Goal: Task Accomplishment & Management: Manage account settings

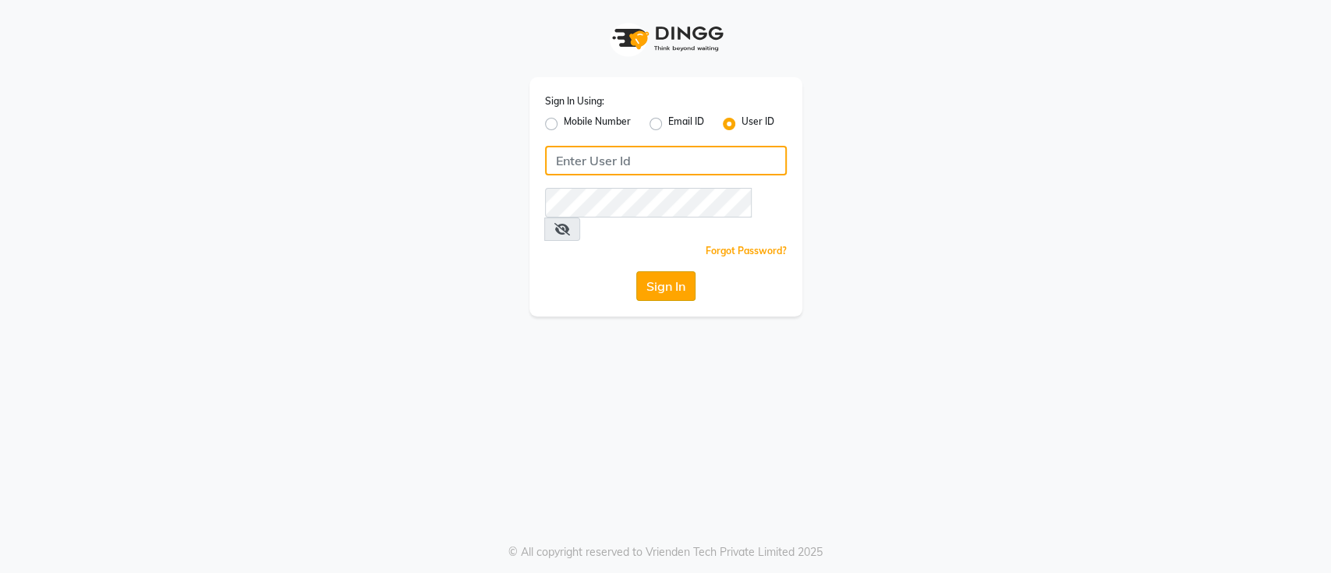
type input "dyeverse"
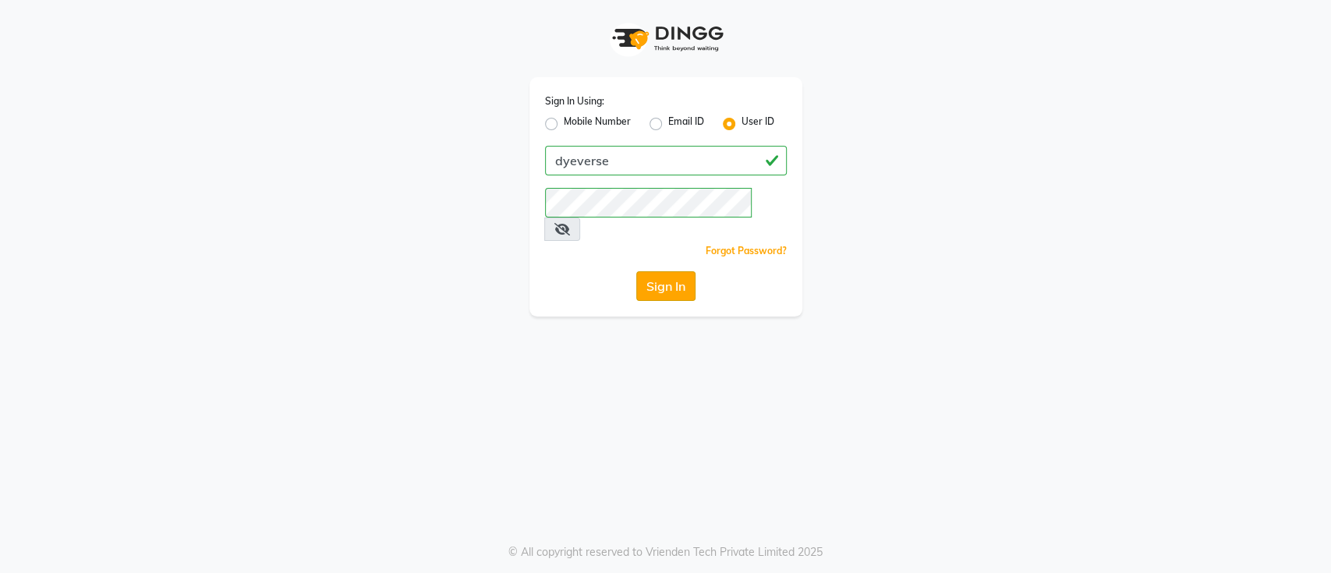
click at [669, 271] on button "Sign In" at bounding box center [665, 286] width 59 height 30
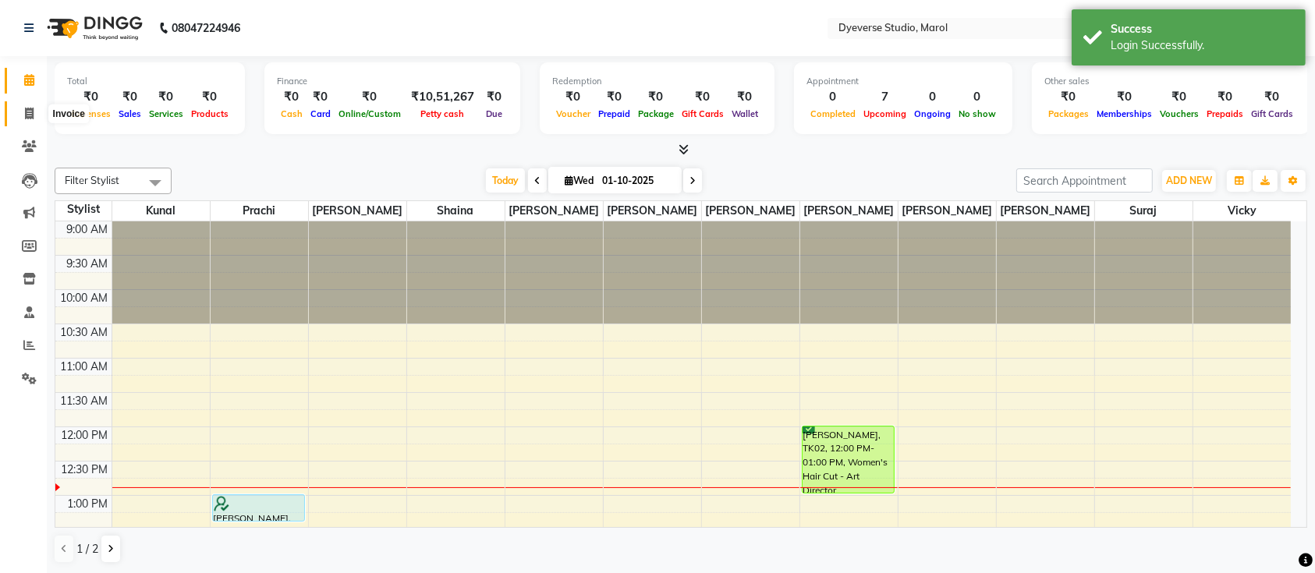
click at [29, 117] on icon at bounding box center [29, 114] width 9 height 12
select select "6368"
select select "service"
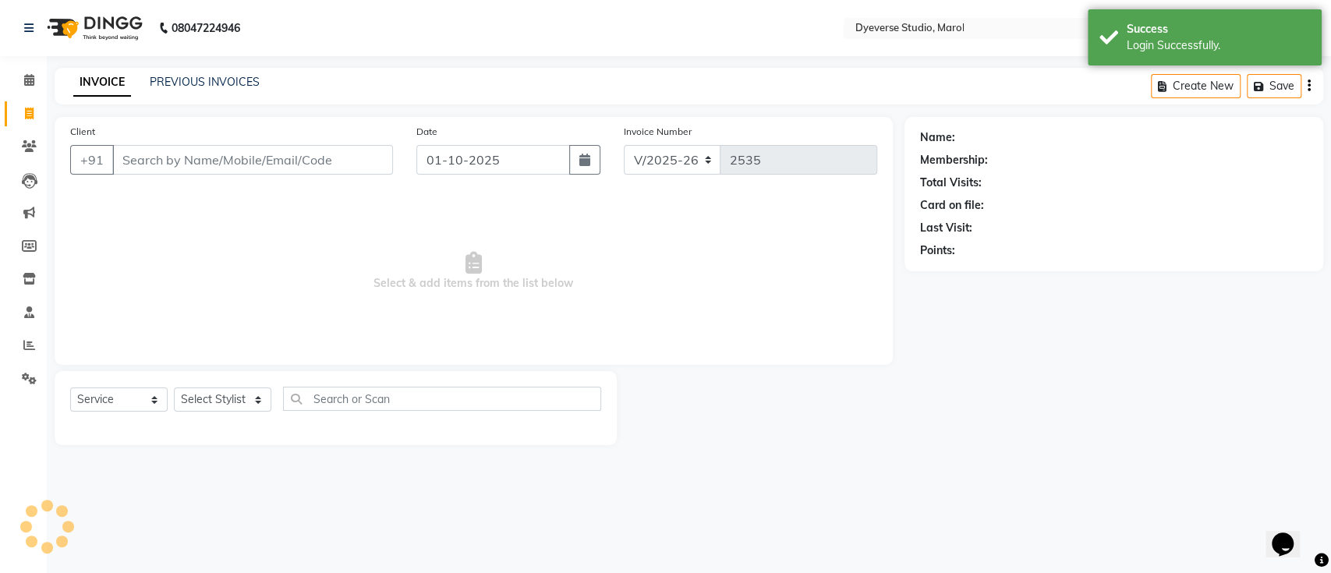
click at [278, 153] on input "Client" at bounding box center [252, 160] width 281 height 30
click at [218, 394] on select "Select Stylist" at bounding box center [222, 400] width 97 height 24
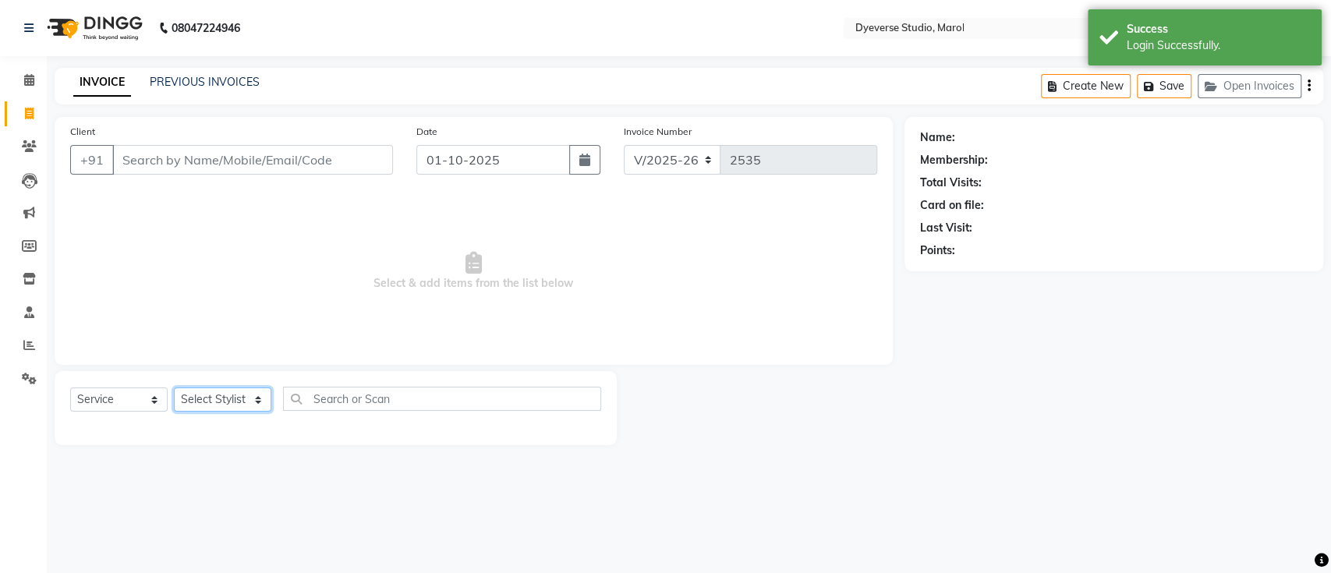
select select "90834"
click at [174, 388] on select "Select Stylist [PERSON_NAME] [PERSON_NAME] [PERSON_NAME] [PERSON_NAME] [PERSON_…" at bounding box center [222, 400] width 97 height 24
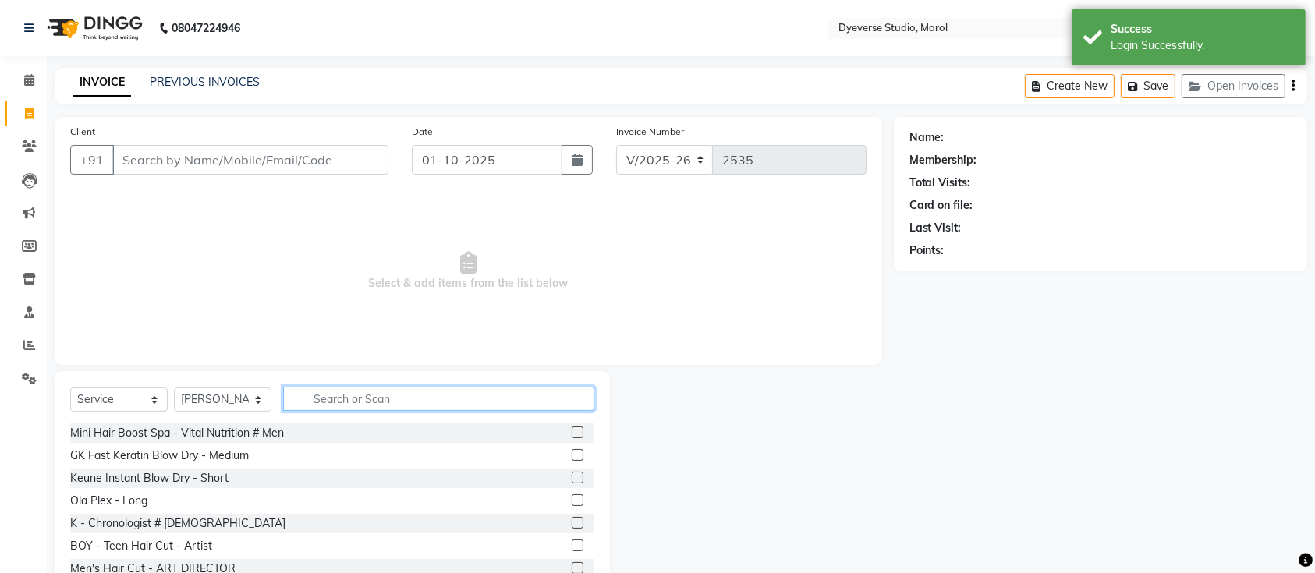
click at [391, 401] on input "text" at bounding box center [438, 399] width 311 height 24
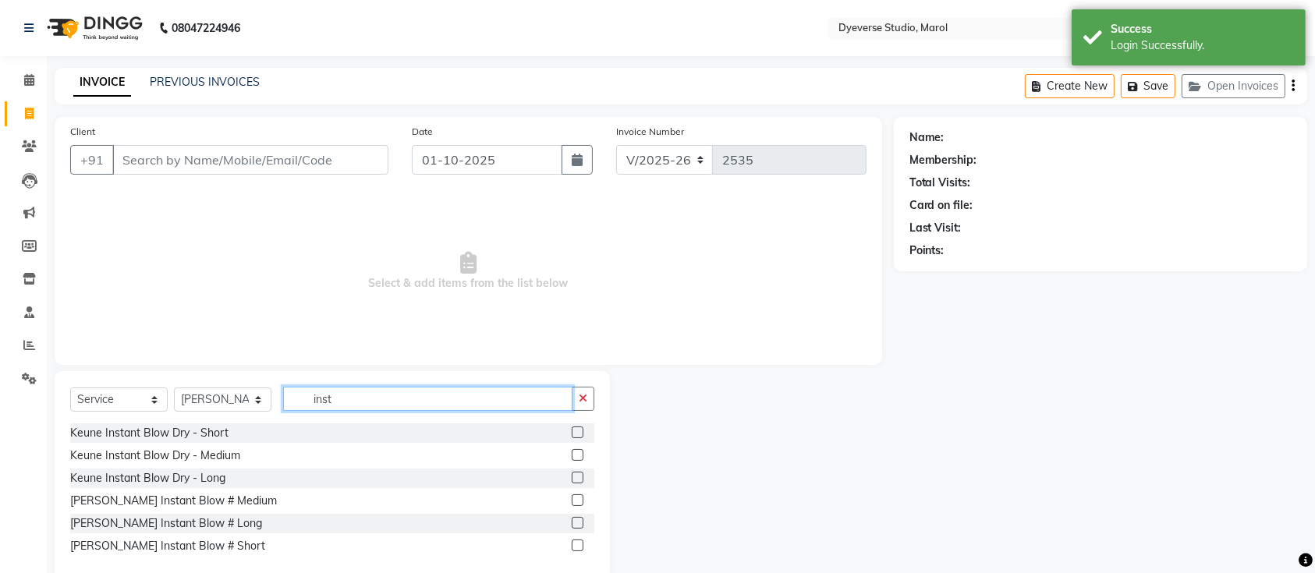
type input "inst"
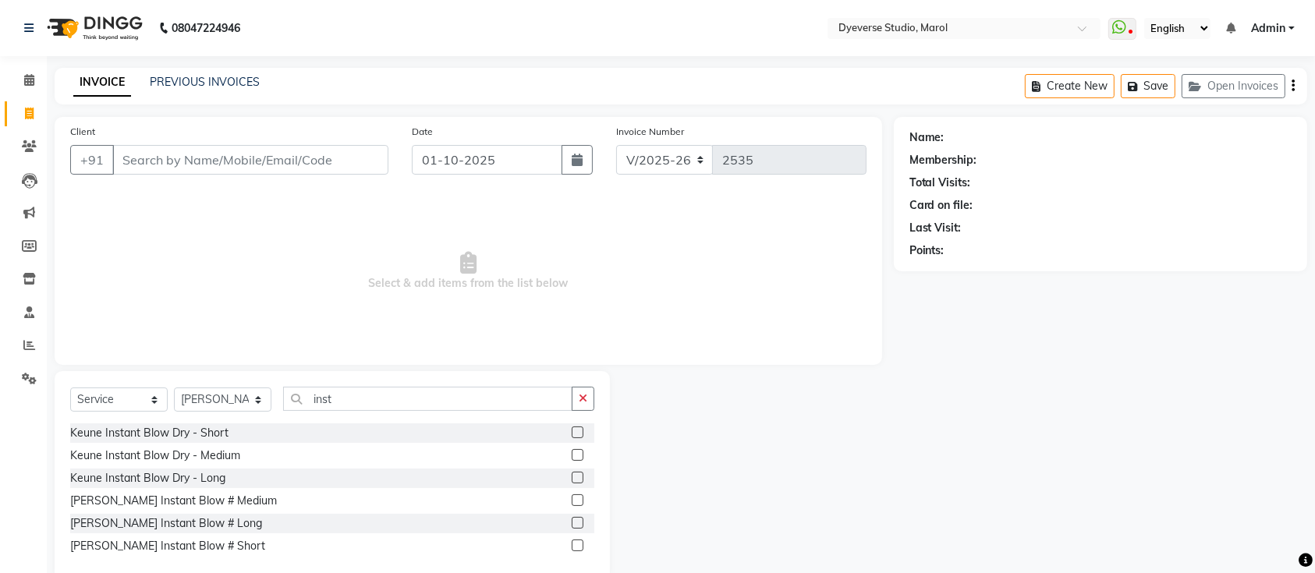
click at [580, 458] on label at bounding box center [578, 455] width 12 height 12
click at [580, 458] on input "checkbox" at bounding box center [577, 456] width 10 height 10
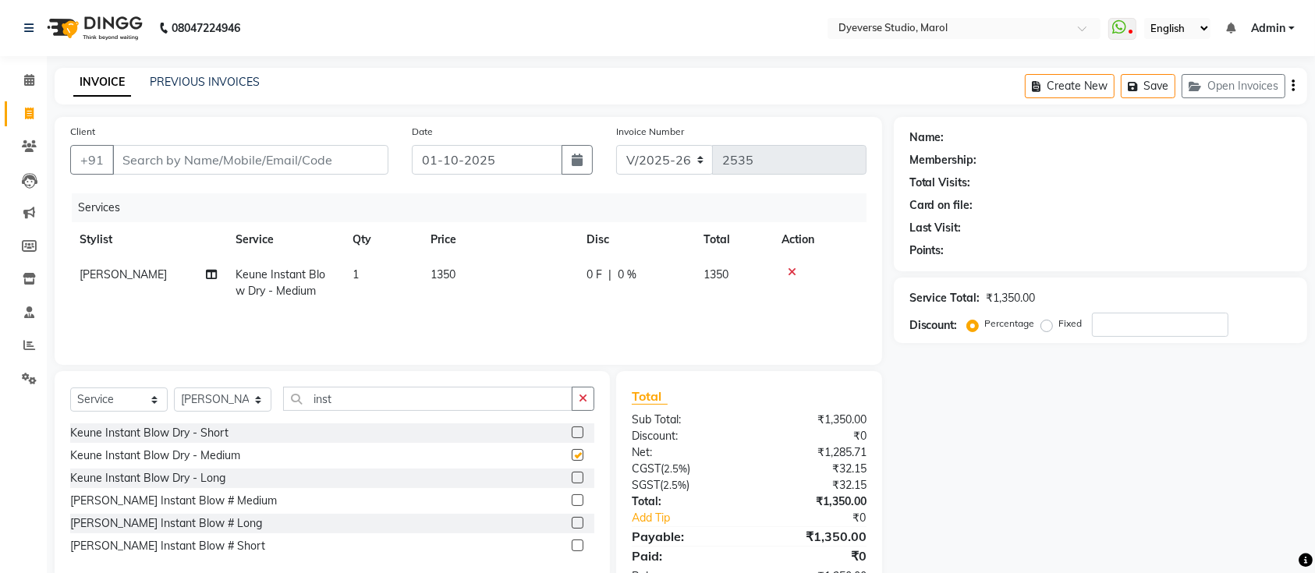
checkbox input "false"
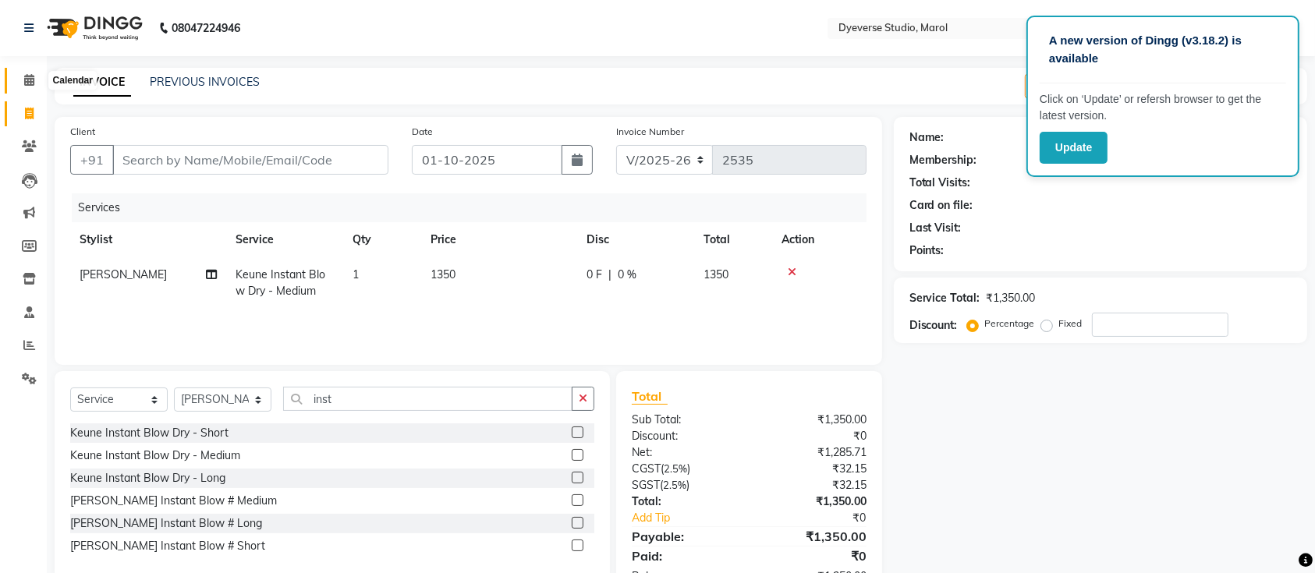
click at [31, 81] on icon at bounding box center [29, 80] width 10 height 12
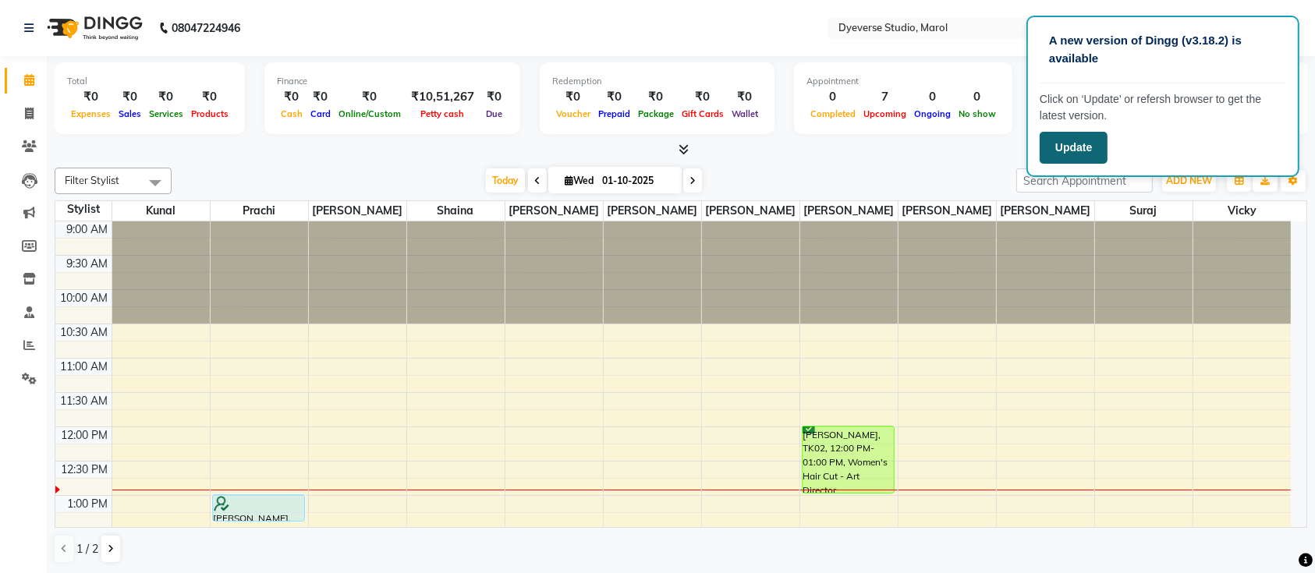
click at [1065, 154] on button "Update" at bounding box center [1074, 148] width 68 height 32
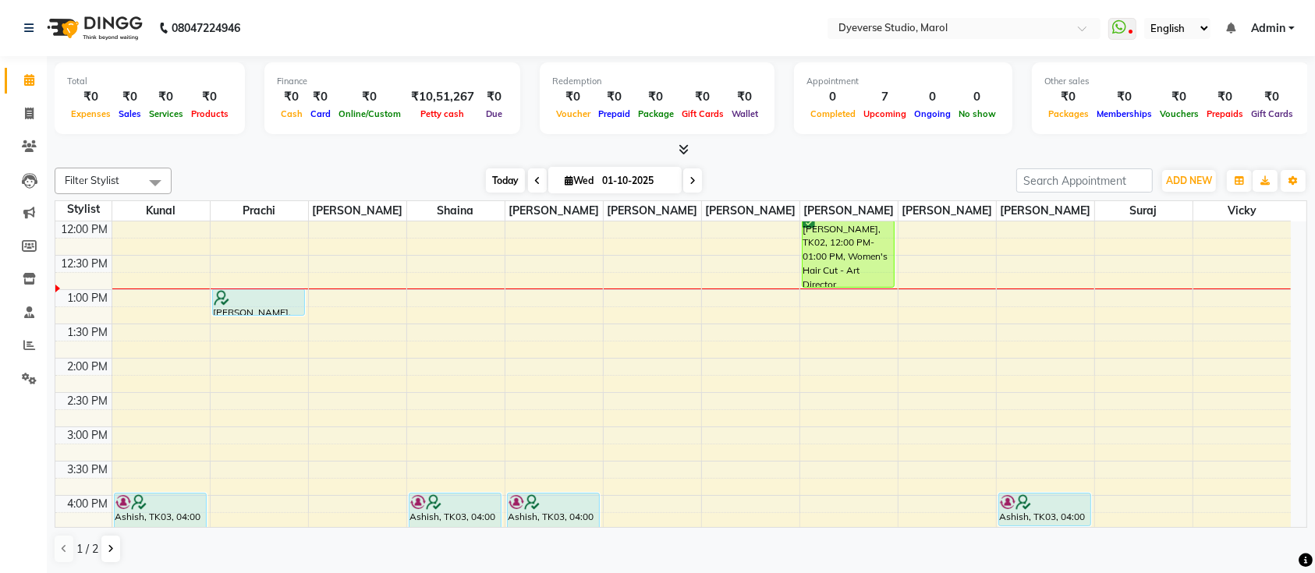
click at [493, 180] on span "Today" at bounding box center [505, 180] width 39 height 24
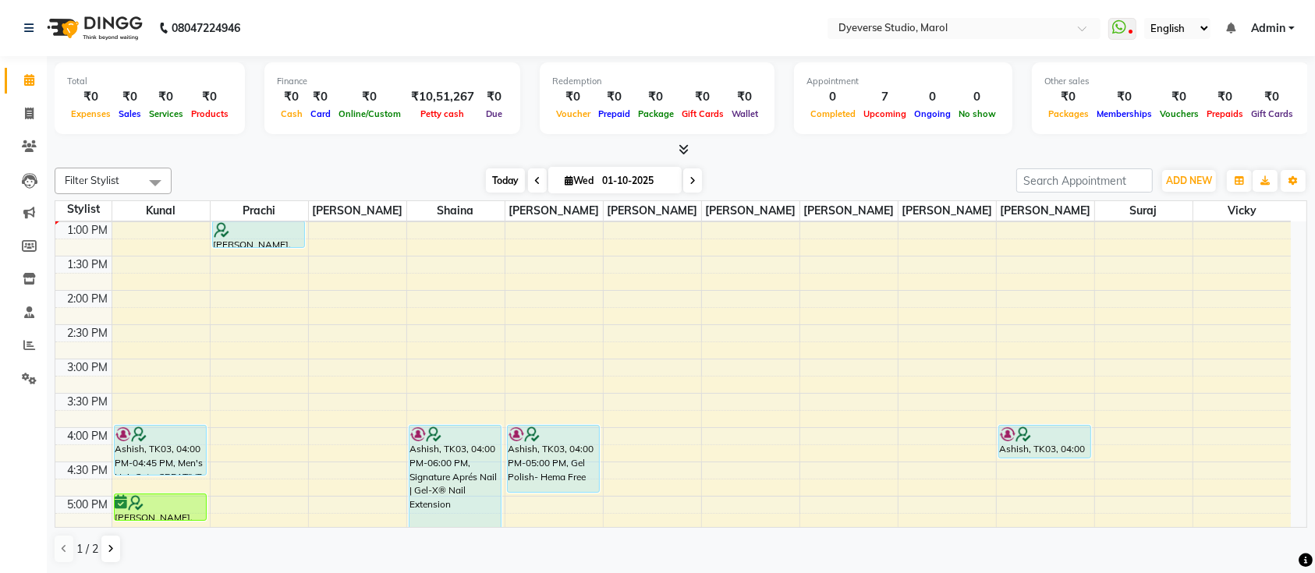
click at [493, 180] on span "Today" at bounding box center [505, 180] width 39 height 24
click at [1183, 431] on div "9:00 AM 9:30 AM 10:00 AM 10:30 AM 11:00 AM 11:30 AM 12:00 PM 12:30 PM 1:00 PM 1…" at bounding box center [672, 359] width 1235 height 823
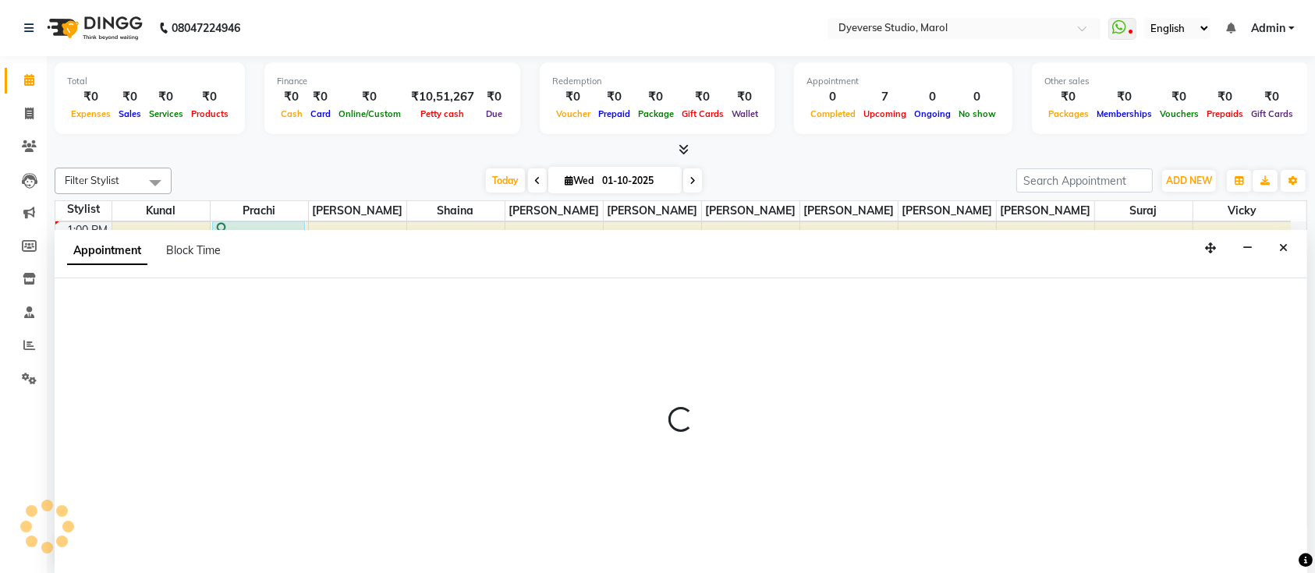
scroll to position [0, 0]
drag, startPoint x: 1183, startPoint y: 431, endPoint x: 1275, endPoint y: 246, distance: 206.5
click at [1275, 246] on app-booking "Appointment Block Time" at bounding box center [681, 402] width 1252 height 344
select select "82421"
select select "tentative"
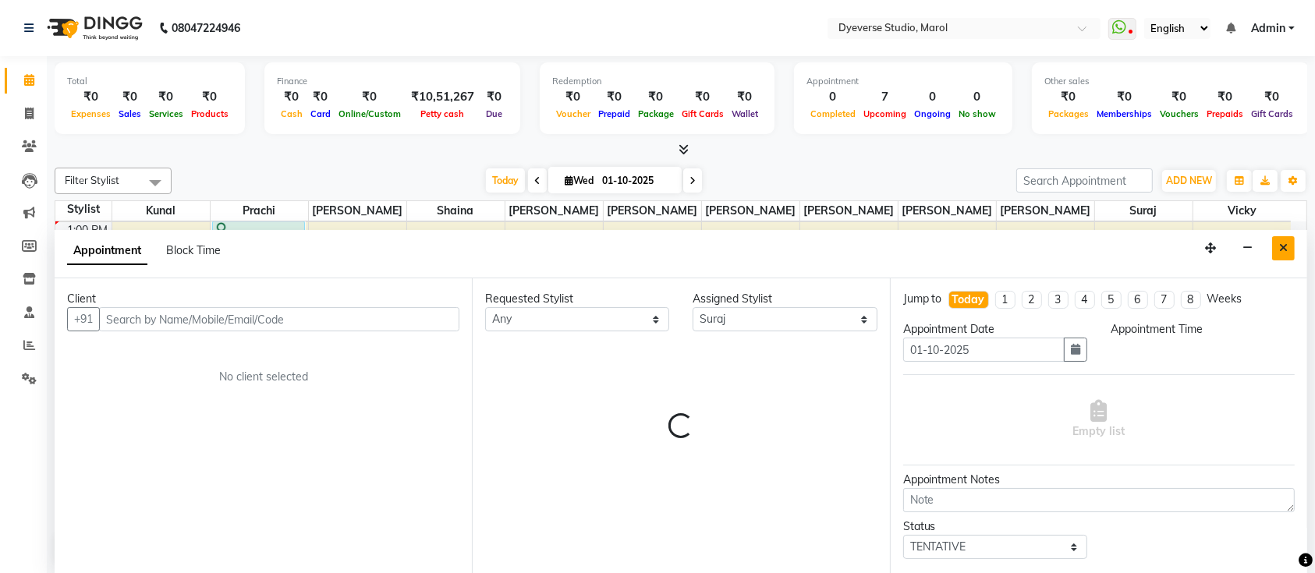
select select "960"
click at [1275, 246] on button "Close" at bounding box center [1283, 248] width 23 height 24
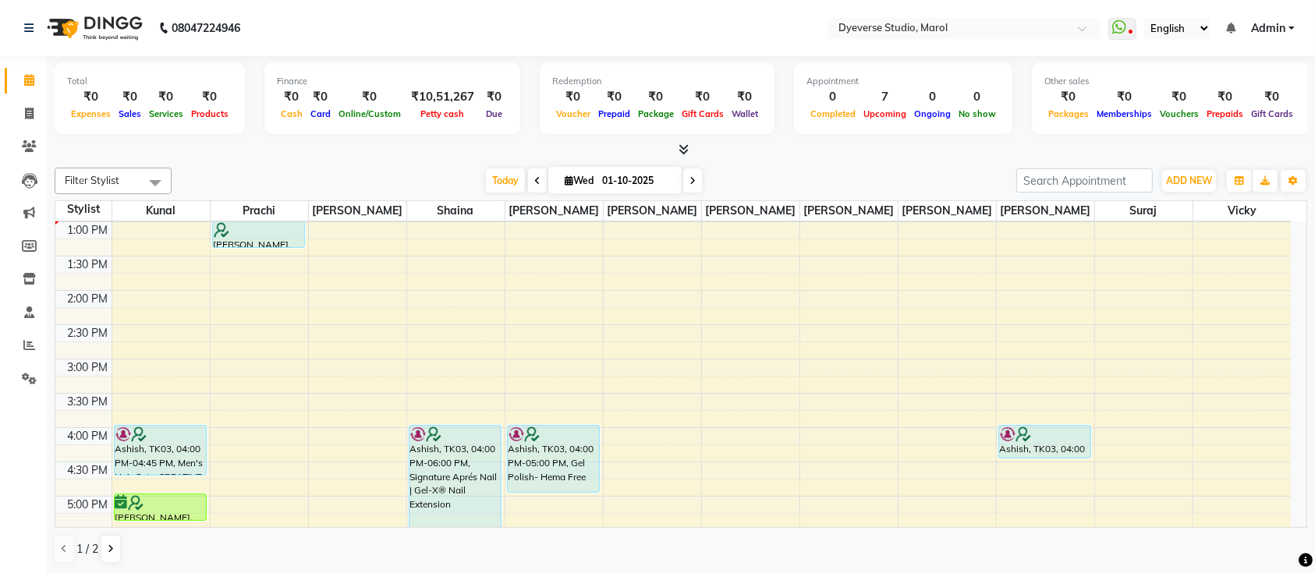
click at [1307, 235] on div "Total ₹0 Expenses ₹0 Sales ₹0 Services ₹0 Products Finance ₹0 Cash ₹0 Card ₹0 O…" at bounding box center [681, 315] width 1268 height 518
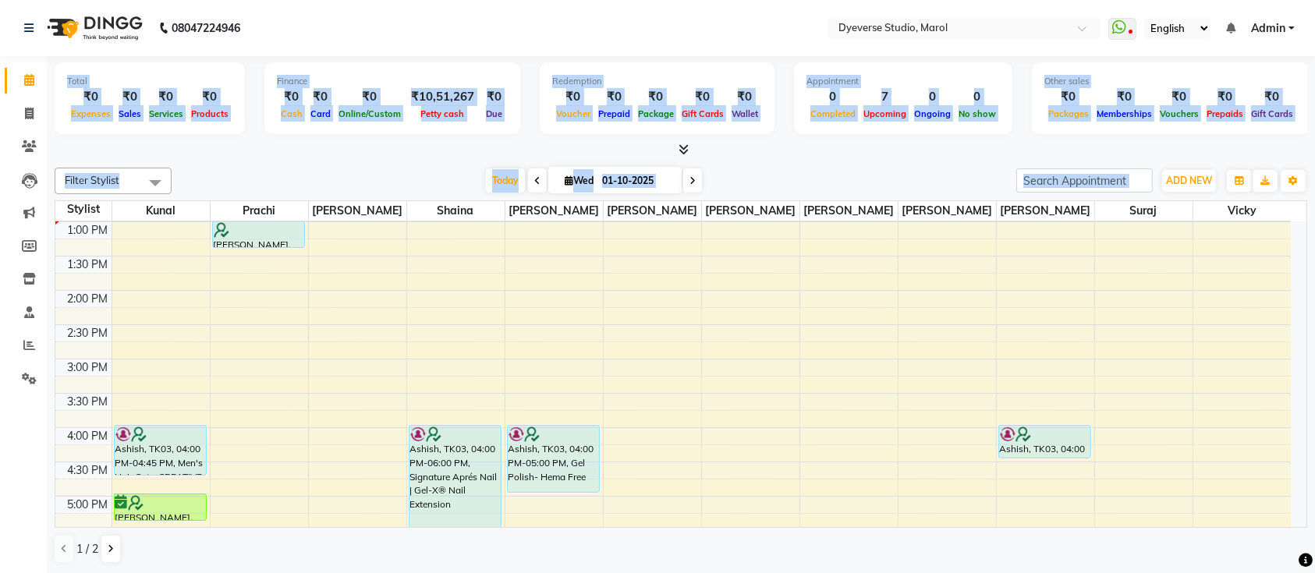
drag, startPoint x: 1307, startPoint y: 235, endPoint x: 1330, endPoint y: -41, distance: 277.0
click at [1315, 0] on html "08047224946 Select Location × Dyeverse Studio, Marol WhatsApp Status ✕ Status: …" at bounding box center [657, 286] width 1315 height 573
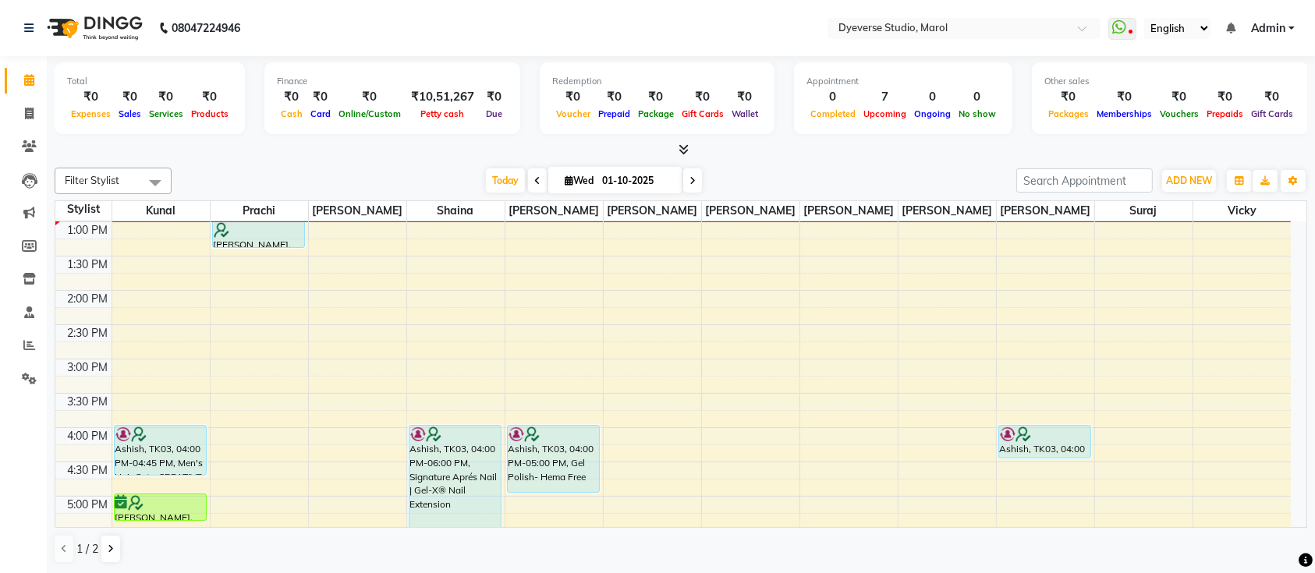
click at [698, 10] on nav "08047224946 Select Location × Dyeverse Studio, Marol WhatsApp Status ✕ Status: …" at bounding box center [657, 28] width 1315 height 56
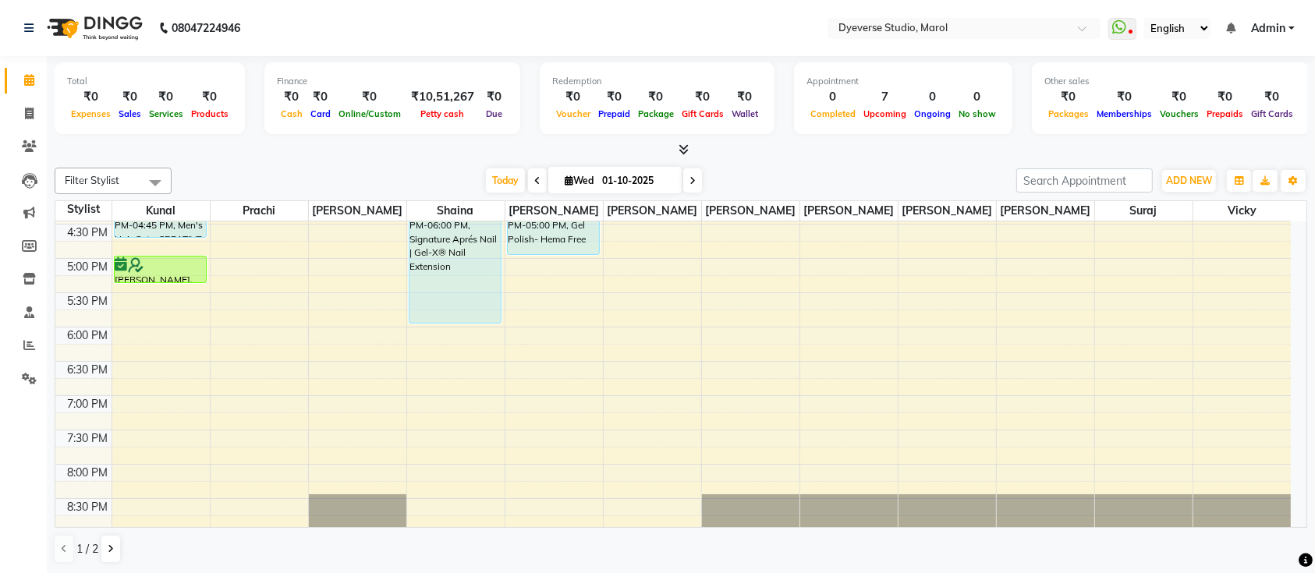
scroll to position [512, 0]
click at [150, 182] on span at bounding box center [155, 183] width 31 height 30
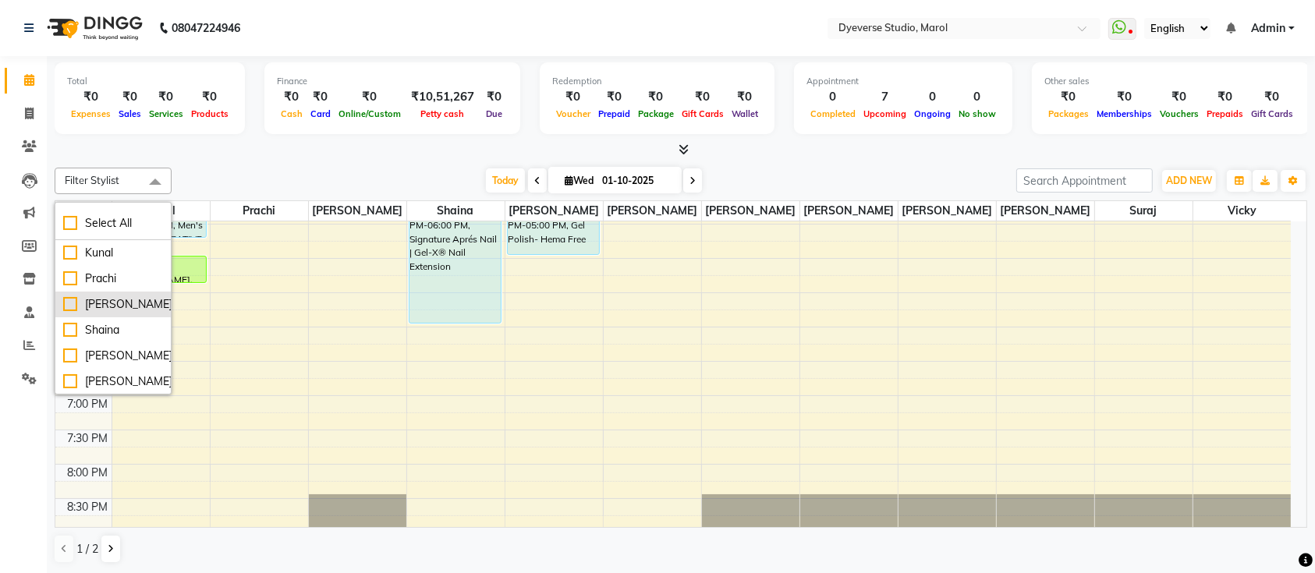
click at [63, 303] on div "[PERSON_NAME]" at bounding box center [113, 304] width 100 height 16
checkbox input "true"
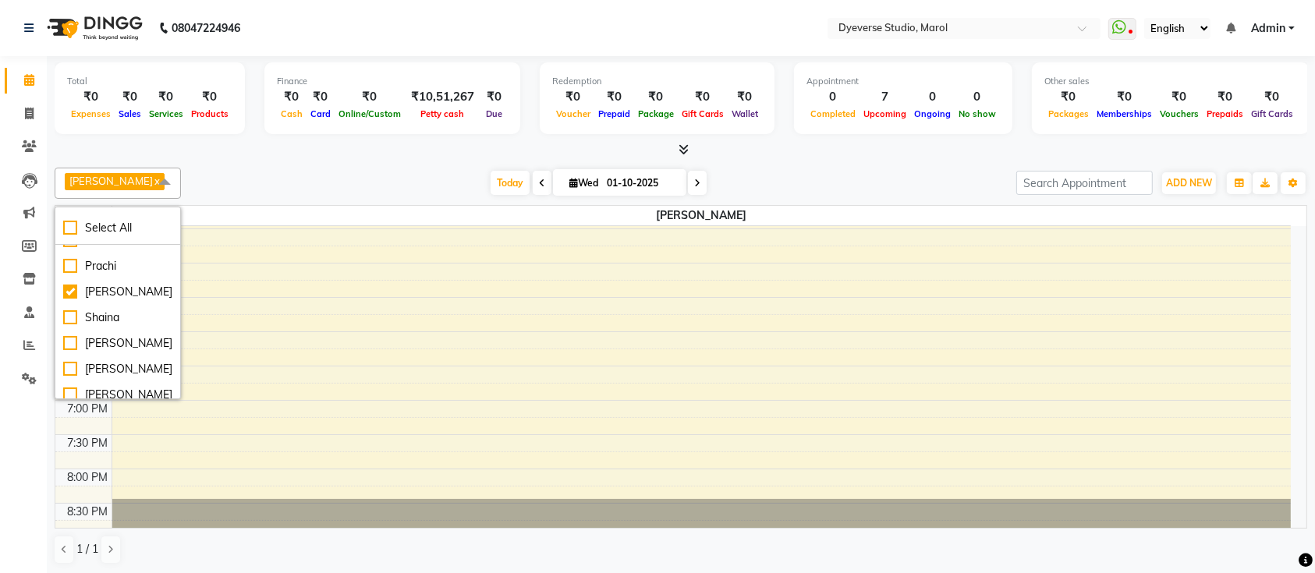
scroll to position [0, 0]
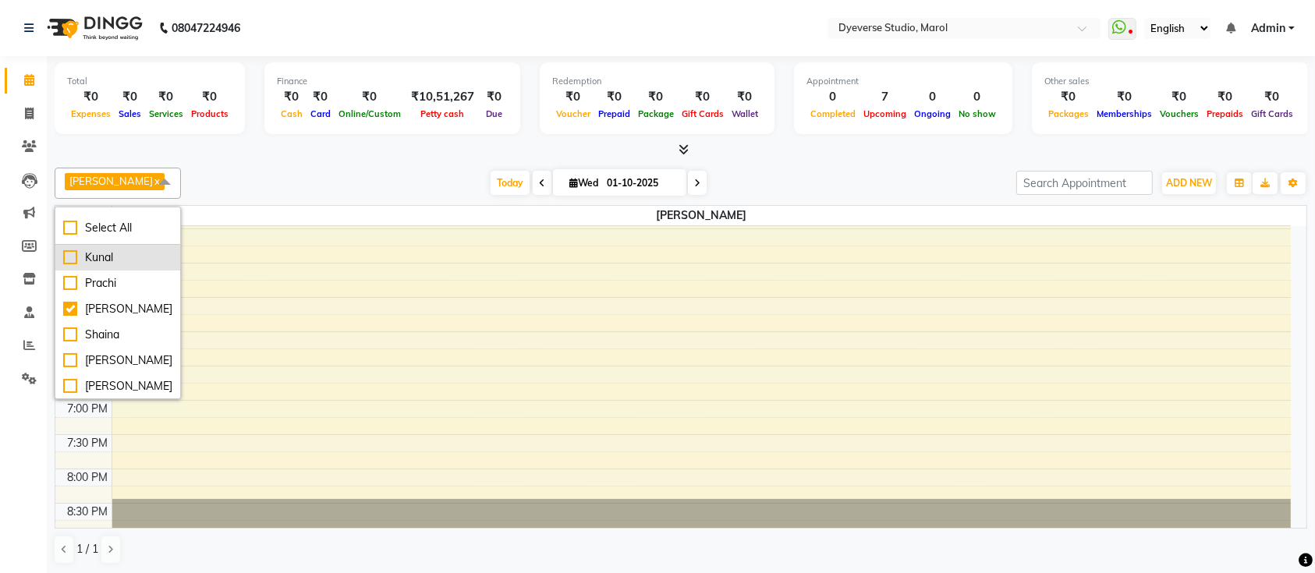
click at [71, 259] on div "Kunal" at bounding box center [117, 258] width 109 height 16
checkbox input "true"
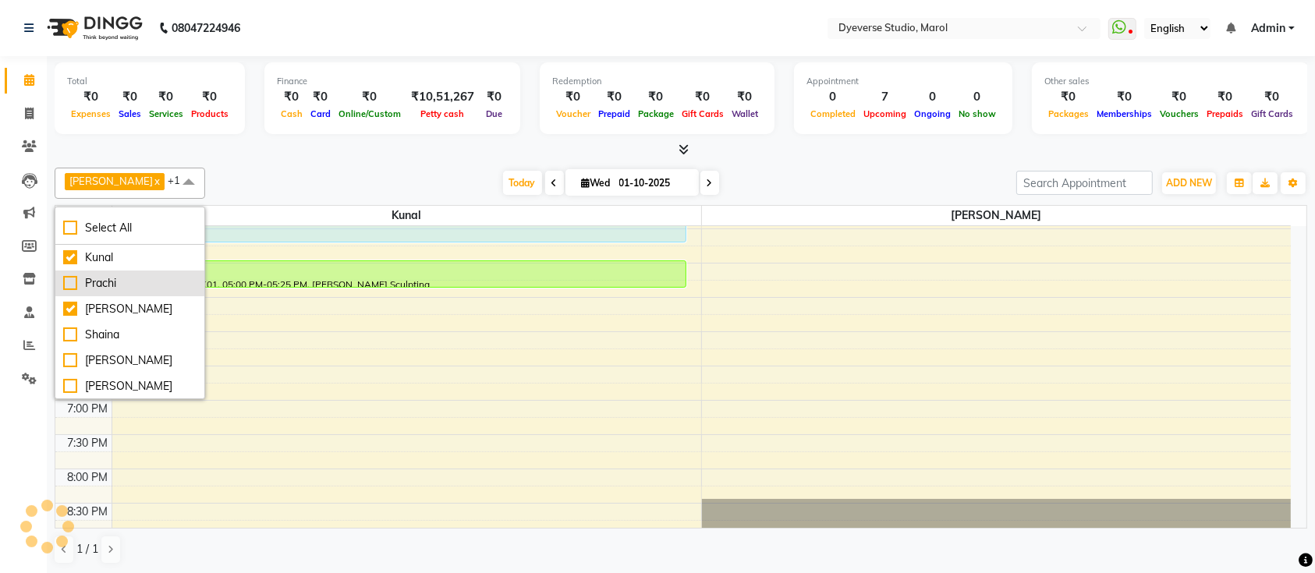
click at [67, 285] on div "Prachi" at bounding box center [129, 283] width 133 height 16
checkbox input "true"
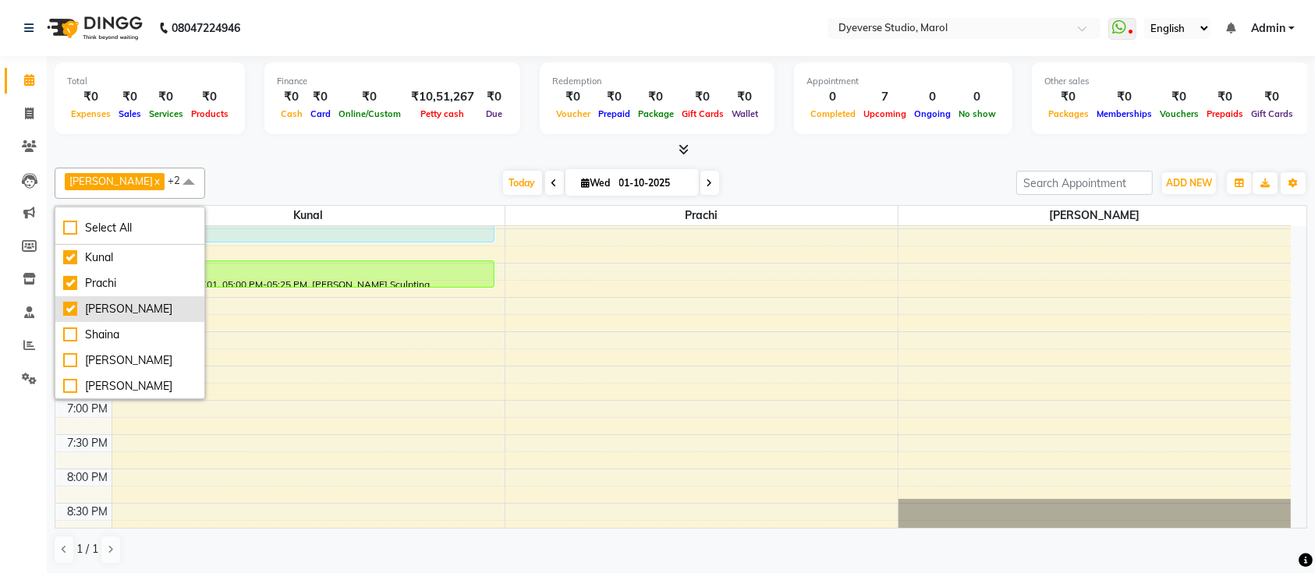
click at [67, 310] on div "[PERSON_NAME]" at bounding box center [129, 309] width 133 height 16
checkbox input "false"
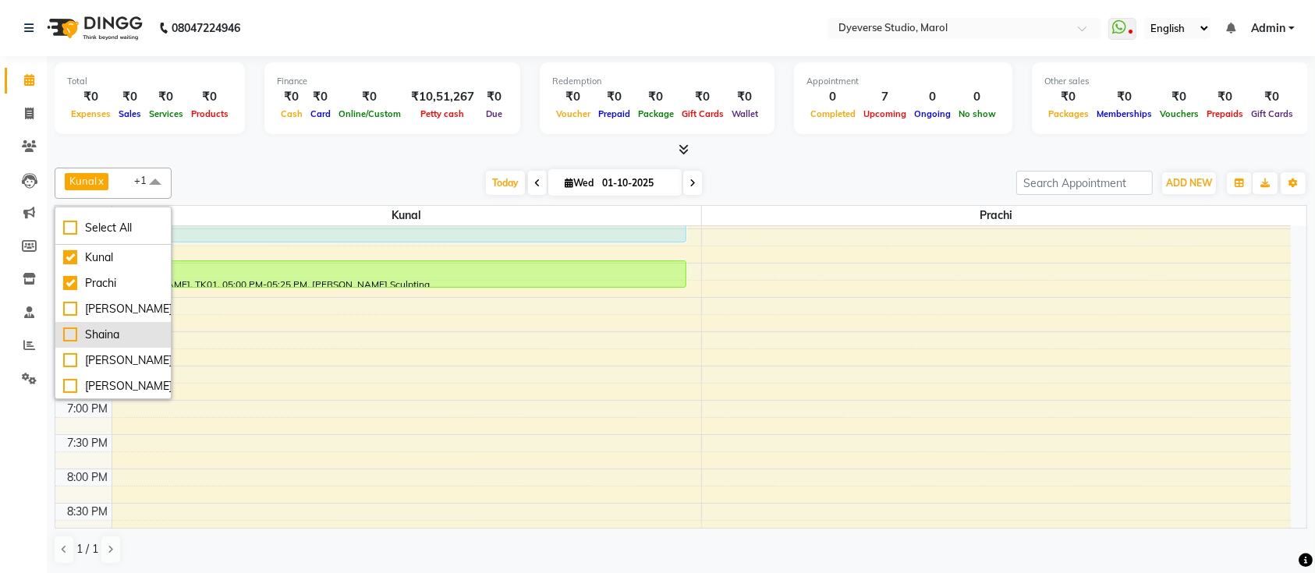
click at [70, 327] on div "Shaina" at bounding box center [113, 335] width 100 height 16
checkbox input "true"
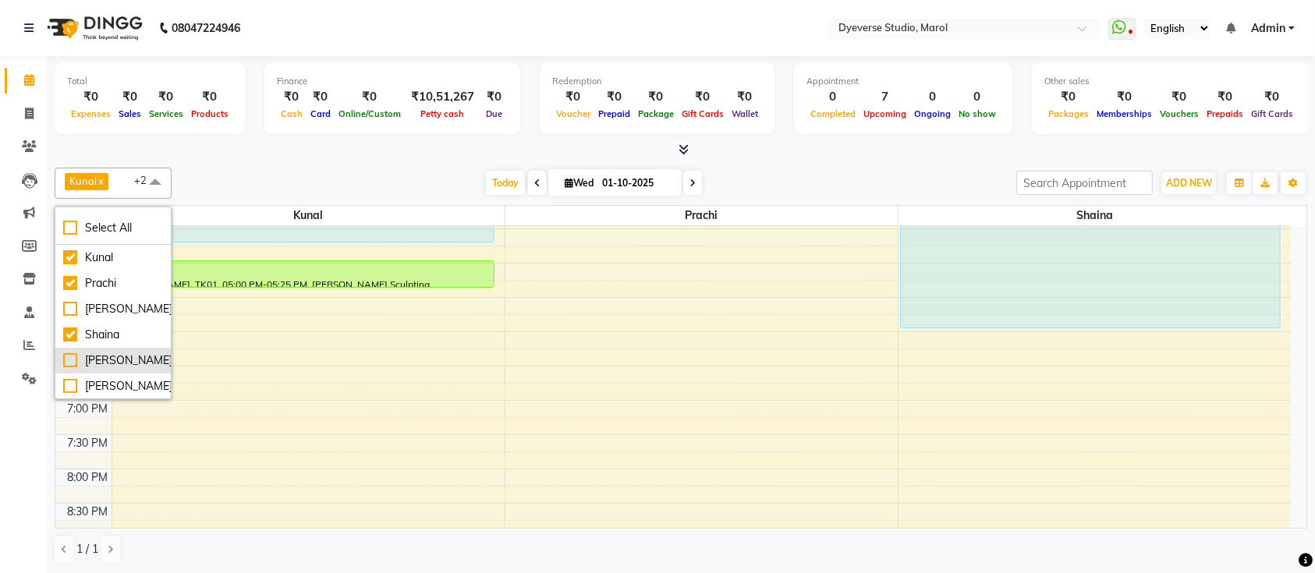
click at [74, 364] on div "[PERSON_NAME]" at bounding box center [113, 361] width 100 height 16
checkbox input "true"
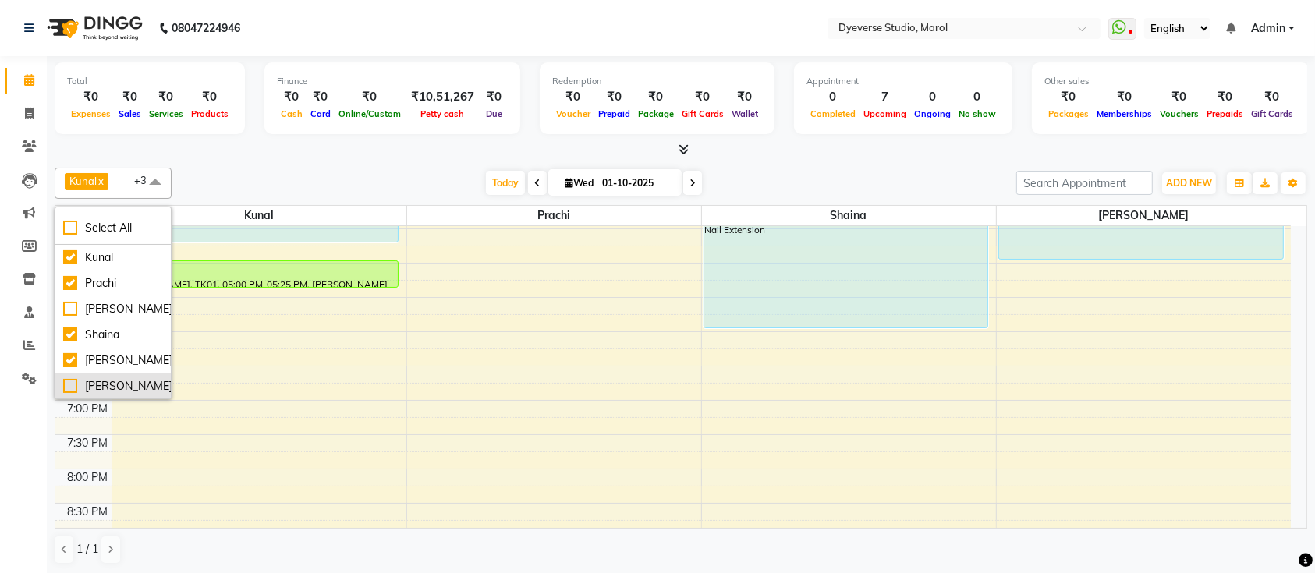
click at [80, 388] on div "[PERSON_NAME]" at bounding box center [113, 386] width 100 height 16
checkbox input "true"
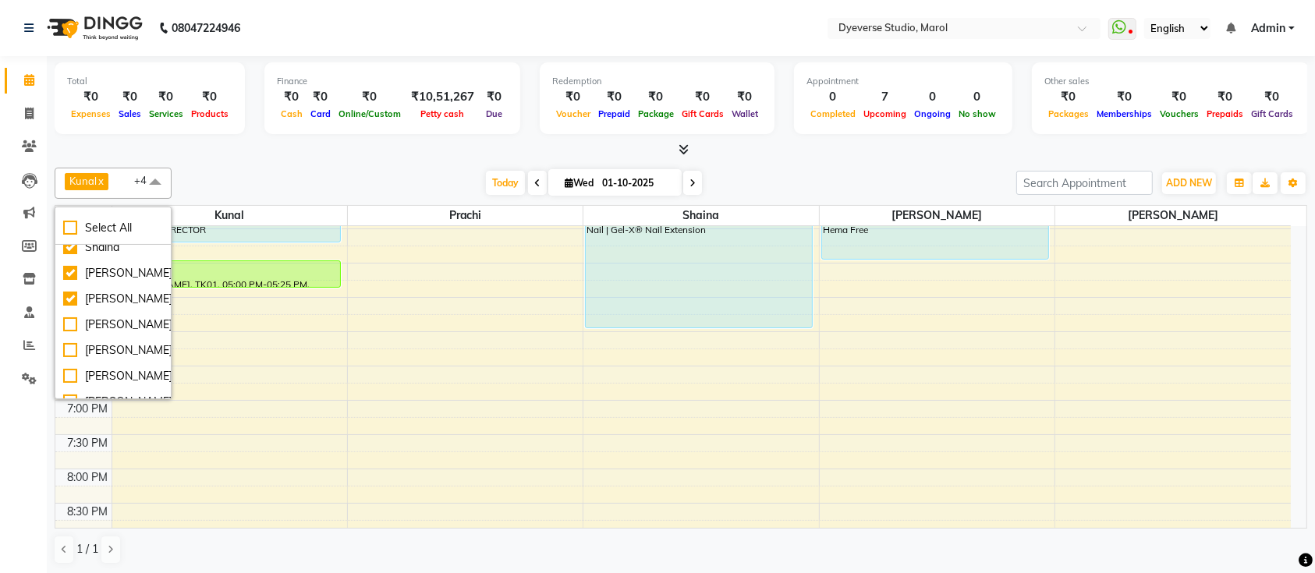
scroll to position [125, 0]
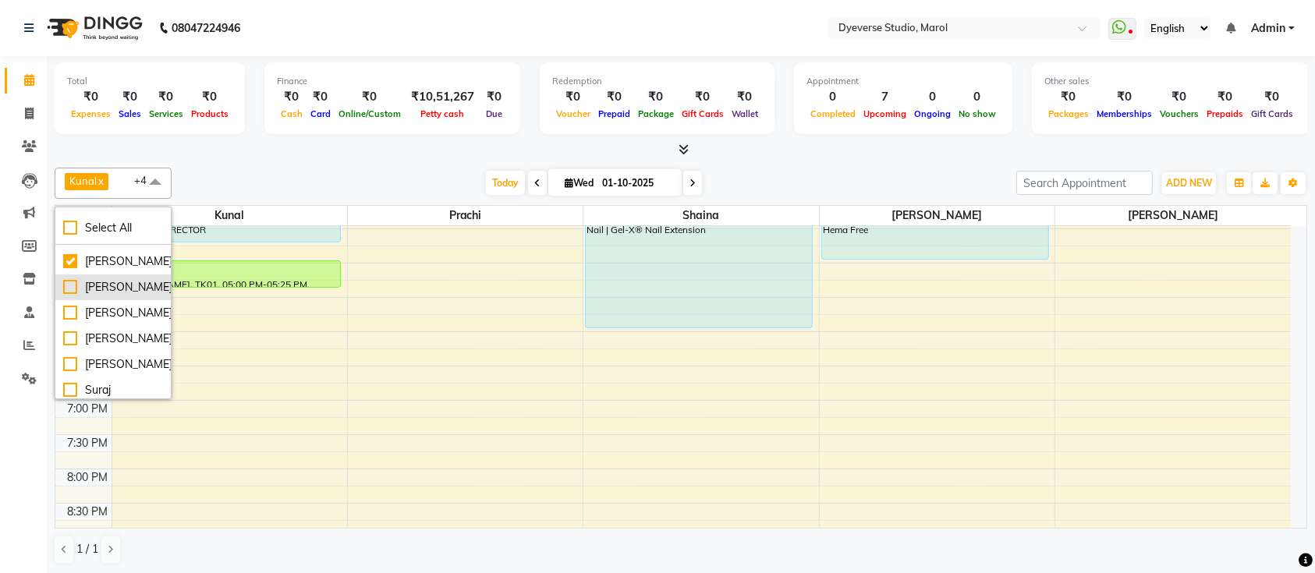
click at [123, 292] on div "[PERSON_NAME]" at bounding box center [113, 287] width 100 height 16
checkbox input "true"
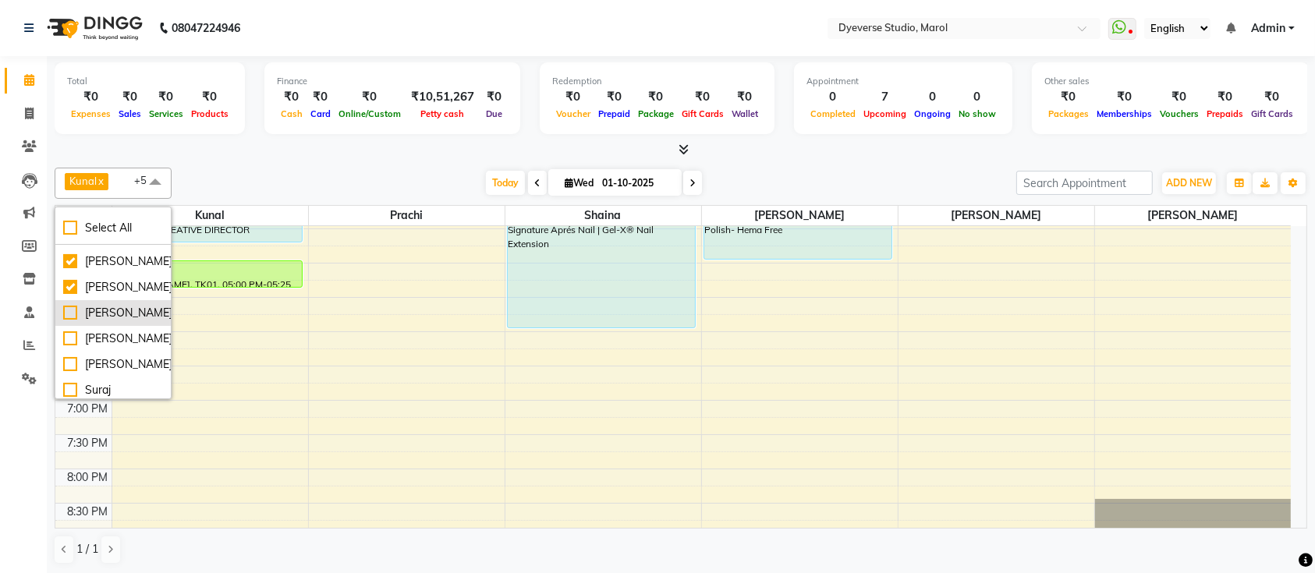
click at [121, 302] on li "[PERSON_NAME]" at bounding box center [112, 313] width 115 height 26
checkbox input "true"
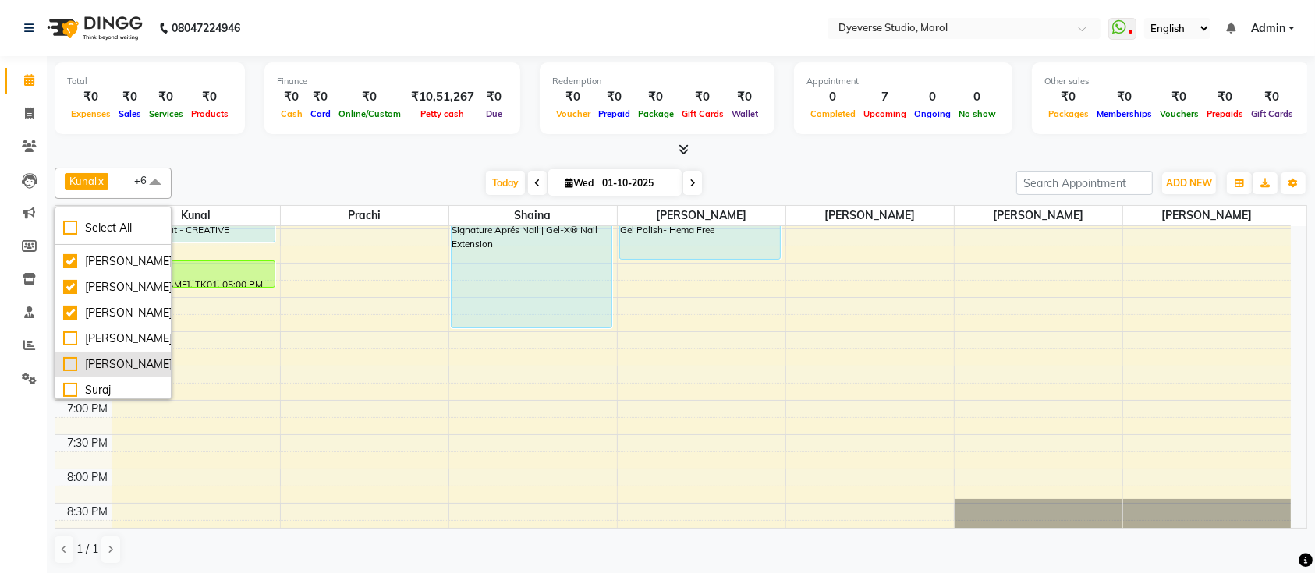
click at [106, 356] on div "[PERSON_NAME]" at bounding box center [113, 364] width 100 height 16
checkbox input "true"
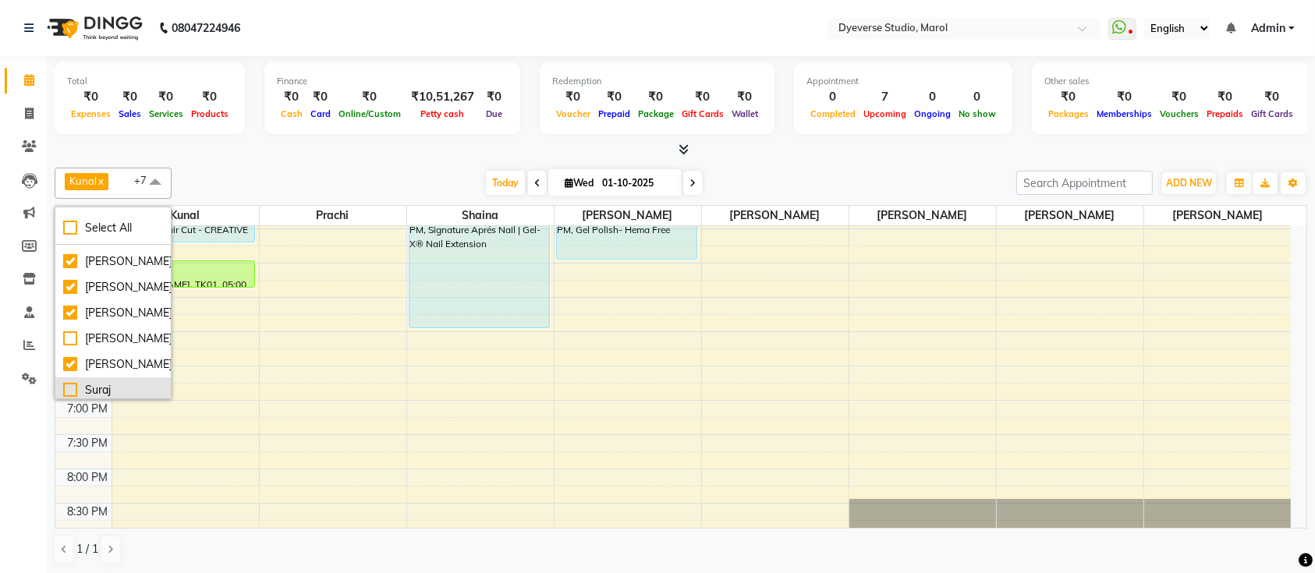
click at [102, 388] on div "Suraj" at bounding box center [113, 390] width 100 height 16
checkbox input "true"
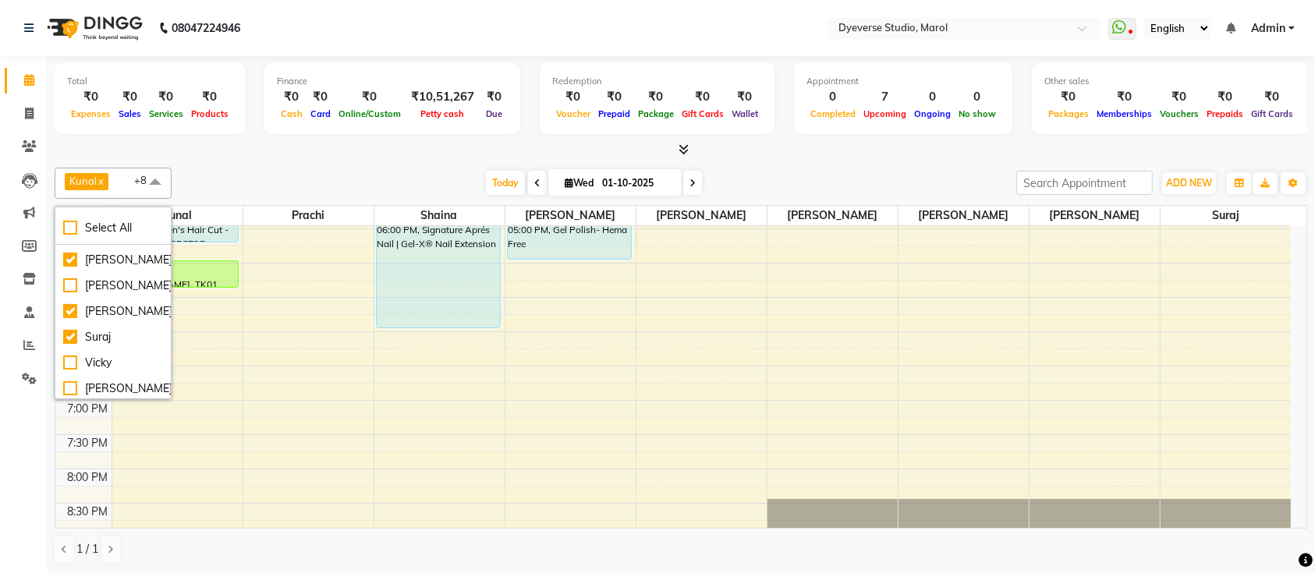
scroll to position [181, 0]
click at [137, 388] on div "[PERSON_NAME]" at bounding box center [113, 385] width 100 height 16
checkbox input "true"
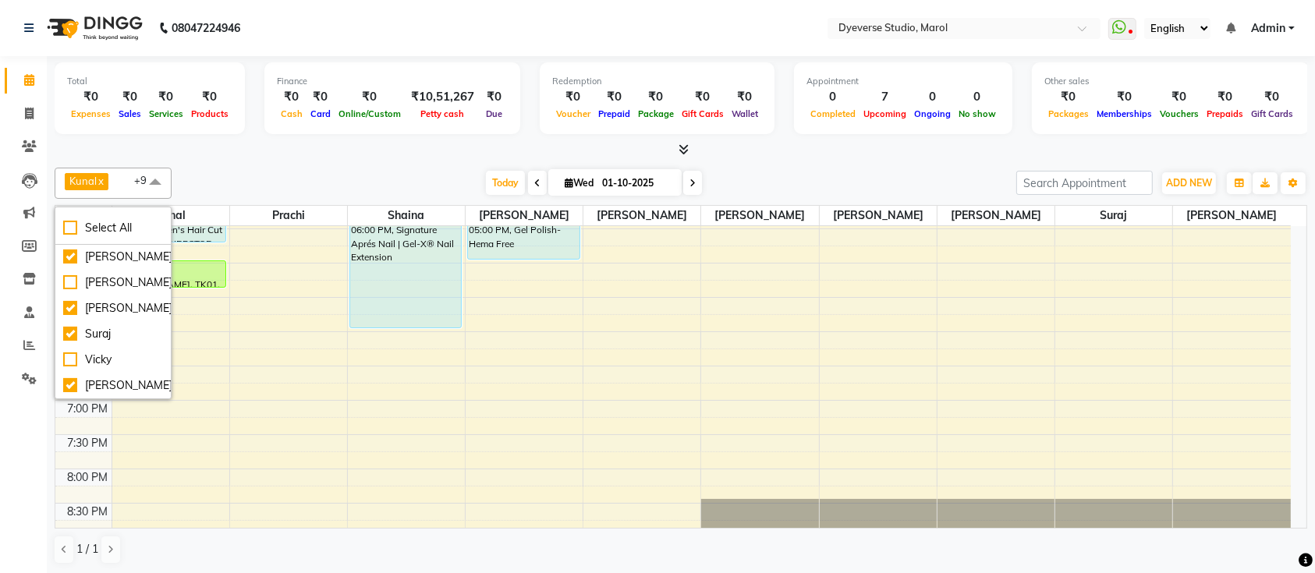
click at [370, 178] on div "[DATE] [DATE]" at bounding box center [593, 183] width 829 height 23
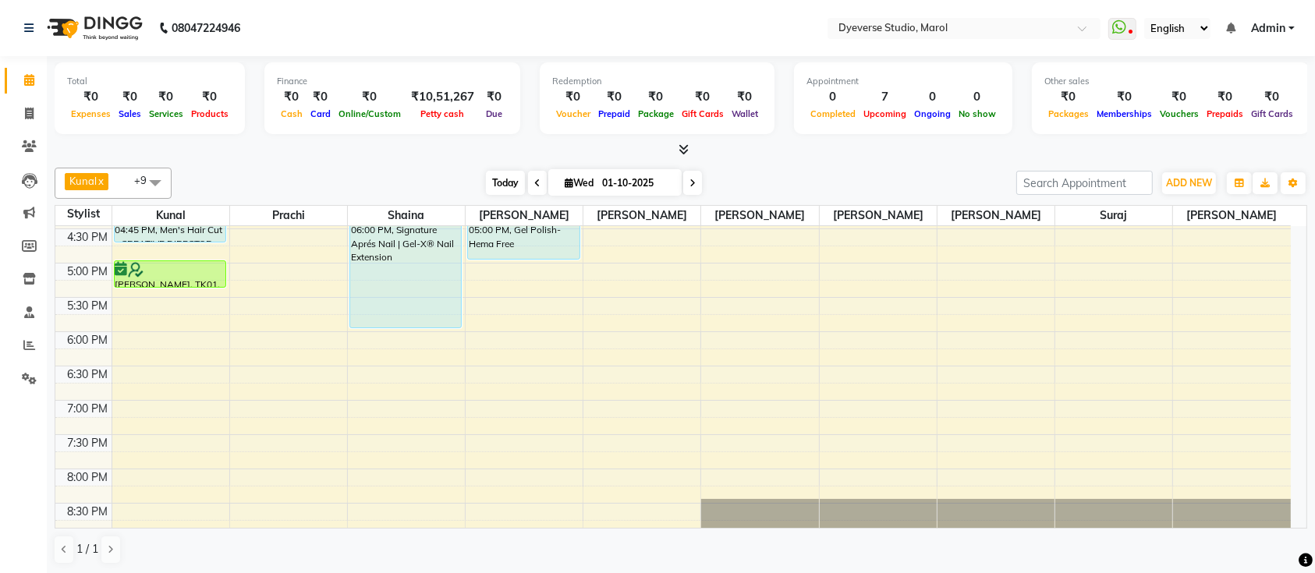
click at [506, 187] on span "Today" at bounding box center [505, 183] width 39 height 24
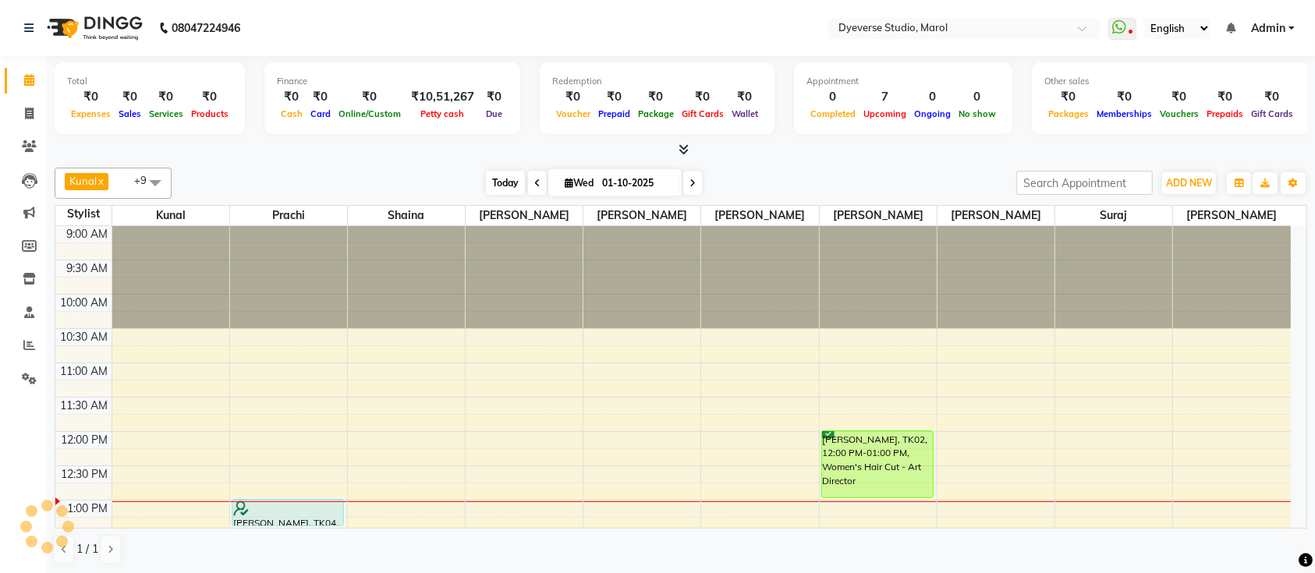
scroll to position [274, 0]
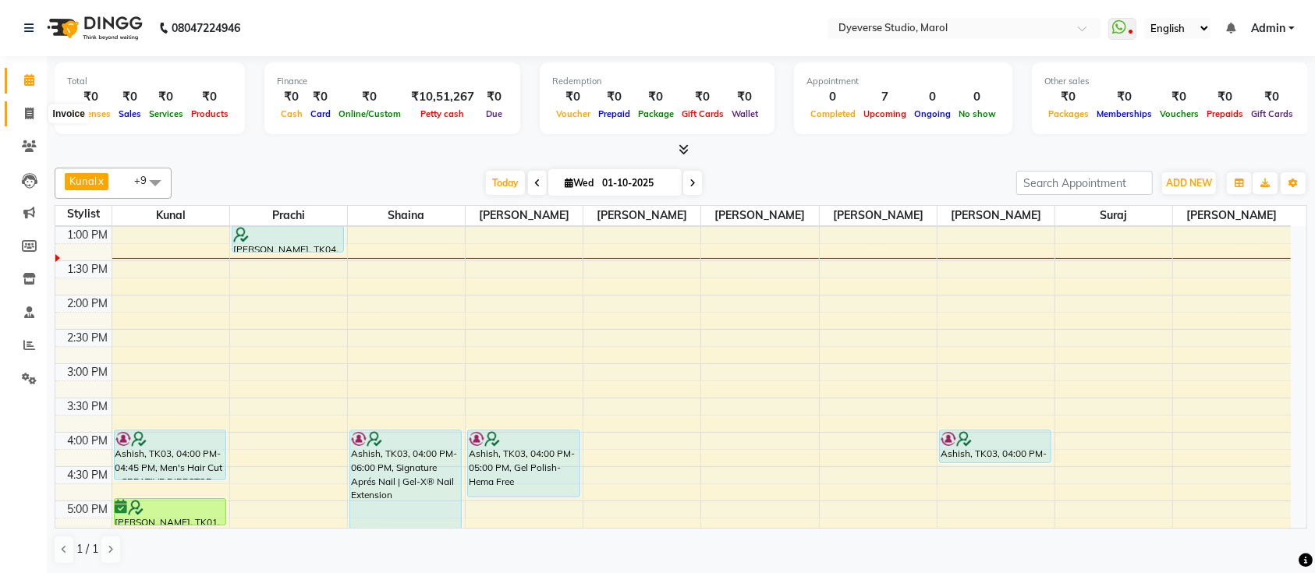
click at [25, 114] on icon at bounding box center [29, 114] width 9 height 12
select select "6368"
select select "service"
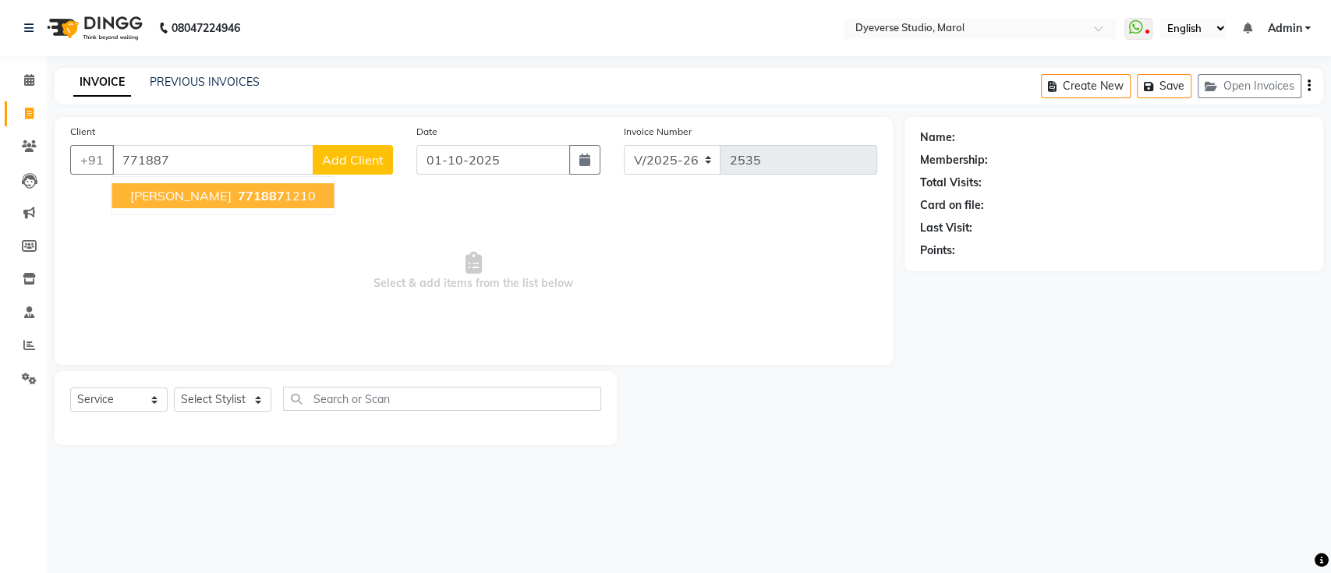
click at [273, 194] on ngb-highlight "771887 1210" at bounding box center [274, 196] width 81 height 16
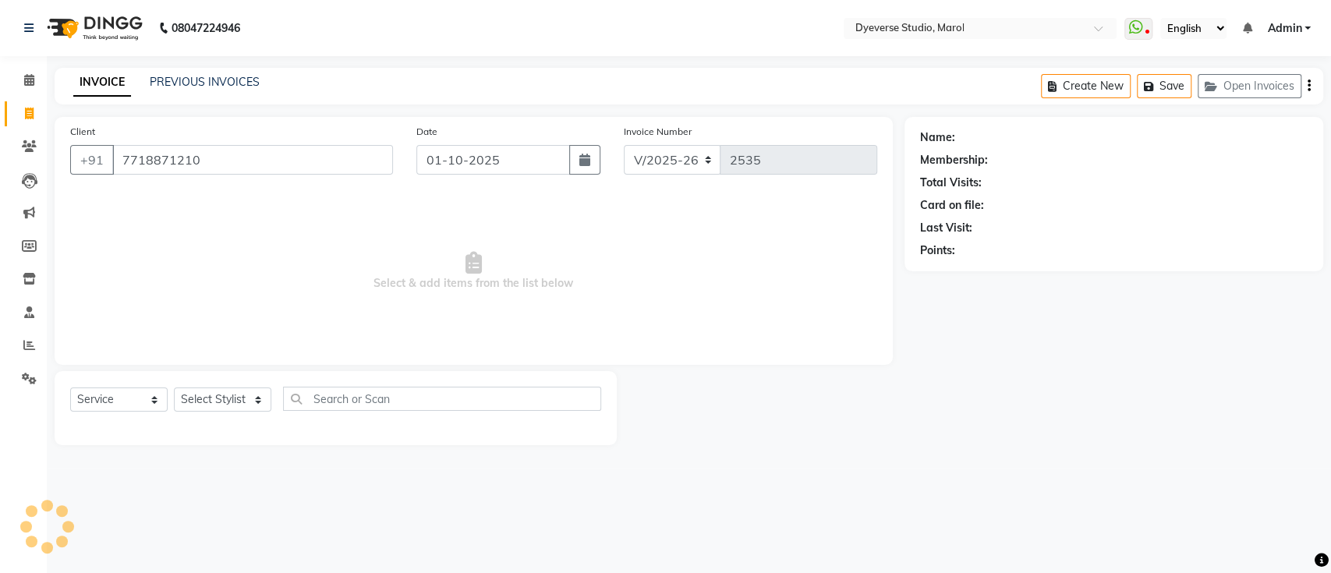
type input "7718871210"
select select "1: Object"
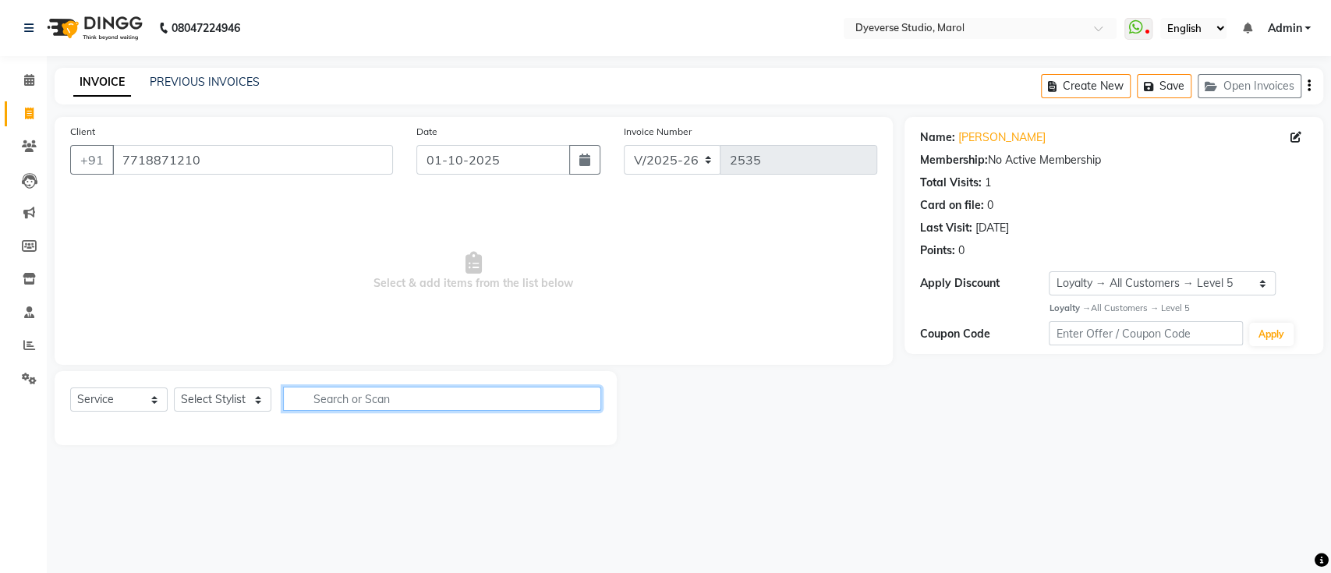
click at [452, 402] on input "text" at bounding box center [442, 399] width 318 height 24
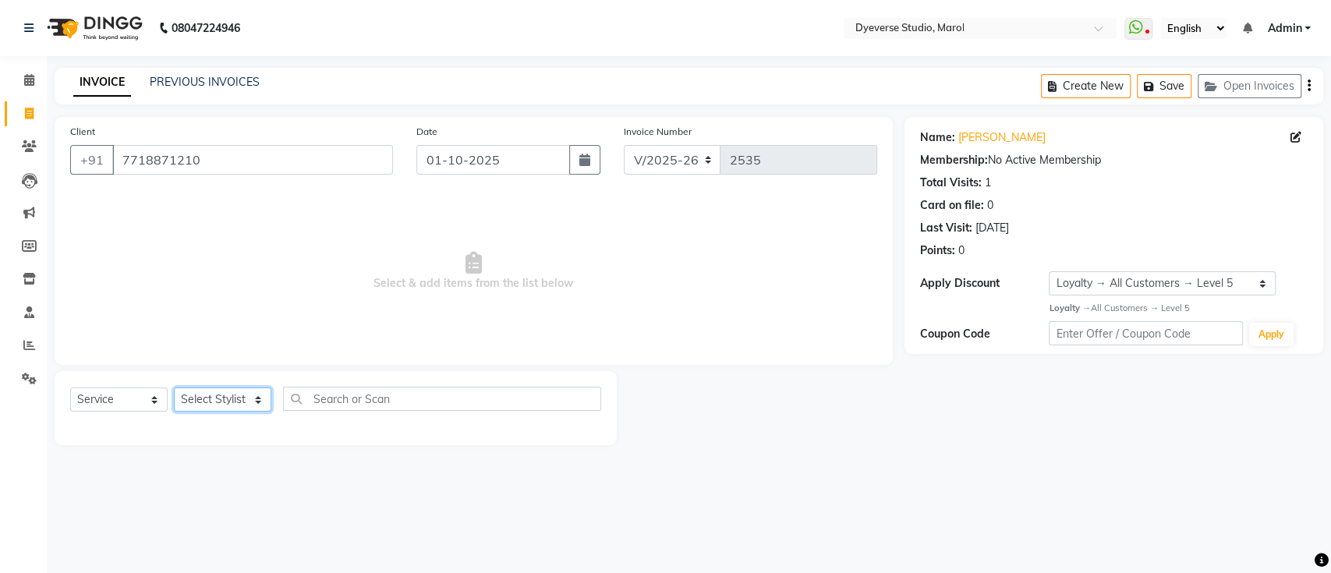
click at [204, 404] on select "Select Stylist [PERSON_NAME] [PERSON_NAME] [PERSON_NAME] [PERSON_NAME] [PERSON_…" at bounding box center [222, 400] width 97 height 24
select select "48247"
click at [174, 388] on select "Select Stylist [PERSON_NAME] [PERSON_NAME] [PERSON_NAME] [PERSON_NAME] [PERSON_…" at bounding box center [222, 400] width 97 height 24
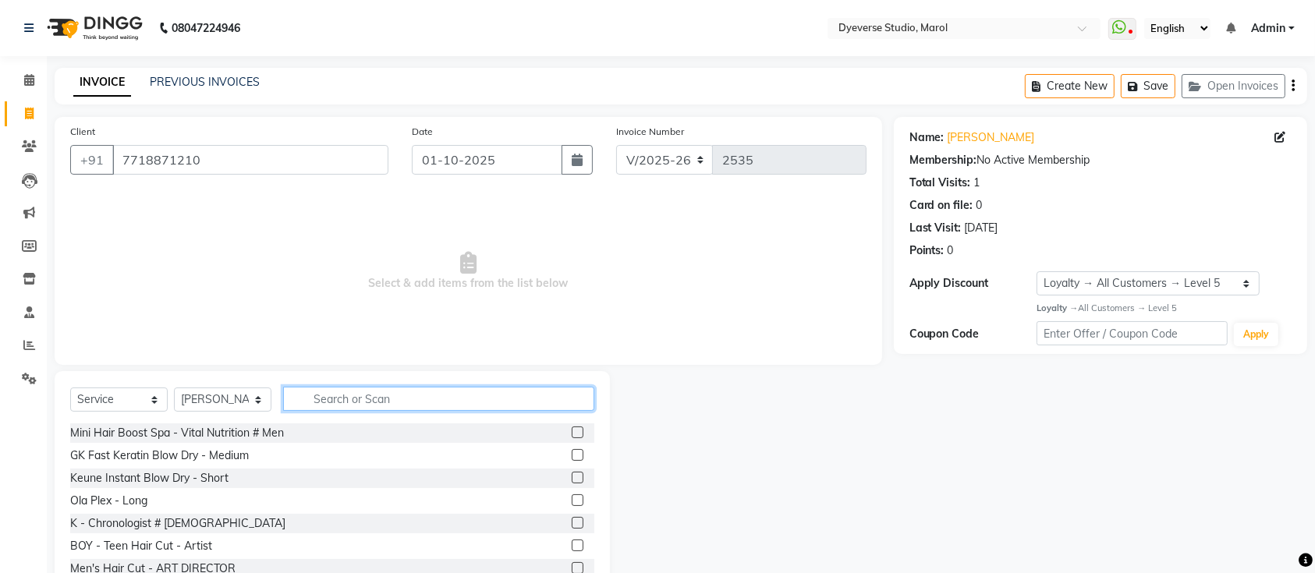
click at [360, 390] on input "text" at bounding box center [438, 399] width 311 height 24
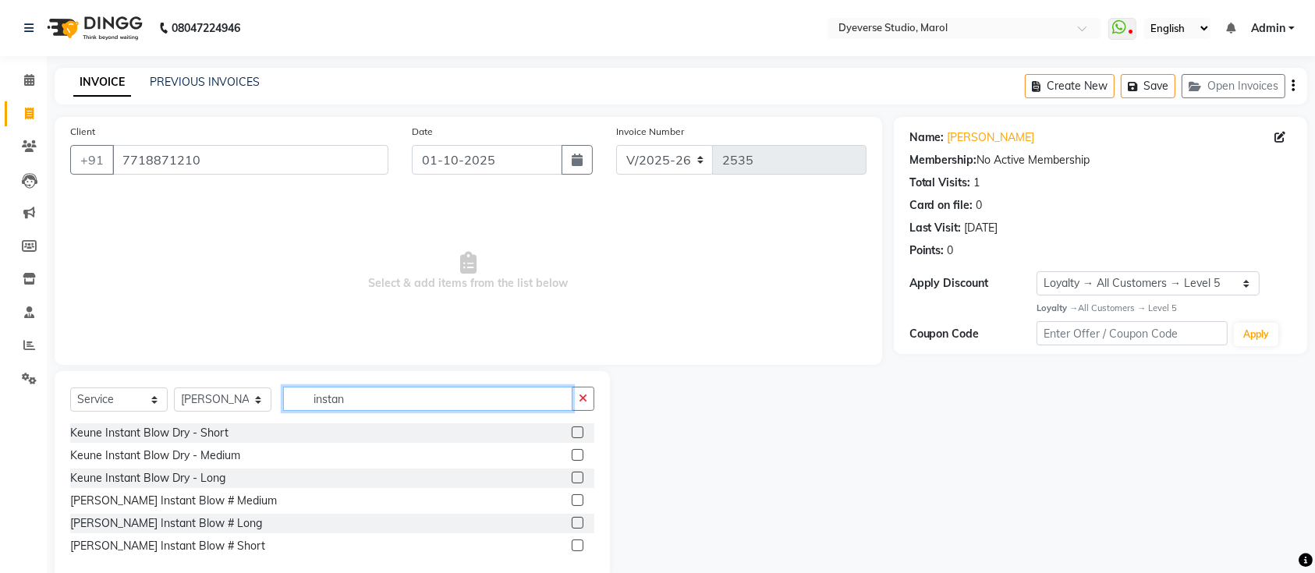
type input "instan"
click at [578, 453] on label at bounding box center [578, 455] width 12 height 12
click at [578, 453] on input "checkbox" at bounding box center [577, 456] width 10 height 10
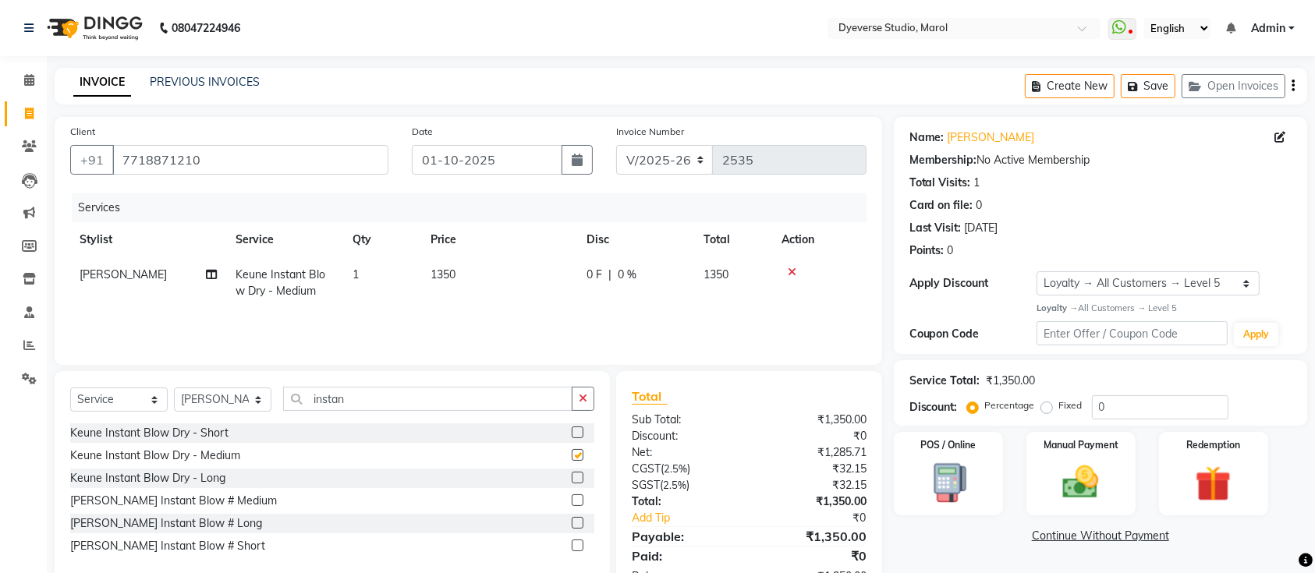
checkbox input "false"
drag, startPoint x: 403, startPoint y: 402, endPoint x: 197, endPoint y: 445, distance: 210.3
click at [197, 445] on div "Select Service Product Membership Package Voucher Prepaid Gift Card Select Styl…" at bounding box center [332, 476] width 555 height 210
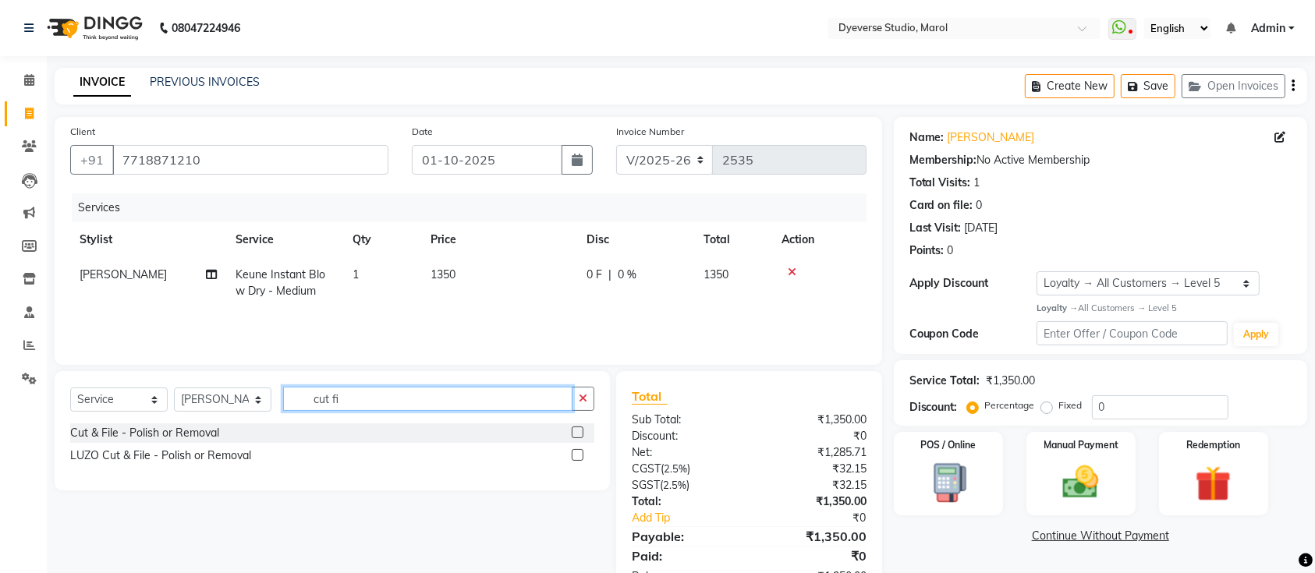
type input "cut fi"
click at [569, 432] on div "Cut & File - Polish or Removal" at bounding box center [332, 432] width 524 height 19
click at [576, 432] on label at bounding box center [578, 433] width 12 height 12
click at [576, 432] on input "checkbox" at bounding box center [577, 433] width 10 height 10
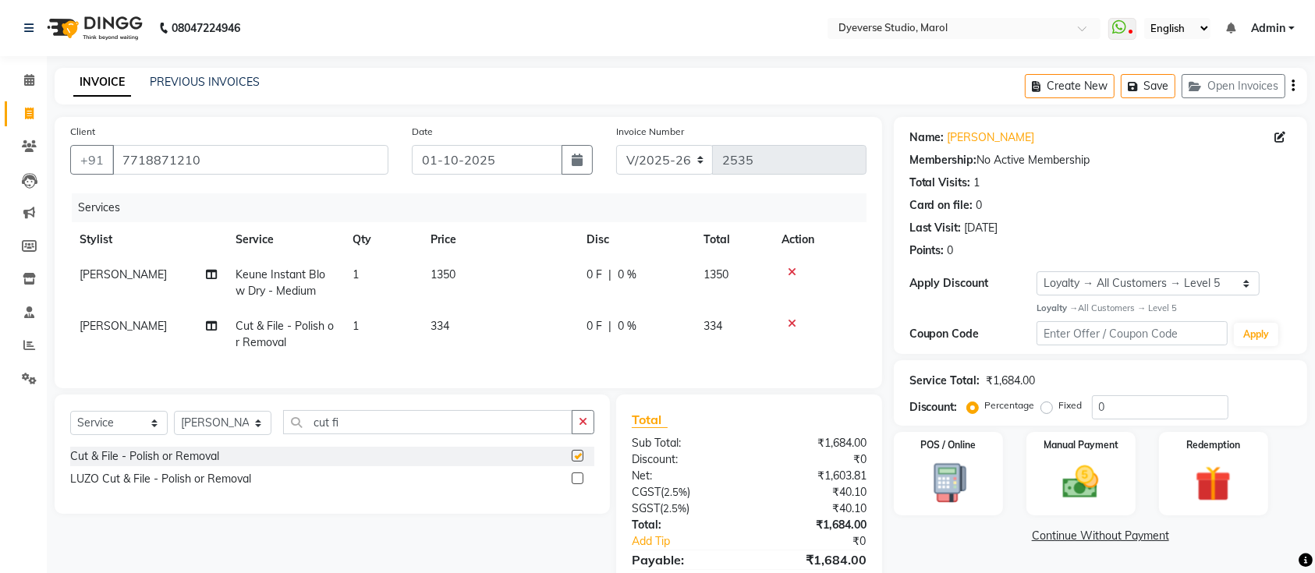
checkbox input "false"
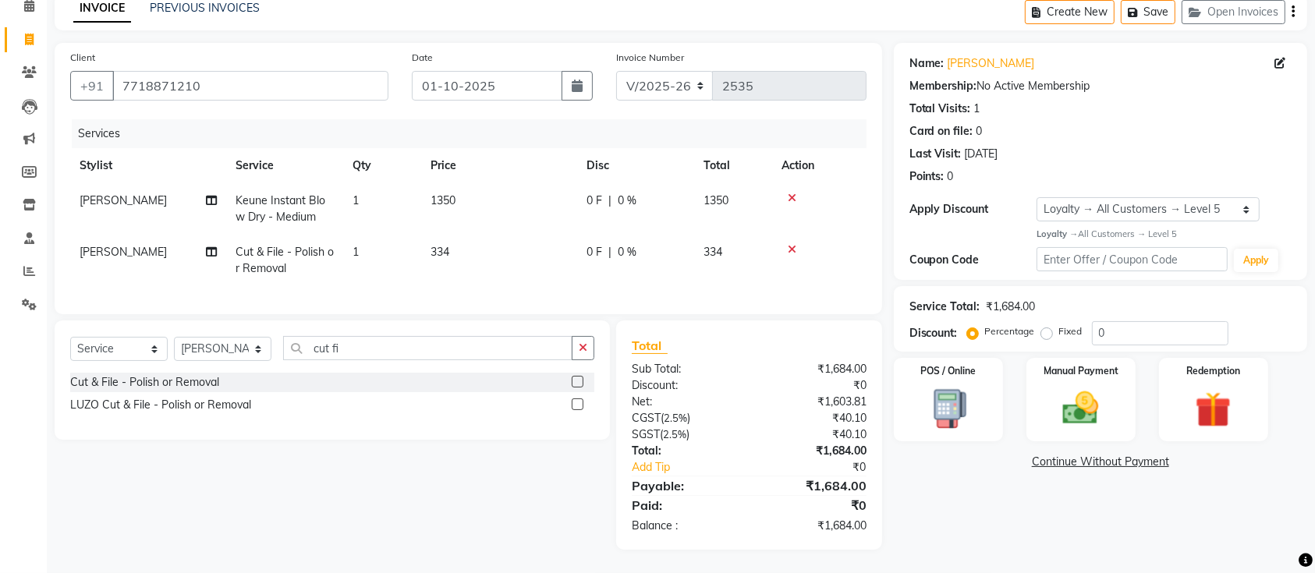
click at [25, 34] on li "Invoice" at bounding box center [23, 40] width 47 height 34
click at [26, 32] on span at bounding box center [29, 40] width 27 height 18
select select "service"
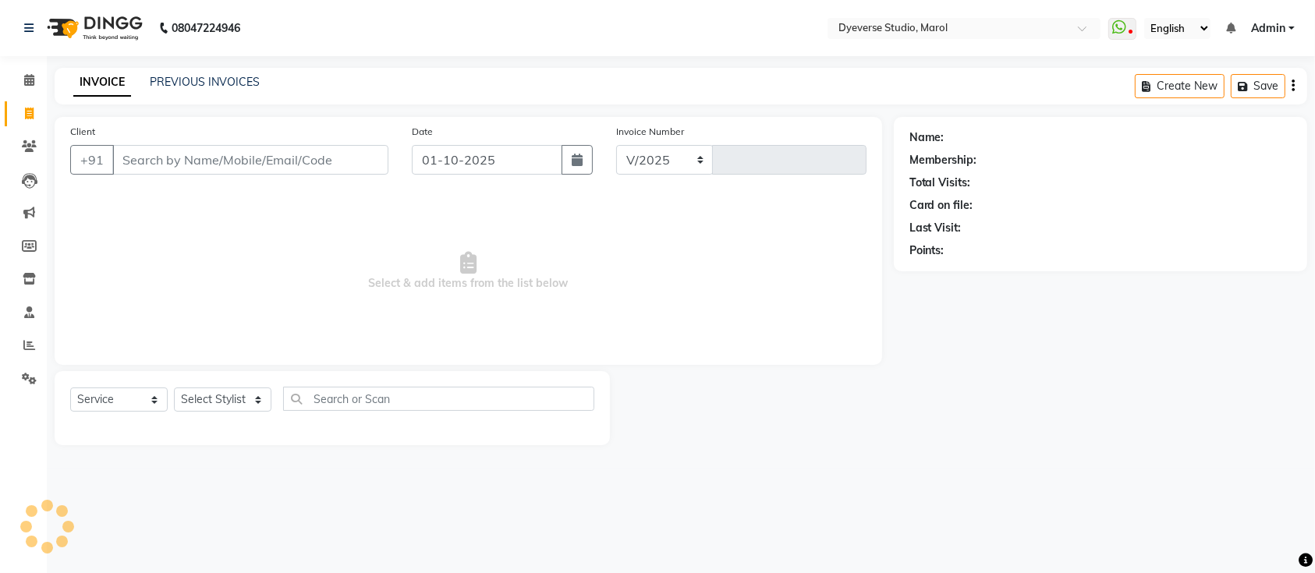
select select "6368"
type input "2535"
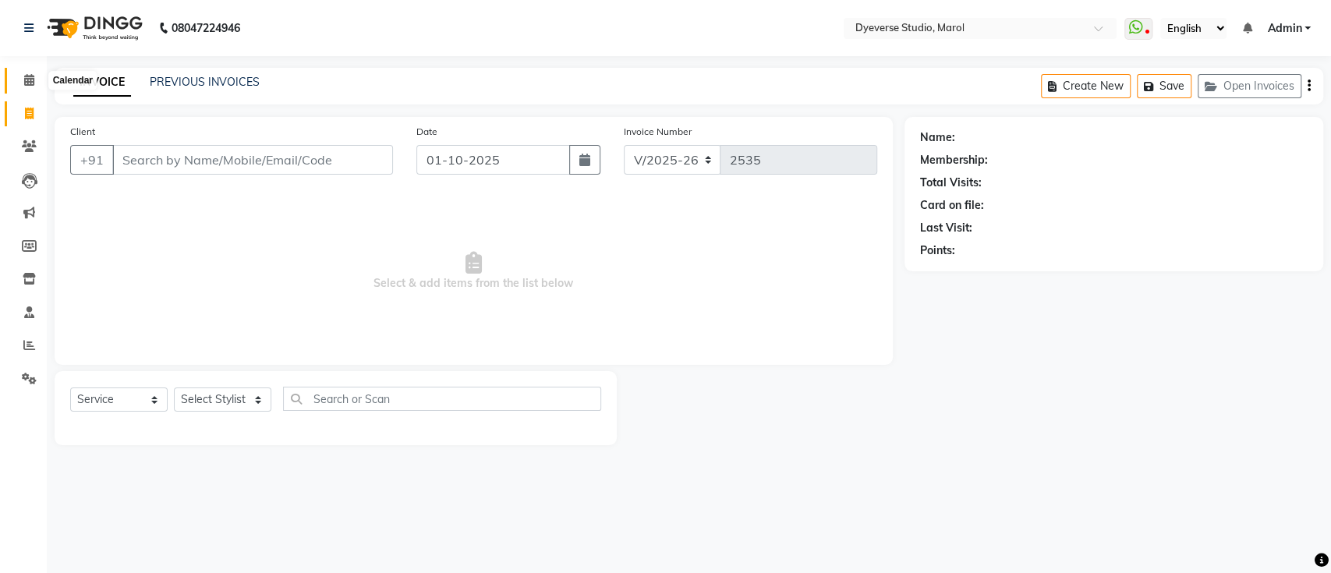
click at [36, 79] on span at bounding box center [29, 81] width 27 height 18
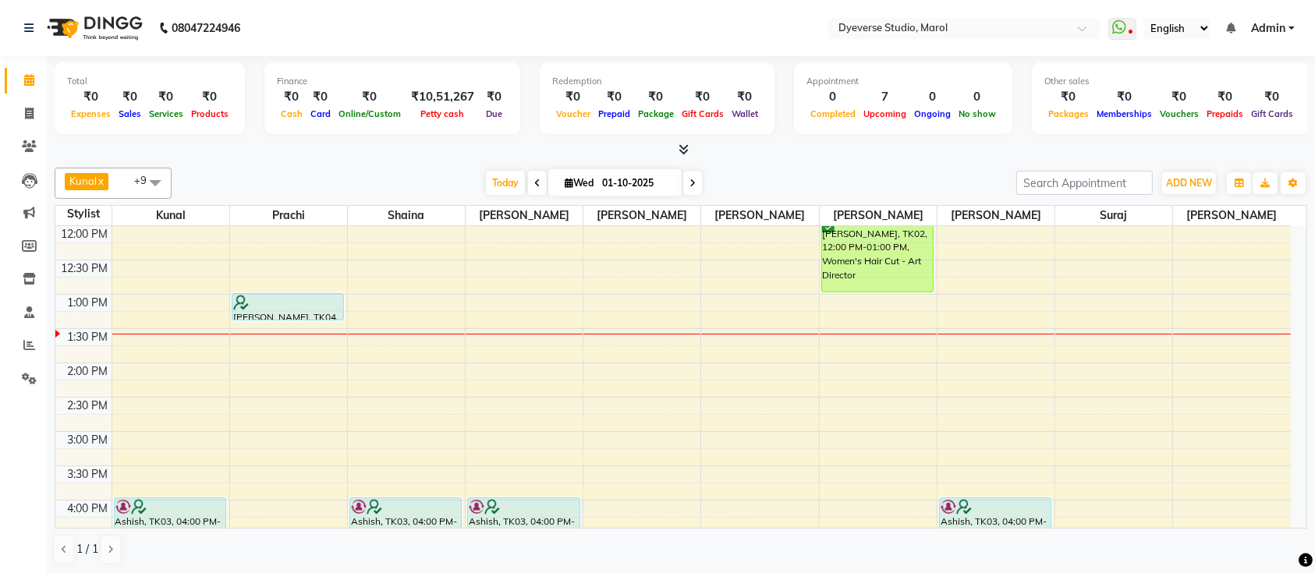
scroll to position [208, 0]
click at [591, 434] on div "9:00 AM 9:30 AM 10:00 AM 10:30 AM 11:00 AM 11:30 AM 12:00 PM 12:30 PM 1:00 PM 1…" at bounding box center [672, 429] width 1235 height 823
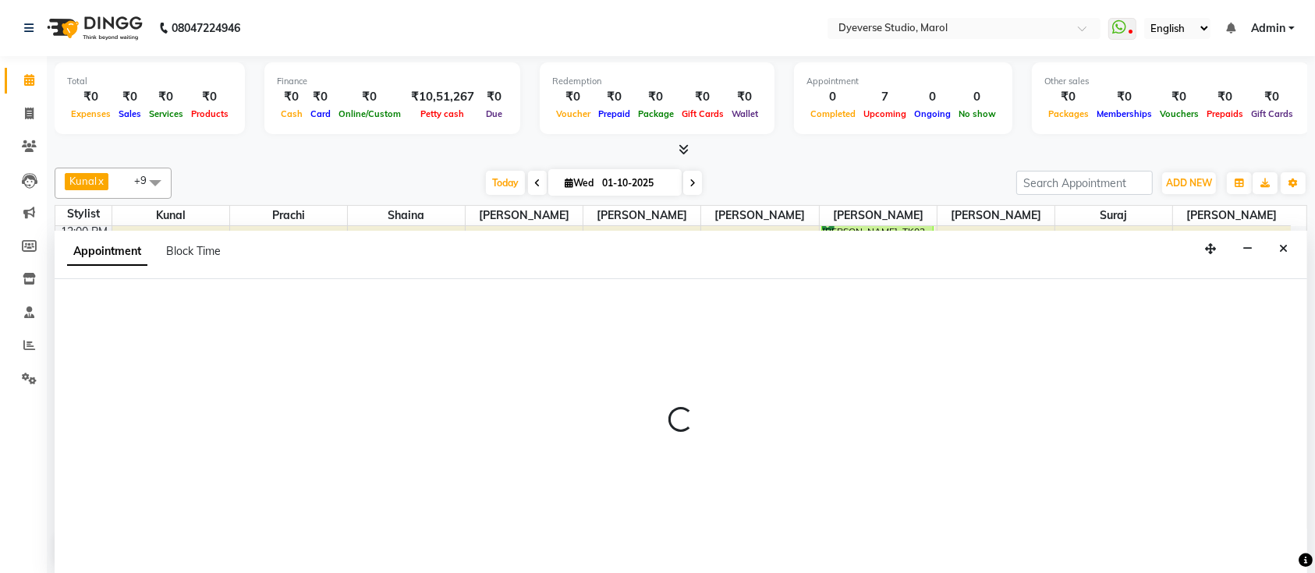
scroll to position [0, 0]
select select "48246"
select select "900"
select select "tentative"
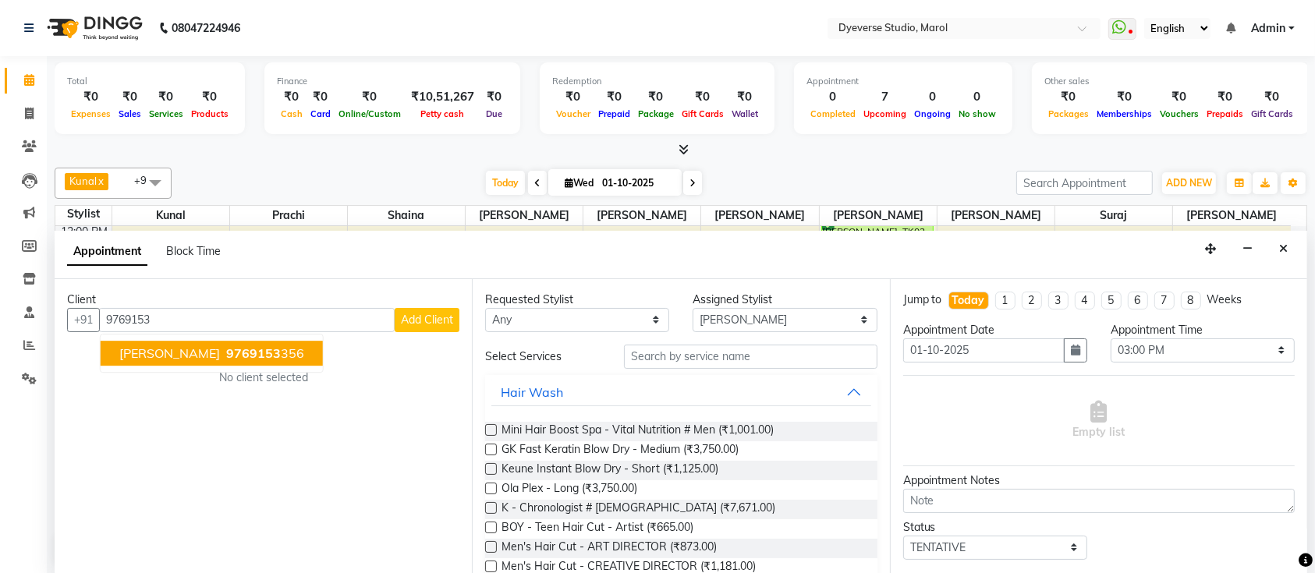
click at [223, 356] on ngb-highlight "9769153 356" at bounding box center [263, 353] width 81 height 16
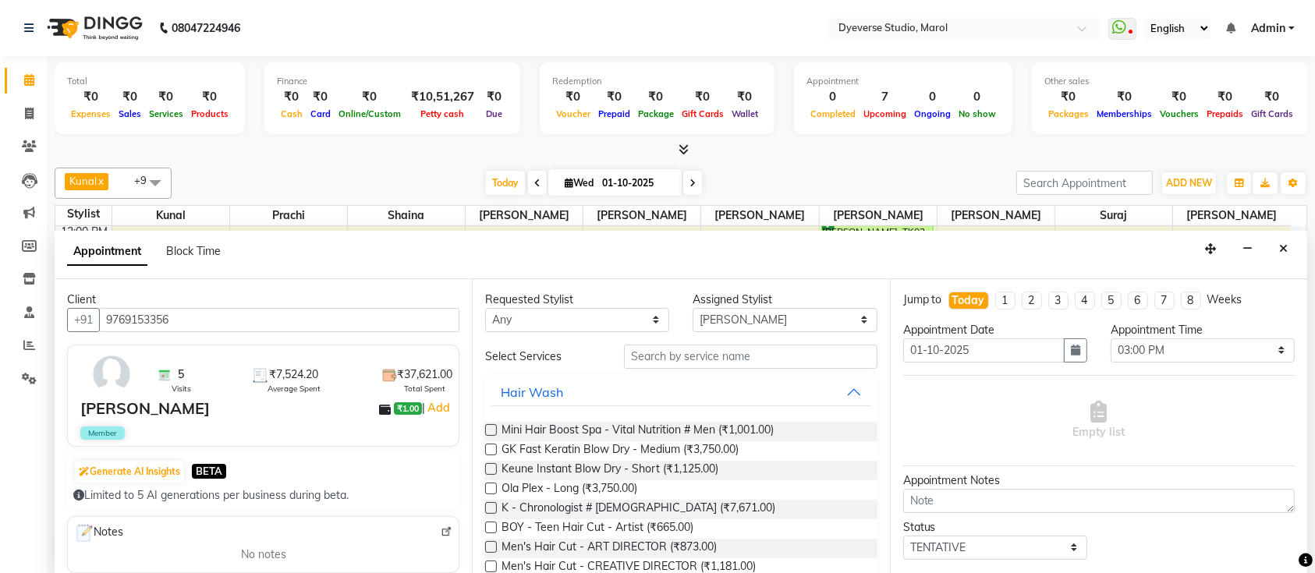
type input "9769153356"
click at [710, 356] on input "text" at bounding box center [750, 357] width 253 height 24
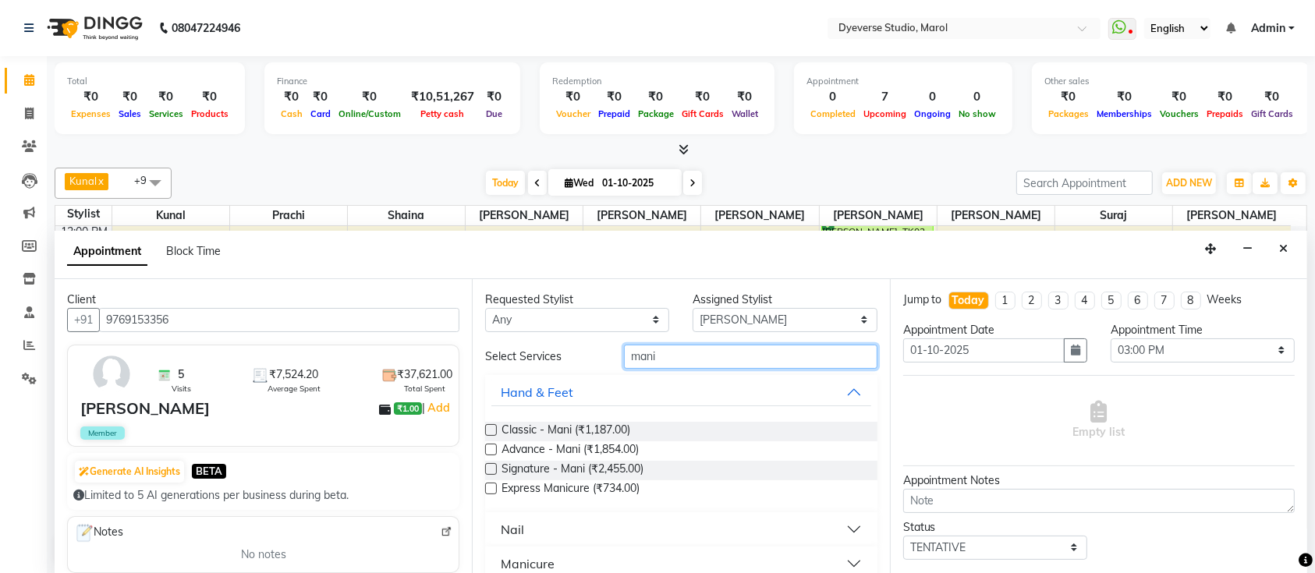
type input "mani"
click at [492, 455] on div at bounding box center [490, 453] width 10 height 16
click at [492, 447] on label at bounding box center [491, 450] width 12 height 12
click at [492, 447] on input "checkbox" at bounding box center [490, 451] width 10 height 10
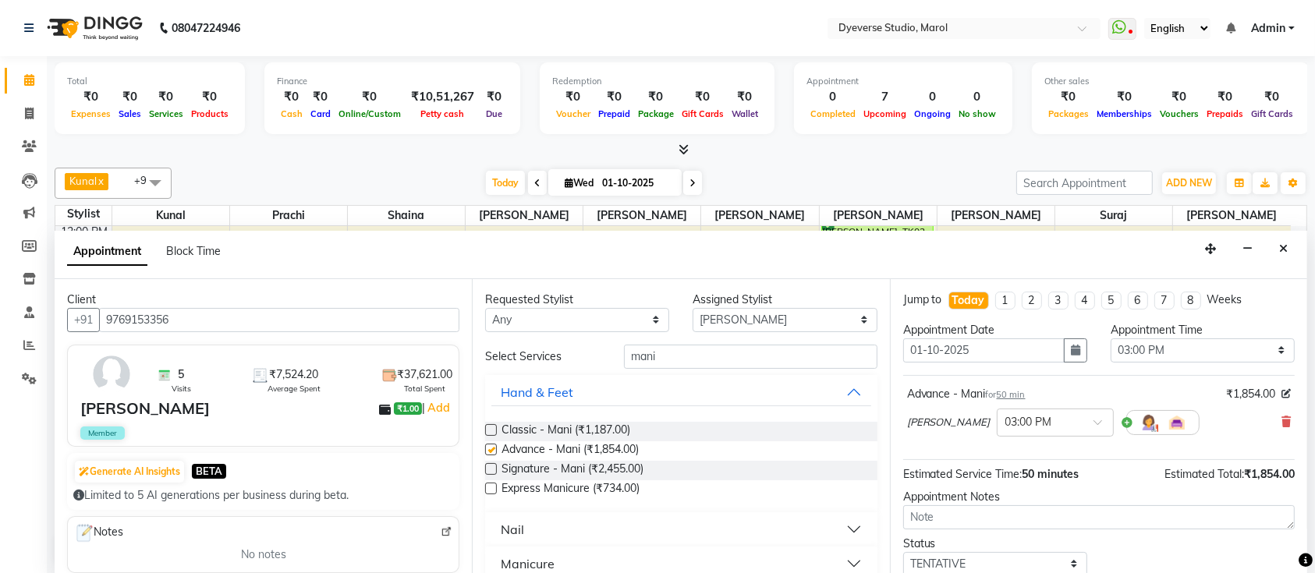
checkbox input "false"
drag, startPoint x: 682, startPoint y: 351, endPoint x: 451, endPoint y: 361, distance: 231.8
click at [451, 361] on div "Client +91 9769153356 5 Visits ₹7,524.20 Average Spent ₹37,621.00 Total Spent […" at bounding box center [681, 427] width 1252 height 296
type input "pedi"
click at [490, 449] on label at bounding box center [491, 450] width 12 height 12
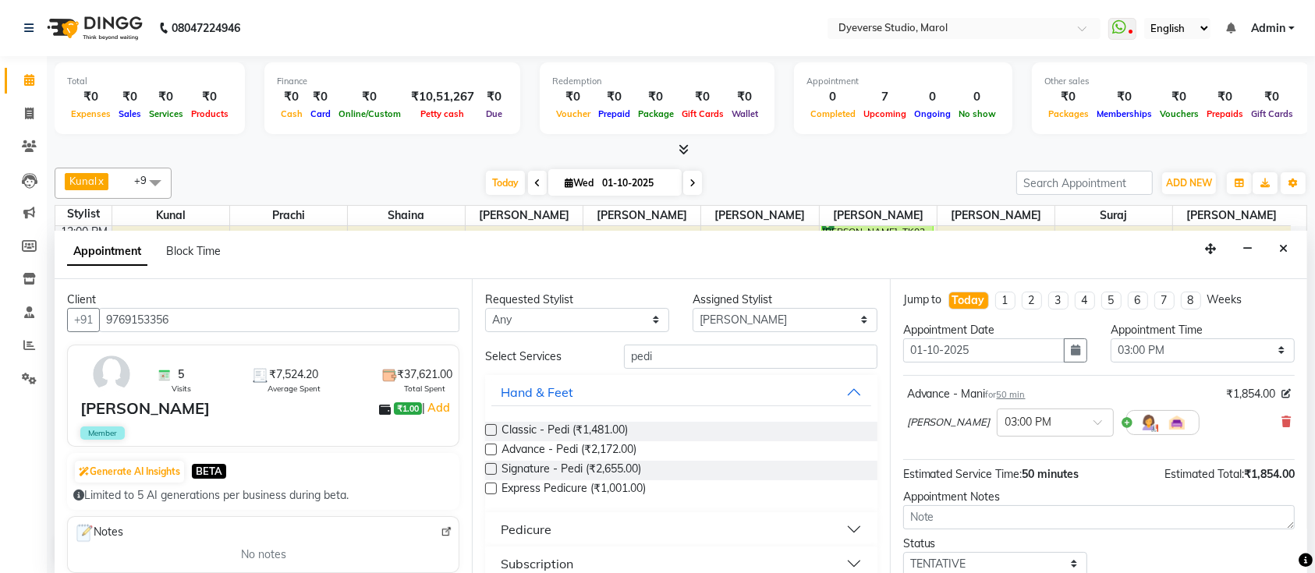
click at [490, 449] on input "checkbox" at bounding box center [490, 451] width 10 height 10
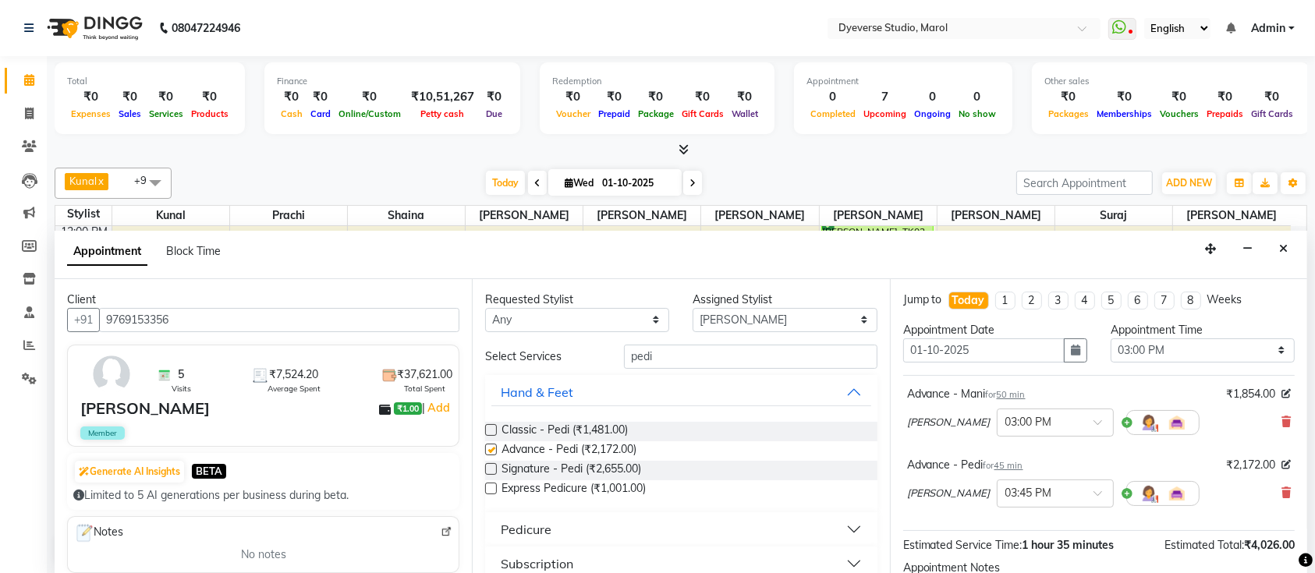
checkbox input "false"
drag, startPoint x: 668, startPoint y: 360, endPoint x: 426, endPoint y: 342, distance: 242.4
click at [426, 342] on div "Client +91 9769153356 5 Visits ₹7,524.20 Average Spent ₹37,621.00 Total Spent […" at bounding box center [681, 427] width 1252 height 296
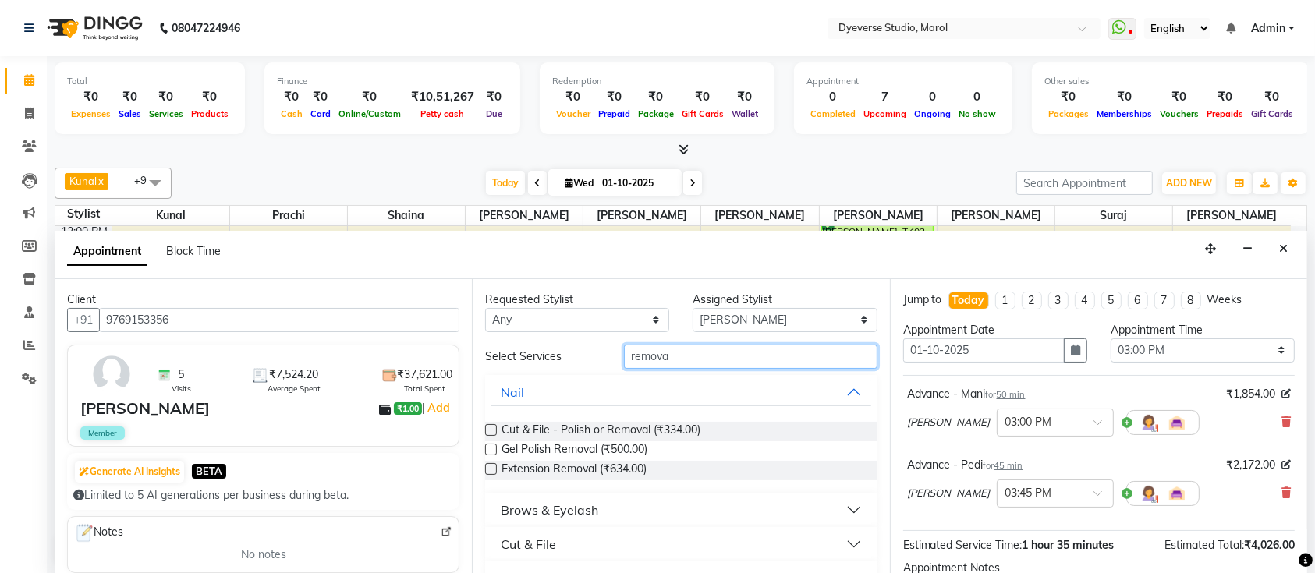
type input "remova"
click at [487, 447] on label at bounding box center [491, 450] width 12 height 12
click at [487, 447] on input "checkbox" at bounding box center [490, 451] width 10 height 10
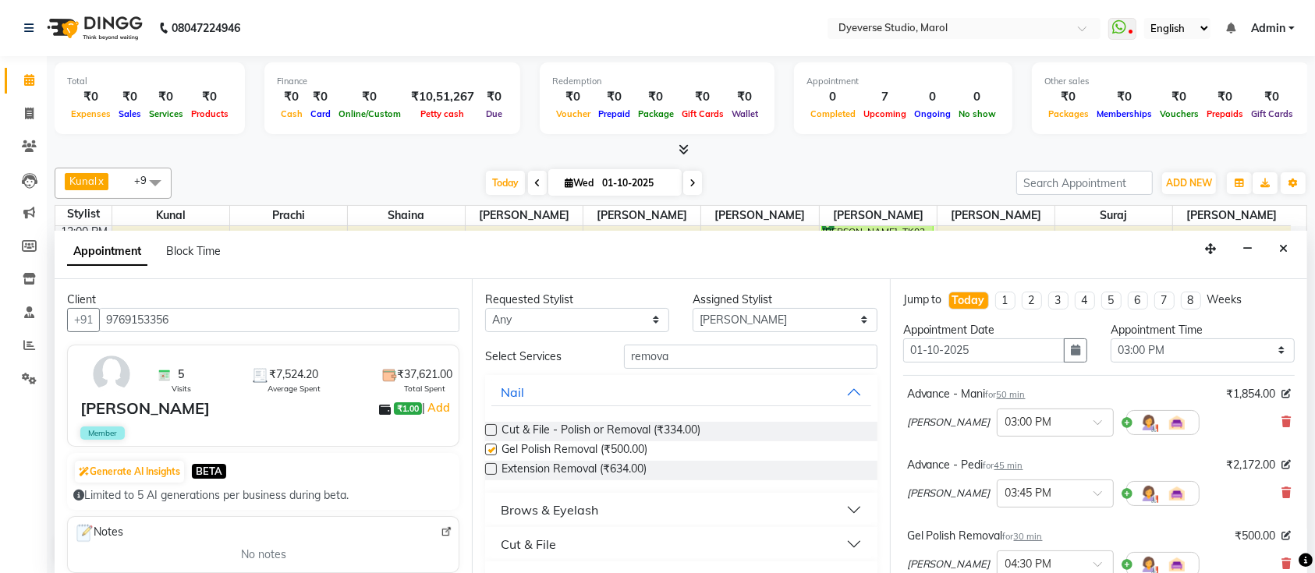
checkbox input "false"
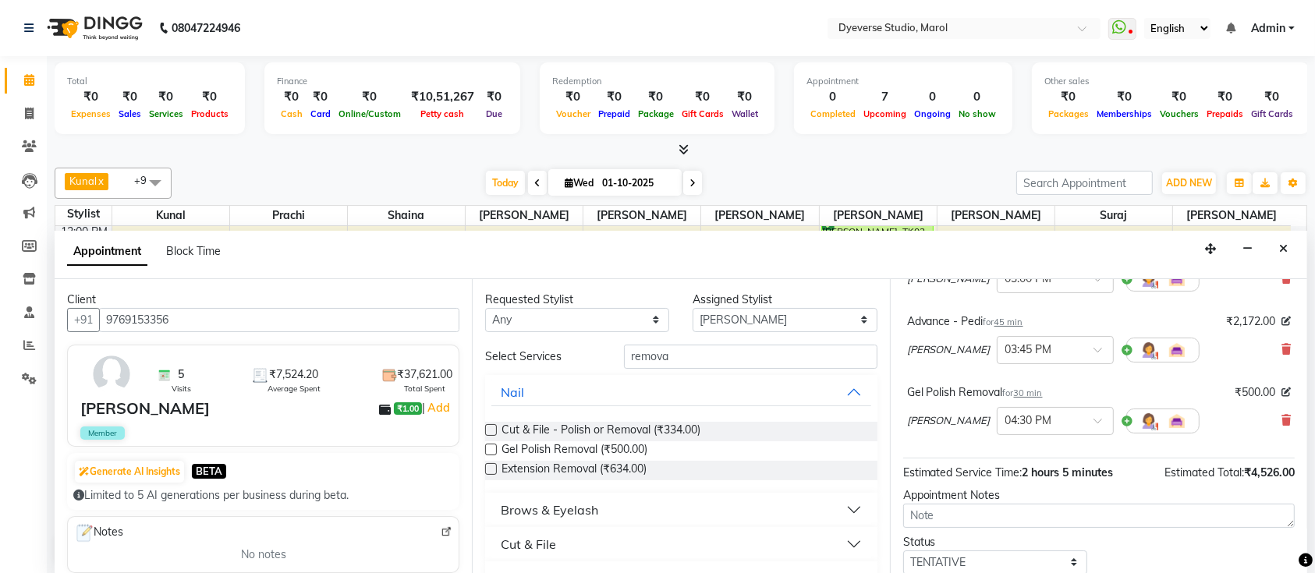
scroll to position [241, 0]
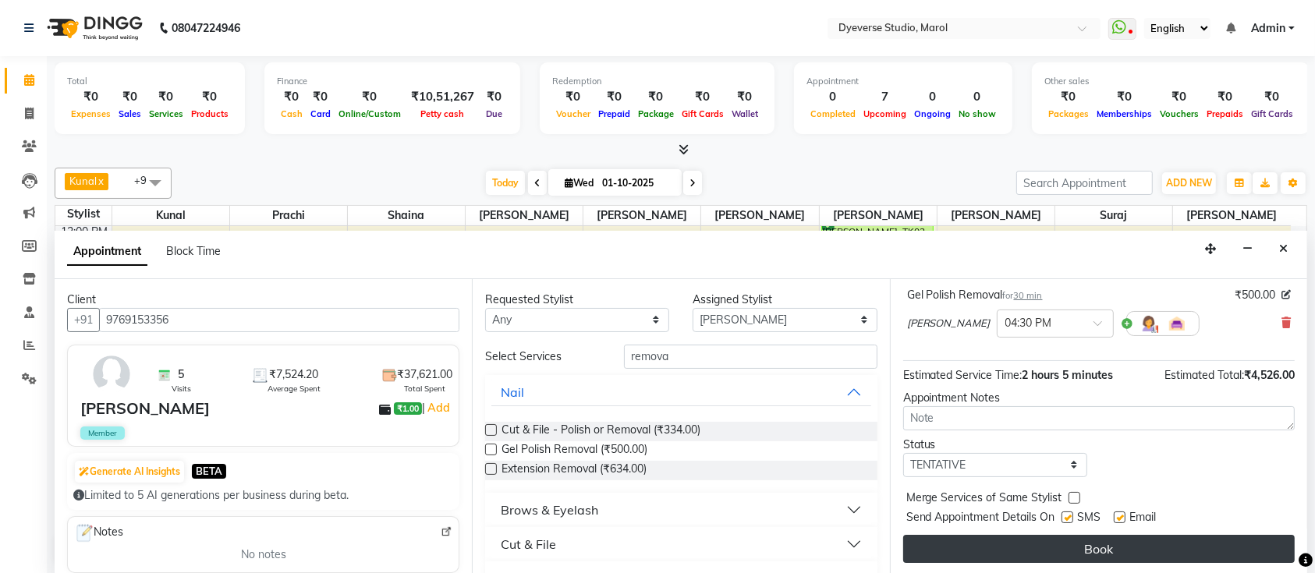
click at [1165, 551] on button "Book" at bounding box center [1099, 549] width 392 height 28
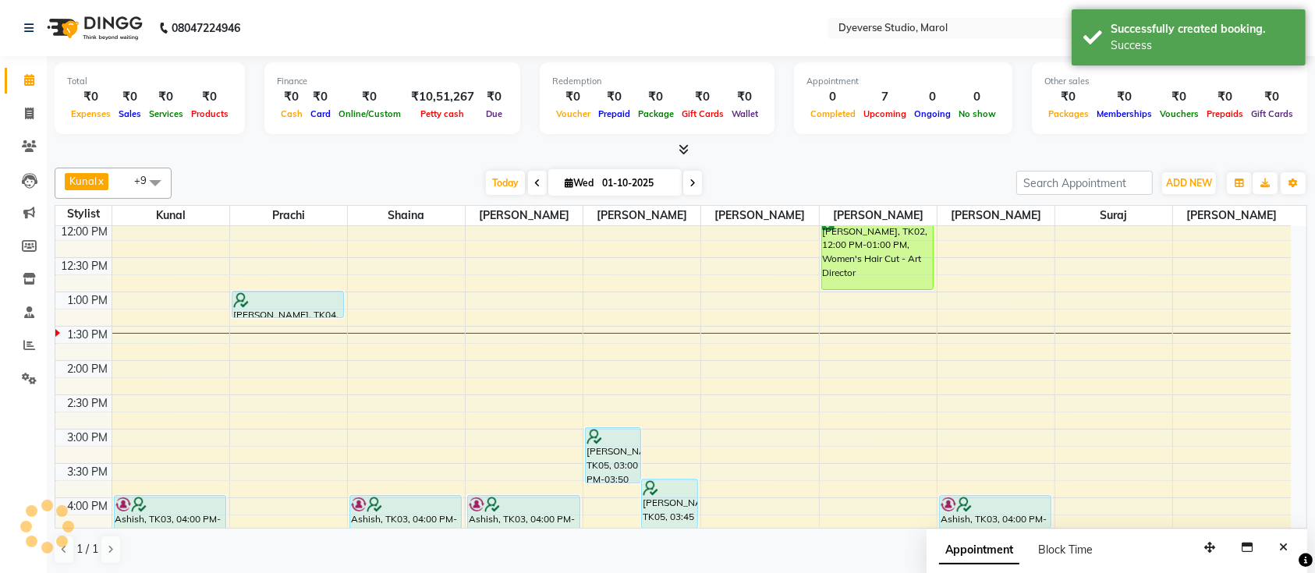
scroll to position [0, 0]
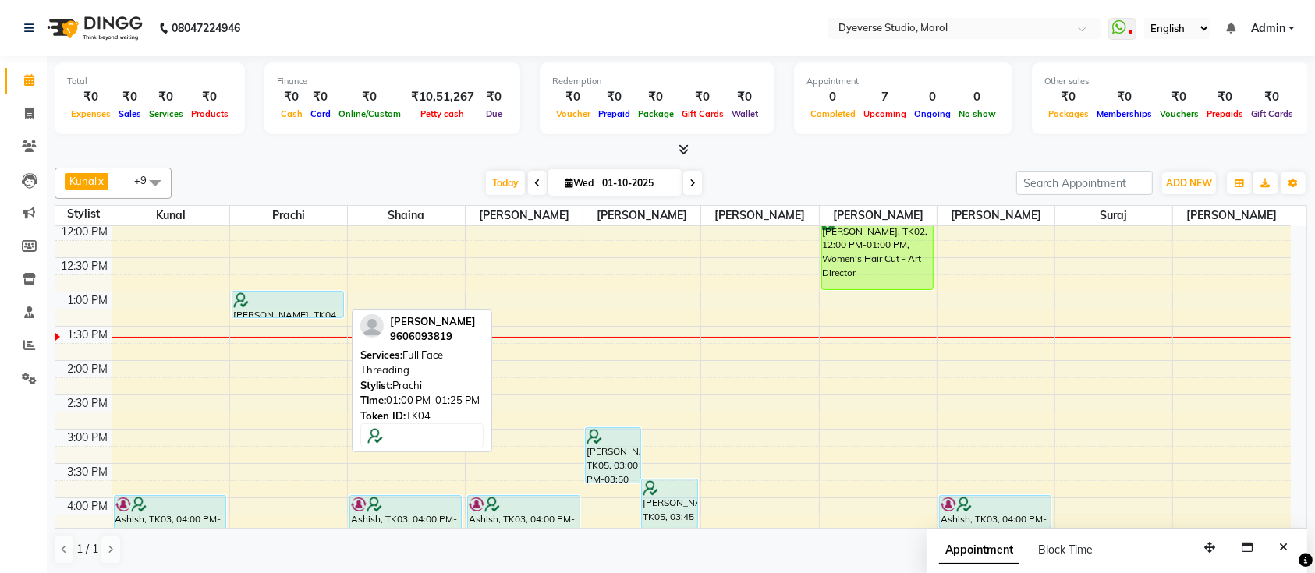
click at [292, 307] on div "[PERSON_NAME], TK04, 01:00 PM-01:25 PM, Full Face Threading" at bounding box center [287, 305] width 111 height 26
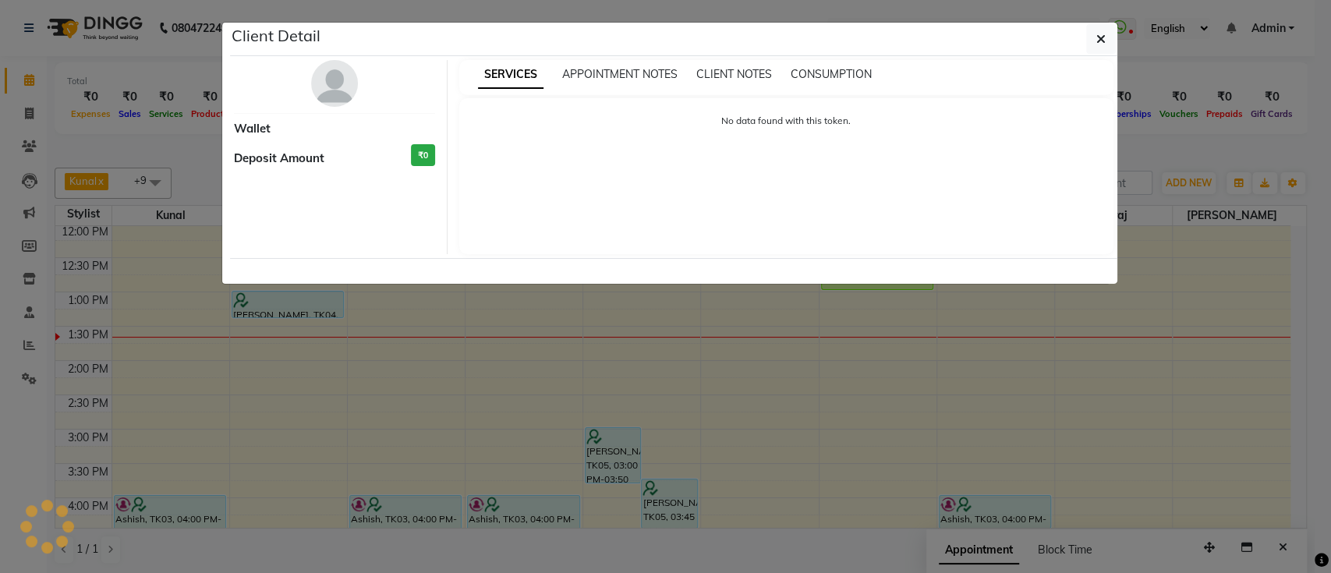
select select "7"
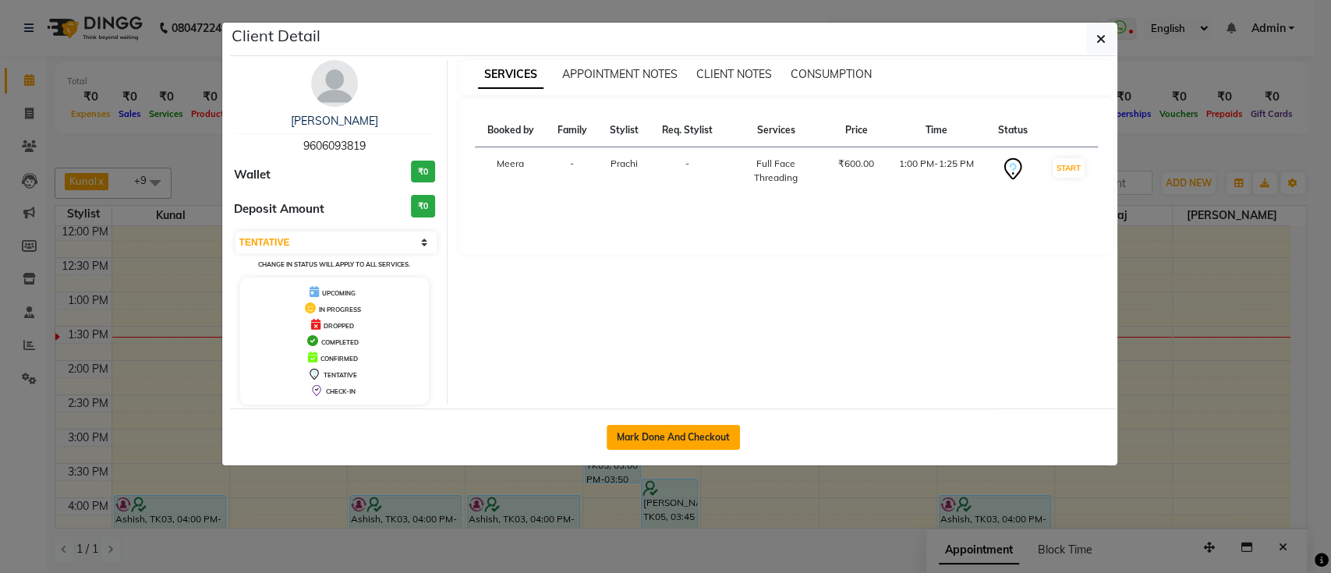
click at [642, 435] on button "Mark Done And Checkout" at bounding box center [673, 437] width 133 height 25
select select "service"
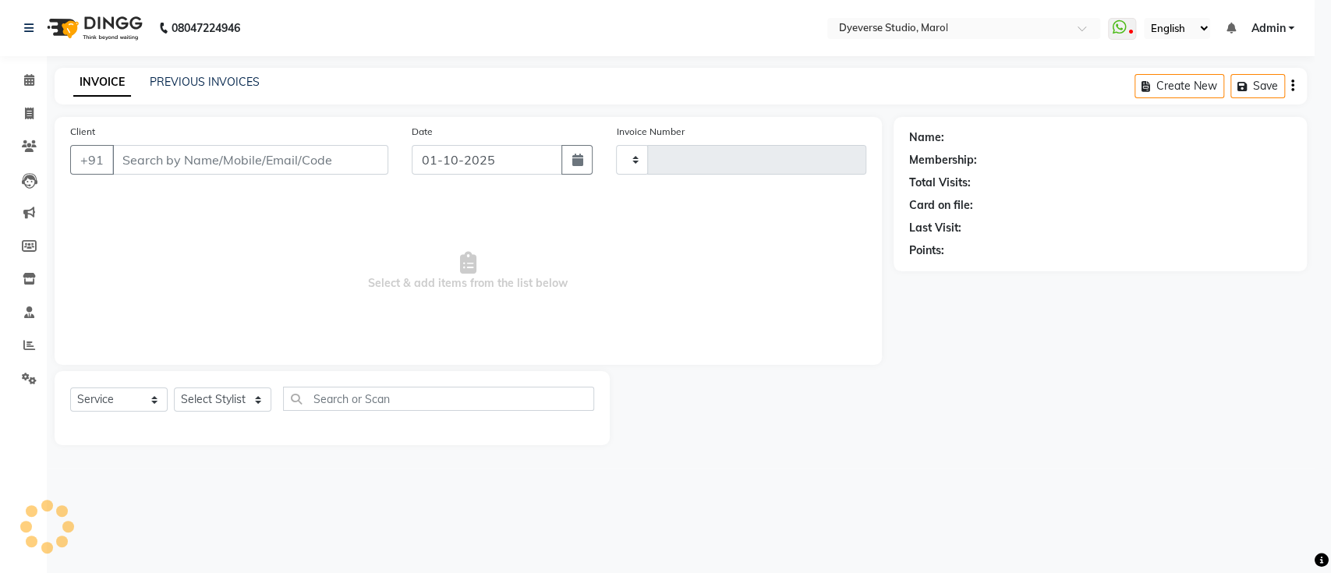
select select "3"
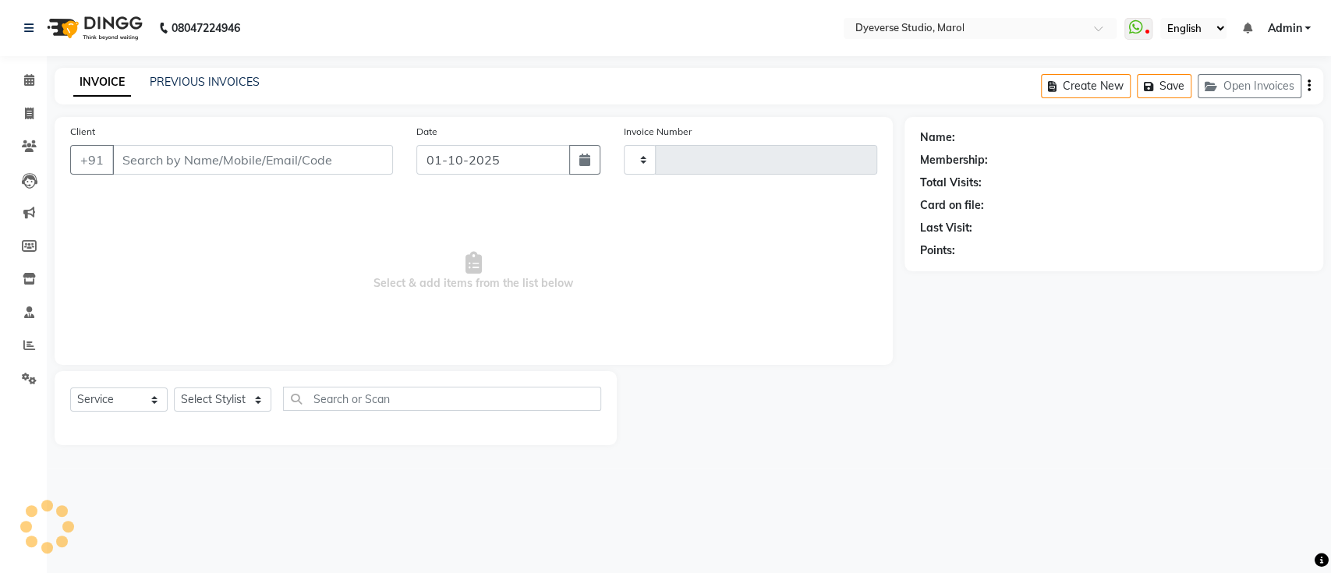
type input "2535"
select select "6368"
type input "9606093819"
select select "48403"
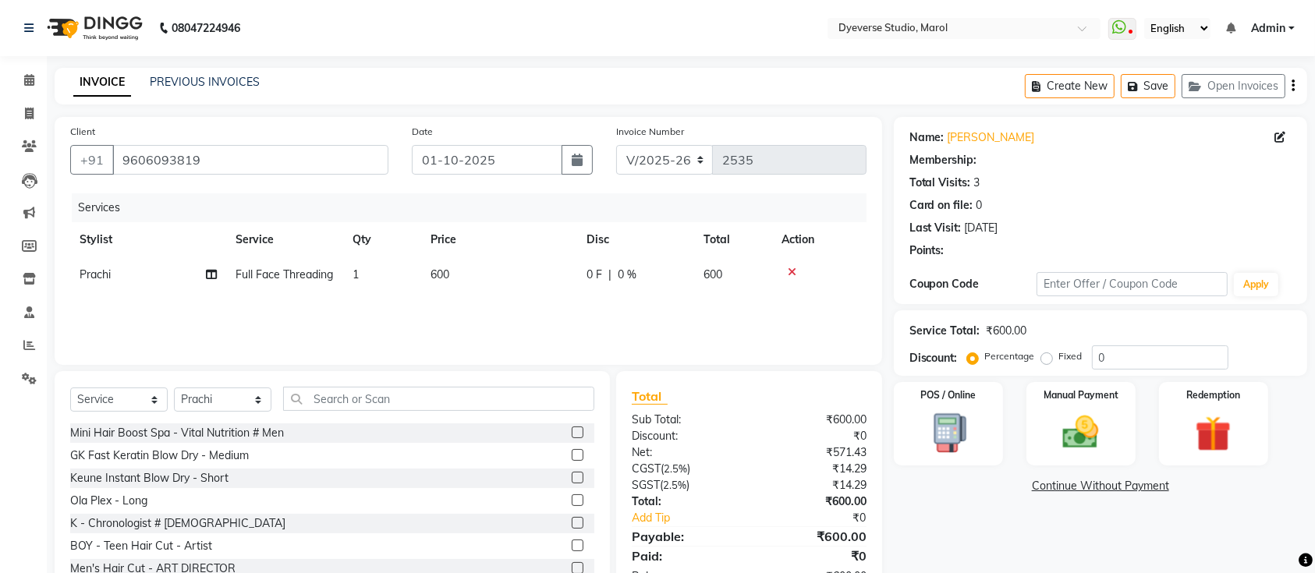
type input "25"
select select "2: Object"
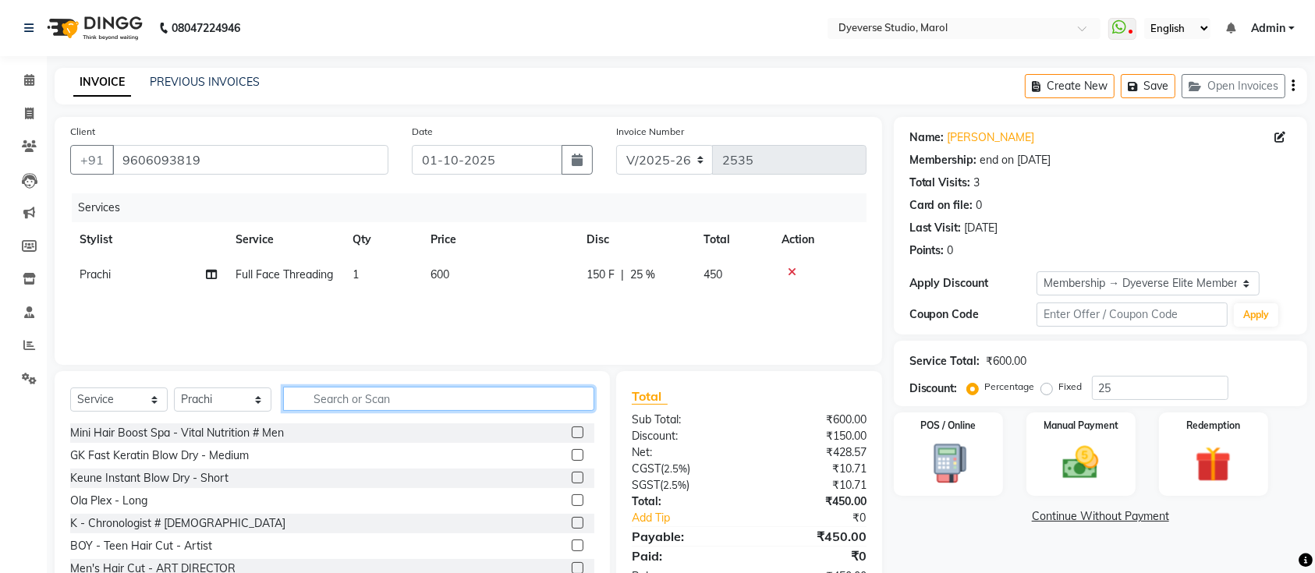
click at [349, 402] on input "text" at bounding box center [438, 399] width 311 height 24
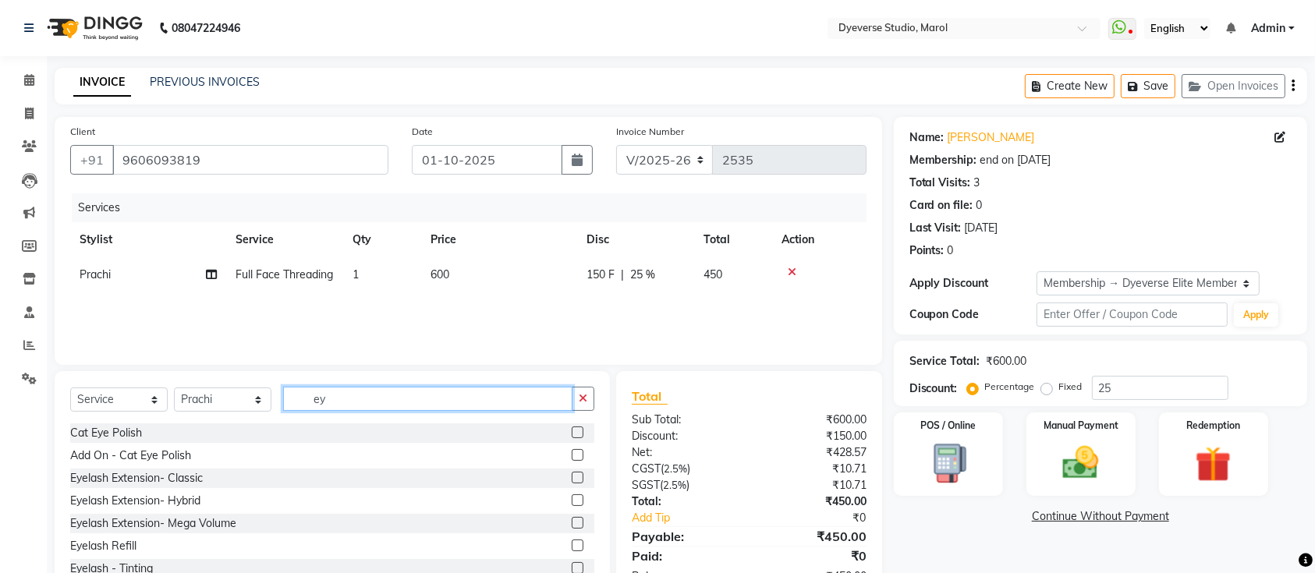
type input "e"
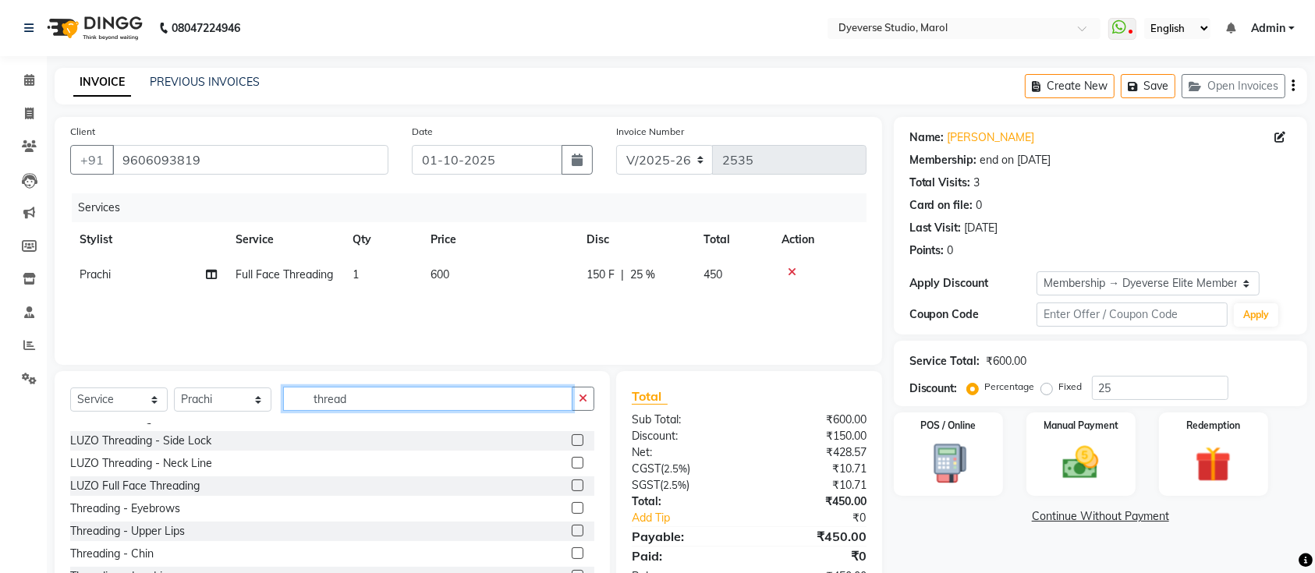
scroll to position [119, 0]
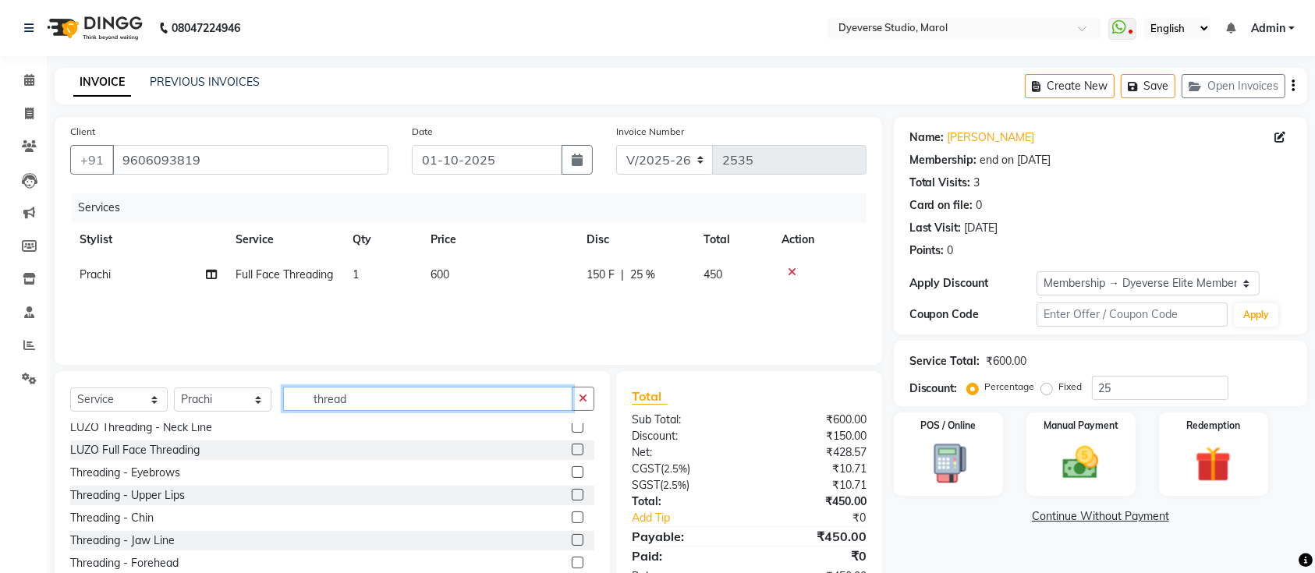
type input "thread"
click at [572, 470] on label at bounding box center [578, 472] width 12 height 12
click at [572, 470] on input "checkbox" at bounding box center [577, 473] width 10 height 10
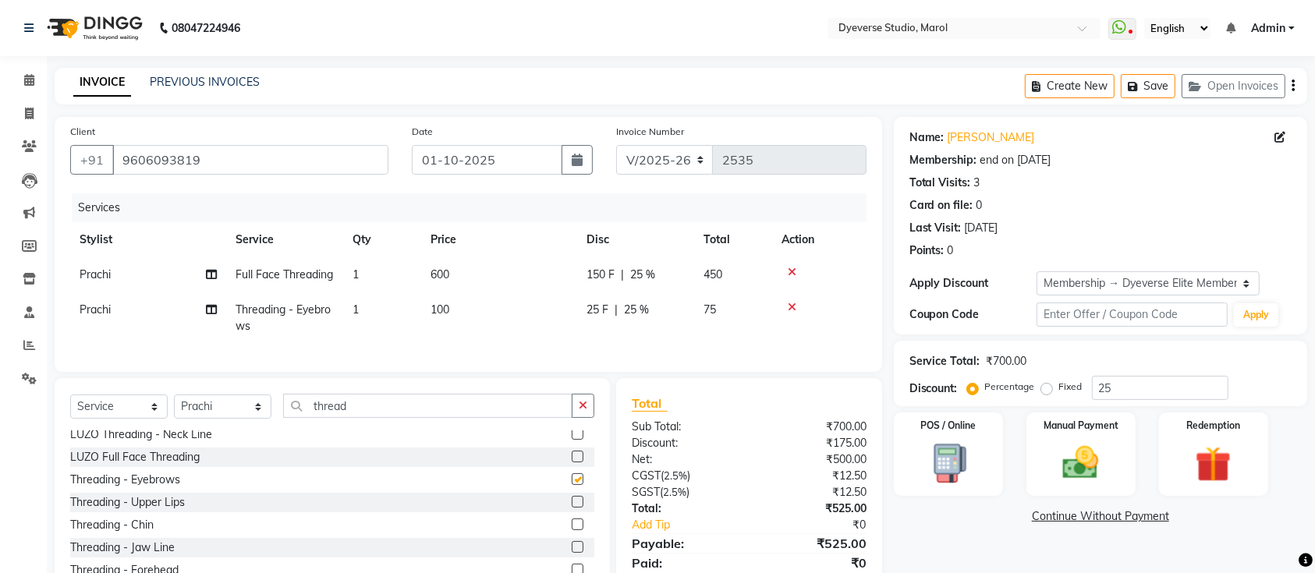
checkbox input "false"
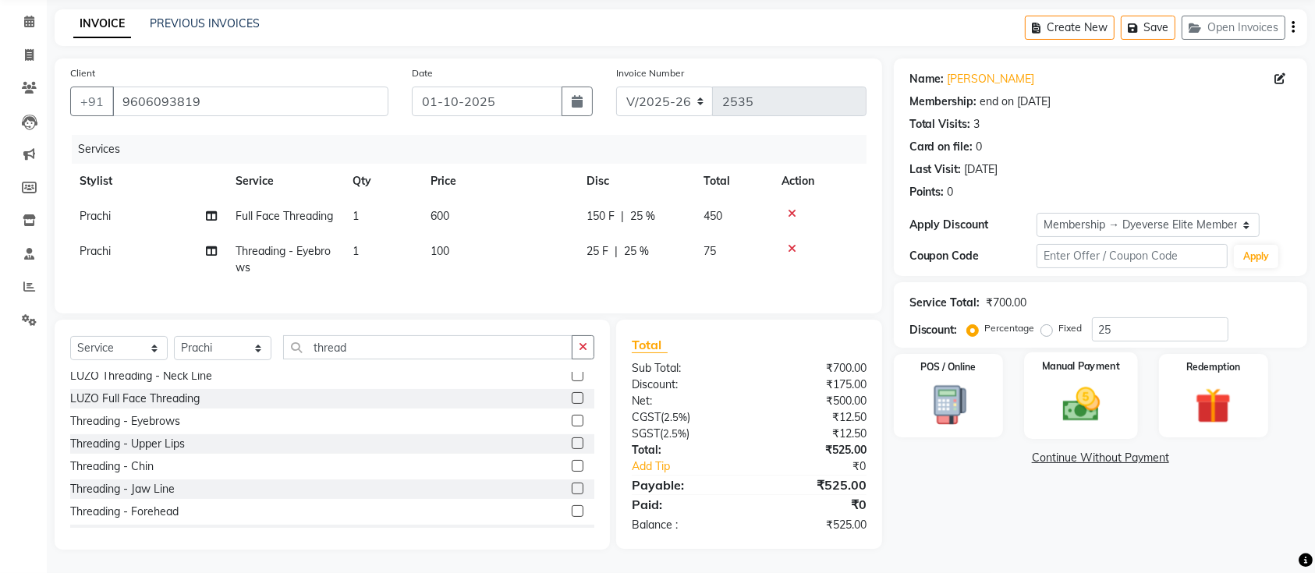
click at [1084, 383] on img at bounding box center [1081, 404] width 61 height 43
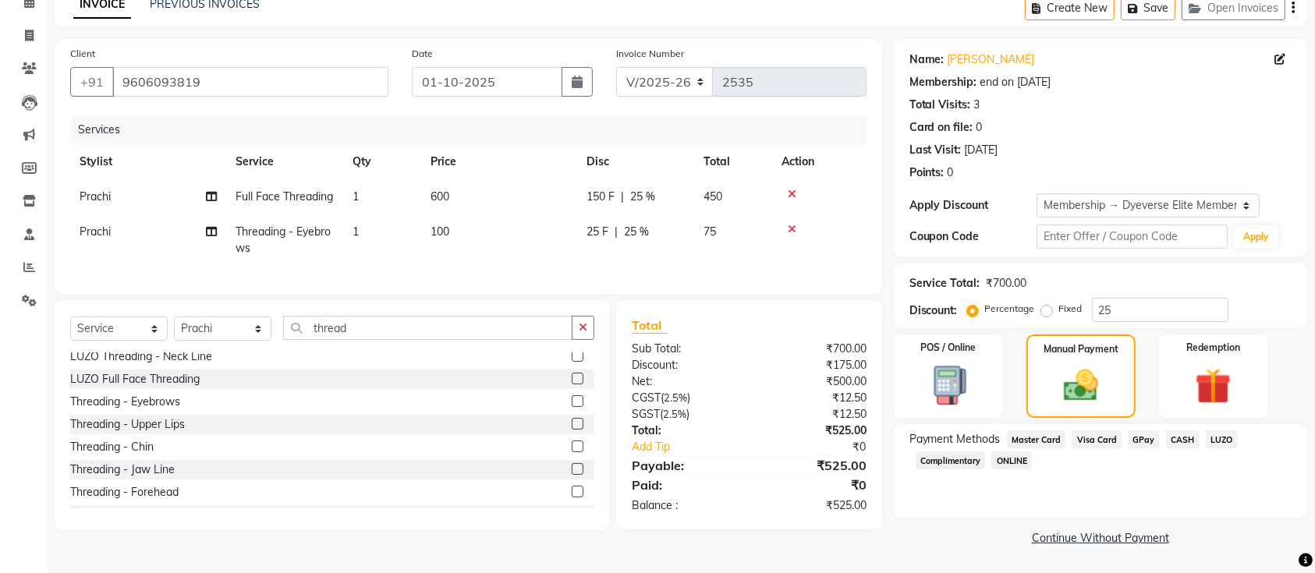
click at [1136, 430] on span "GPay" at bounding box center [1144, 439] width 32 height 18
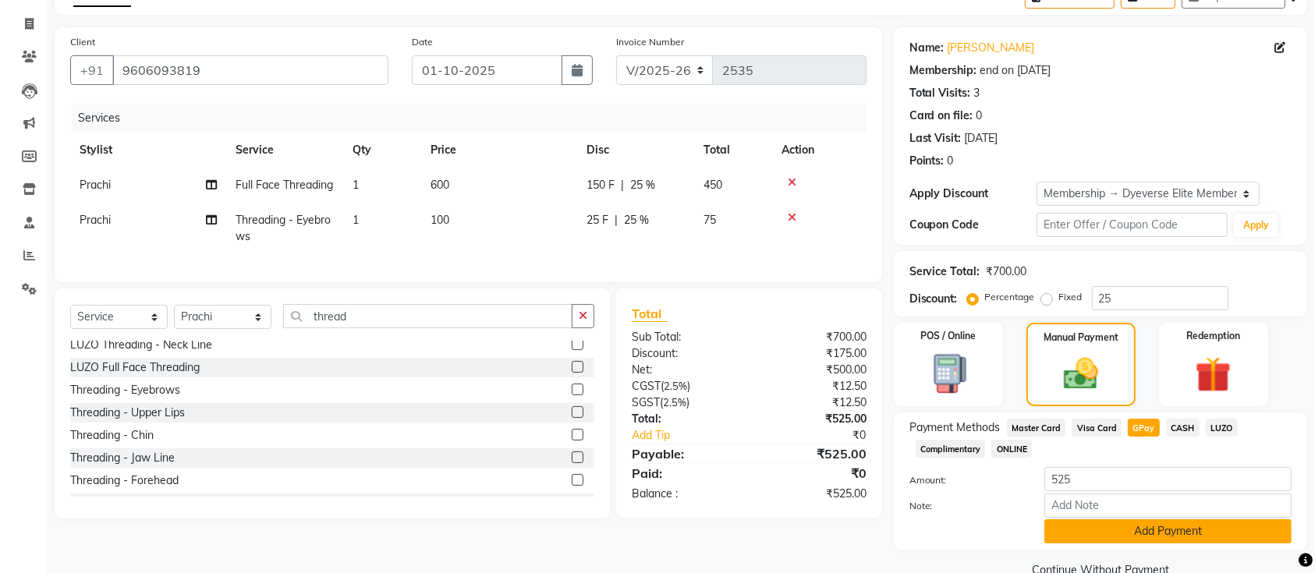
click at [1143, 536] on button "Add Payment" at bounding box center [1167, 531] width 247 height 24
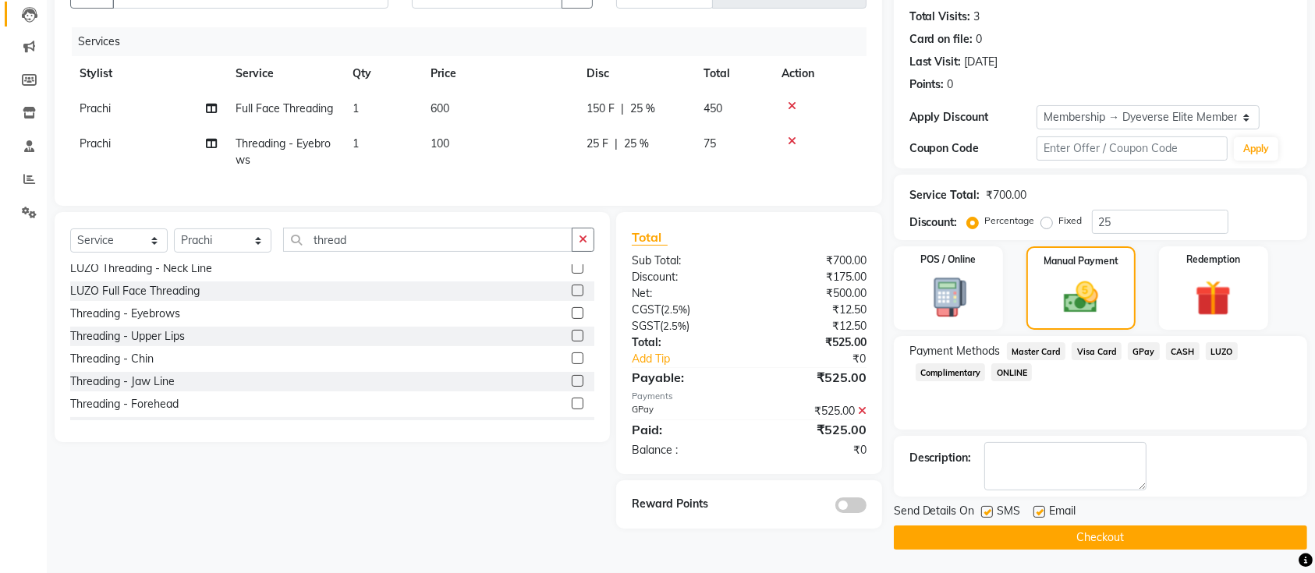
scroll to position [0, 0]
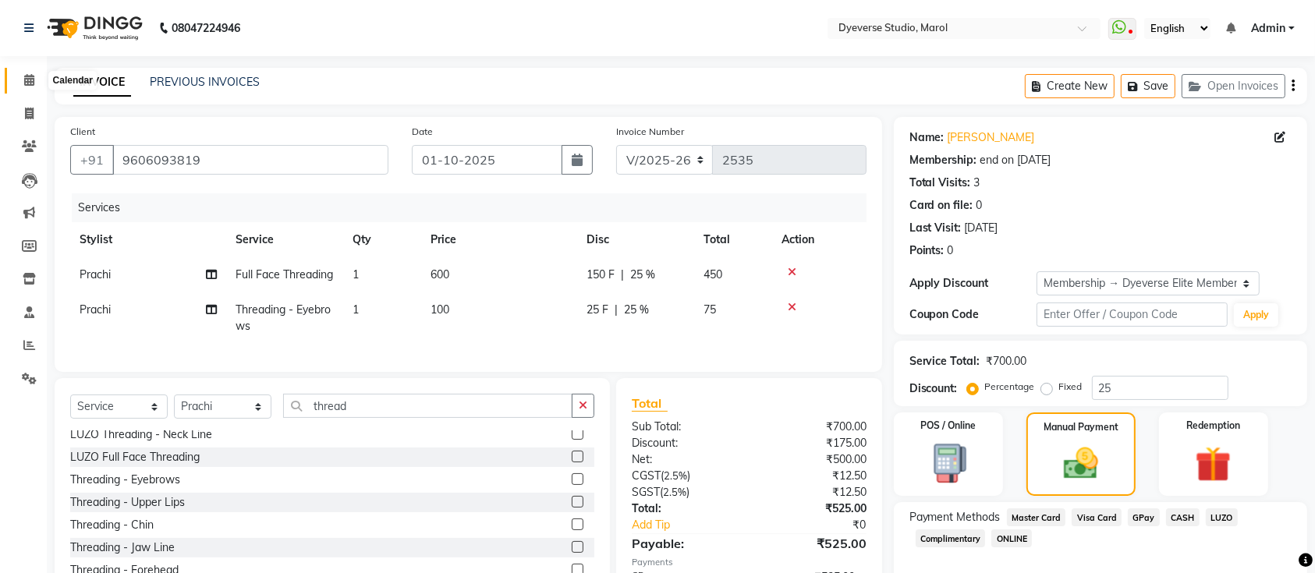
click at [39, 83] on span at bounding box center [29, 81] width 27 height 18
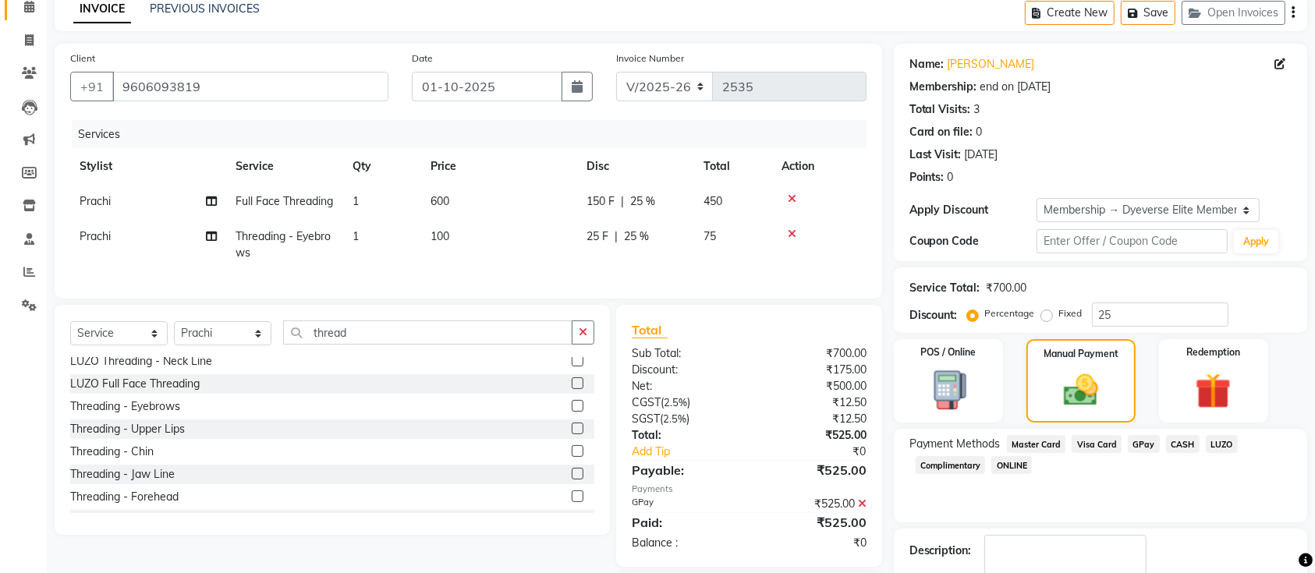
scroll to position [176, 0]
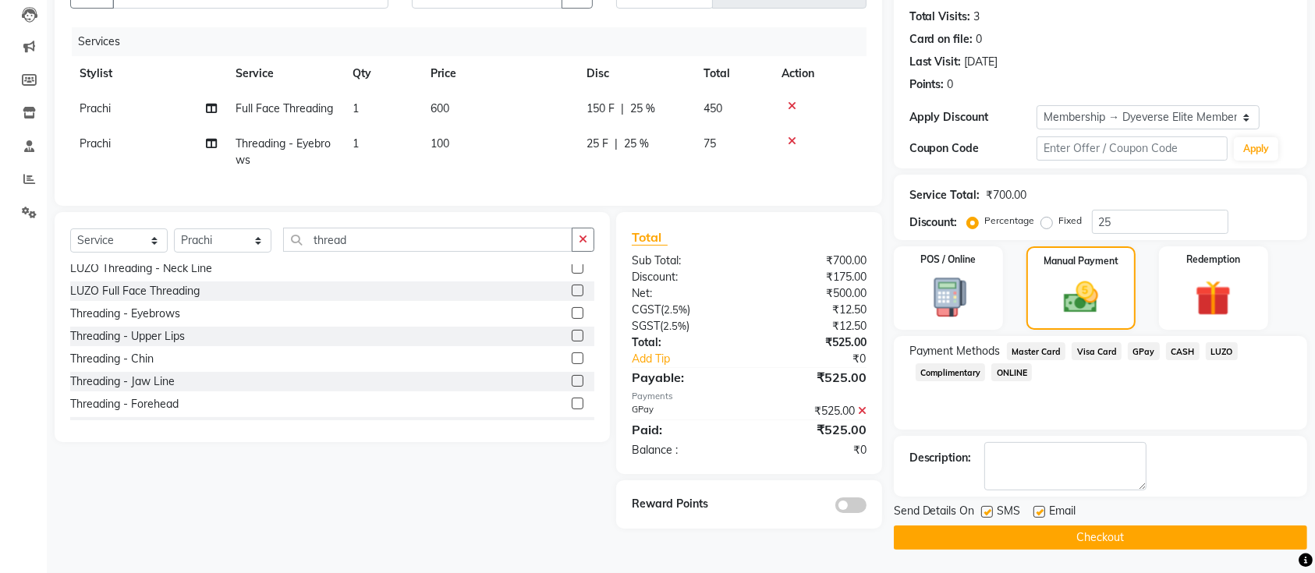
click at [1079, 526] on button "Checkout" at bounding box center [1100, 538] width 413 height 24
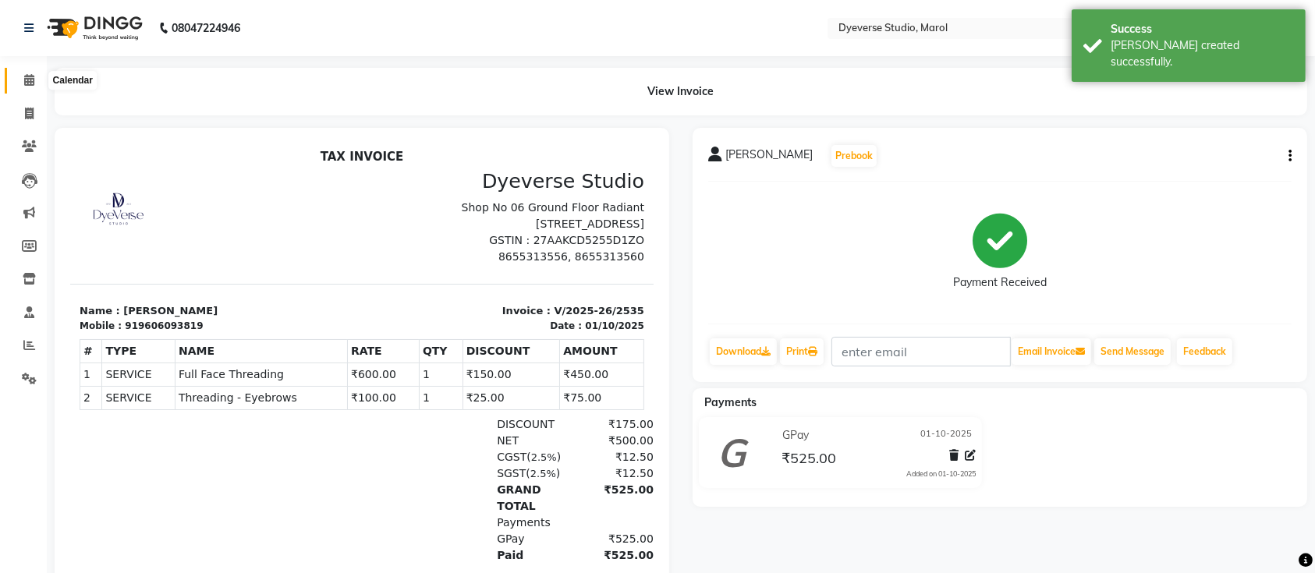
click at [31, 85] on icon at bounding box center [29, 80] width 10 height 12
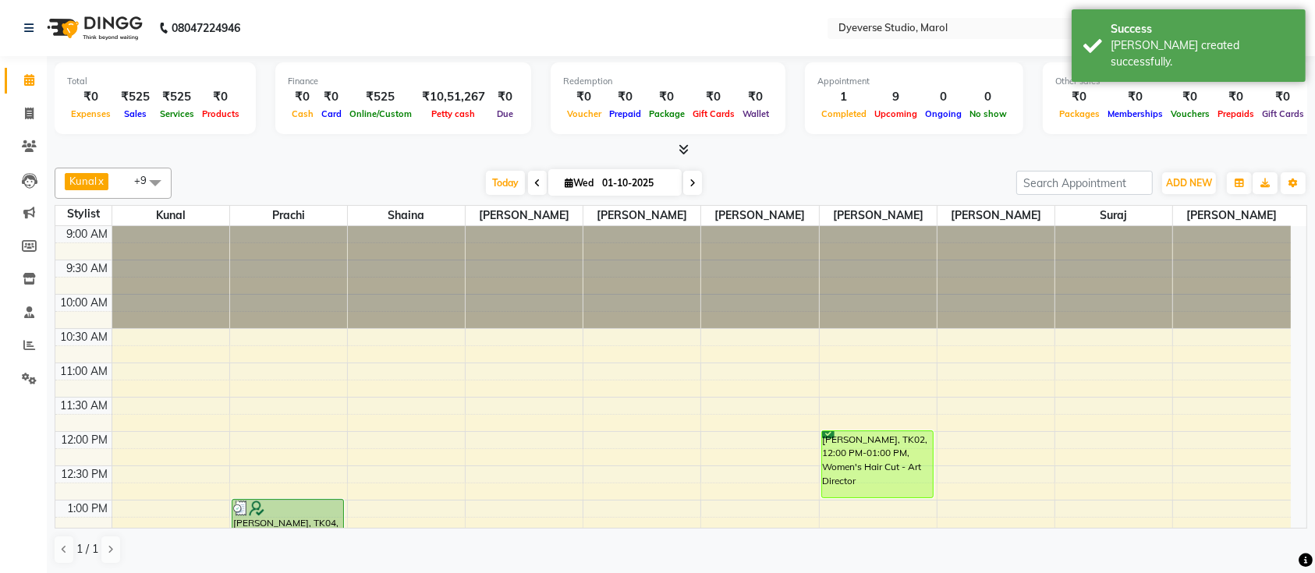
drag, startPoint x: 1312, startPoint y: 299, endPoint x: 1330, endPoint y: 340, distance: 44.3
click at [1315, 340] on html "08047224946 Select Location × Dyeverse Studio, Marol WhatsApp Status ✕ Status: …" at bounding box center [657, 286] width 1315 height 573
click at [686, 188] on span at bounding box center [692, 183] width 19 height 24
type input "02-10-2025"
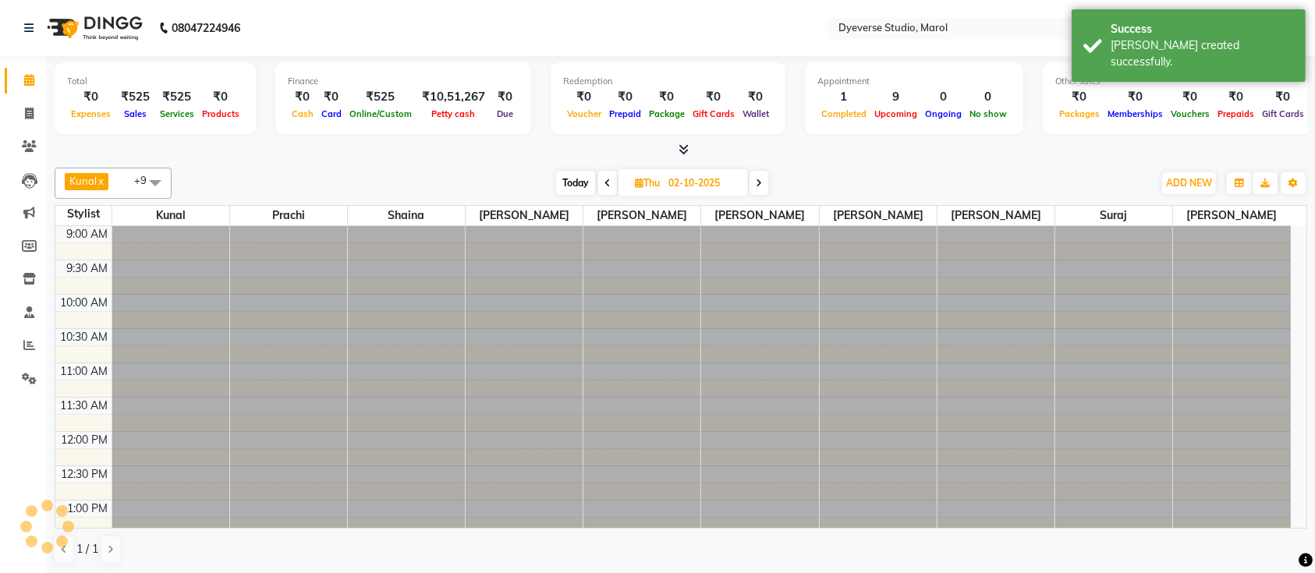
scroll to position [274, 0]
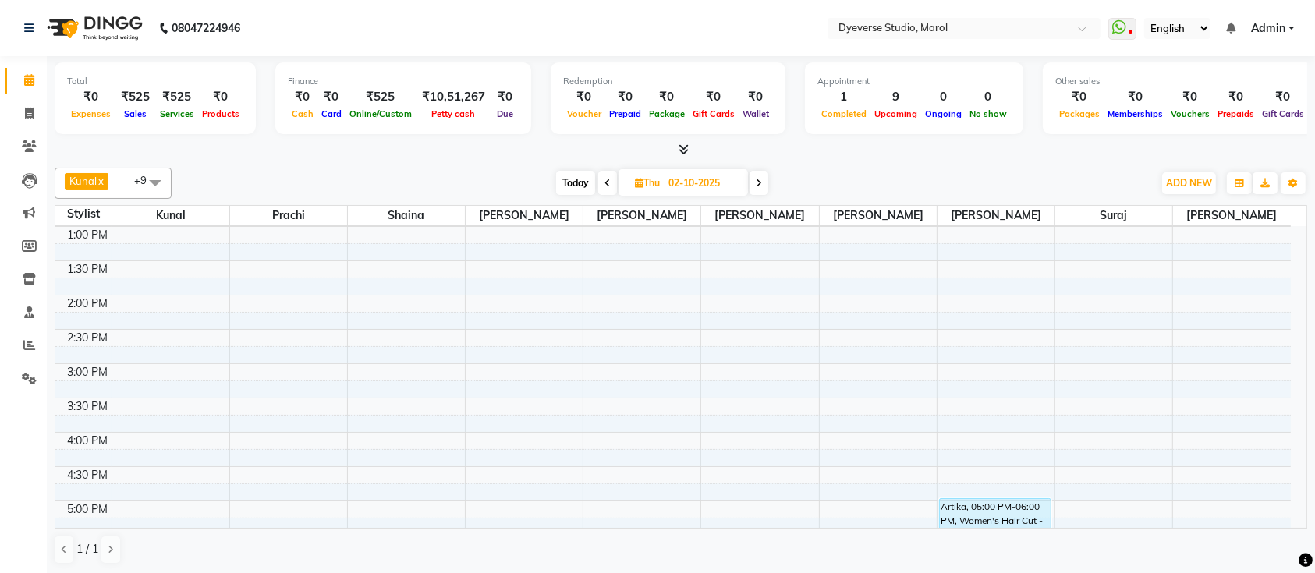
click at [962, 365] on div "9:00 AM 9:30 AM 10:00 AM 10:30 AM 11:00 AM 11:30 AM 12:00 PM 12:30 PM 1:00 PM 1…" at bounding box center [672, 363] width 1235 height 823
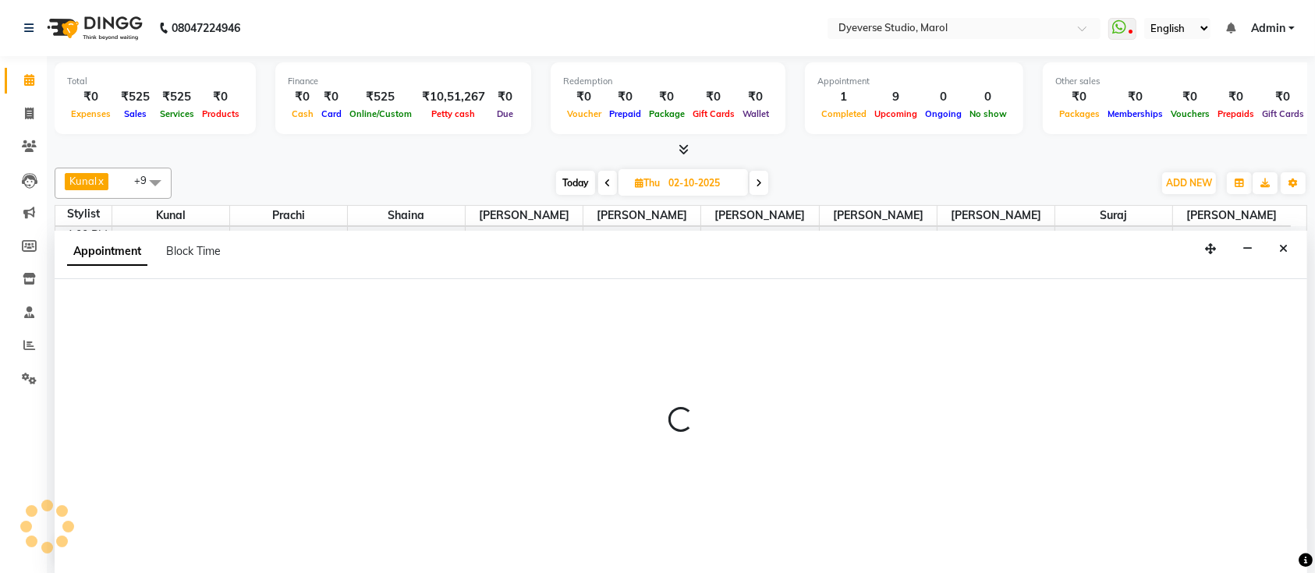
scroll to position [0, 0]
select select "67069"
select select "900"
select select "tentative"
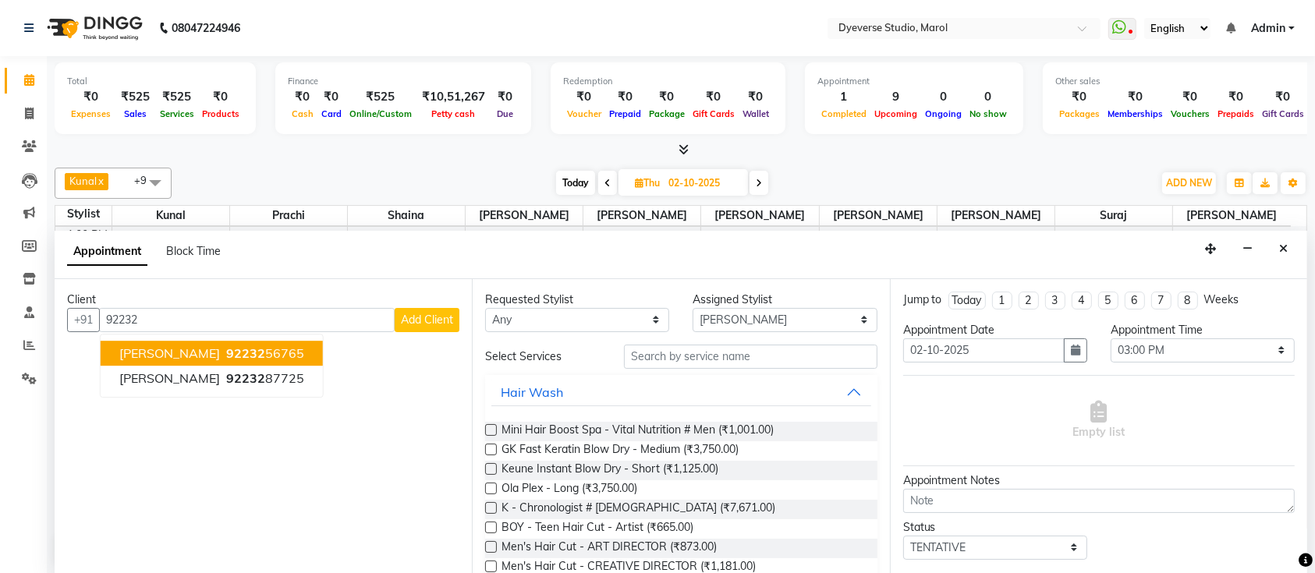
click at [226, 353] on span "92232" at bounding box center [245, 353] width 39 height 16
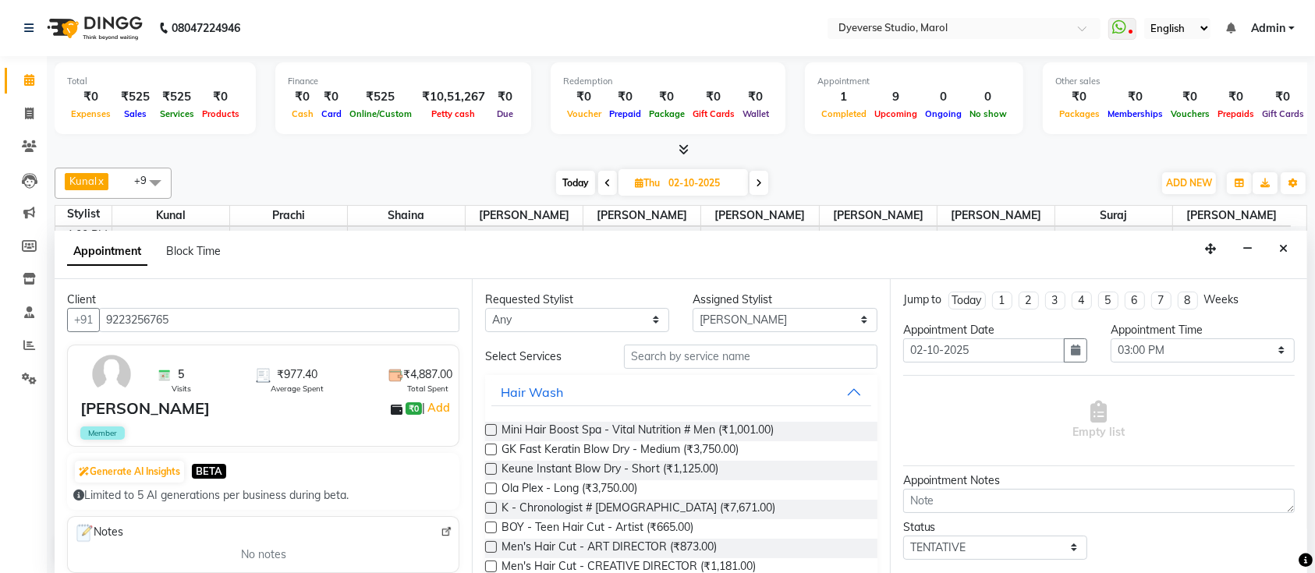
type input "9223256765"
click at [728, 353] on input "text" at bounding box center [750, 357] width 253 height 24
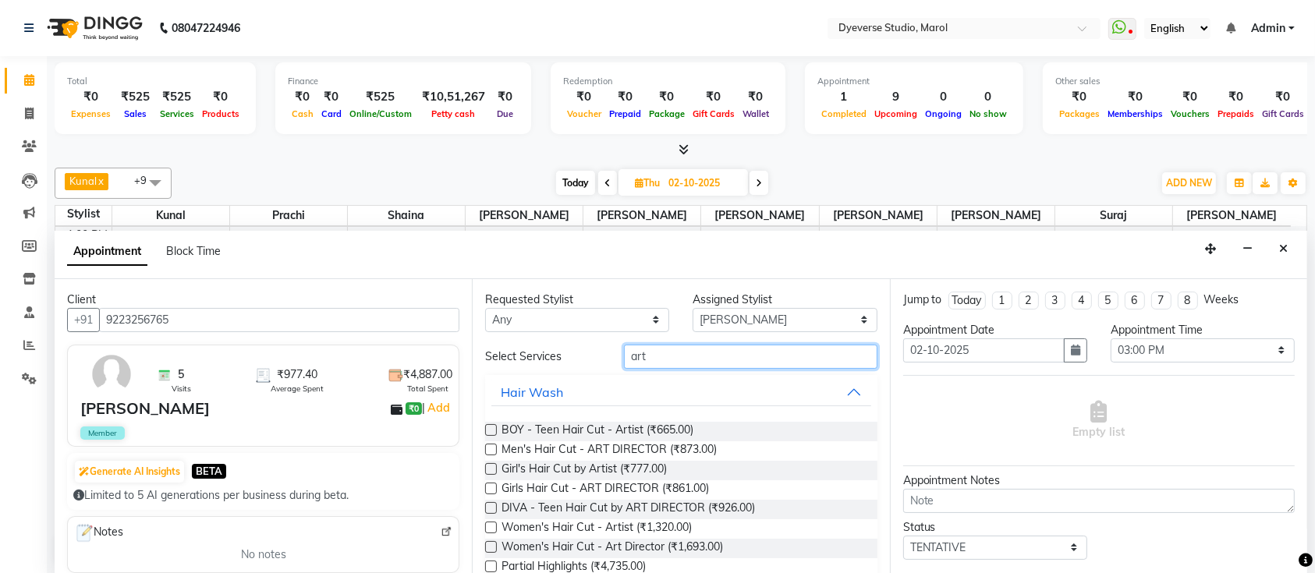
type input "art"
click at [489, 449] on label at bounding box center [491, 450] width 12 height 12
click at [489, 449] on input "checkbox" at bounding box center [490, 451] width 10 height 10
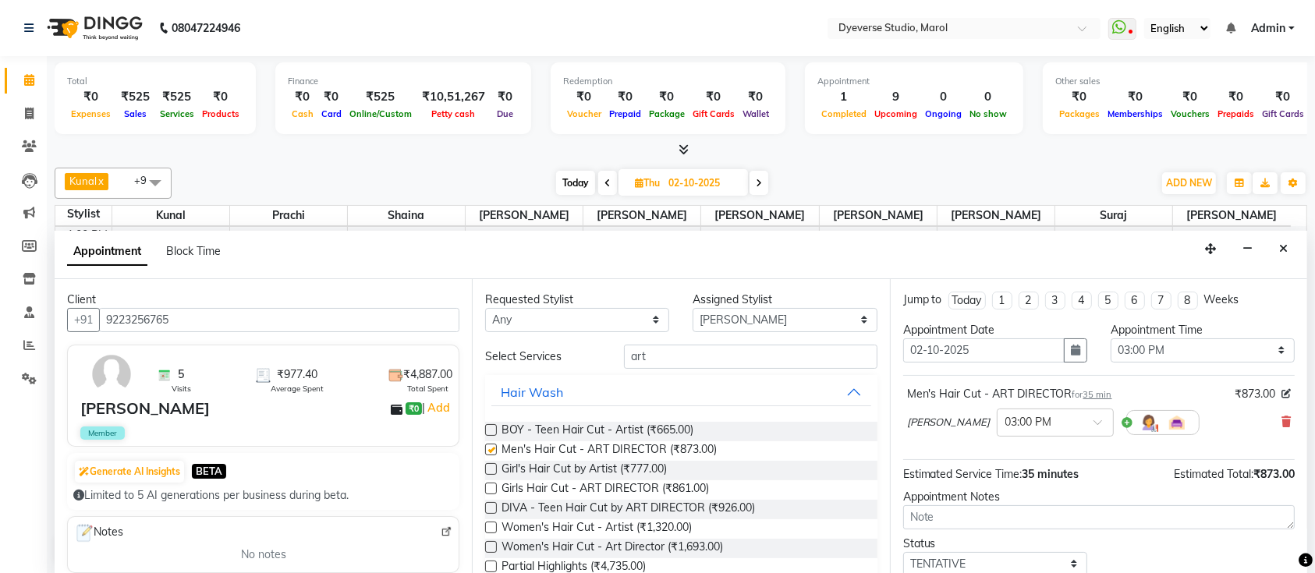
checkbox input "false"
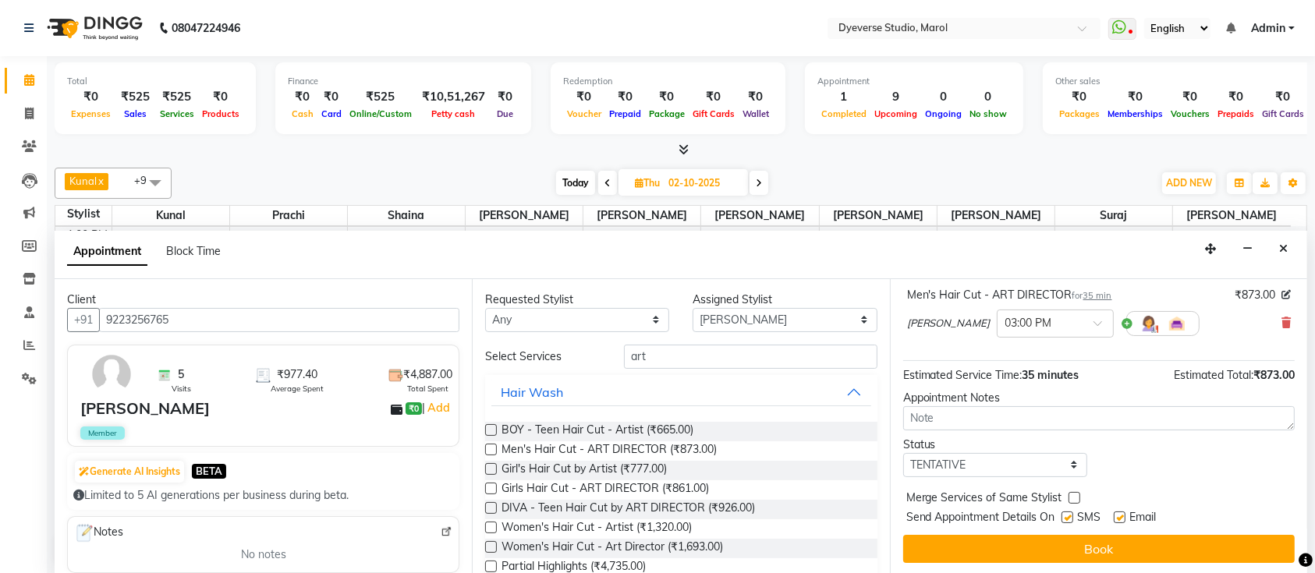
scroll to position [97, 0]
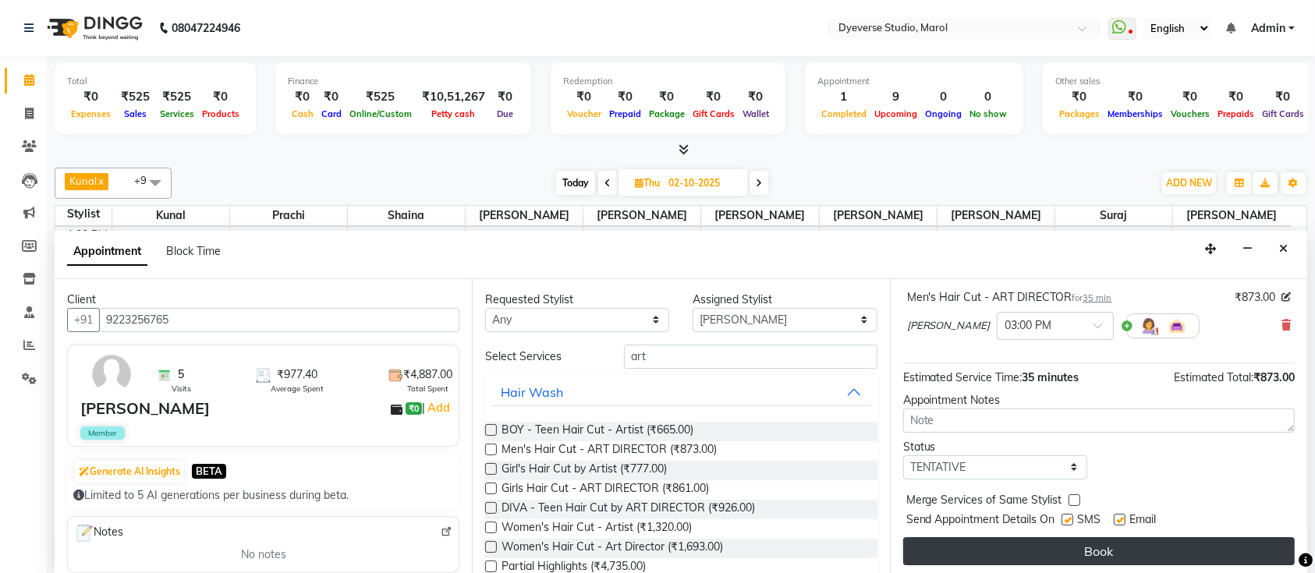
click at [1167, 550] on button "Book" at bounding box center [1099, 551] width 392 height 28
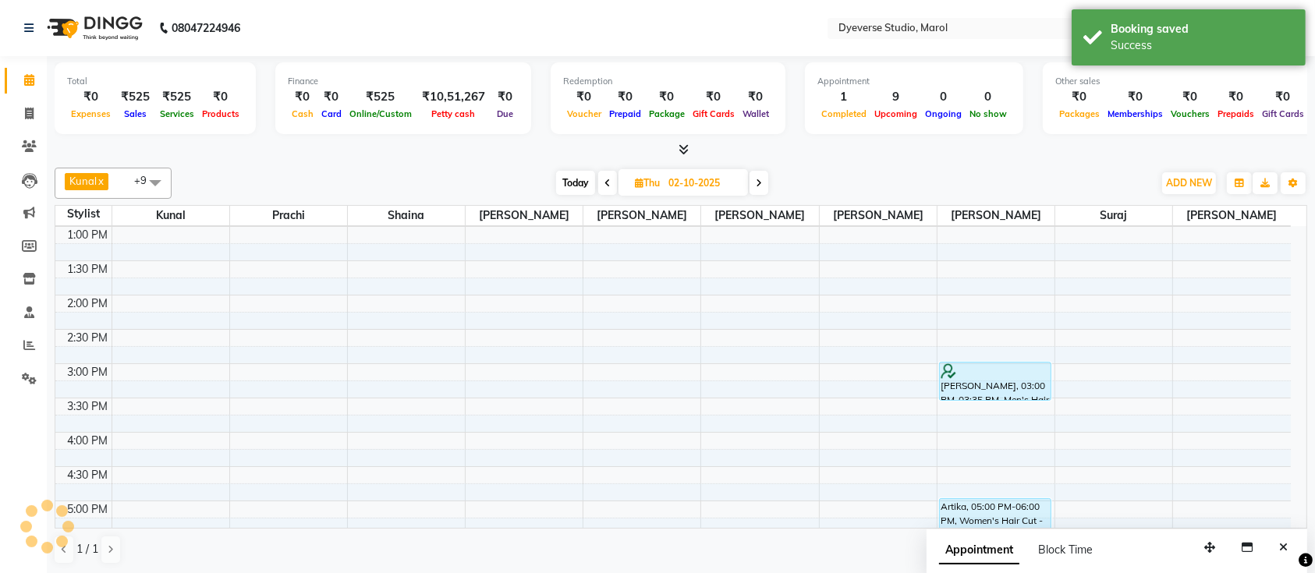
scroll to position [0, 0]
click at [165, 241] on div "9:00 AM 9:30 AM 10:00 AM 10:30 AM 11:00 AM 11:30 AM 12:00 PM 12:30 PM 1:00 PM 1…" at bounding box center [672, 363] width 1235 height 823
select select "48560"
select select "780"
select select "tentative"
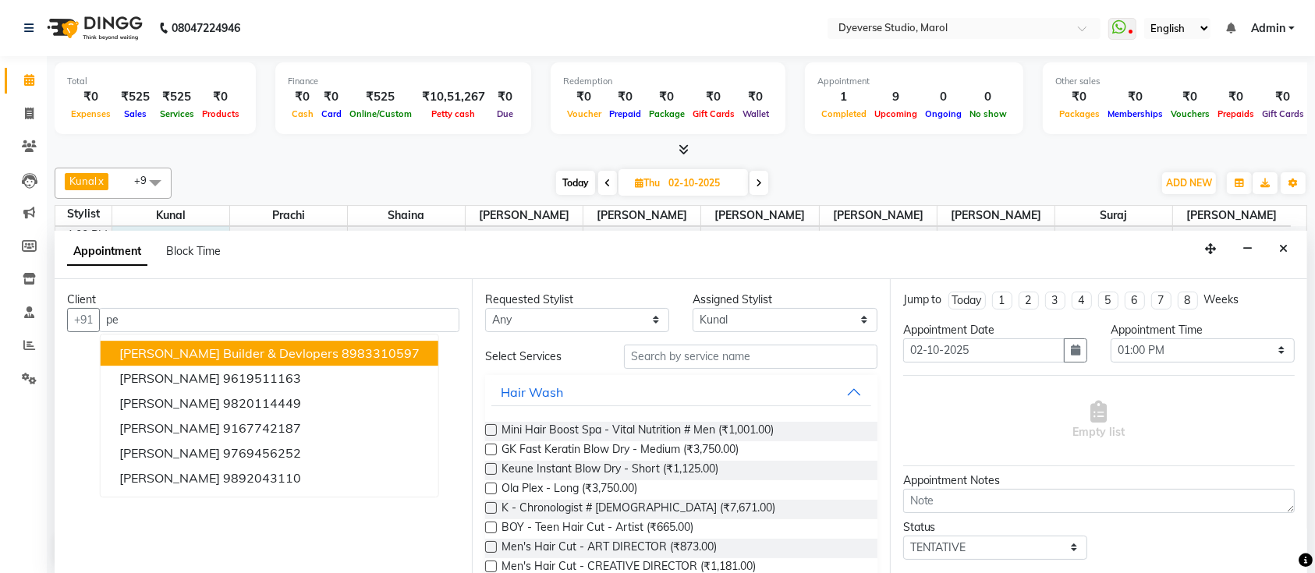
type input "p"
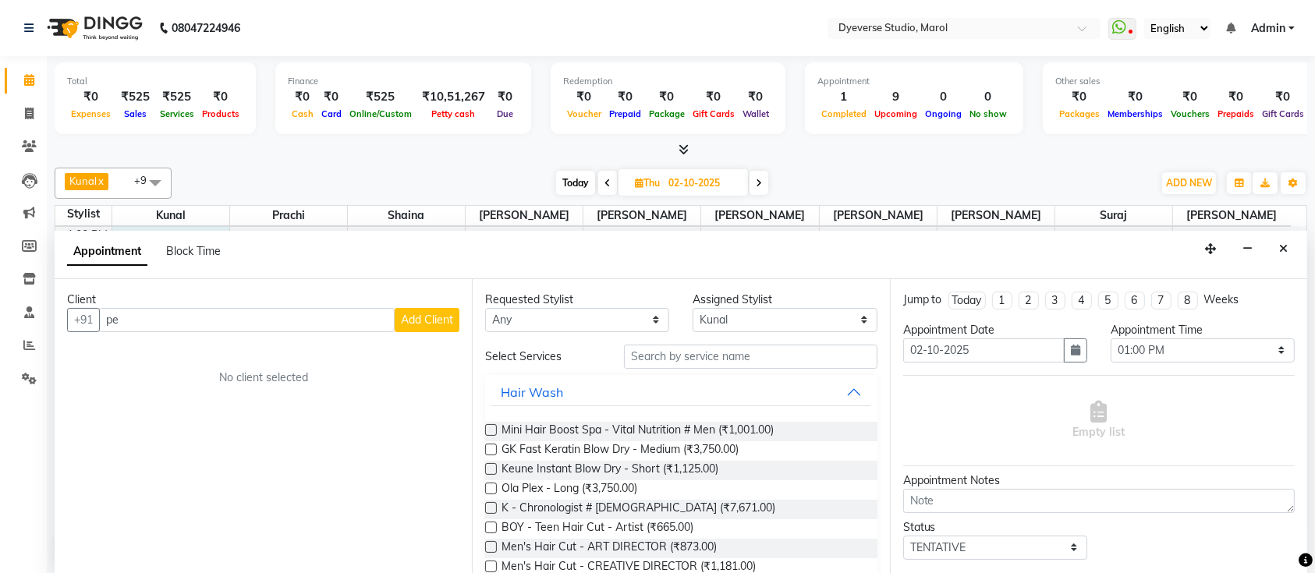
type input "p"
click at [1289, 248] on button "Close" at bounding box center [1283, 249] width 23 height 24
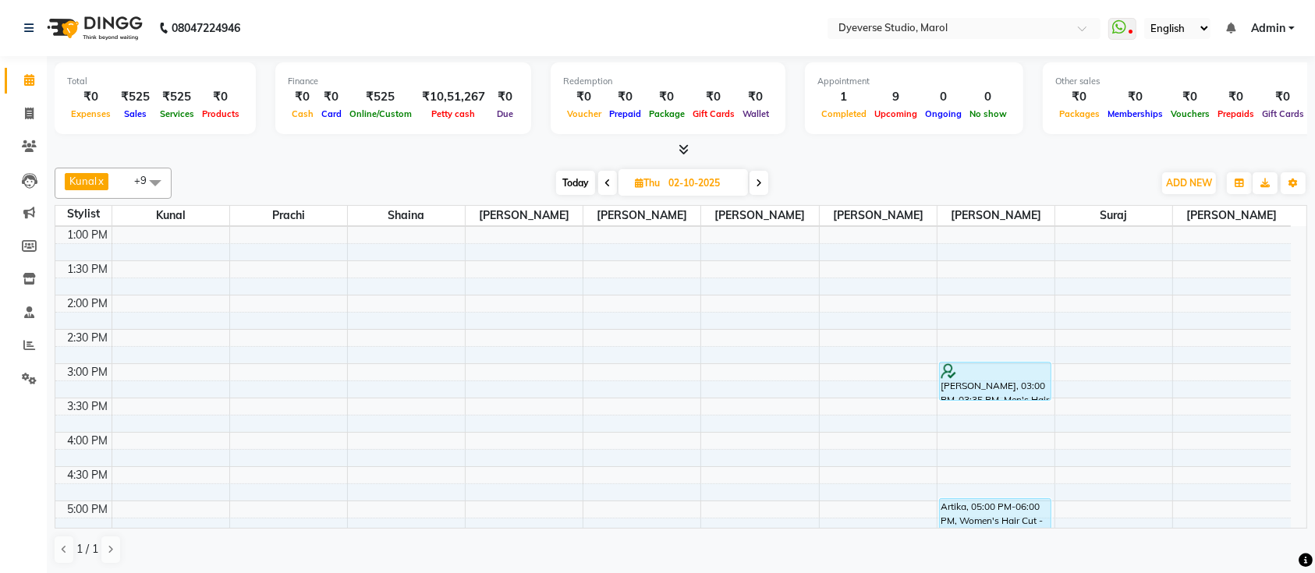
click at [574, 179] on span "Today" at bounding box center [575, 183] width 39 height 24
type input "01-10-2025"
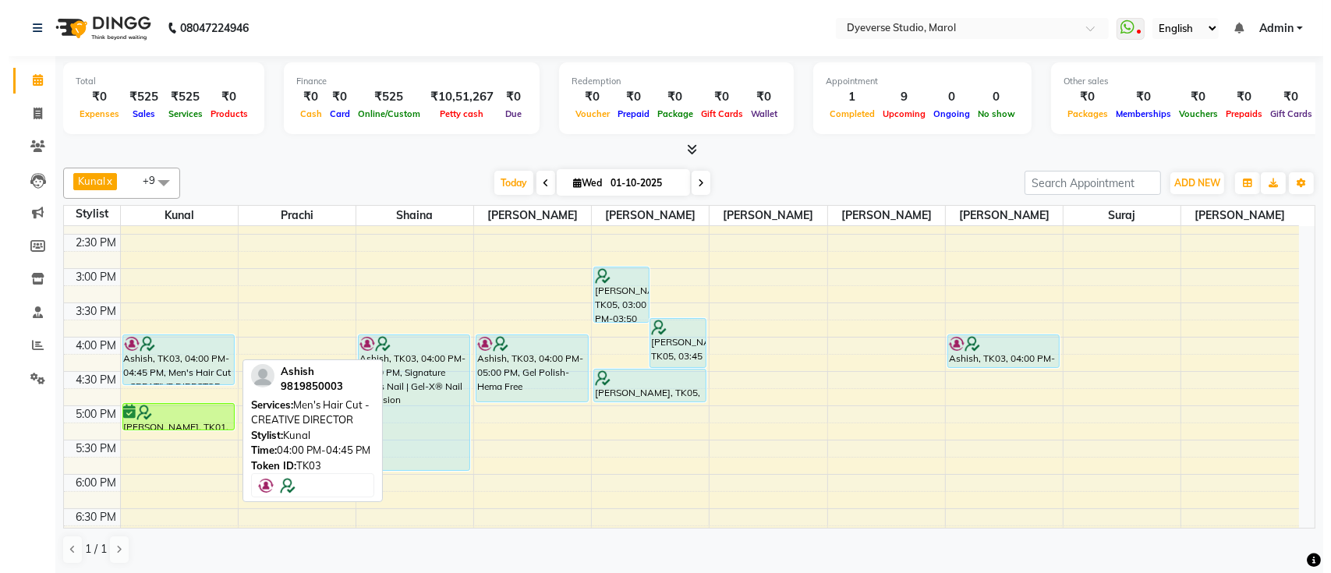
scroll to position [370, 0]
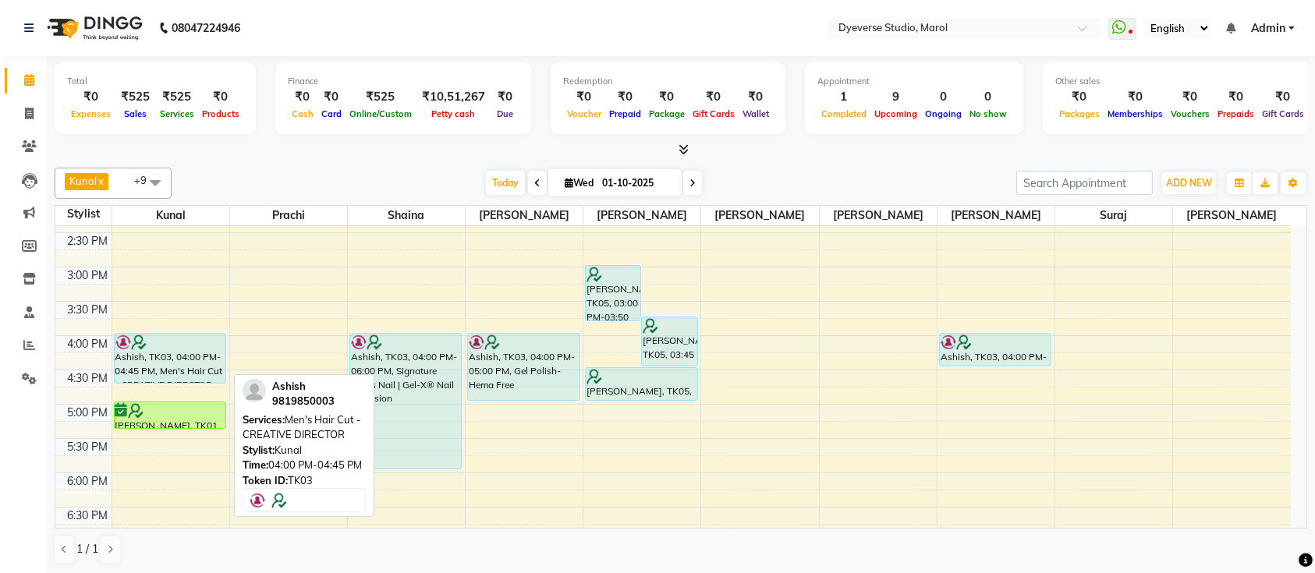
click at [189, 363] on div "Ashish, TK03, 04:00 PM-04:45 PM, Men's Hair Cut - CREATIVE DIRECTOR" at bounding box center [170, 358] width 111 height 49
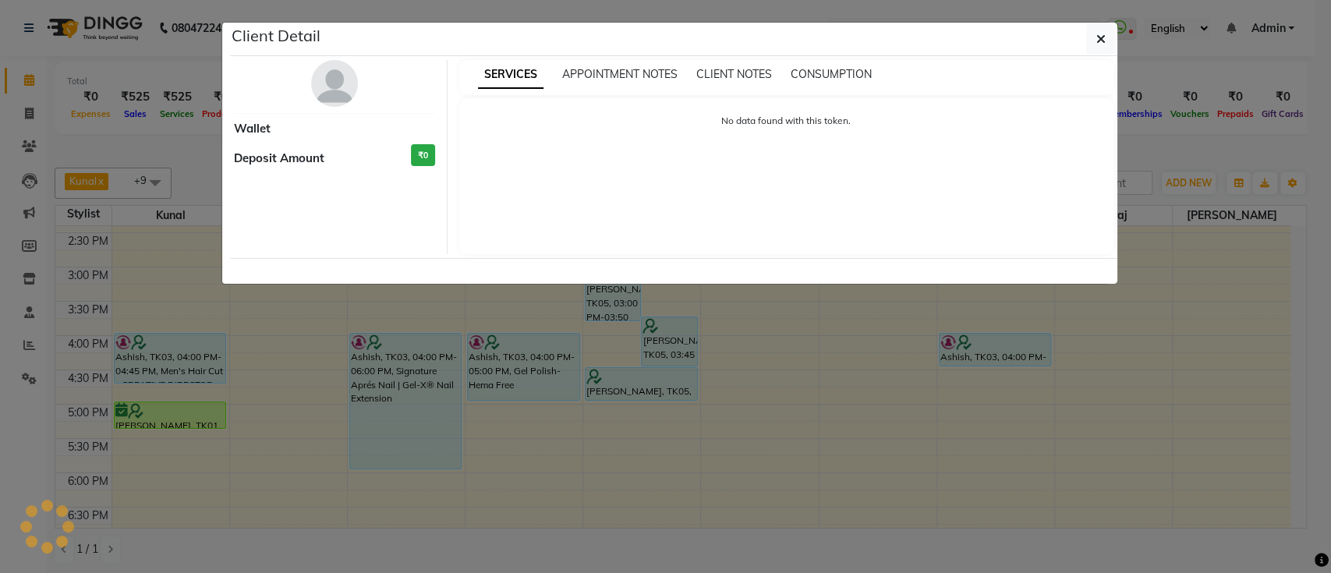
select select "7"
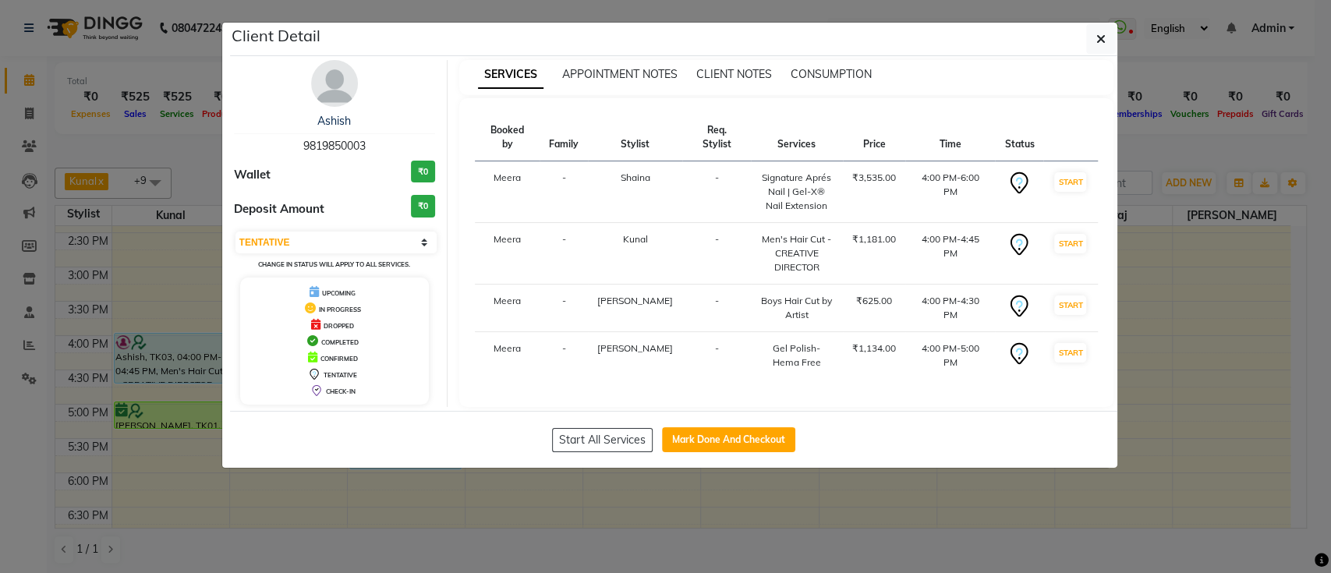
click at [329, 86] on img at bounding box center [334, 83] width 47 height 47
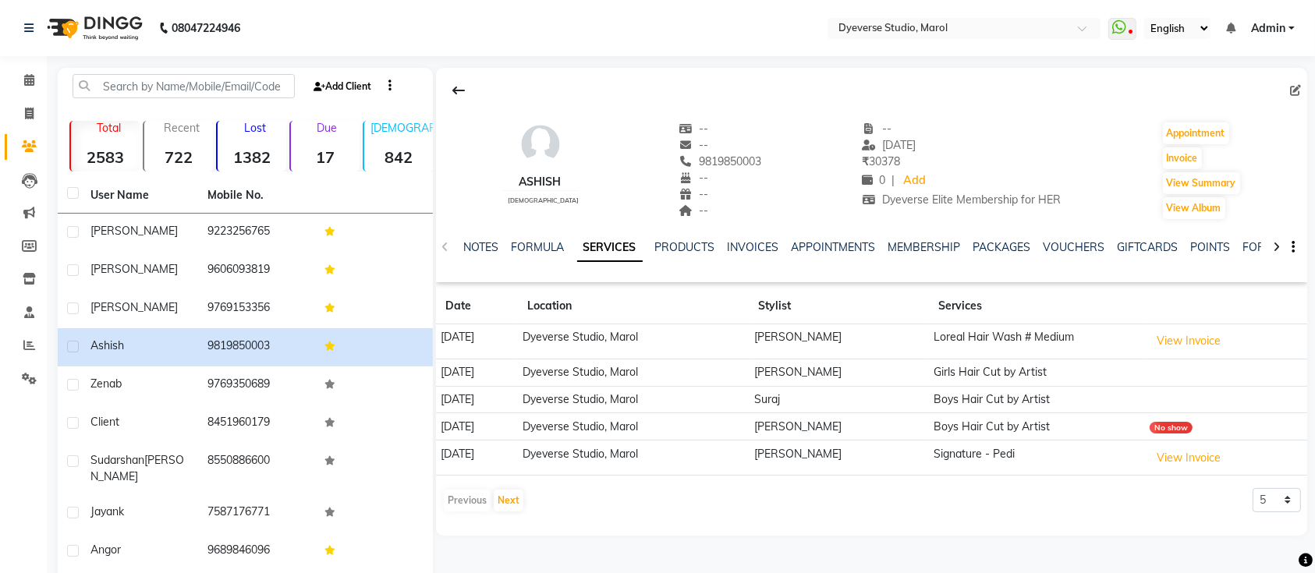
click at [329, 86] on link "Add Client" at bounding box center [343, 87] width 66 height 22
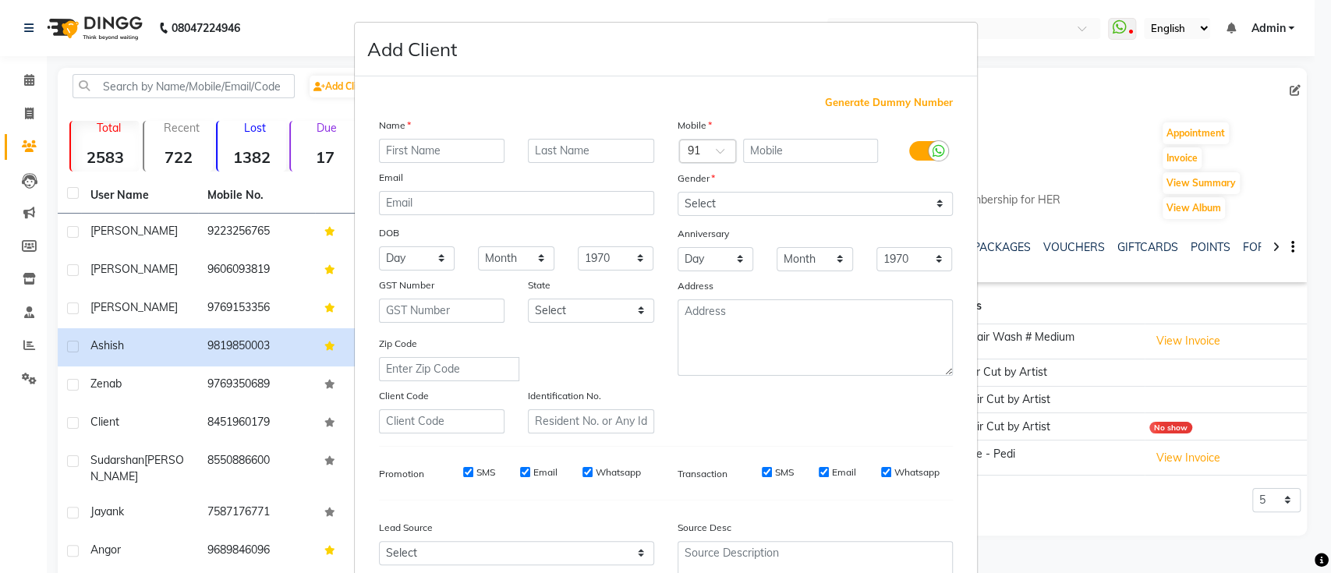
click at [177, 194] on ngb-modal-window "Add Client Generate Dummy Number Name Email DOB Day 01 02 03 04 05 06 07 08 09 …" at bounding box center [665, 286] width 1331 height 573
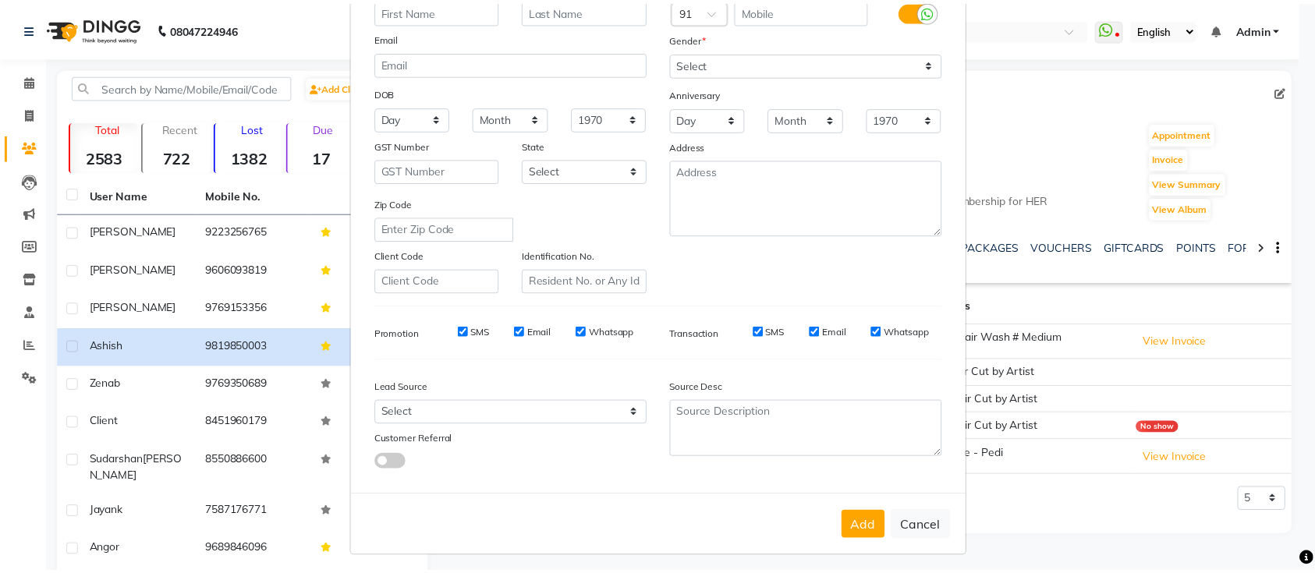
scroll to position [143, 0]
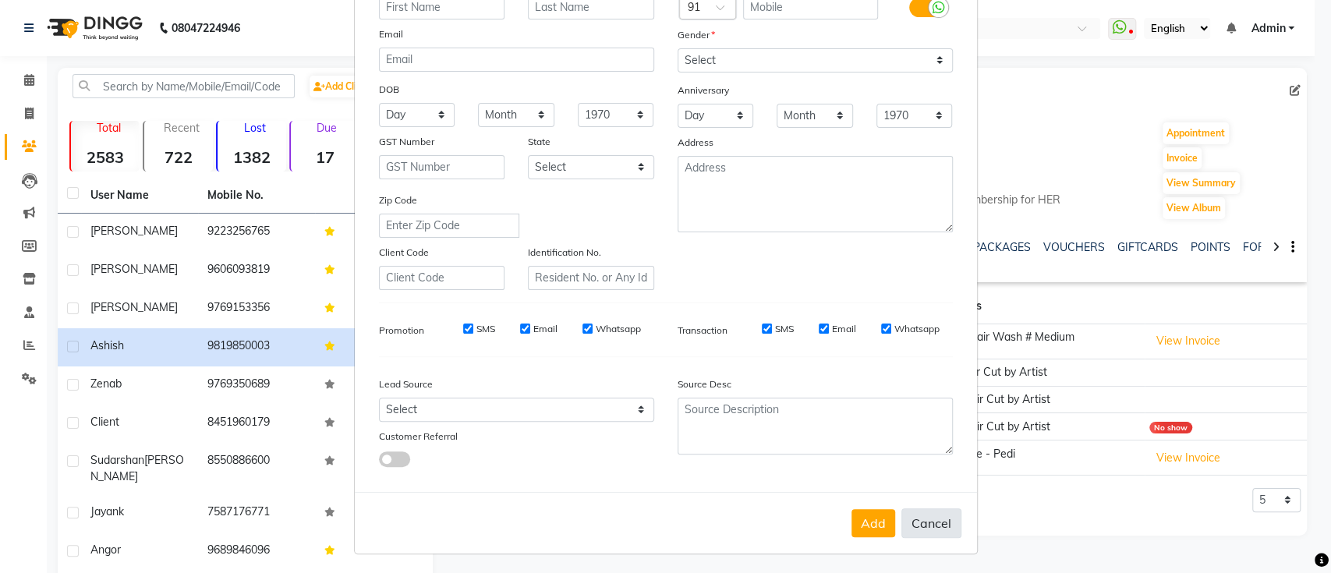
click at [930, 522] on button "Cancel" at bounding box center [932, 523] width 60 height 30
select select
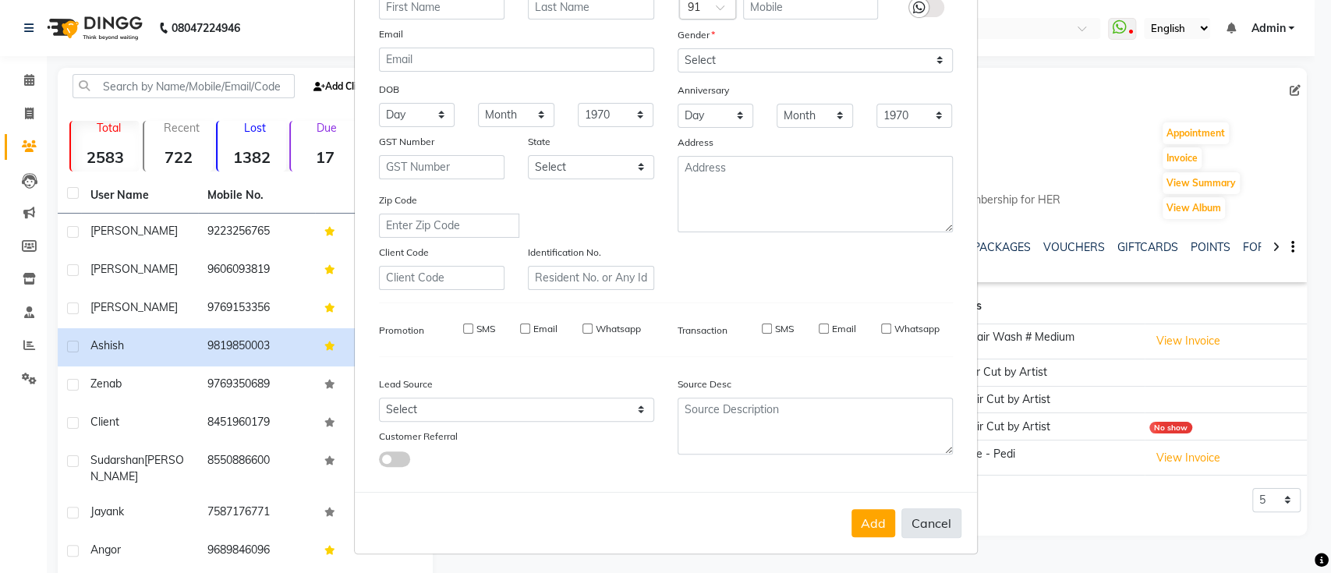
select select
checkbox input "false"
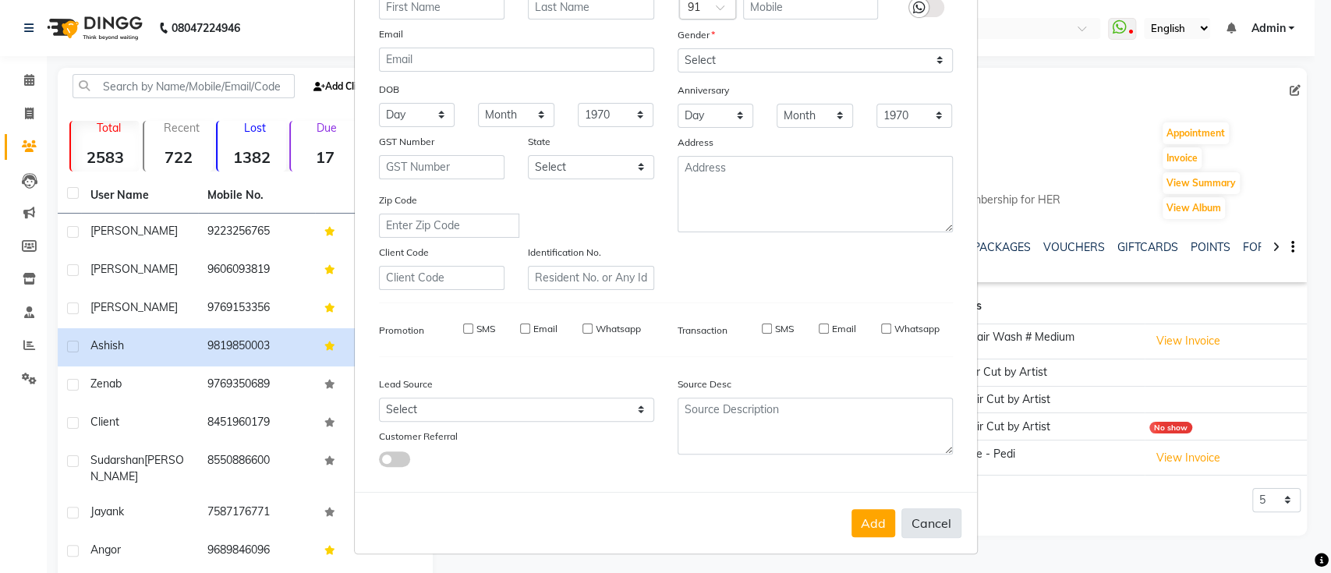
checkbox input "false"
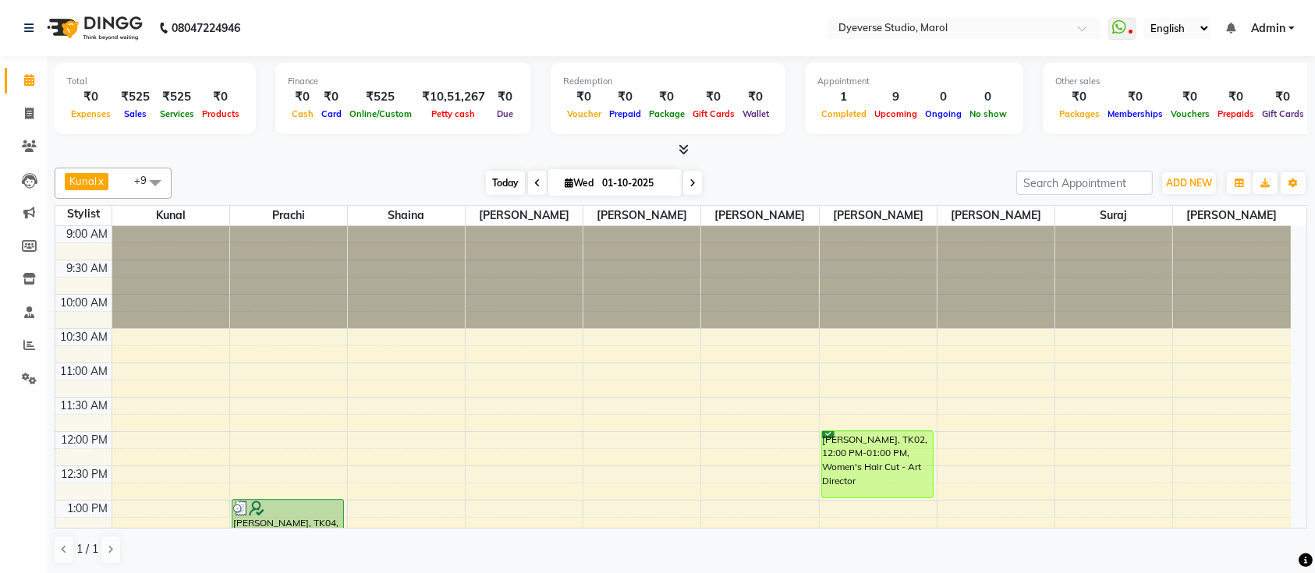
click at [498, 188] on span "Today" at bounding box center [505, 183] width 39 height 24
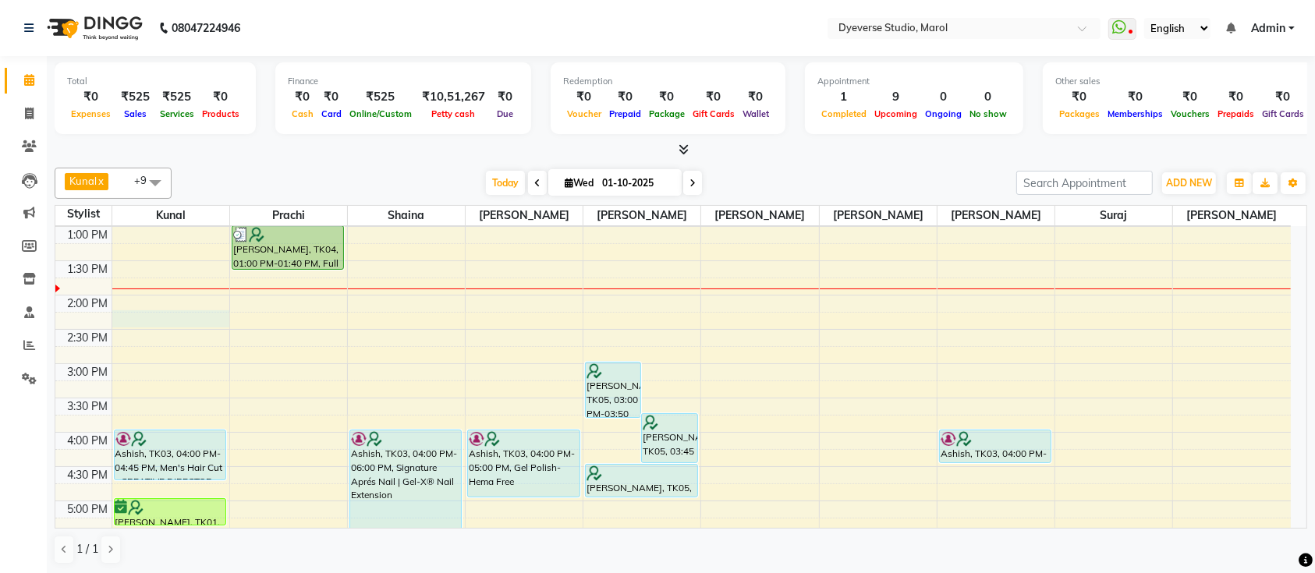
click at [139, 317] on div "9:00 AM 9:30 AM 10:00 AM 10:30 AM 11:00 AM 11:30 AM 12:00 PM 12:30 PM 1:00 PM 1…" at bounding box center [672, 363] width 1235 height 823
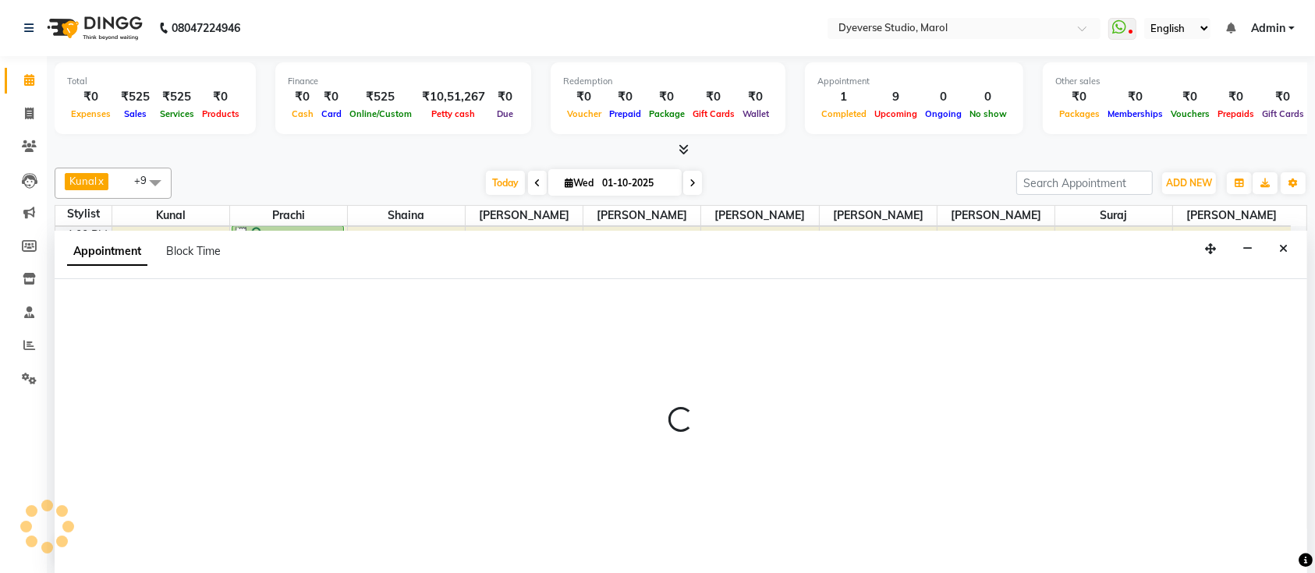
scroll to position [0, 0]
select select "48560"
select select "855"
select select "tentative"
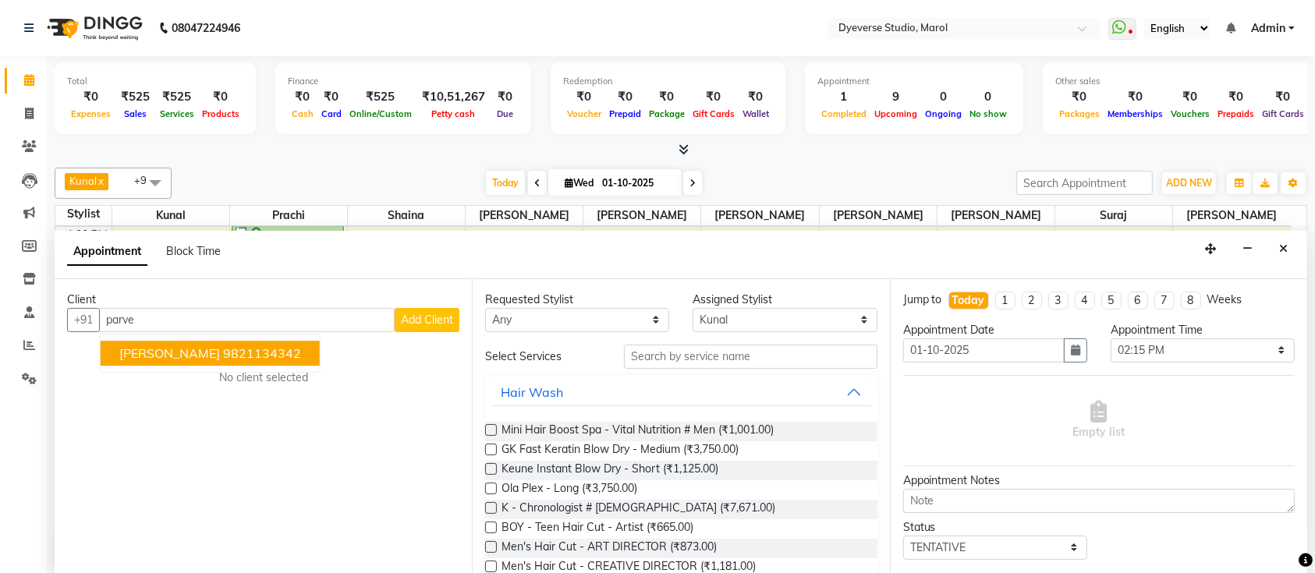
click at [150, 356] on span "[PERSON_NAME]" at bounding box center [169, 353] width 101 height 16
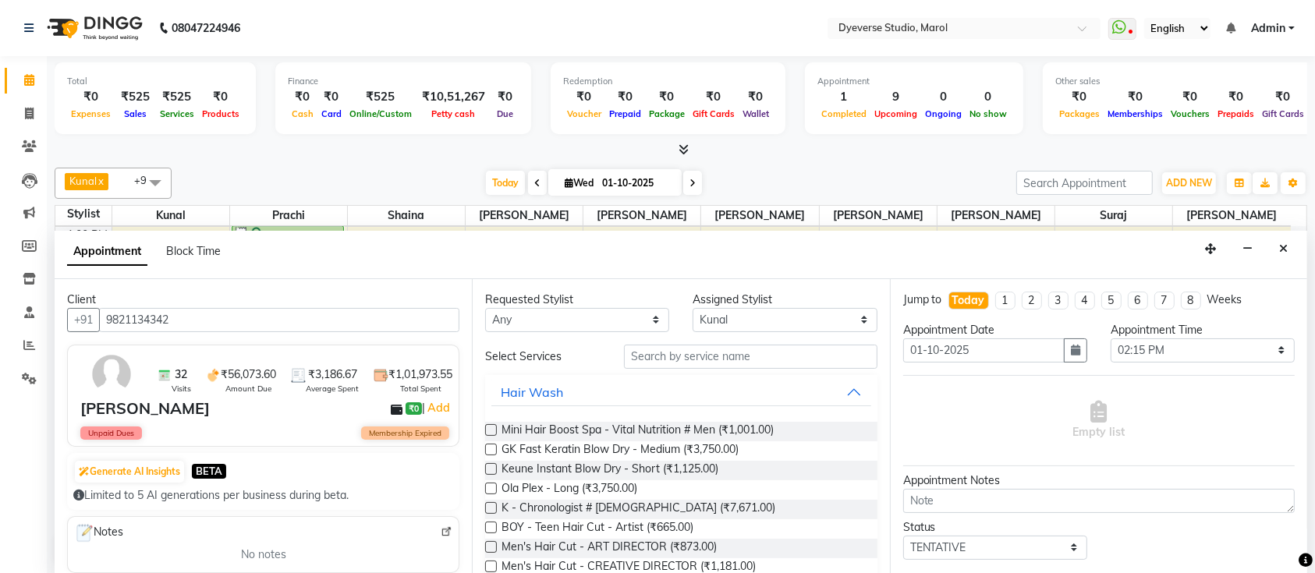
type input "9821134342"
click at [657, 360] on input "text" at bounding box center [750, 357] width 253 height 24
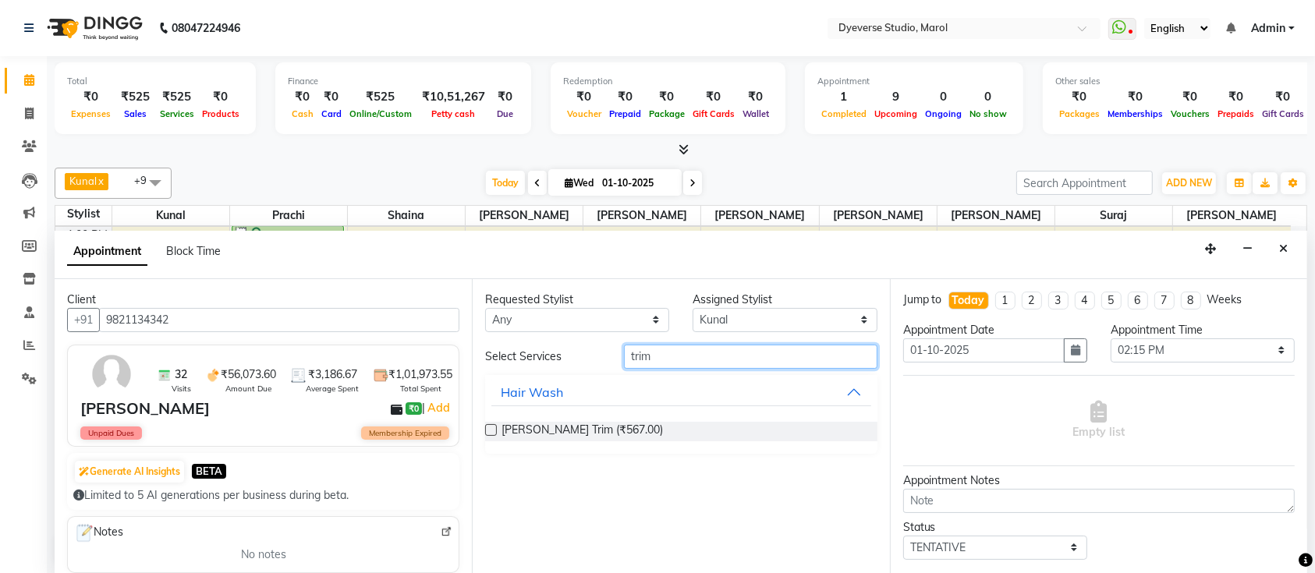
type input "trim"
click at [493, 424] on label at bounding box center [491, 430] width 12 height 12
click at [493, 427] on input "checkbox" at bounding box center [490, 432] width 10 height 10
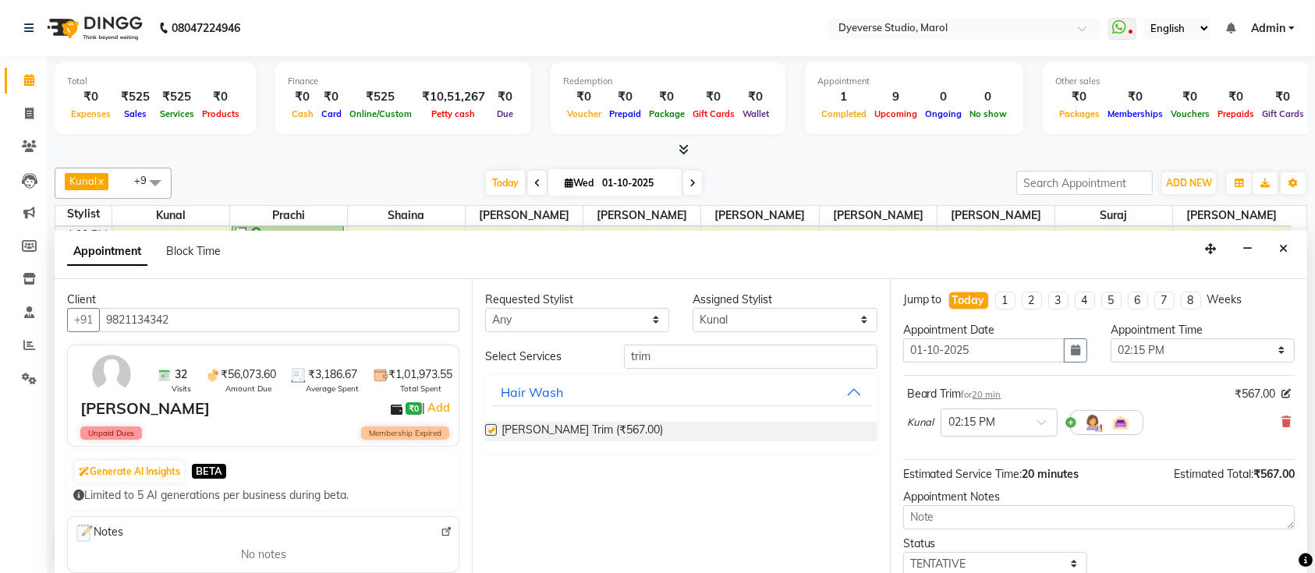
checkbox input "false"
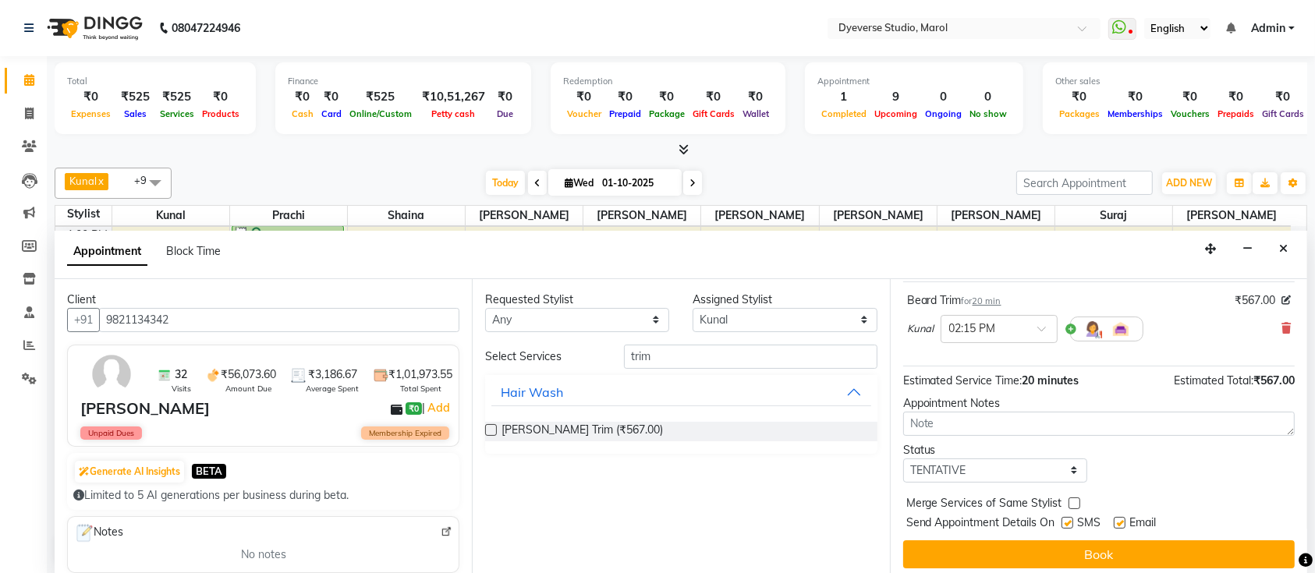
scroll to position [99, 0]
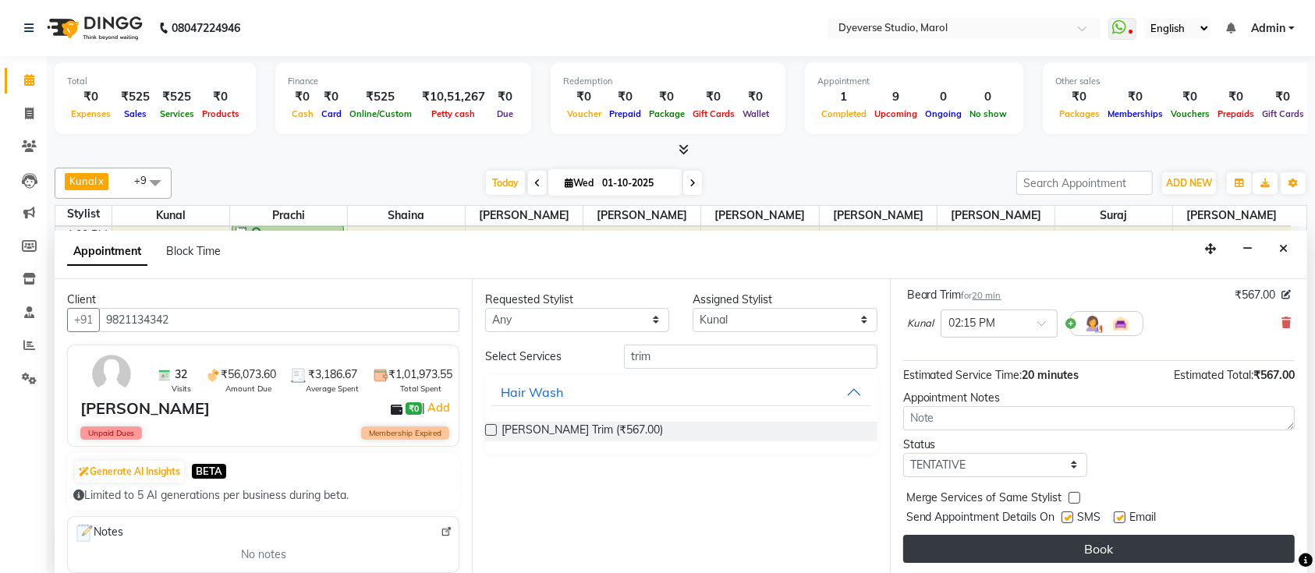
click at [989, 542] on button "Book" at bounding box center [1099, 549] width 392 height 28
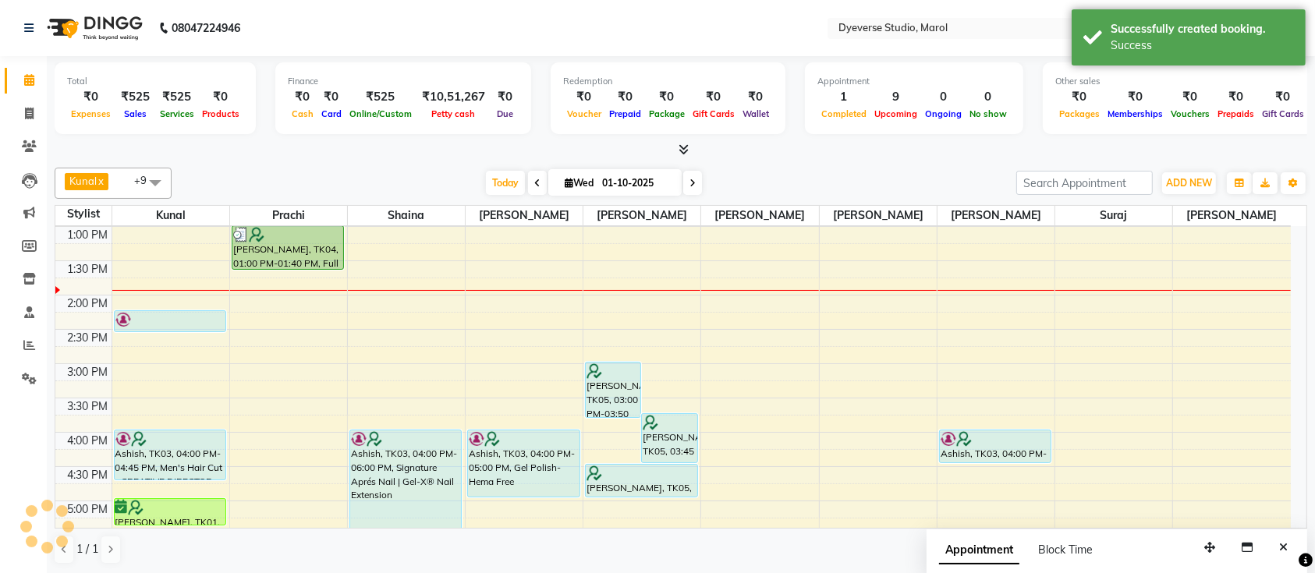
scroll to position [0, 0]
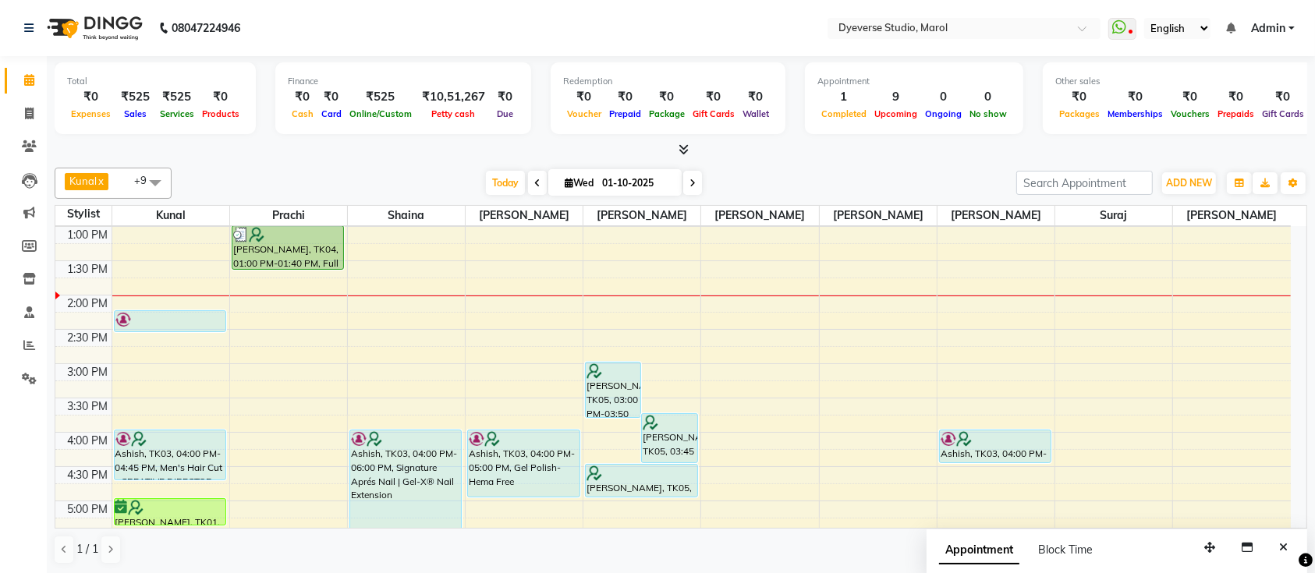
click at [25, 126] on li "Invoice" at bounding box center [23, 114] width 47 height 34
click at [25, 111] on icon at bounding box center [29, 114] width 9 height 12
select select "6368"
select select "service"
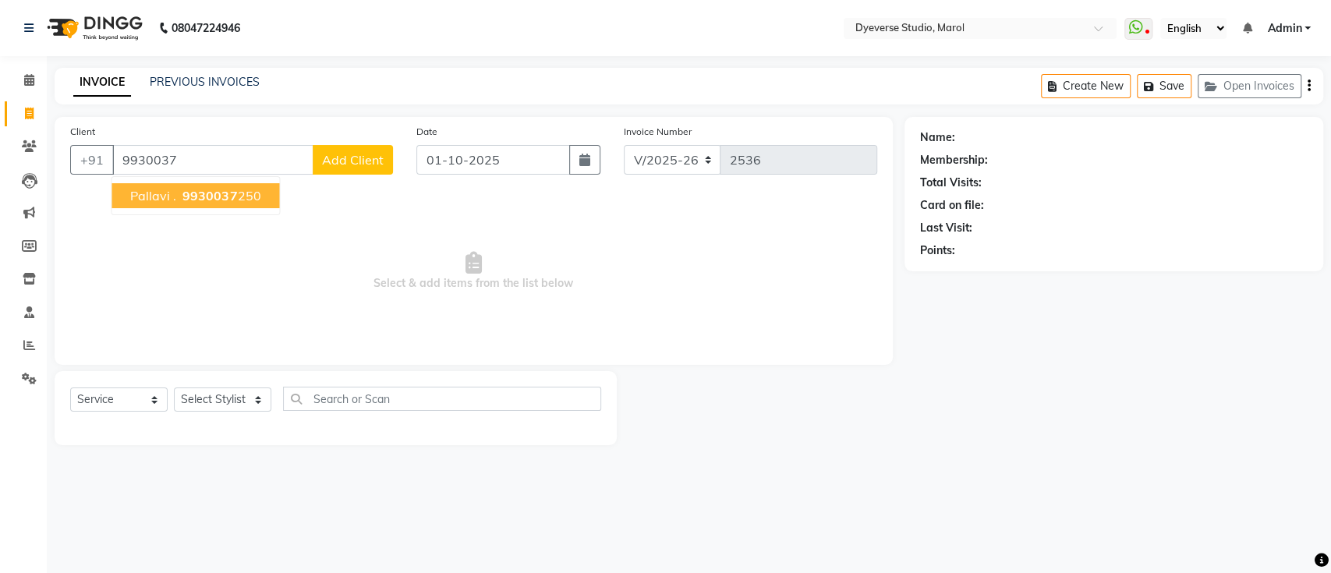
click at [252, 197] on ngb-highlight "9930037 250" at bounding box center [219, 196] width 81 height 16
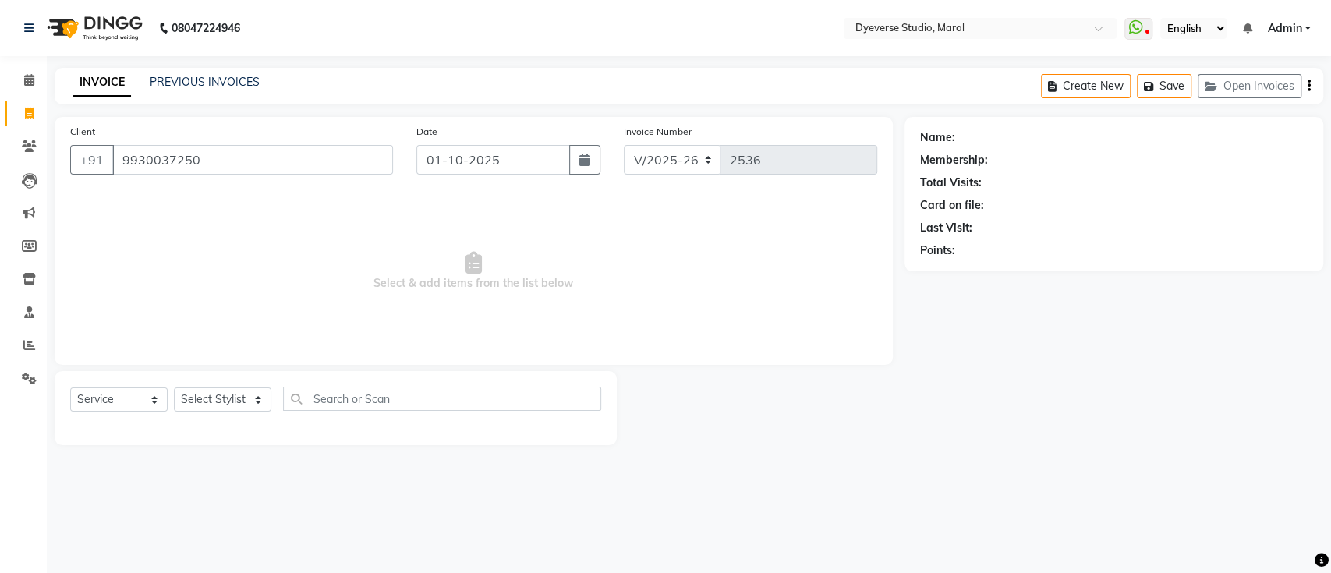
type input "9930037250"
select select "1: Object"
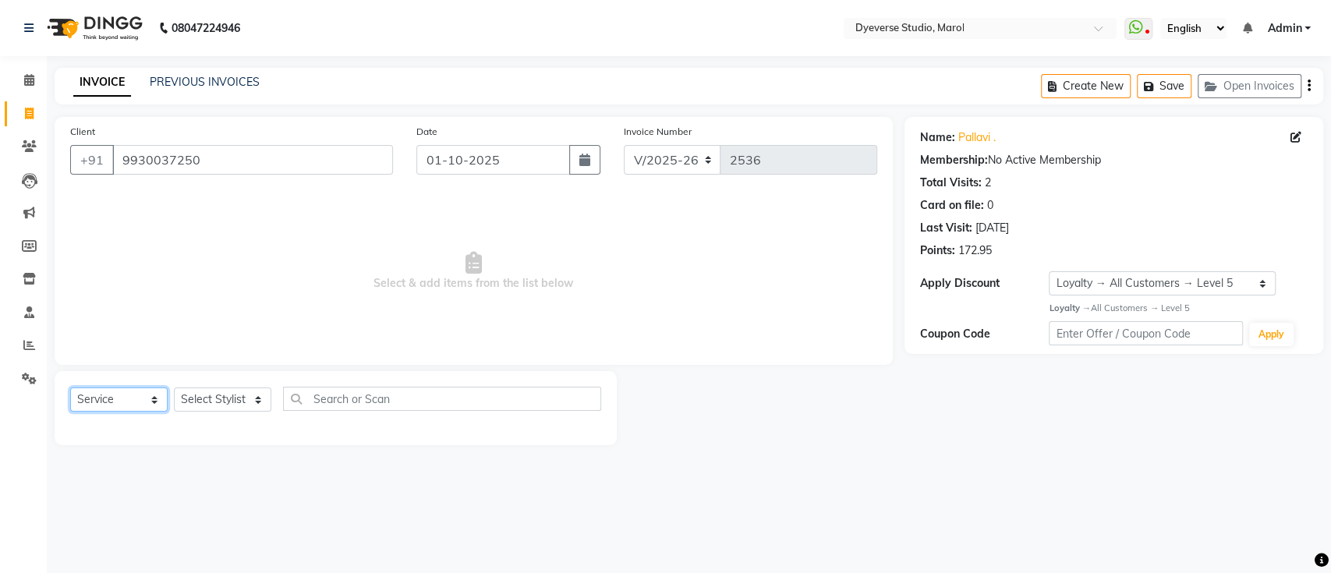
click at [138, 398] on select "Select Service Product Membership Package Voucher Prepaid Gift Card" at bounding box center [118, 400] width 97 height 24
click at [70, 388] on select "Select Service Product Membership Package Voucher Prepaid Gift Card" at bounding box center [118, 400] width 97 height 24
click at [243, 396] on select "Select Stylist [PERSON_NAME] [PERSON_NAME] [PERSON_NAME] [PERSON_NAME] [PERSON_…" at bounding box center [222, 400] width 97 height 24
select select "82421"
click at [174, 388] on select "Select Stylist [PERSON_NAME] [PERSON_NAME] [PERSON_NAME] [PERSON_NAME] [PERSON_…" at bounding box center [222, 400] width 97 height 24
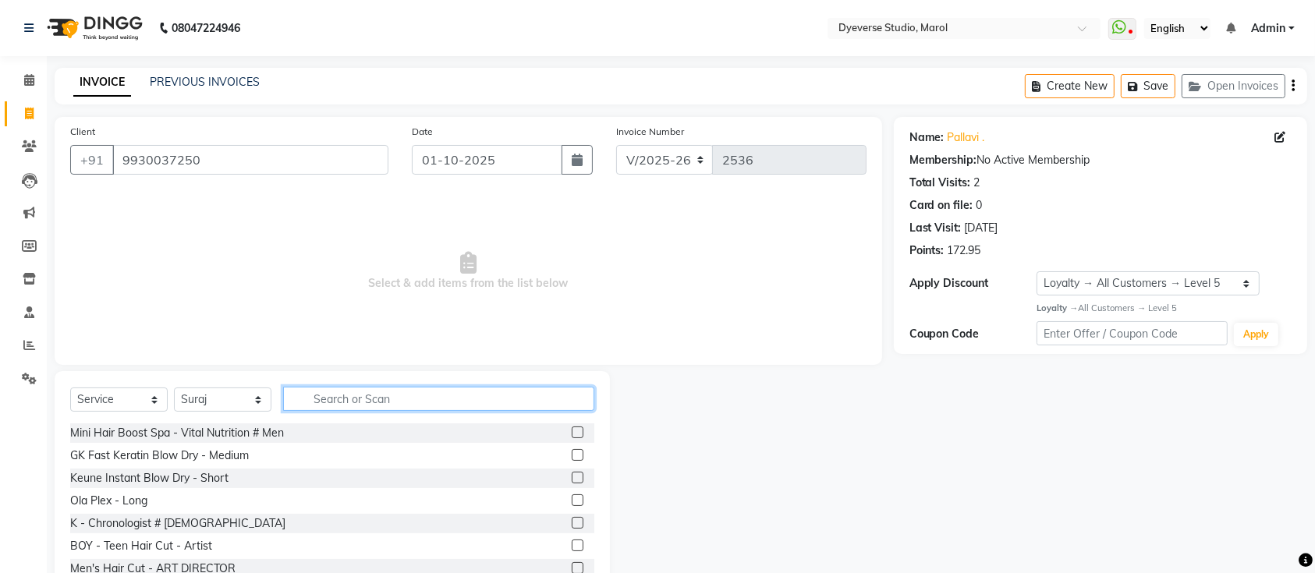
click at [380, 392] on input "text" at bounding box center [438, 399] width 311 height 24
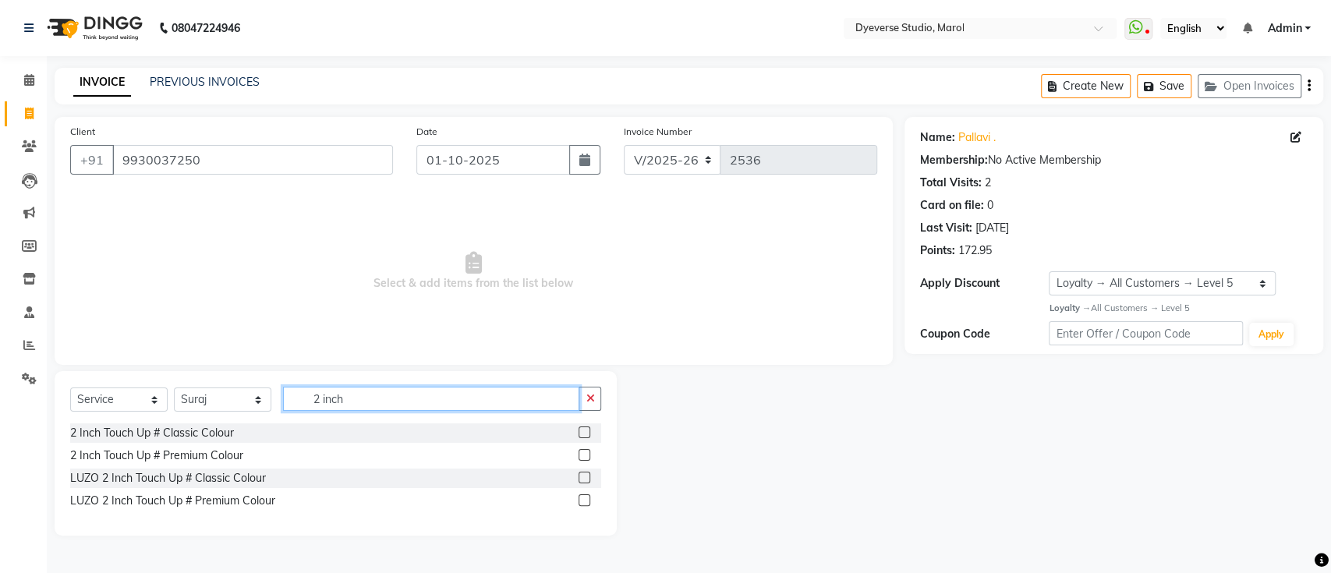
type input "2 inch"
click at [583, 453] on label at bounding box center [585, 455] width 12 height 12
click at [583, 453] on input "checkbox" at bounding box center [584, 456] width 10 height 10
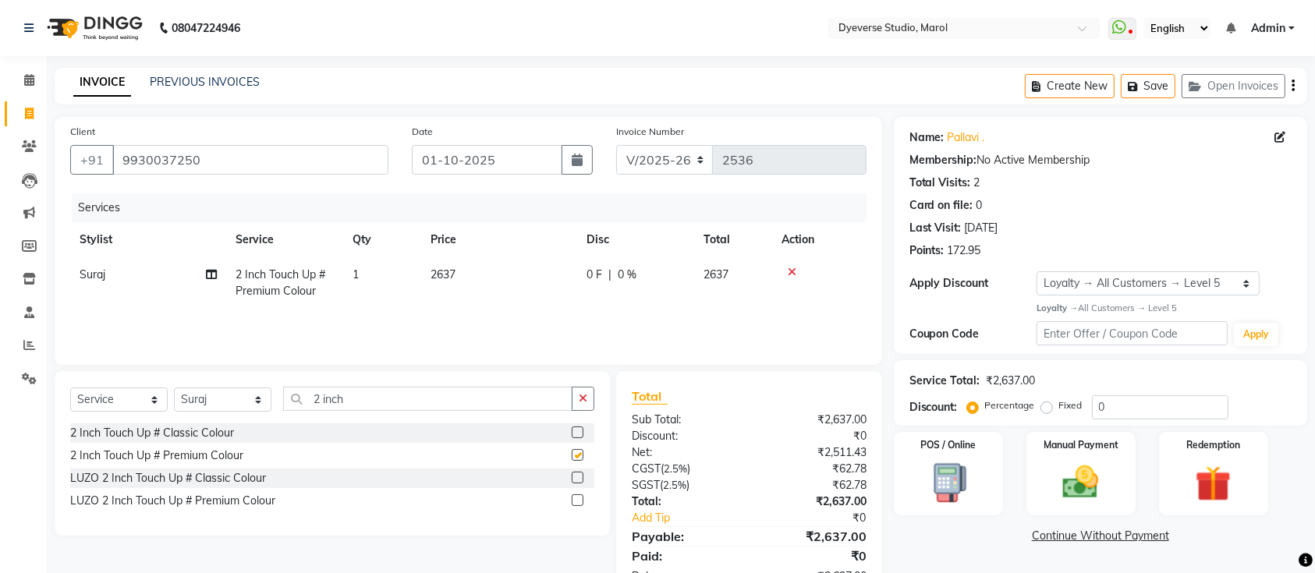
checkbox input "false"
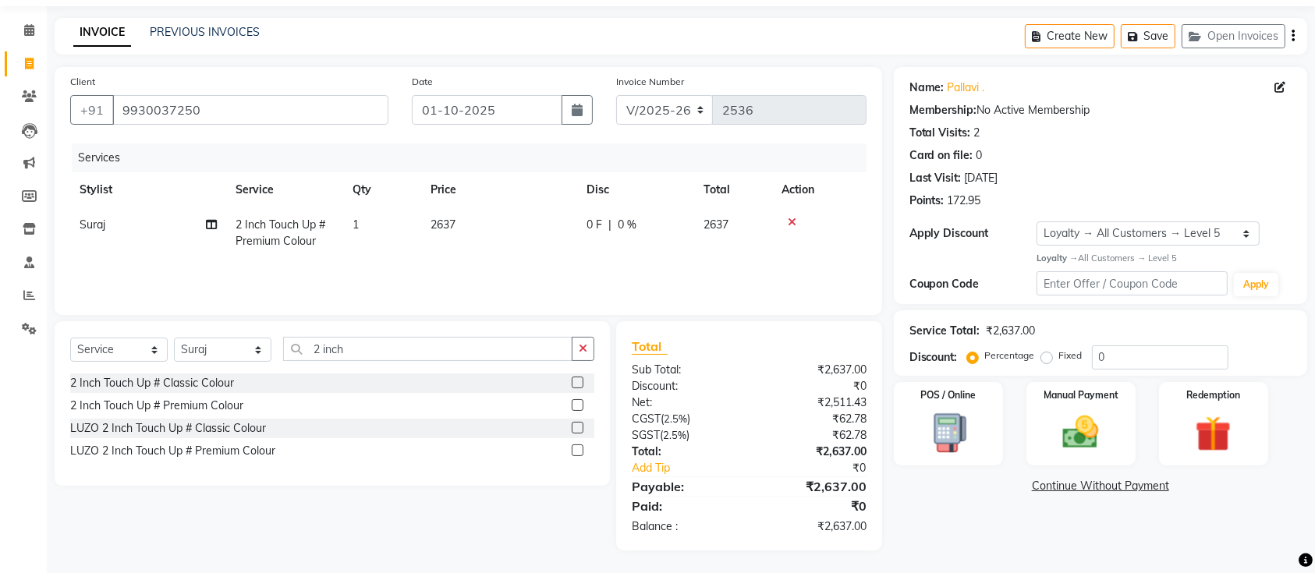
click at [1141, 342] on div "Service Total: ₹2,637.00 Discount: Percentage Fixed 0" at bounding box center [1100, 343] width 382 height 53
click at [1136, 380] on div "Name: [PERSON_NAME] . Membership: No Active Membership Total Visits: 2 Card on …" at bounding box center [1106, 309] width 425 height 484
click at [1134, 353] on input "0" at bounding box center [1160, 357] width 136 height 24
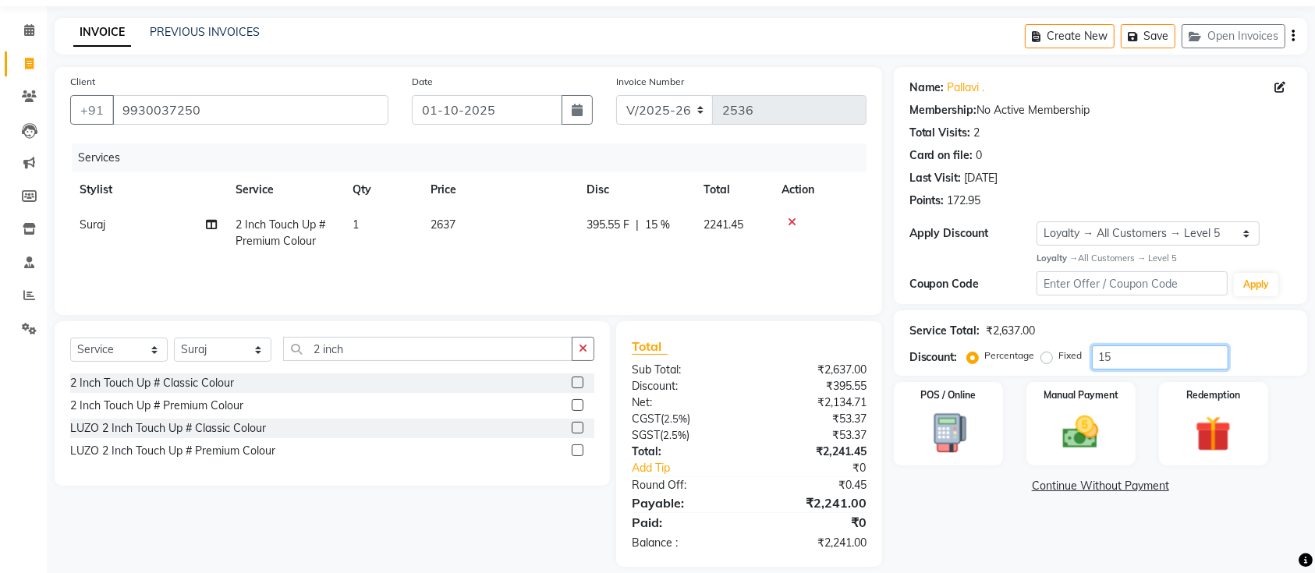
type input "15"
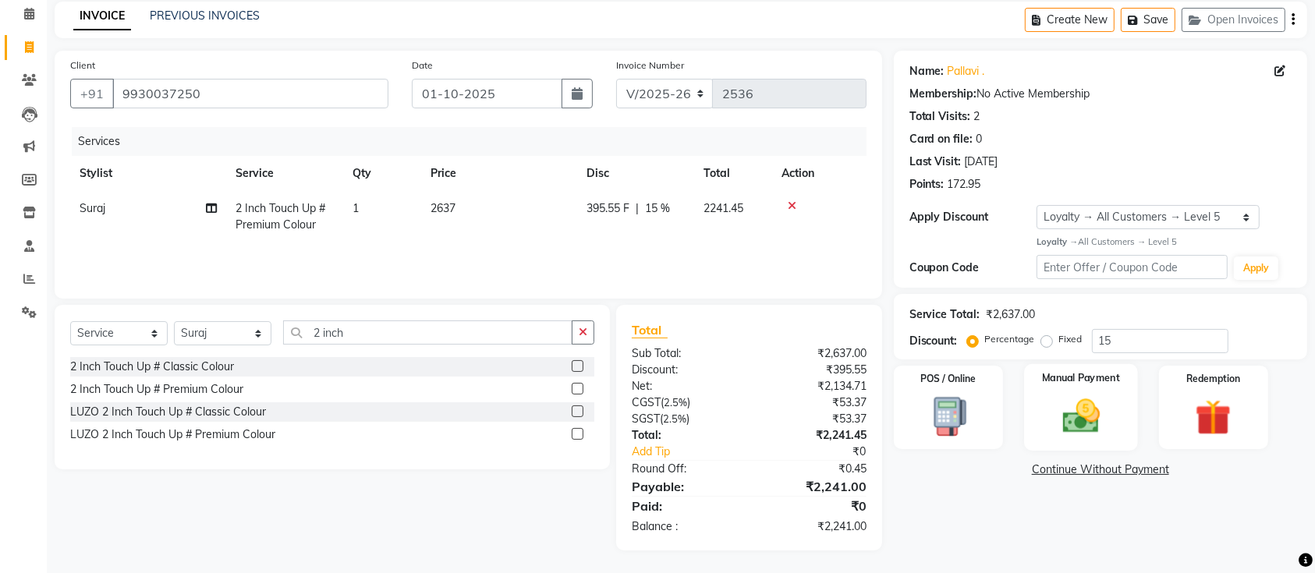
click at [1083, 415] on img at bounding box center [1081, 416] width 61 height 43
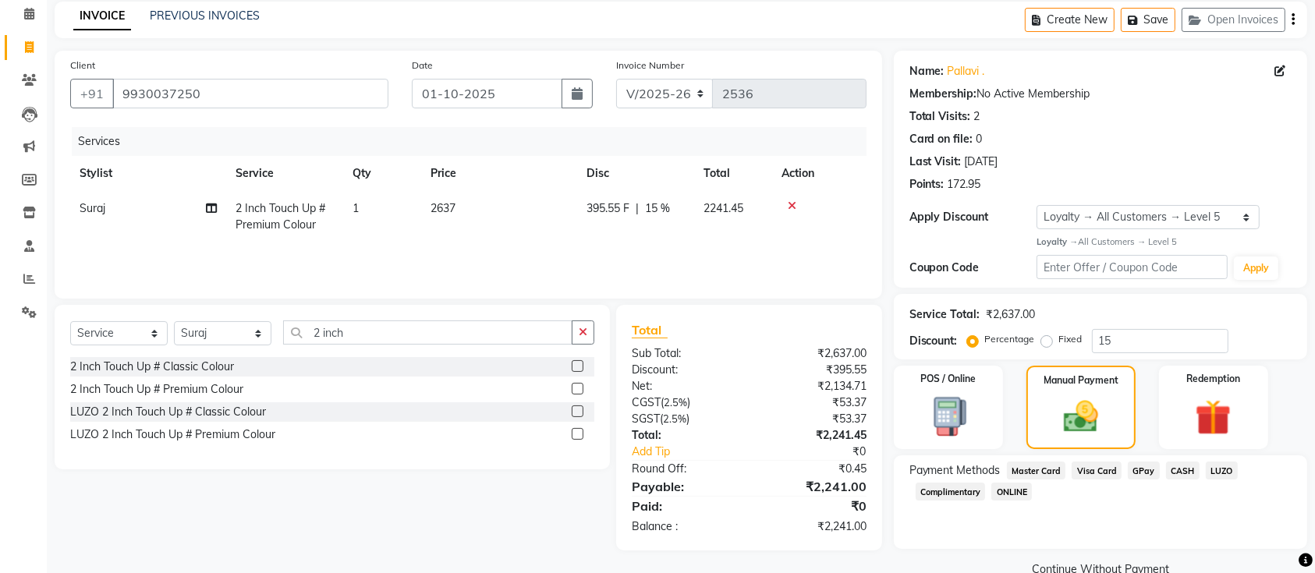
scroll to position [97, 0]
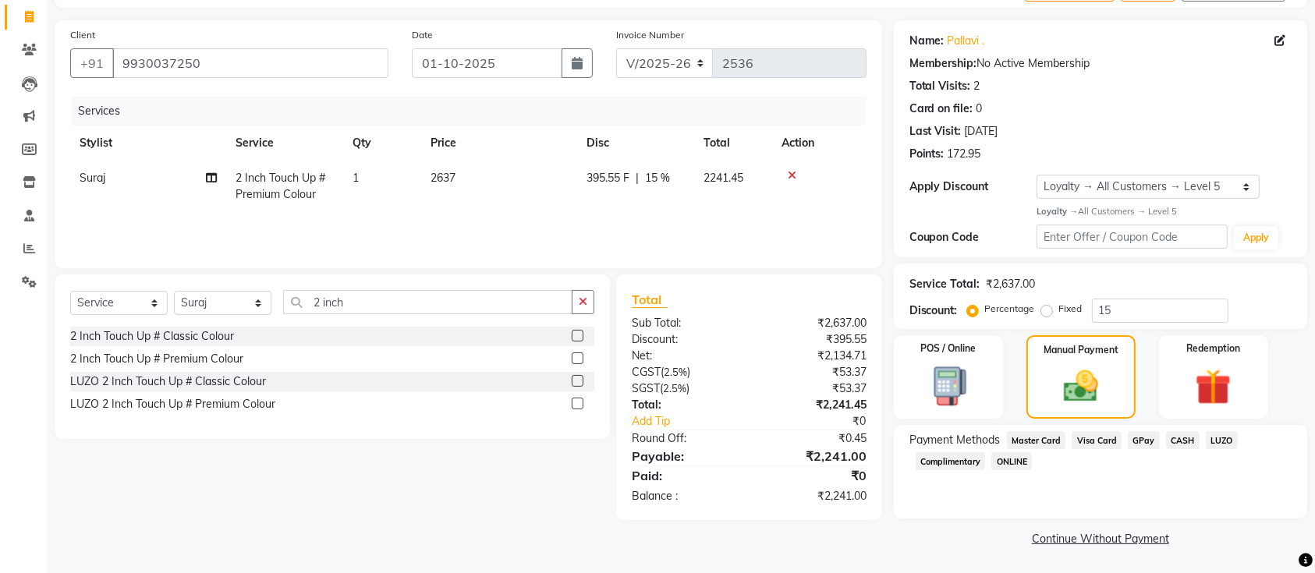
click at [90, 171] on span "Suraj" at bounding box center [93, 178] width 26 height 14
select select "82421"
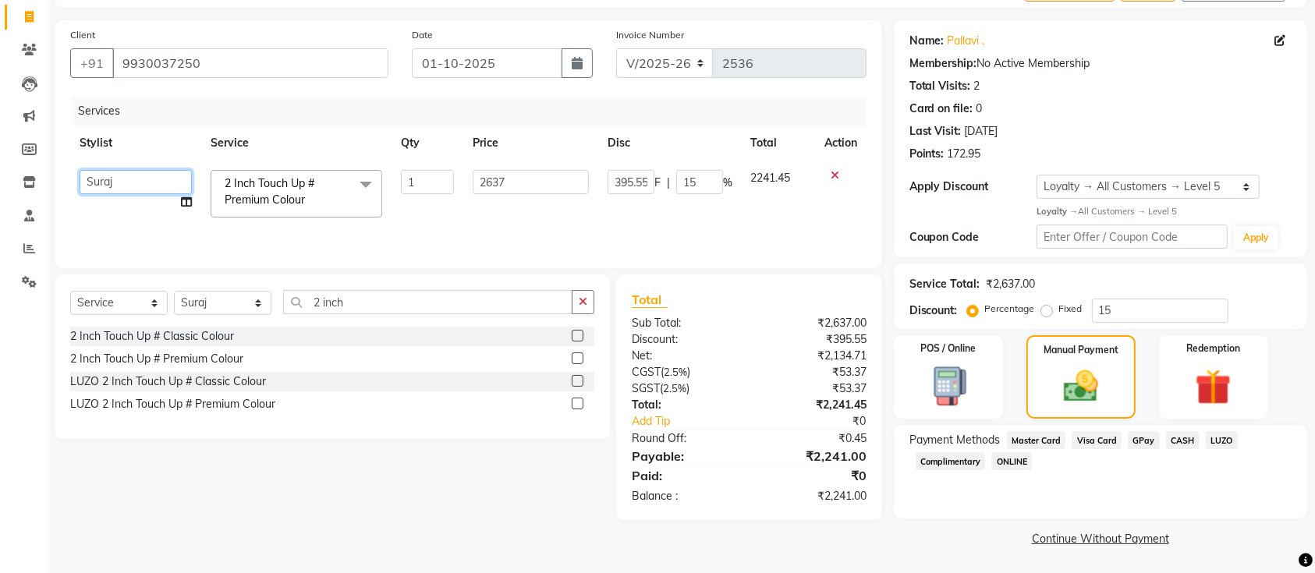
click at [128, 174] on select "[PERSON_NAME] [PERSON_NAME] Kunal Meera [PERSON_NAME] [PERSON_NAME] [PERSON_NAM…" at bounding box center [136, 182] width 112 height 24
select select "68249"
click at [1134, 438] on span "GPay" at bounding box center [1144, 440] width 32 height 18
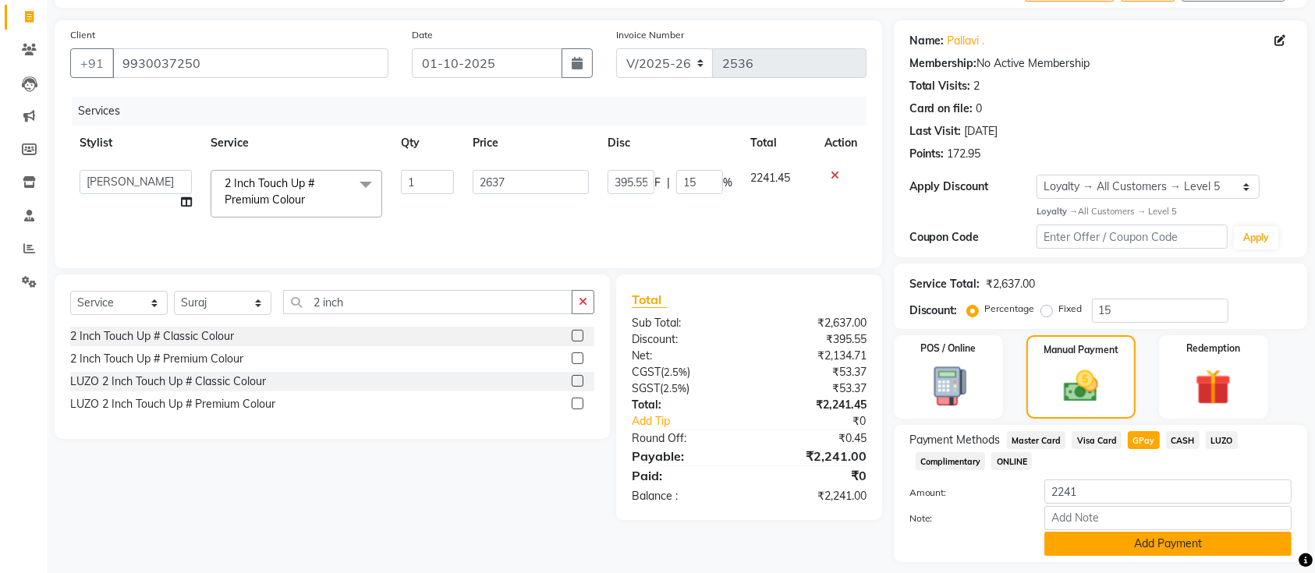
click at [1164, 552] on button "Add Payment" at bounding box center [1167, 544] width 247 height 24
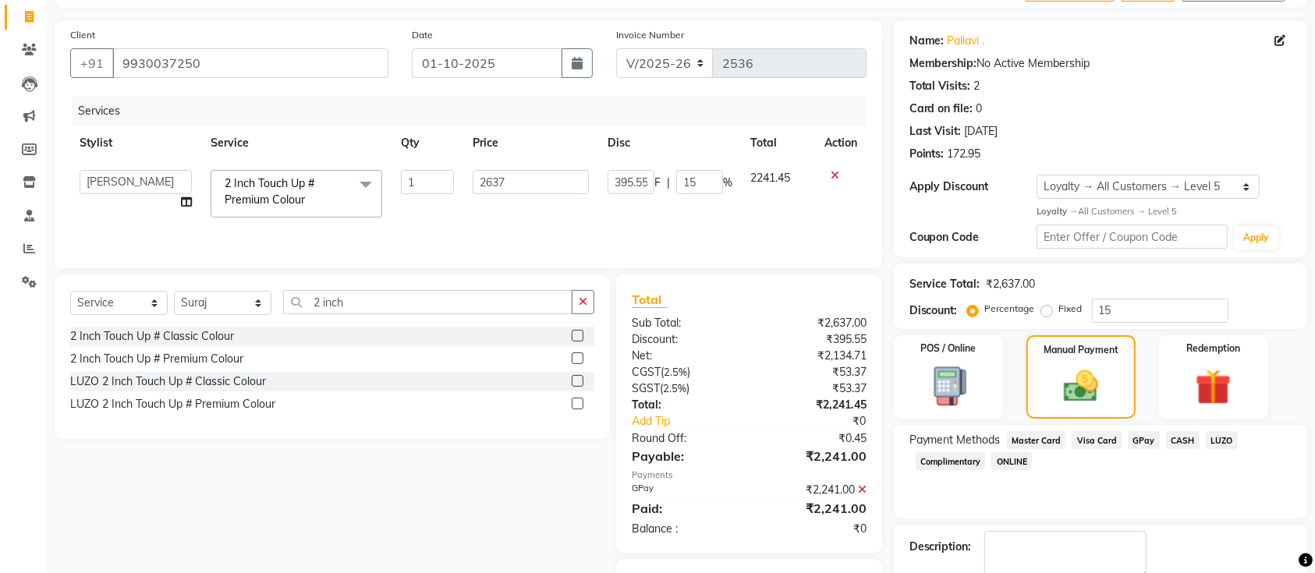
scroll to position [185, 0]
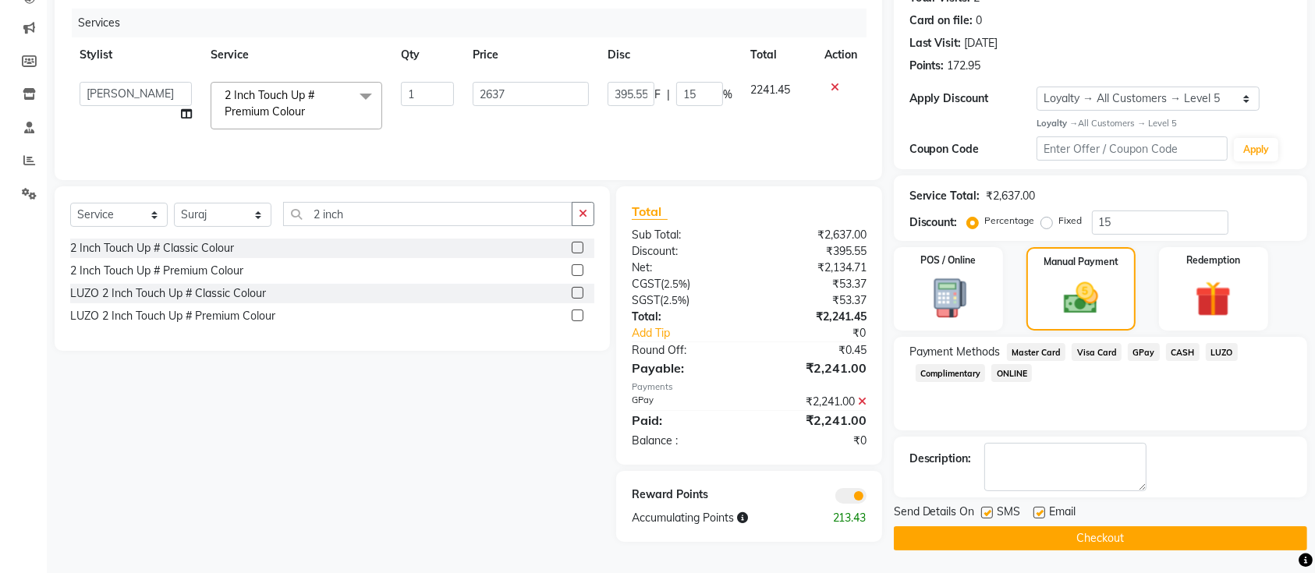
click at [1068, 533] on button "Checkout" at bounding box center [1100, 538] width 413 height 24
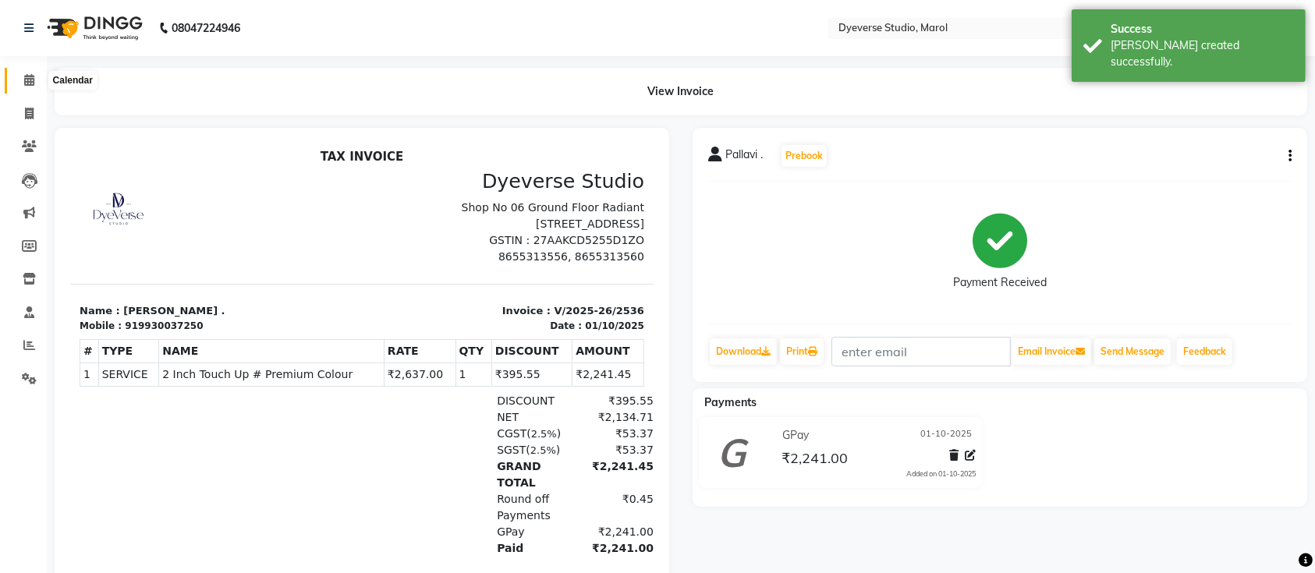
click at [23, 84] on span at bounding box center [29, 81] width 27 height 18
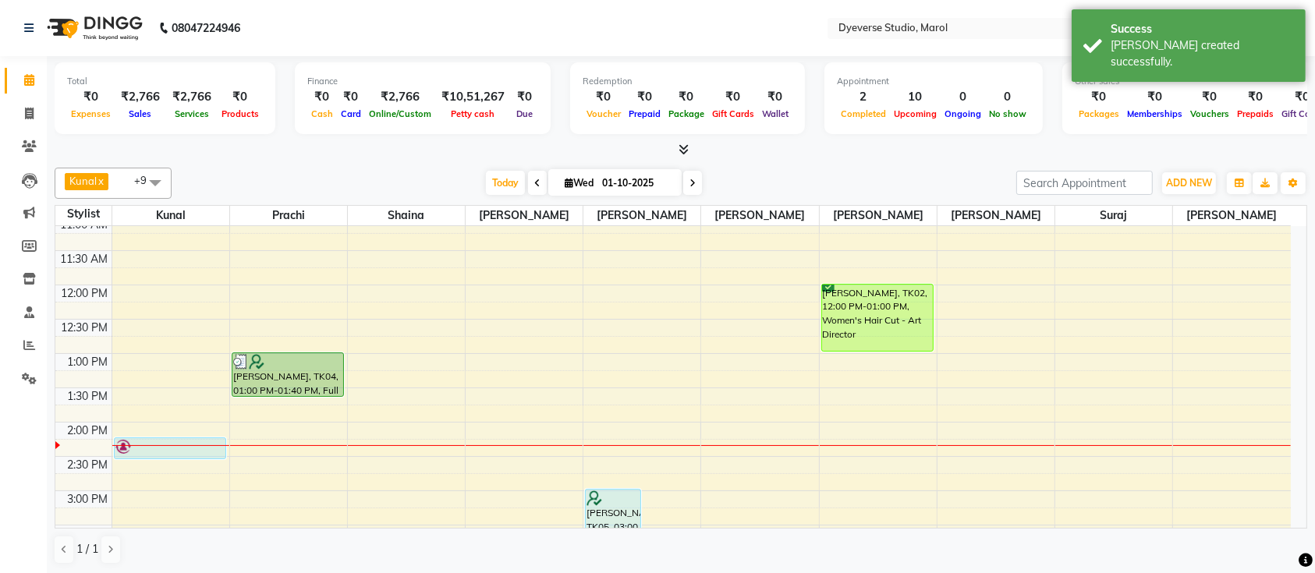
scroll to position [137, 0]
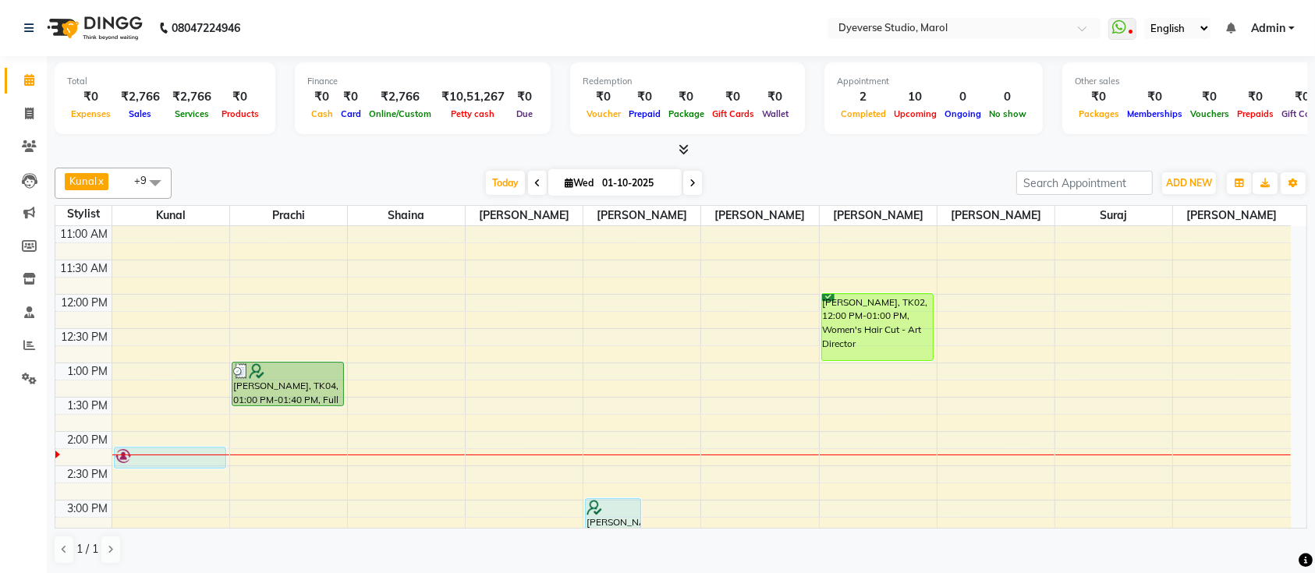
click at [951, 364] on div "9:00 AM 9:30 AM 10:00 AM 10:30 AM 11:00 AM 11:30 AM 12:00 PM 12:30 PM 1:00 PM 1…" at bounding box center [672, 500] width 1235 height 823
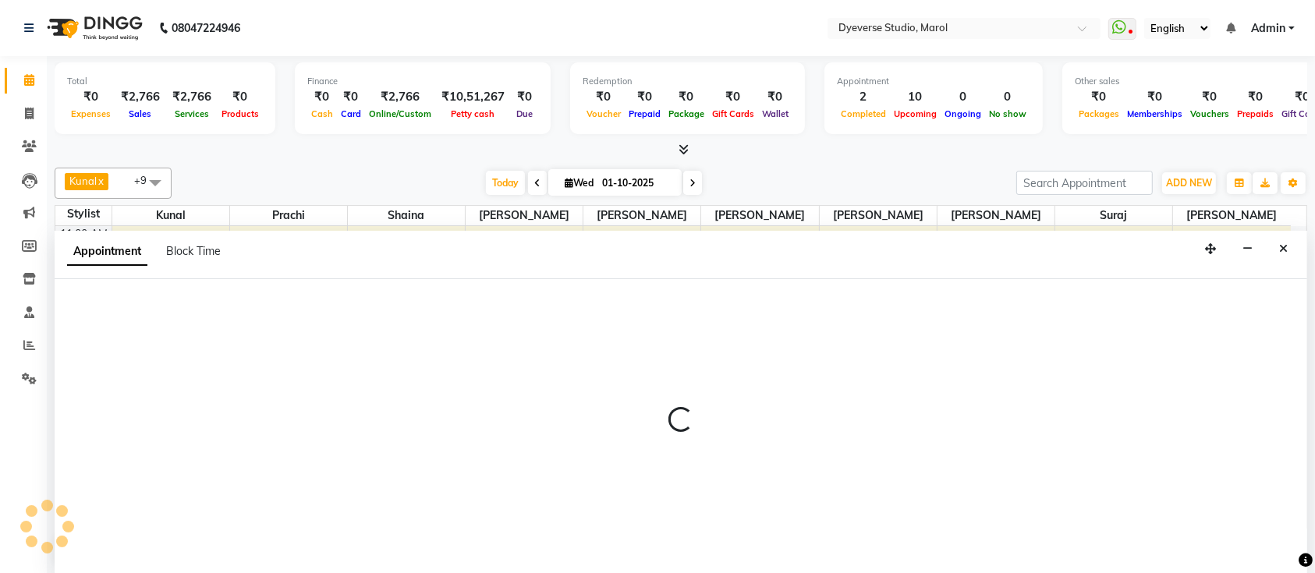
scroll to position [0, 0]
select select "67069"
select select "780"
select select "tentative"
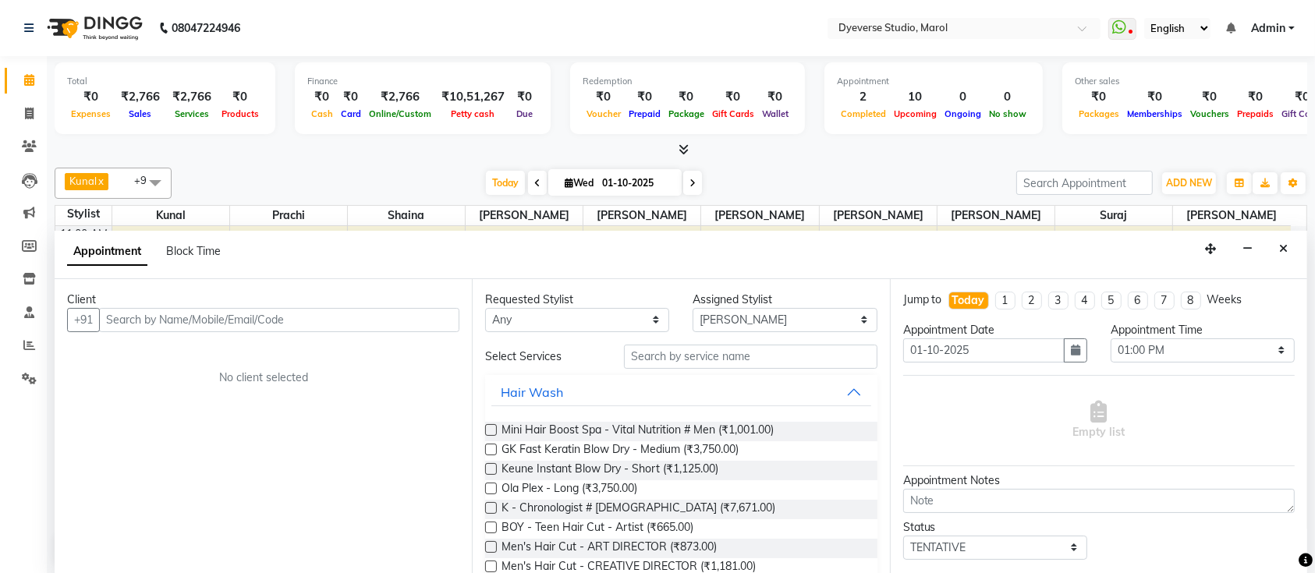
click at [197, 325] on input "text" at bounding box center [279, 320] width 360 height 24
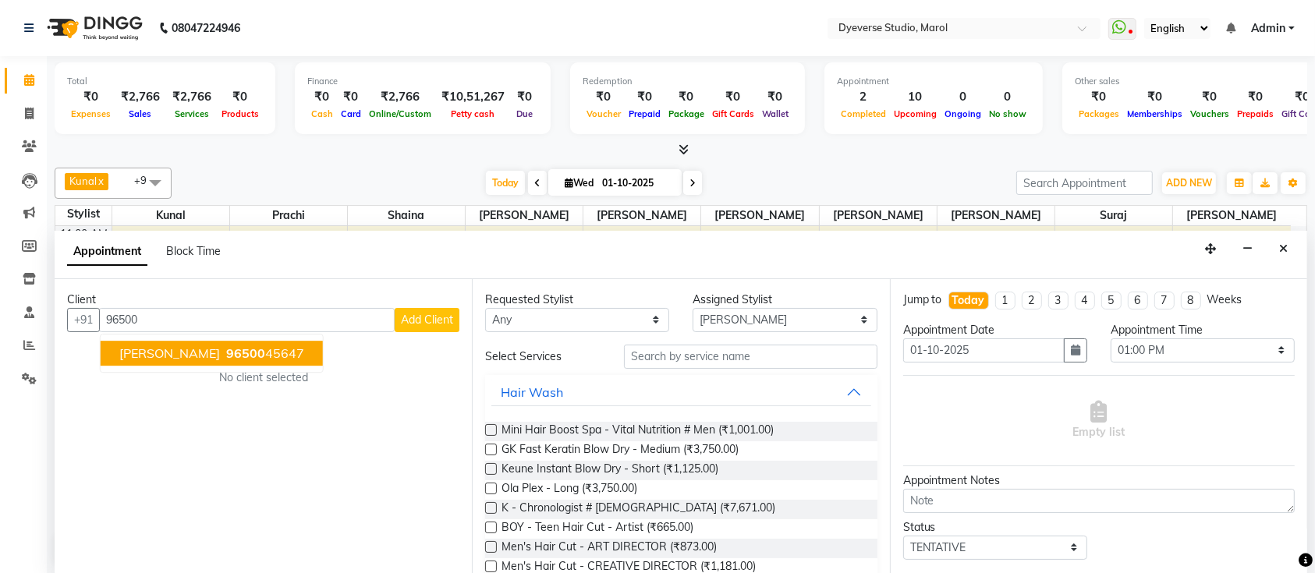
click at [223, 353] on ngb-highlight "96500 45647" at bounding box center [263, 353] width 81 height 16
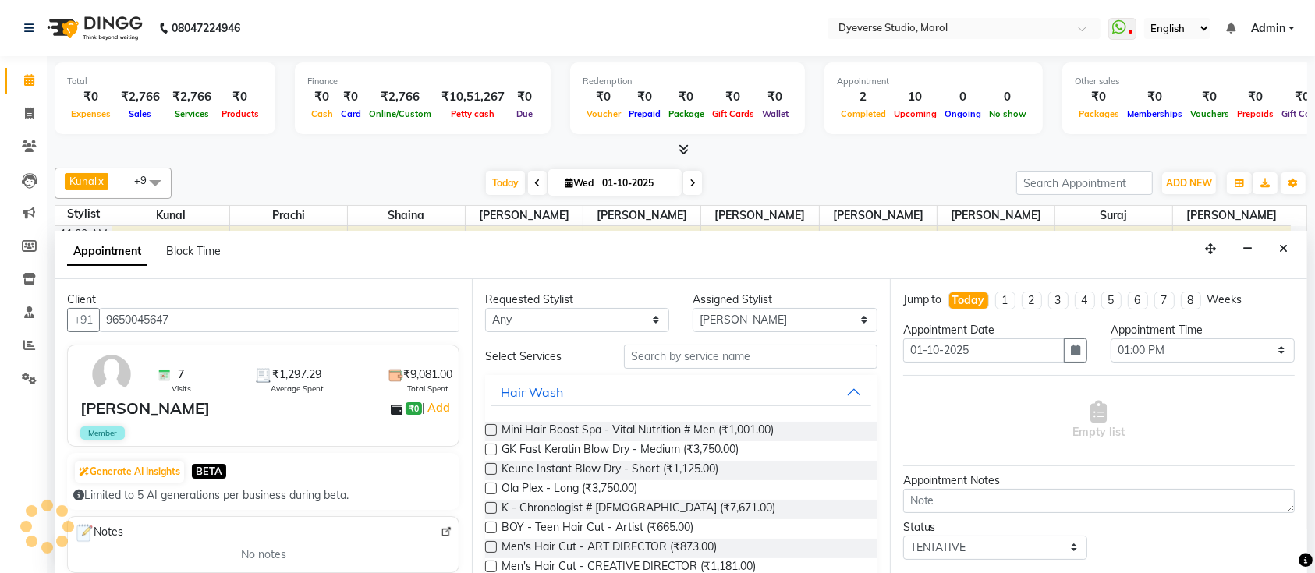
type input "9650045647"
click at [708, 353] on input "text" at bounding box center [750, 357] width 253 height 24
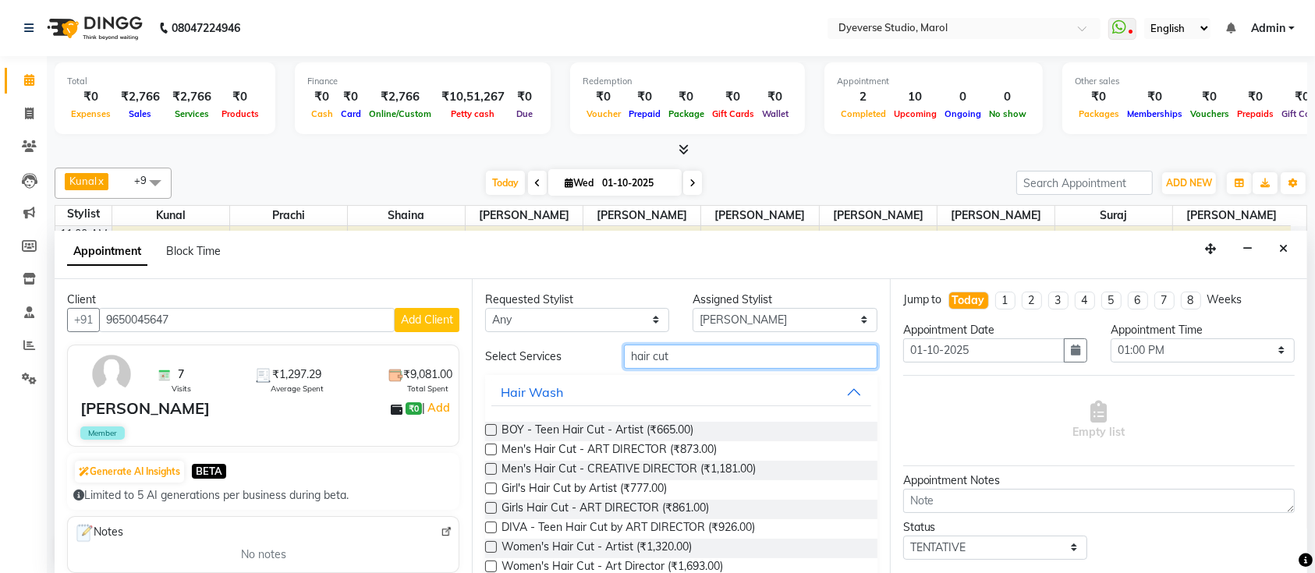
type input "hair cut"
click at [493, 444] on label at bounding box center [491, 450] width 12 height 12
click at [493, 446] on input "checkbox" at bounding box center [490, 451] width 10 height 10
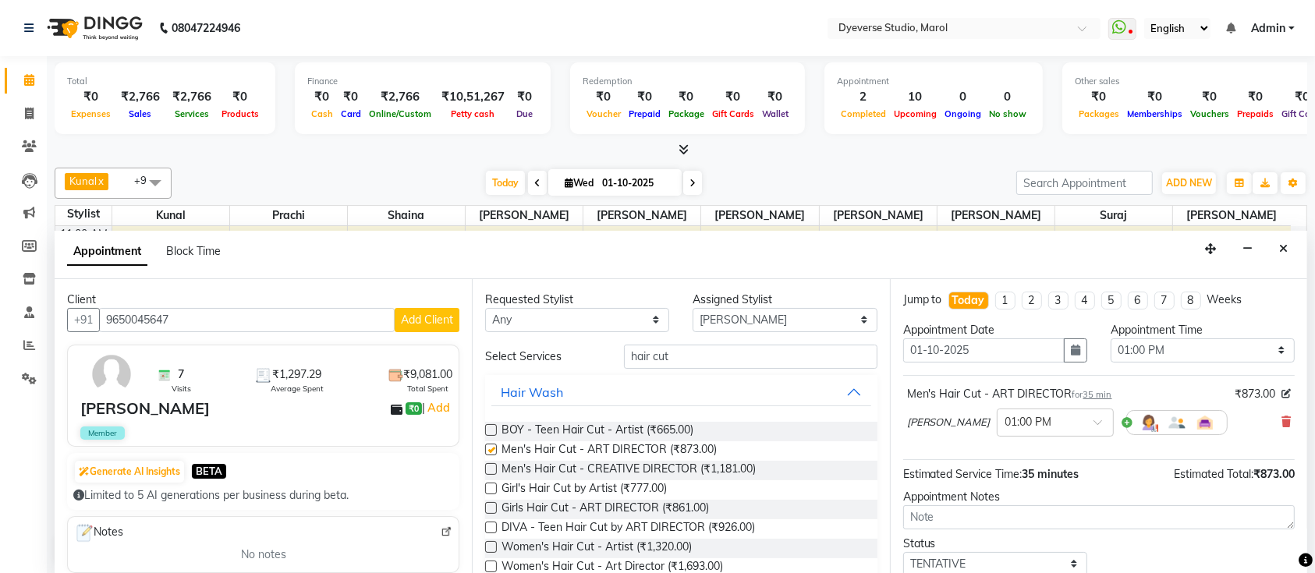
checkbox input "false"
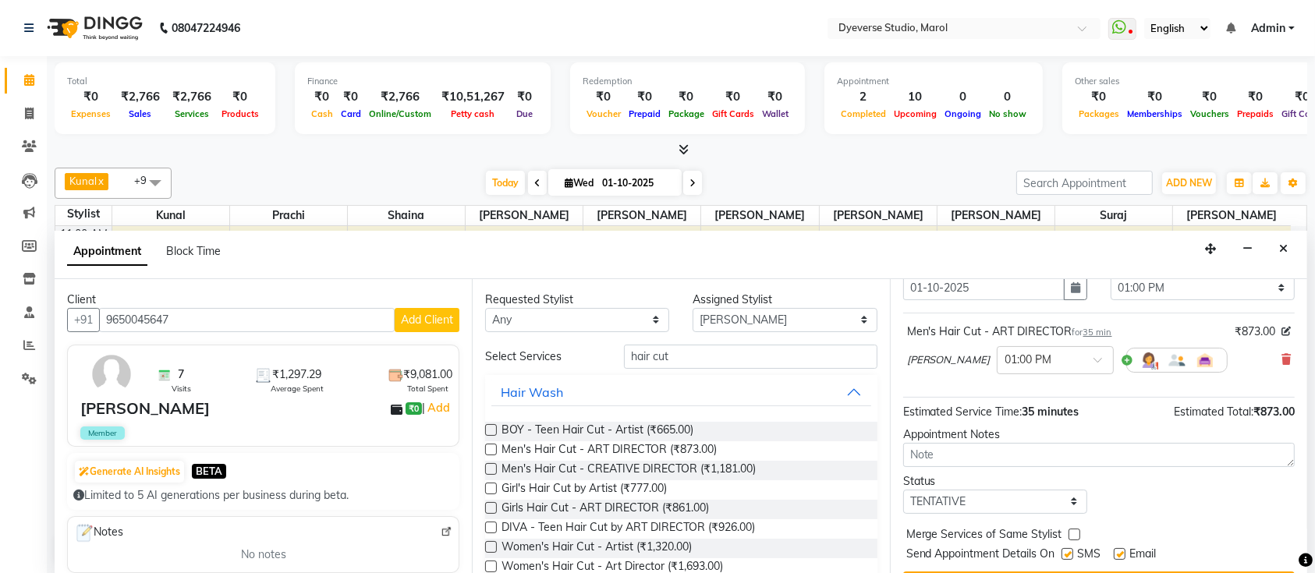
scroll to position [99, 0]
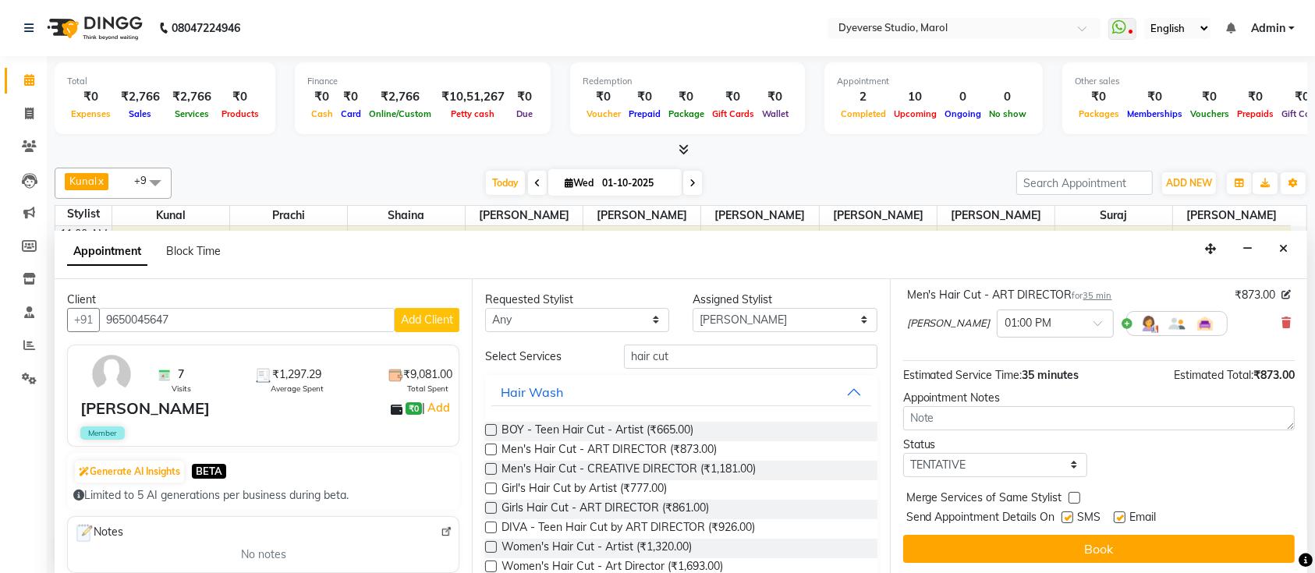
click at [1290, 452] on div "Status Select TENTATIVE CONFIRM CHECK-IN UPCOMING" at bounding box center [1098, 457] width 415 height 41
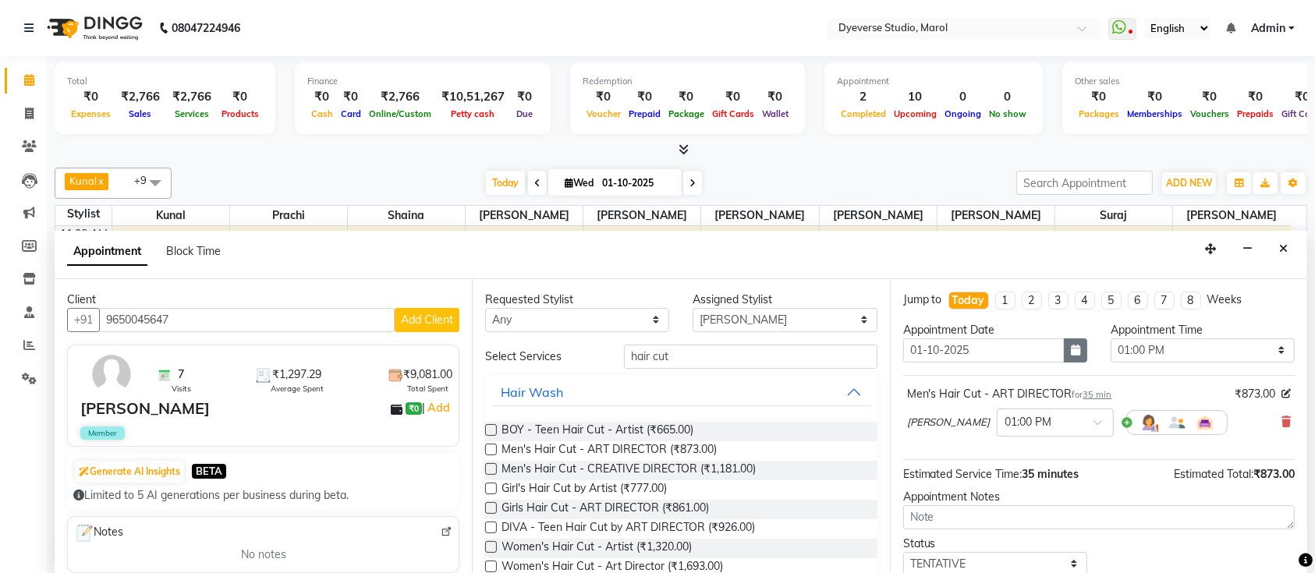
click at [1071, 347] on icon "button" at bounding box center [1075, 350] width 9 height 11
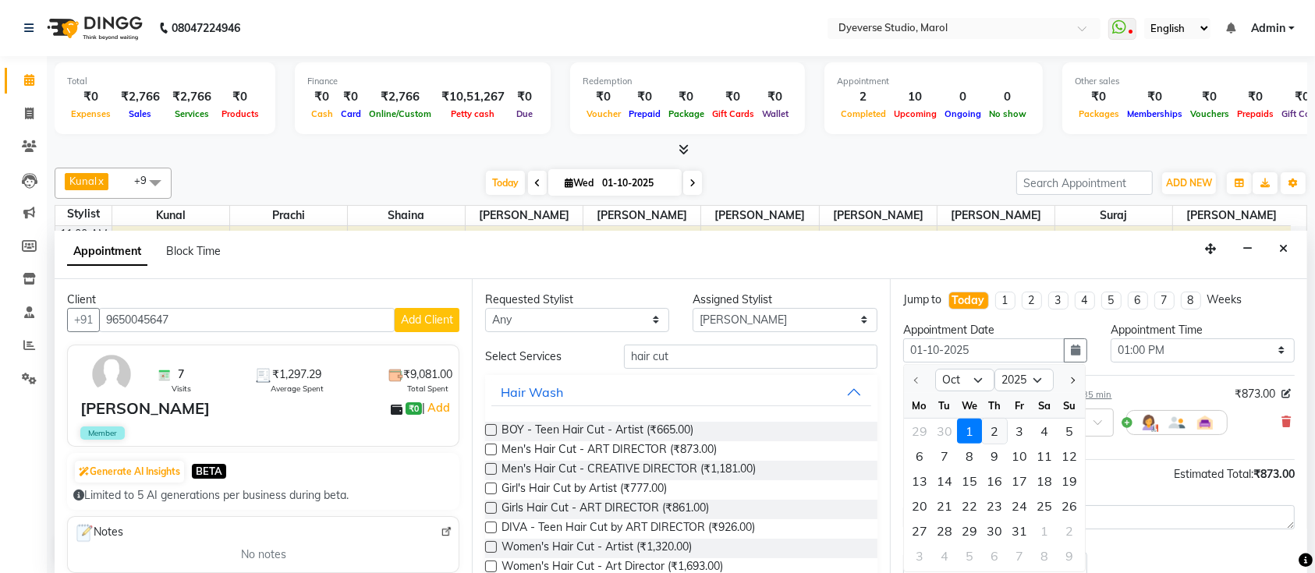
click at [998, 429] on div "2" at bounding box center [994, 430] width 25 height 25
type input "02-10-2025"
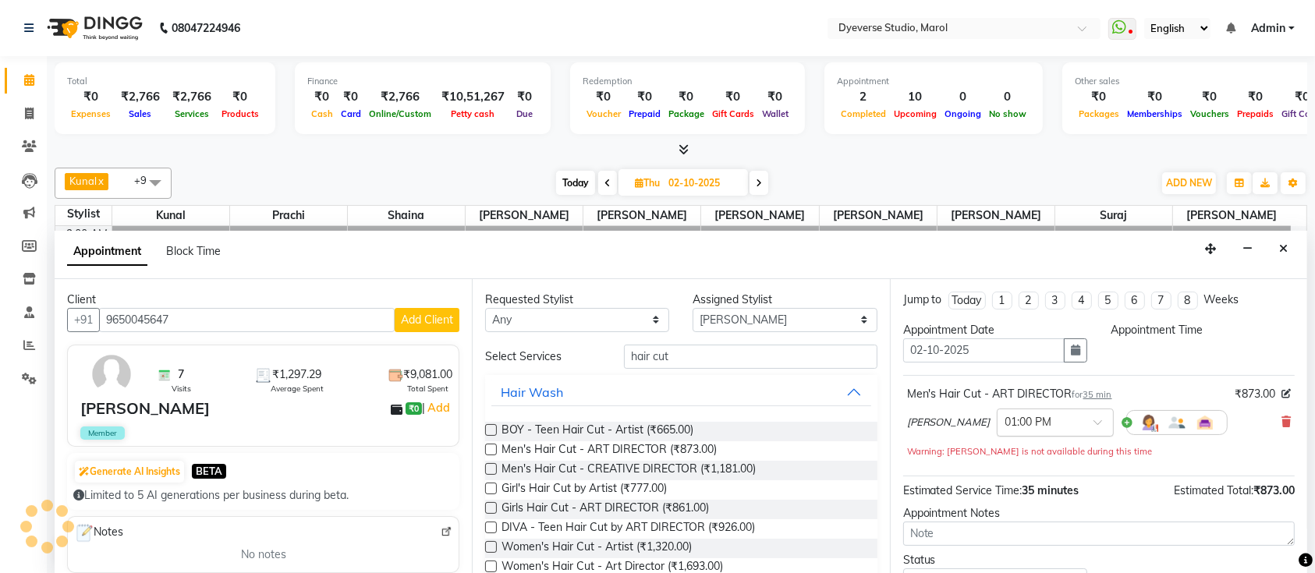
select select "780"
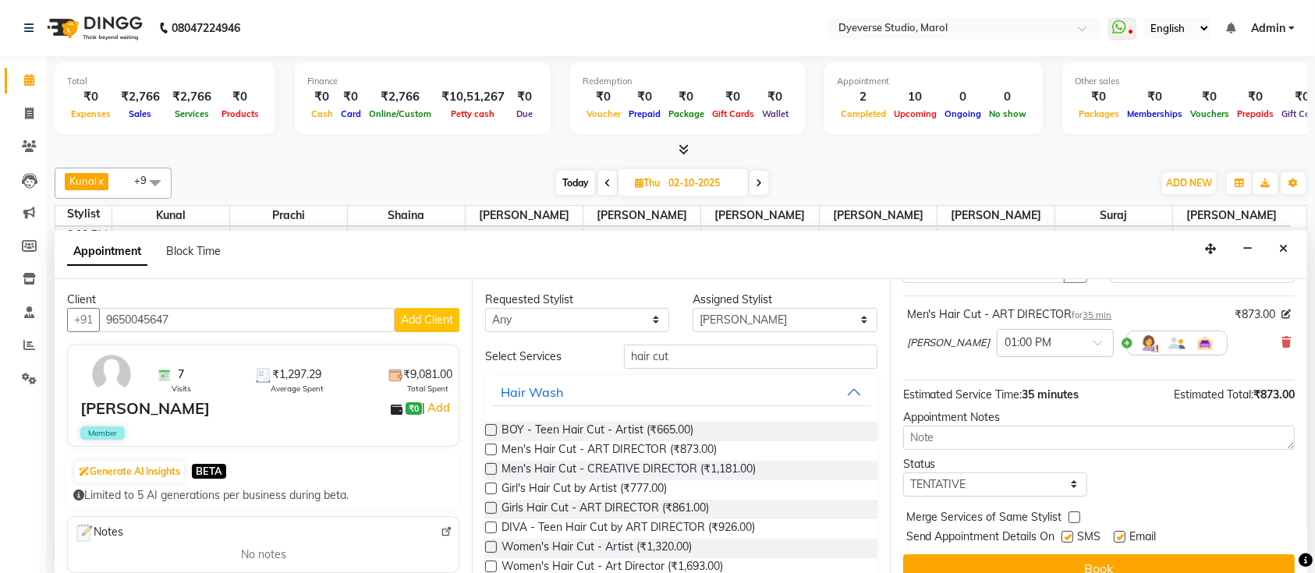
scroll to position [99, 0]
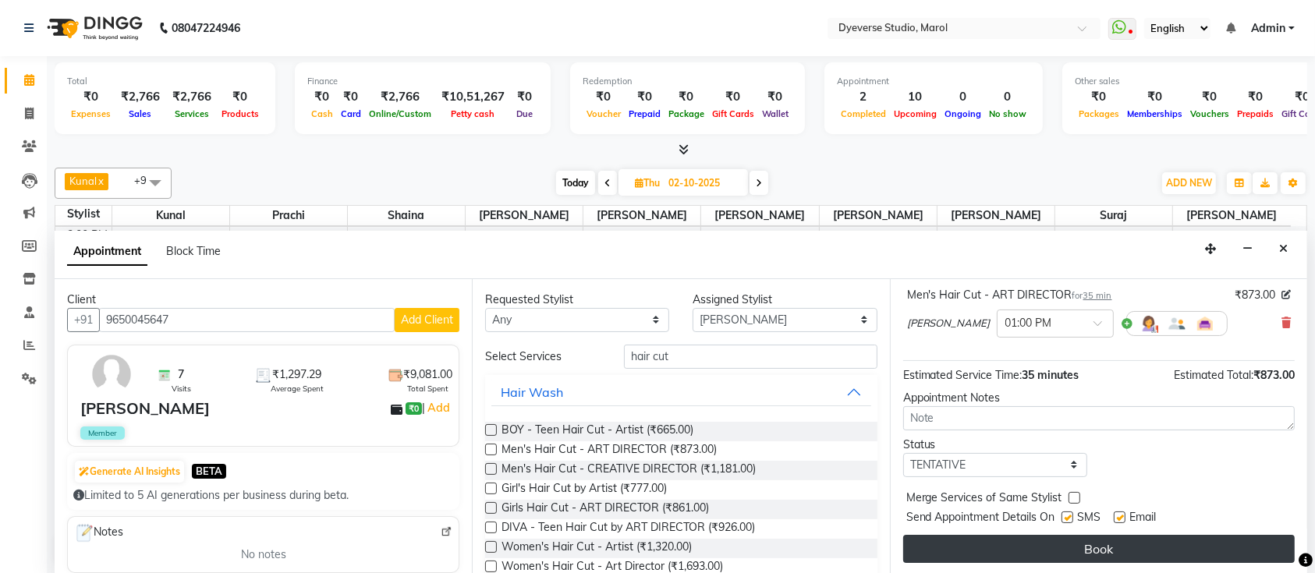
click at [1157, 535] on button "Book" at bounding box center [1099, 549] width 392 height 28
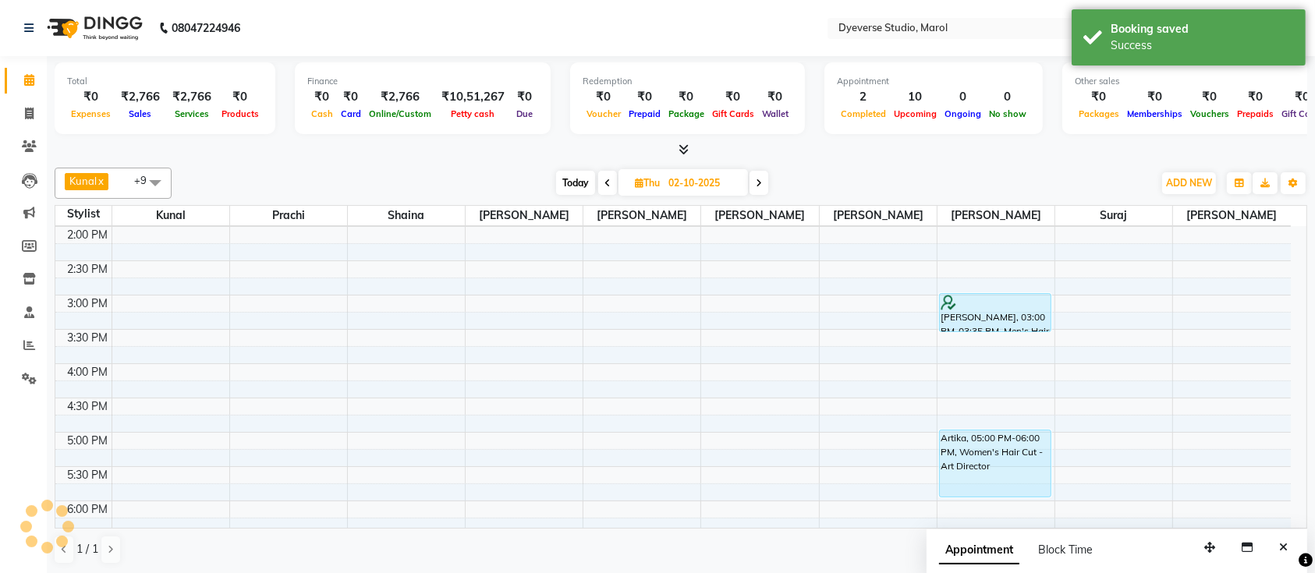
scroll to position [0, 0]
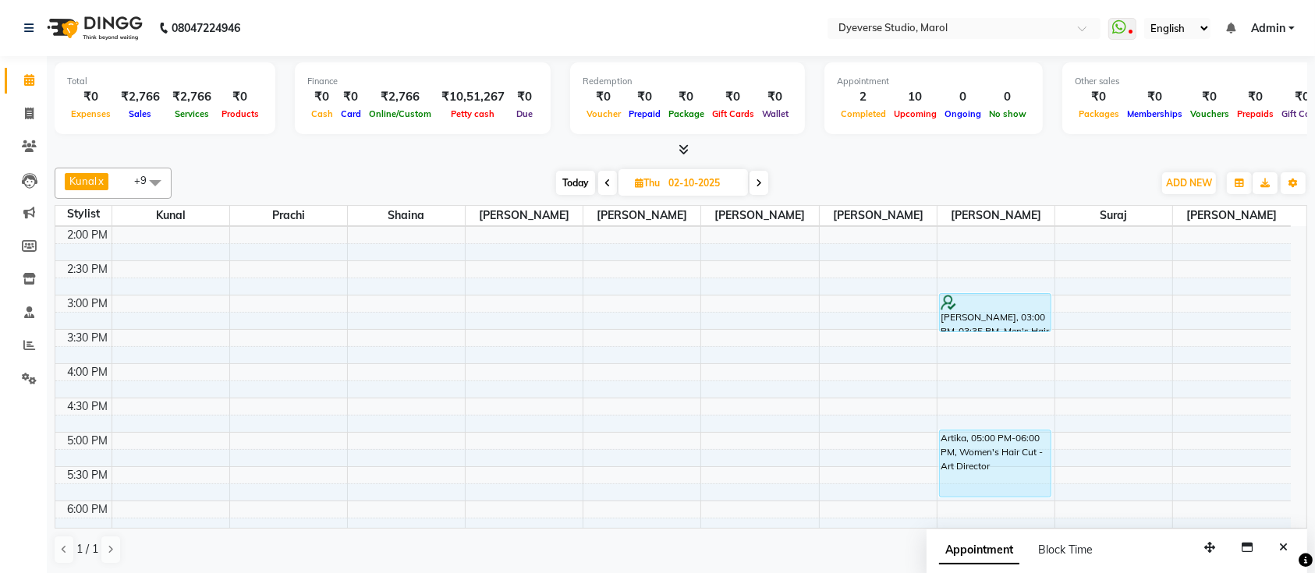
click at [604, 183] on icon at bounding box center [607, 183] width 6 height 9
type input "01-10-2025"
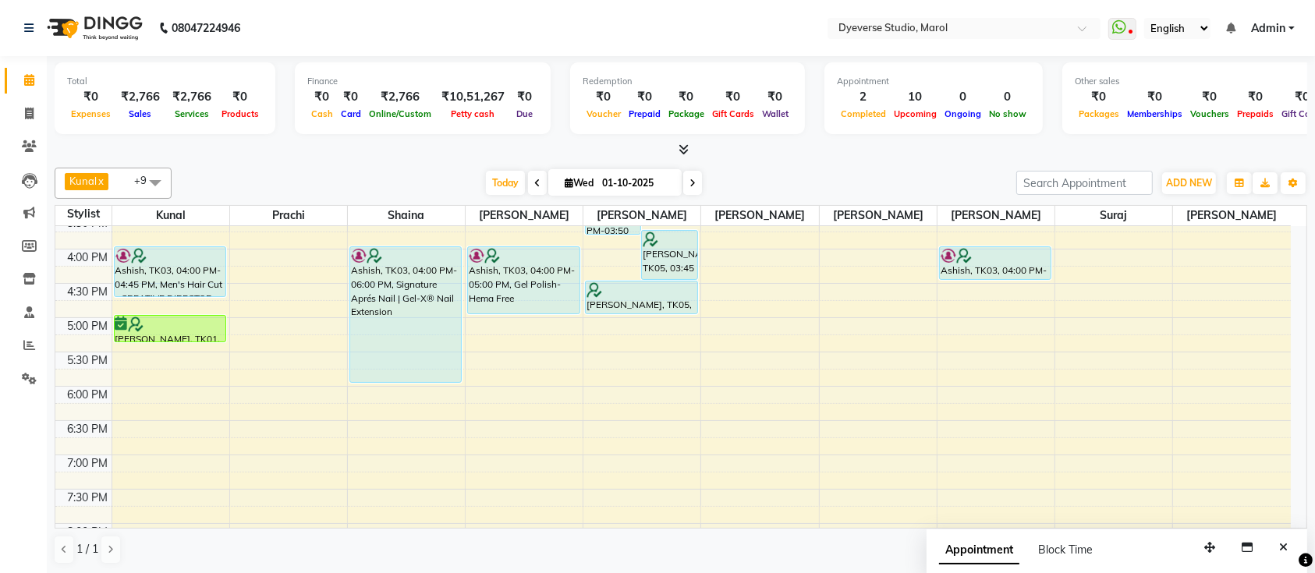
scroll to position [395, 0]
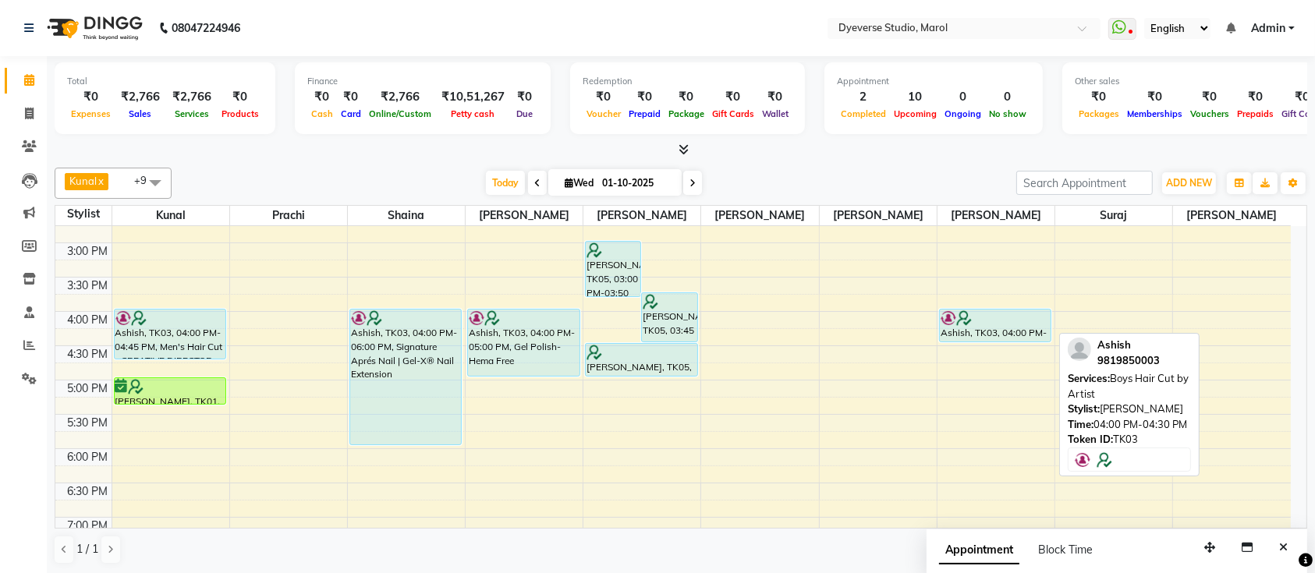
click at [1003, 320] on div at bounding box center [995, 318] width 109 height 16
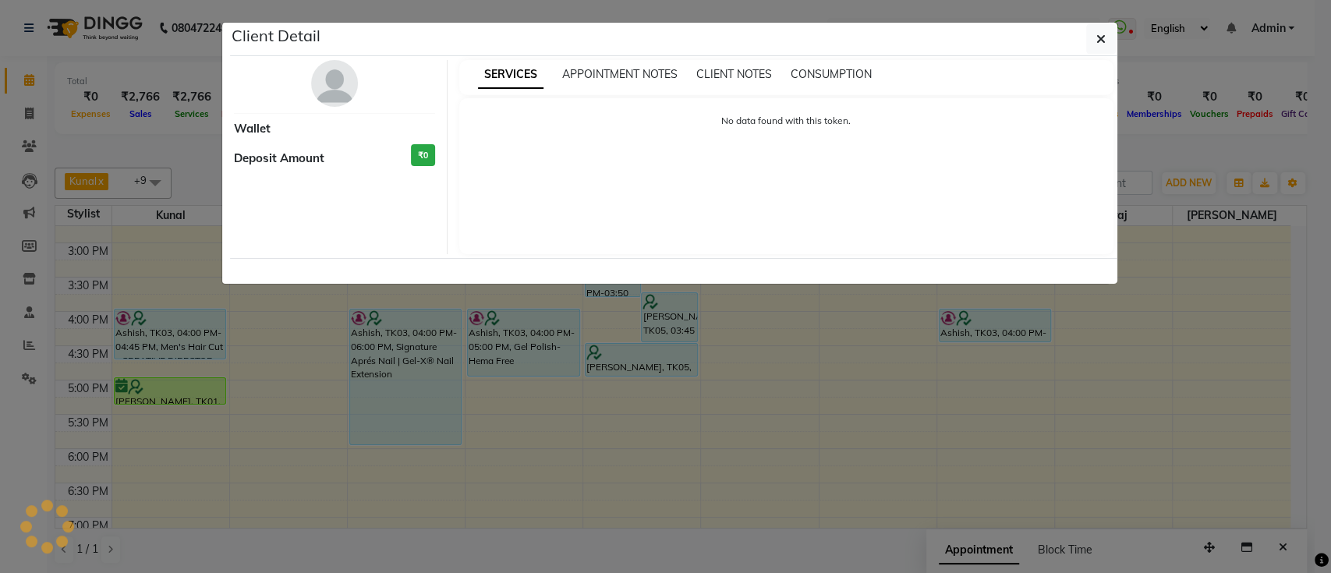
click at [1003, 320] on ngb-modal-window "Client Detail Wallet Deposit Amount ₹0 SERVICES APPOINTMENT NOTES CLIENT NOTES …" at bounding box center [665, 286] width 1331 height 573
select select "7"
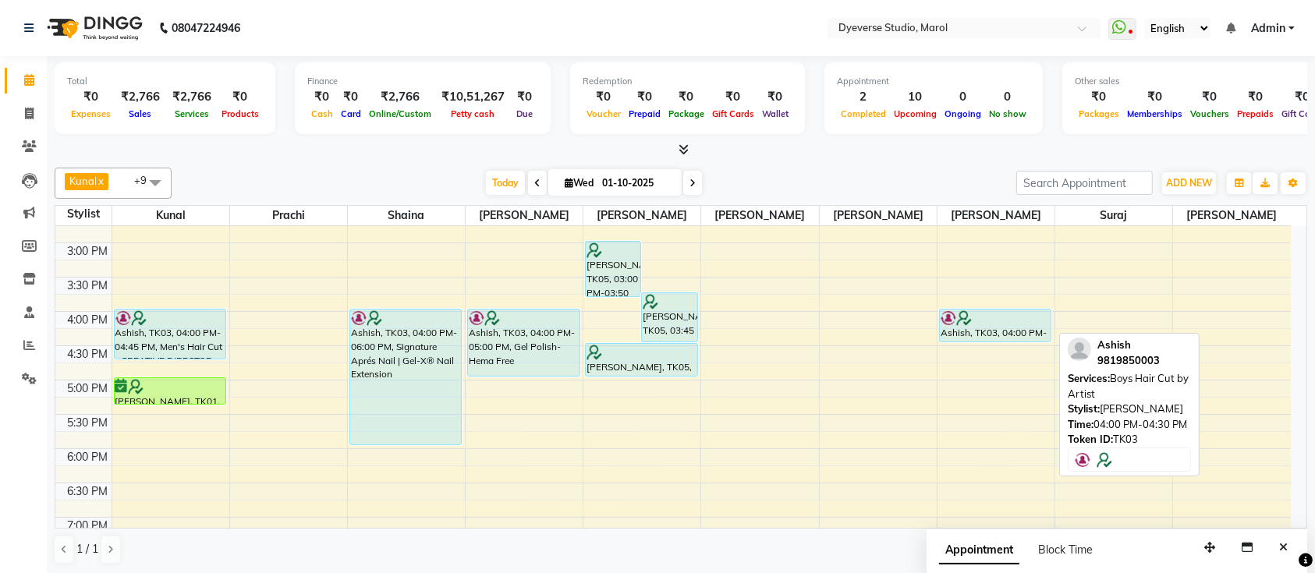
click at [994, 319] on div at bounding box center [995, 318] width 109 height 16
select select "7"
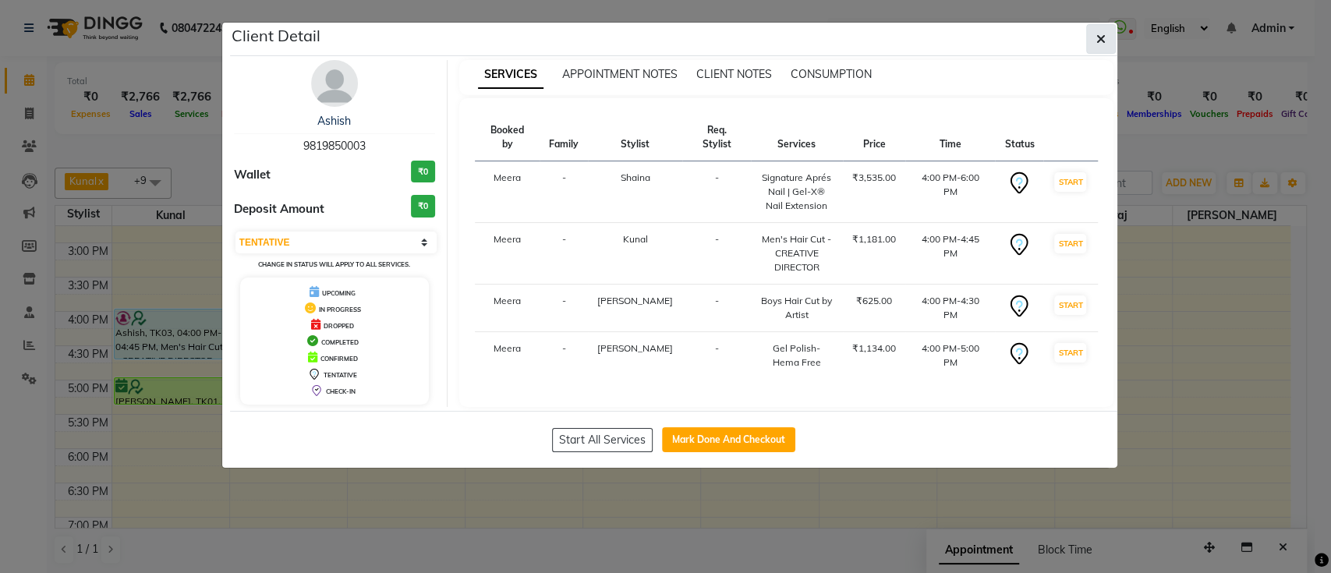
click at [1104, 46] on span "button" at bounding box center [1101, 39] width 9 height 16
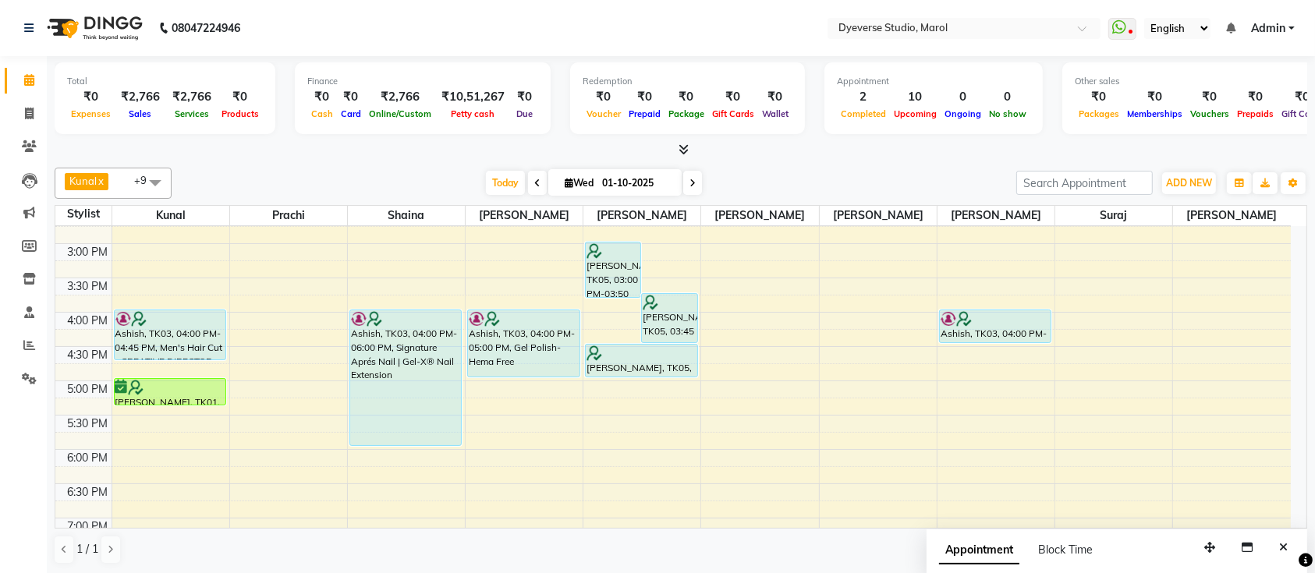
scroll to position [399, 0]
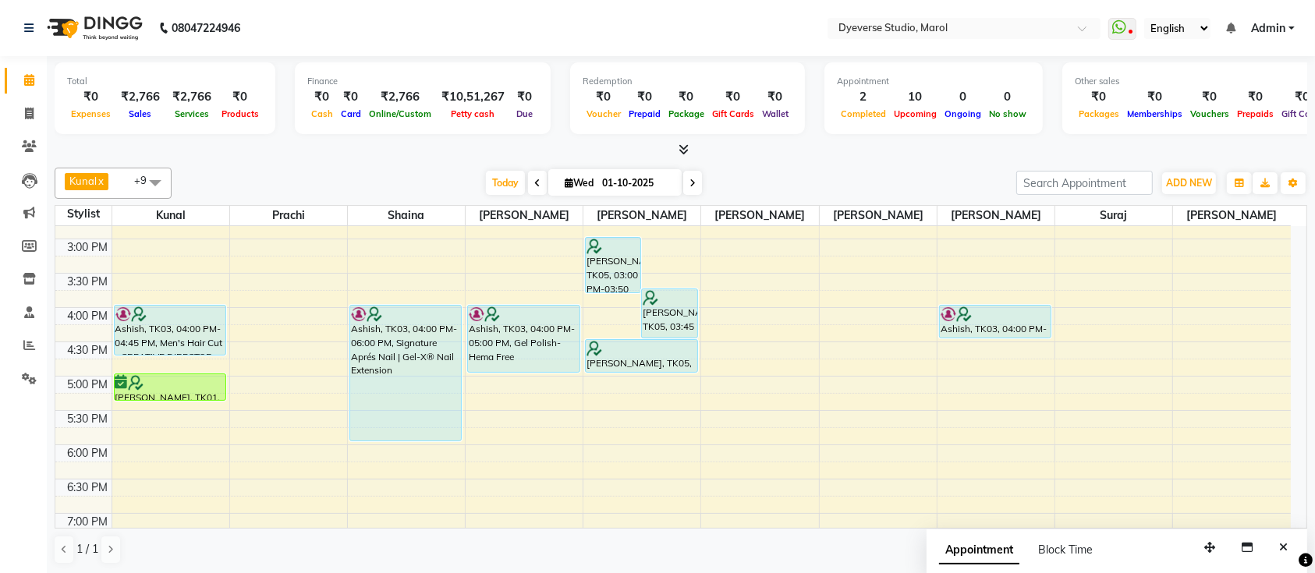
click at [689, 184] on icon at bounding box center [692, 183] width 6 height 9
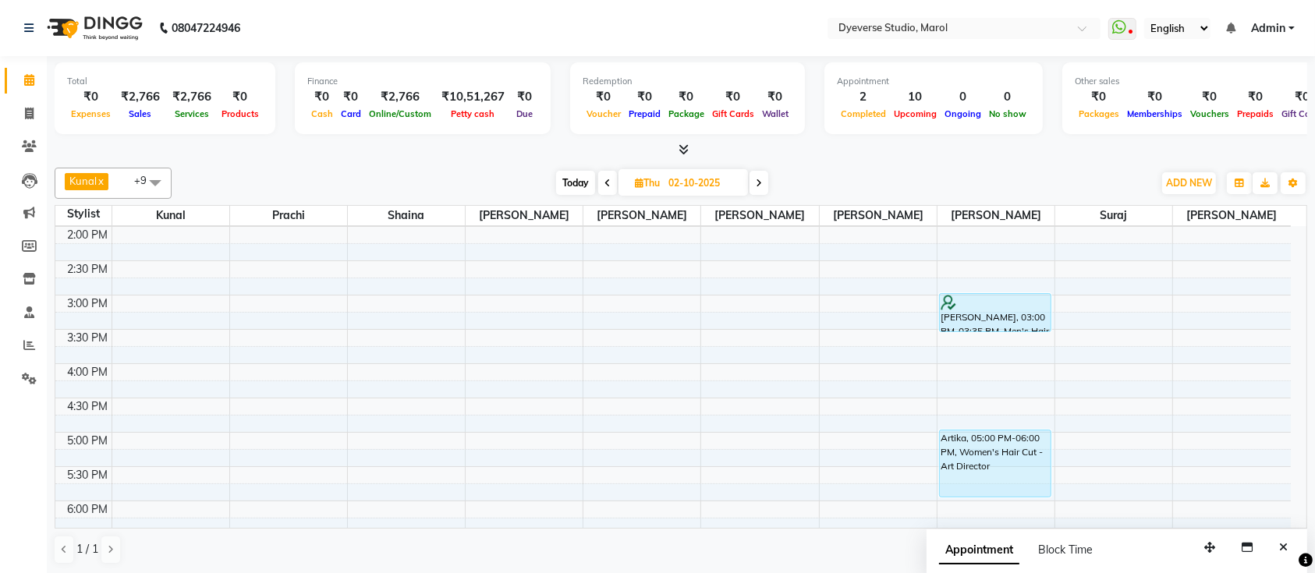
click at [590, 184] on span "Today" at bounding box center [575, 183] width 39 height 24
type input "01-10-2025"
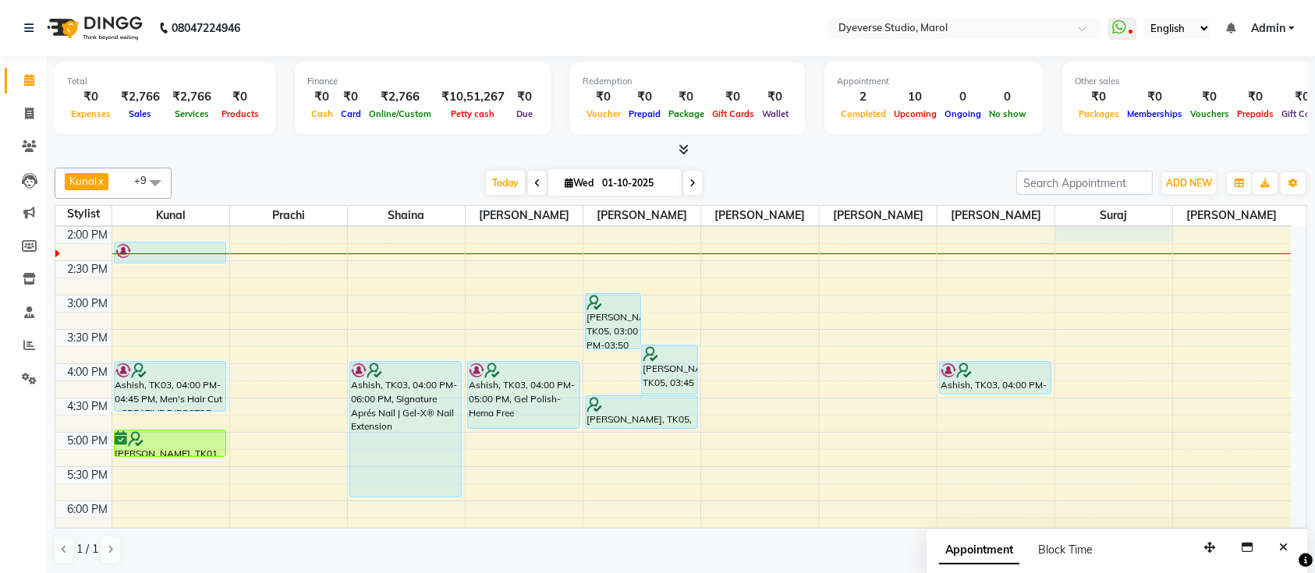
click at [1067, 229] on div "9:00 AM 9:30 AM 10:00 AM 10:30 AM 11:00 AM 11:30 AM 12:00 PM 12:30 PM 1:00 PM 1…" at bounding box center [672, 295] width 1235 height 823
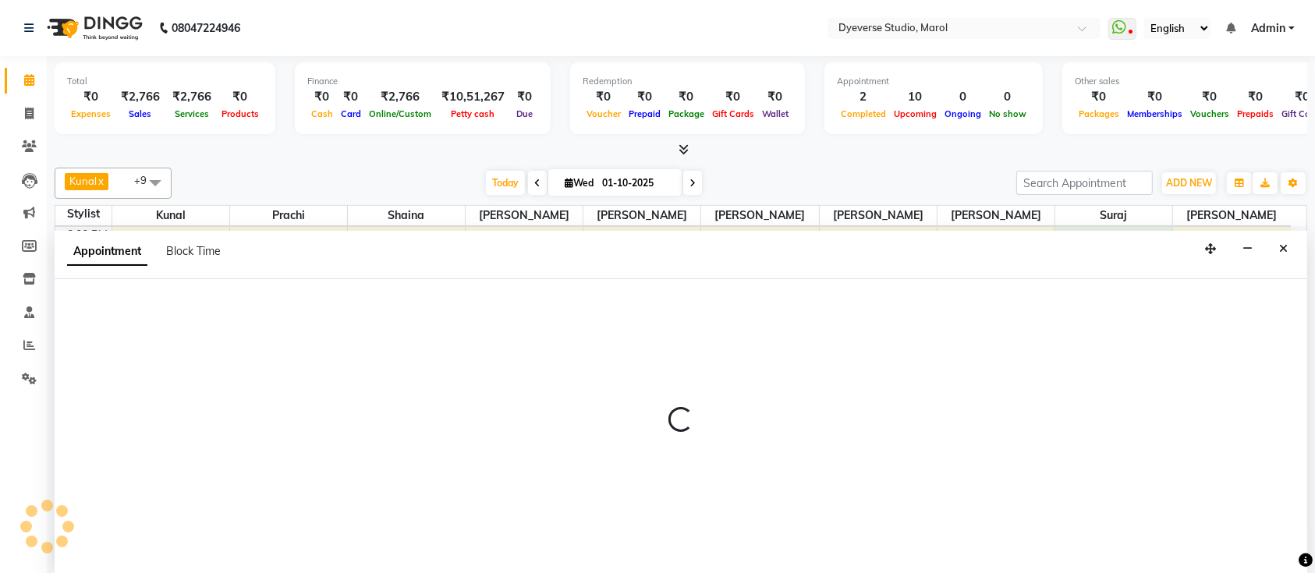
scroll to position [0, 0]
select select "82421"
select select "840"
select select "tentative"
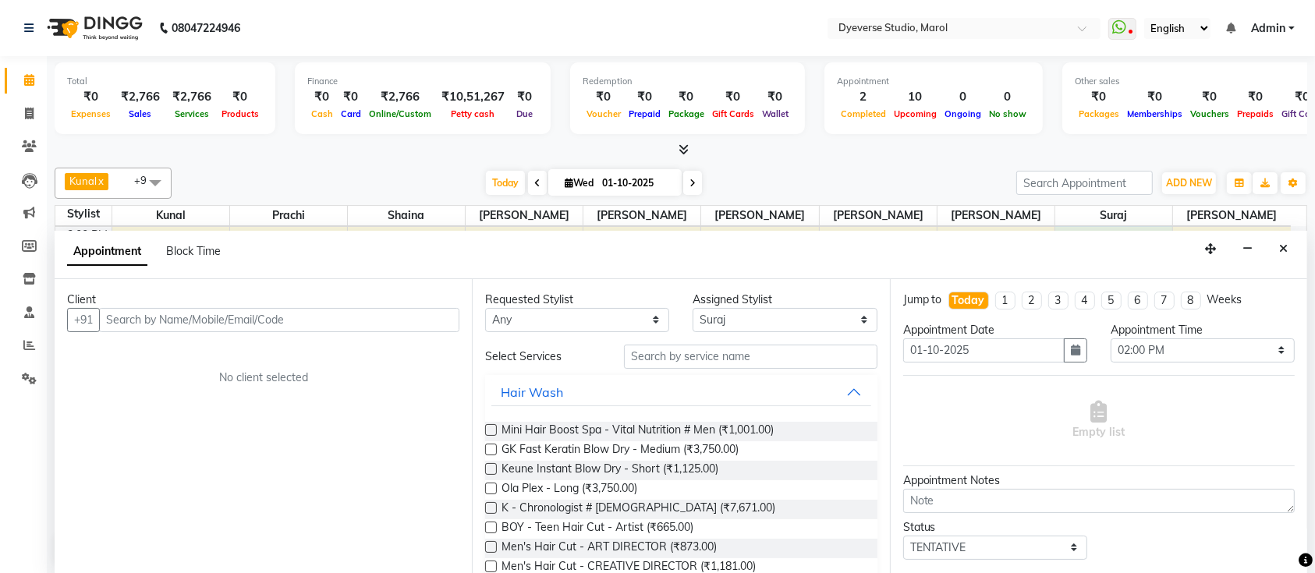
click at [194, 318] on input "text" at bounding box center [279, 320] width 360 height 24
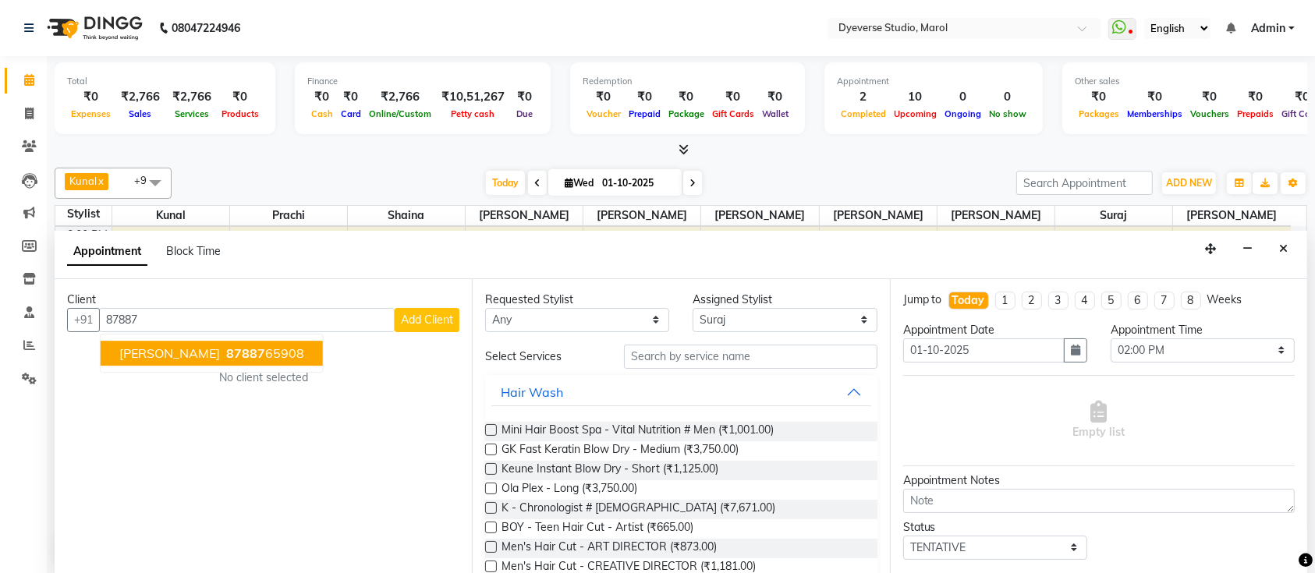
click at [243, 353] on button "[PERSON_NAME] 87887 65908" at bounding box center [212, 353] width 222 height 25
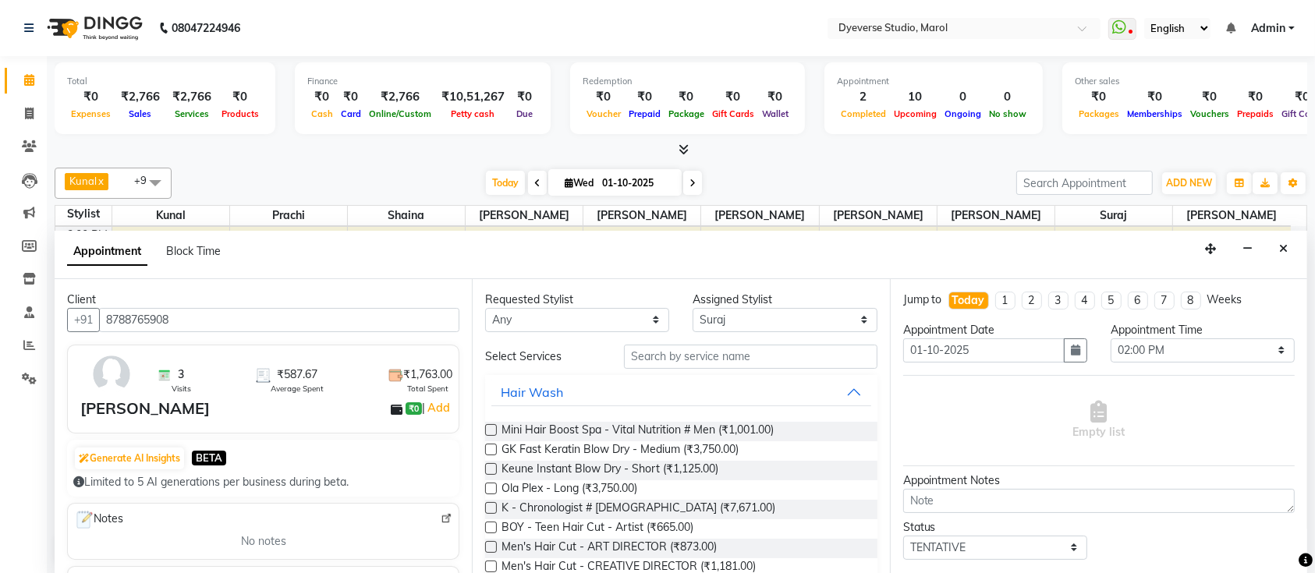
type input "8788765908"
click at [726, 347] on input "text" at bounding box center [750, 357] width 253 height 24
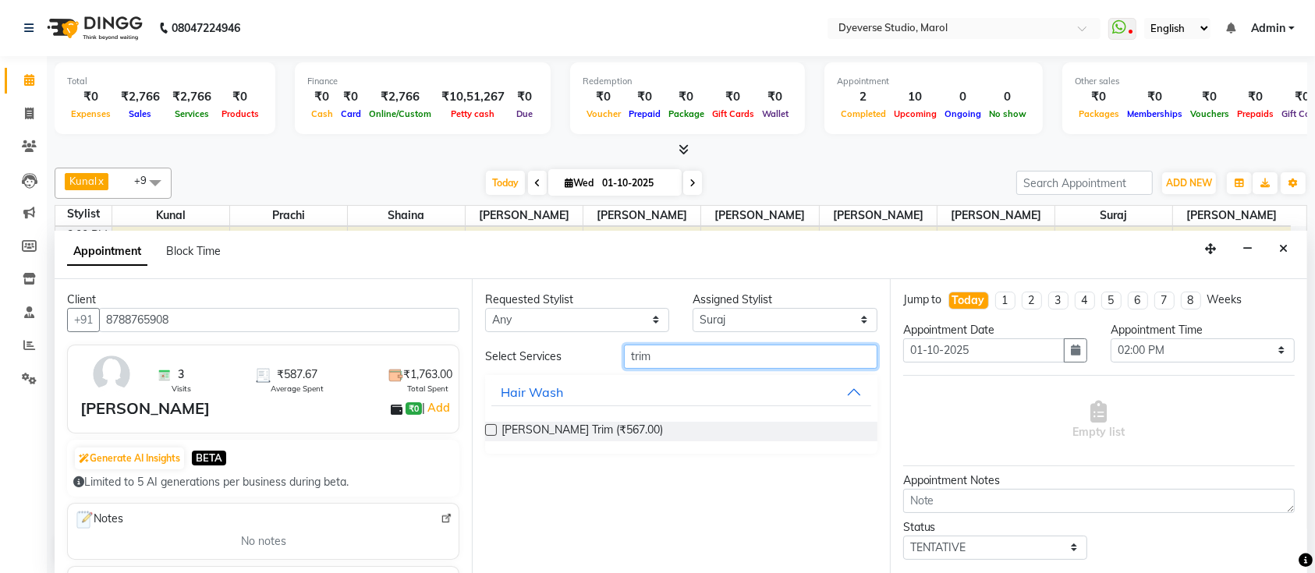
type input "trim"
click at [491, 429] on label at bounding box center [491, 430] width 12 height 12
click at [491, 429] on input "checkbox" at bounding box center [490, 432] width 10 height 10
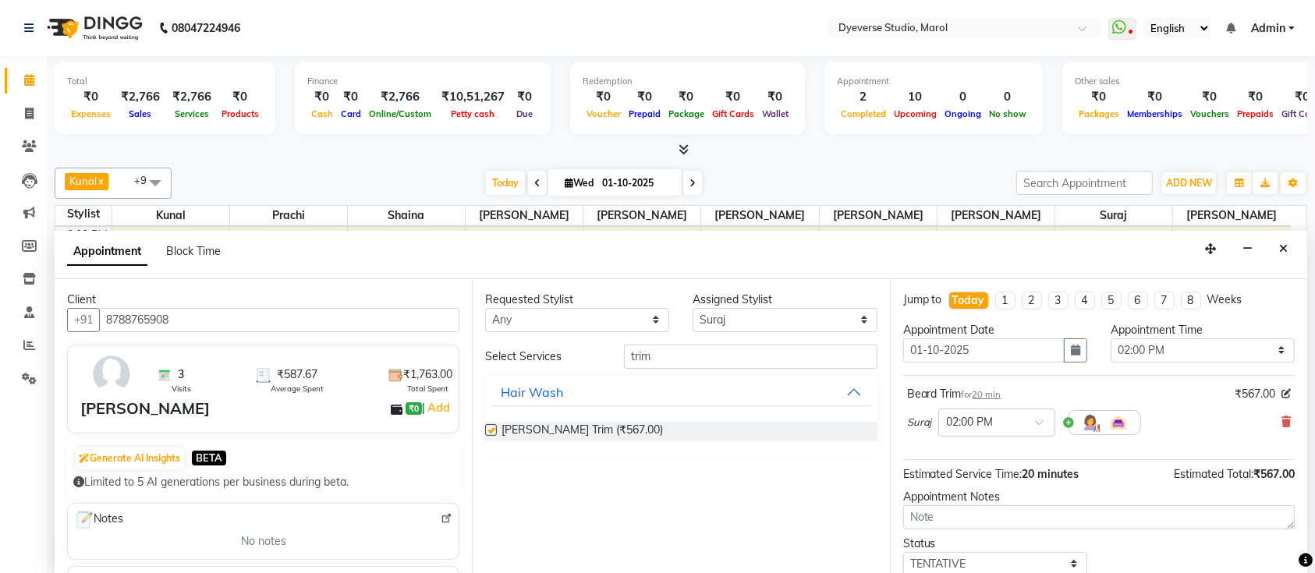
checkbox input "false"
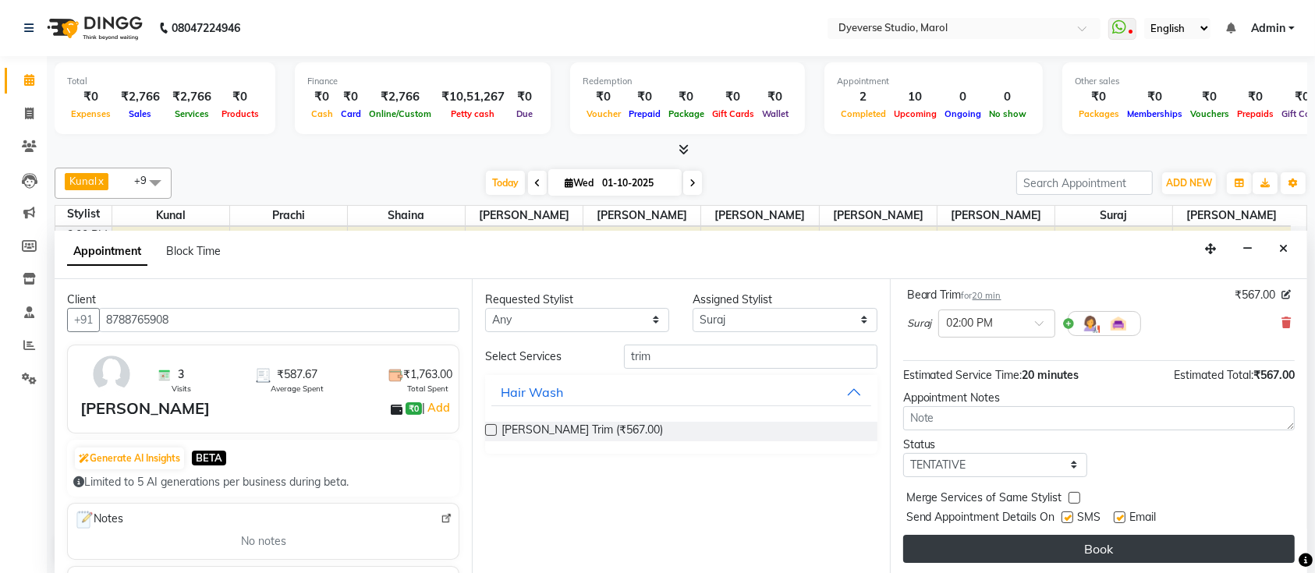
click at [1210, 556] on button "Book" at bounding box center [1099, 549] width 392 height 28
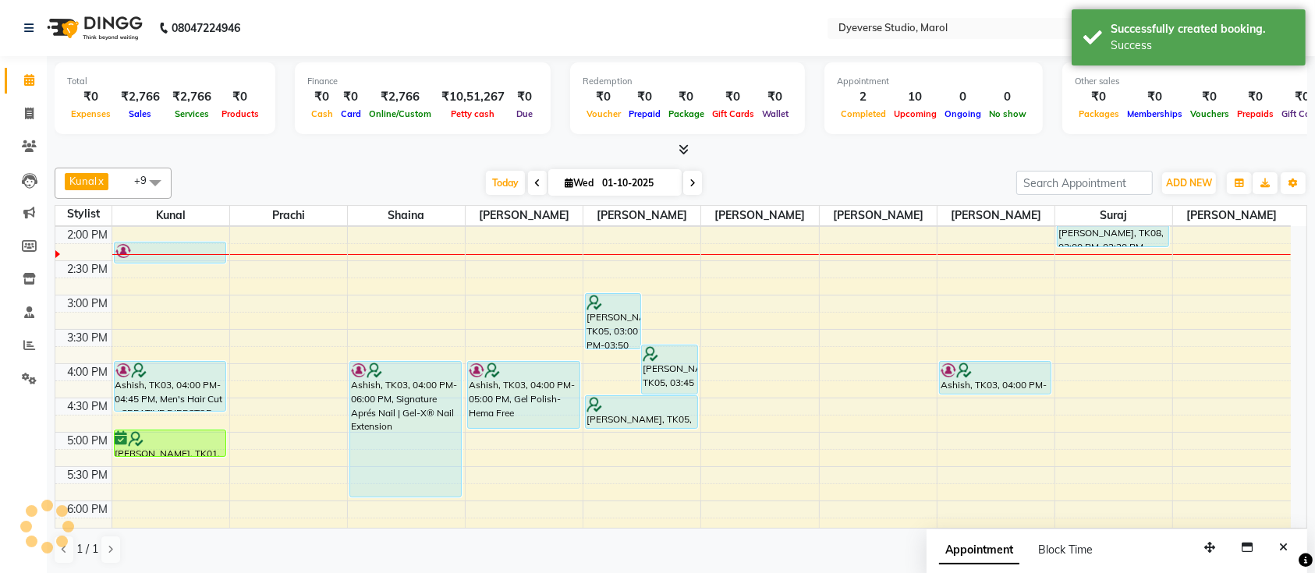
scroll to position [0, 0]
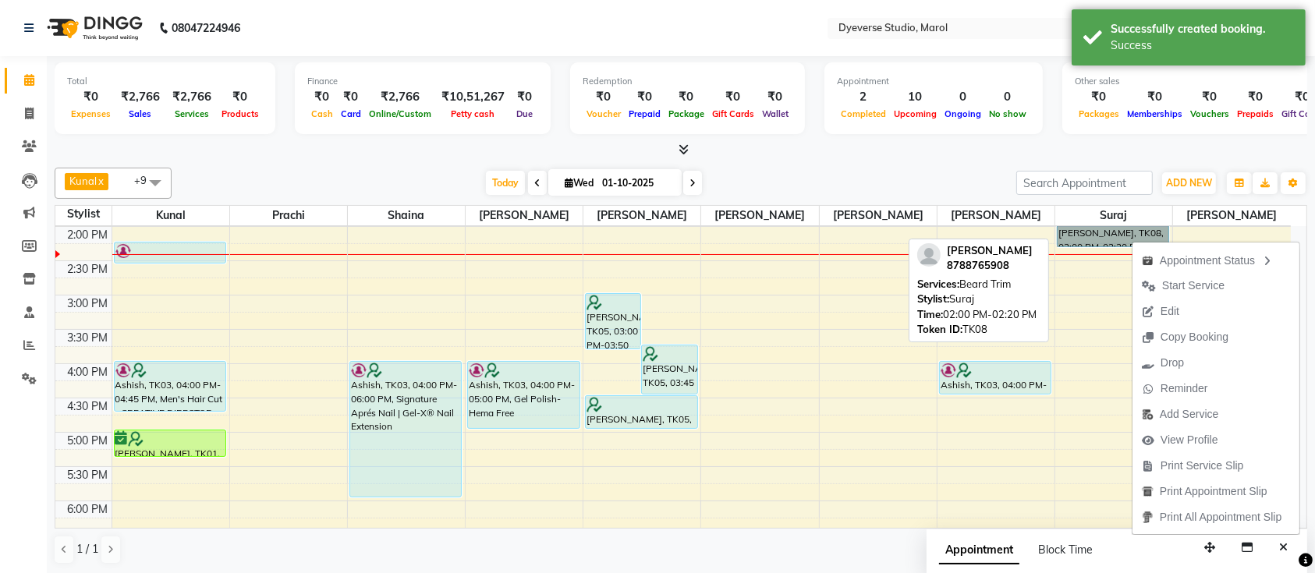
click at [1122, 231] on link "[PERSON_NAME], TK08, 02:00 PM-02:20 PM, [PERSON_NAME] Trim" at bounding box center [1113, 236] width 112 height 23
select select "7"
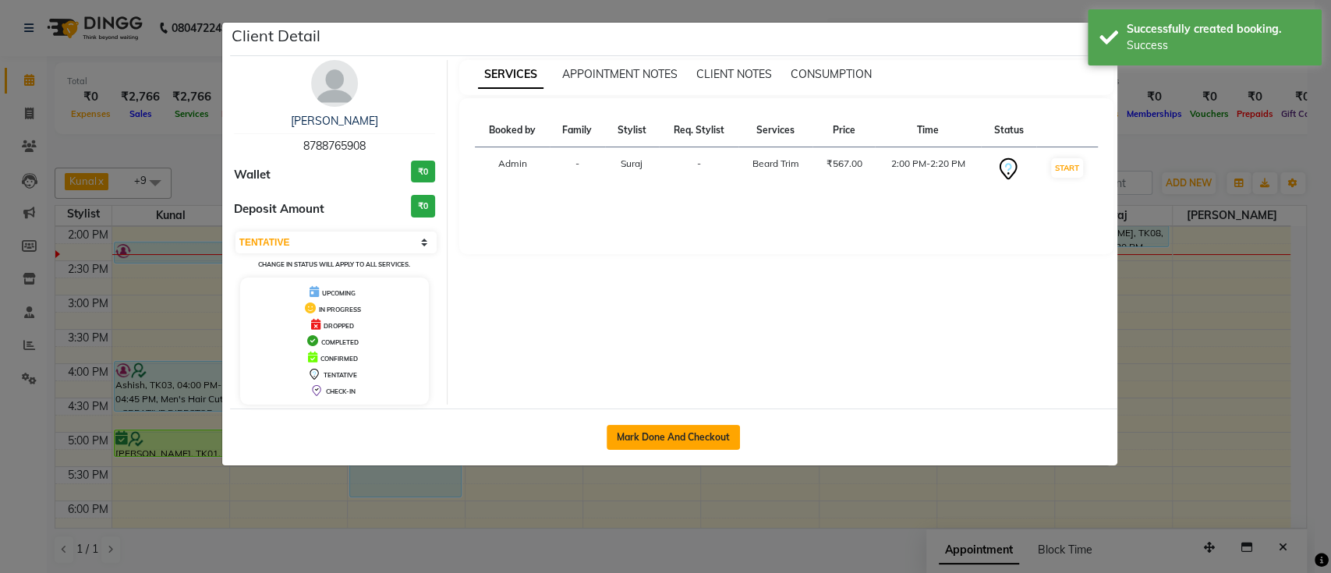
drag, startPoint x: 662, startPoint y: 419, endPoint x: 661, endPoint y: 430, distance: 10.9
click at [662, 421] on div "Mark Done And Checkout" at bounding box center [674, 437] width 888 height 57
click at [661, 447] on button "Mark Done And Checkout" at bounding box center [673, 437] width 133 height 25
select select "service"
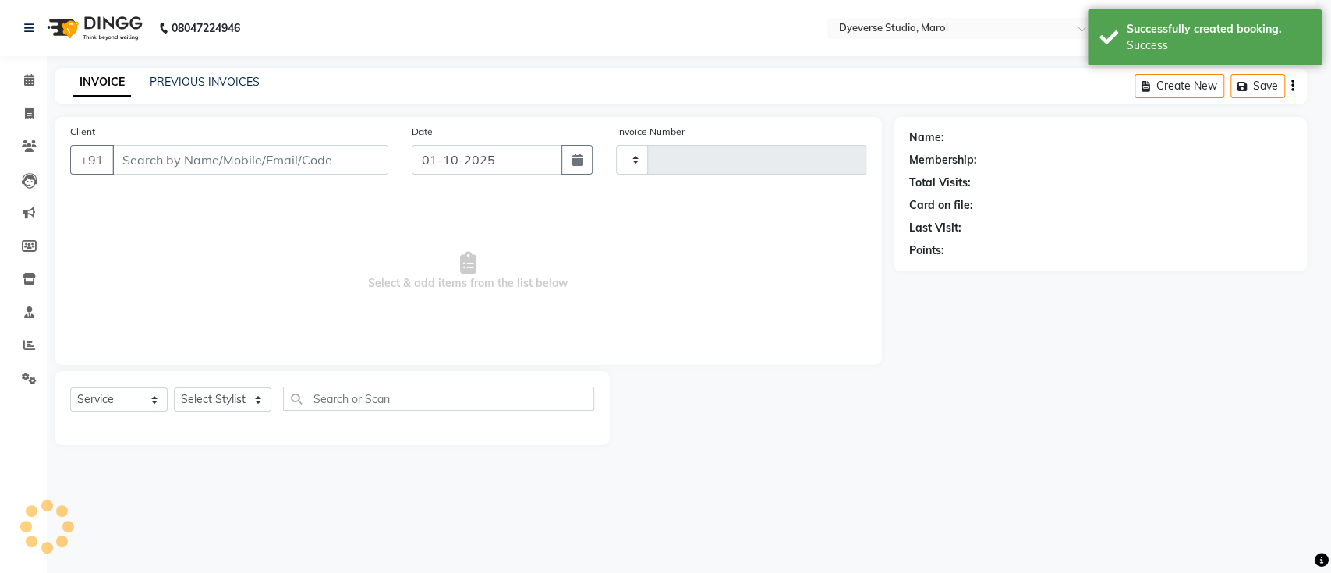
type input "2537"
select select "6368"
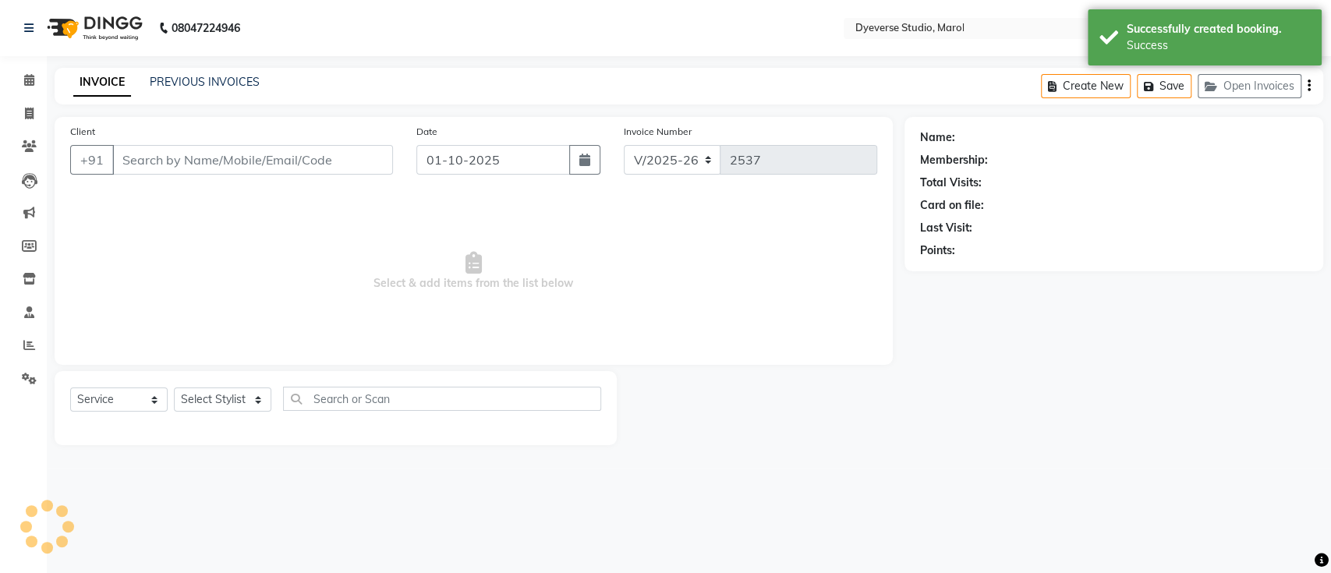
type input "8788765908"
select select "82421"
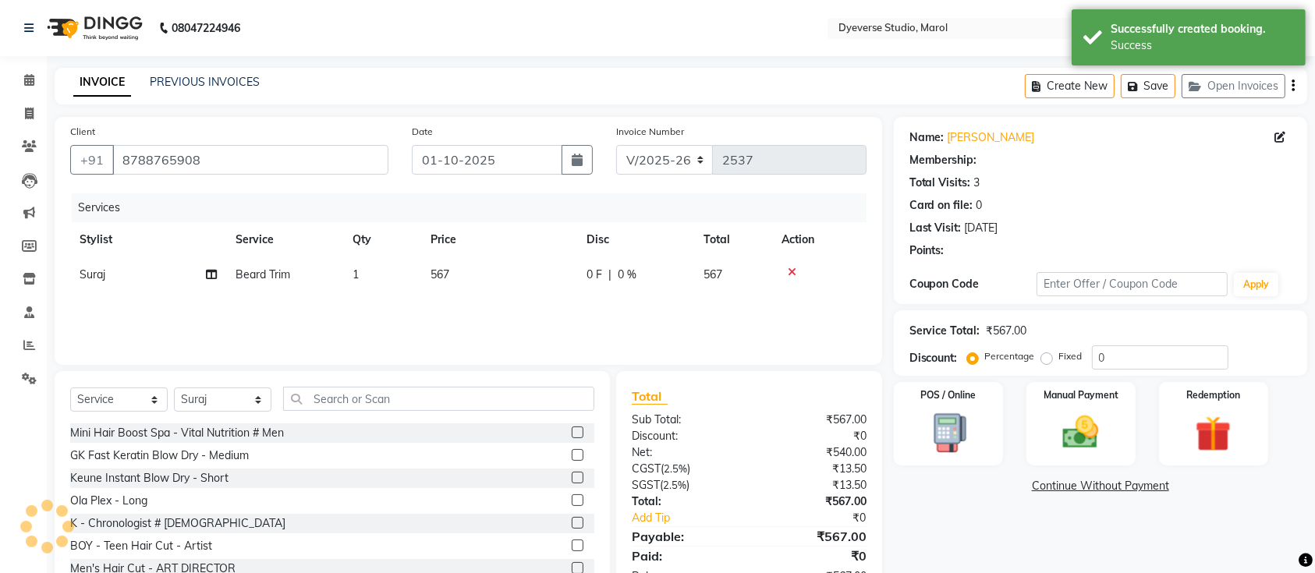
select select "1: Object"
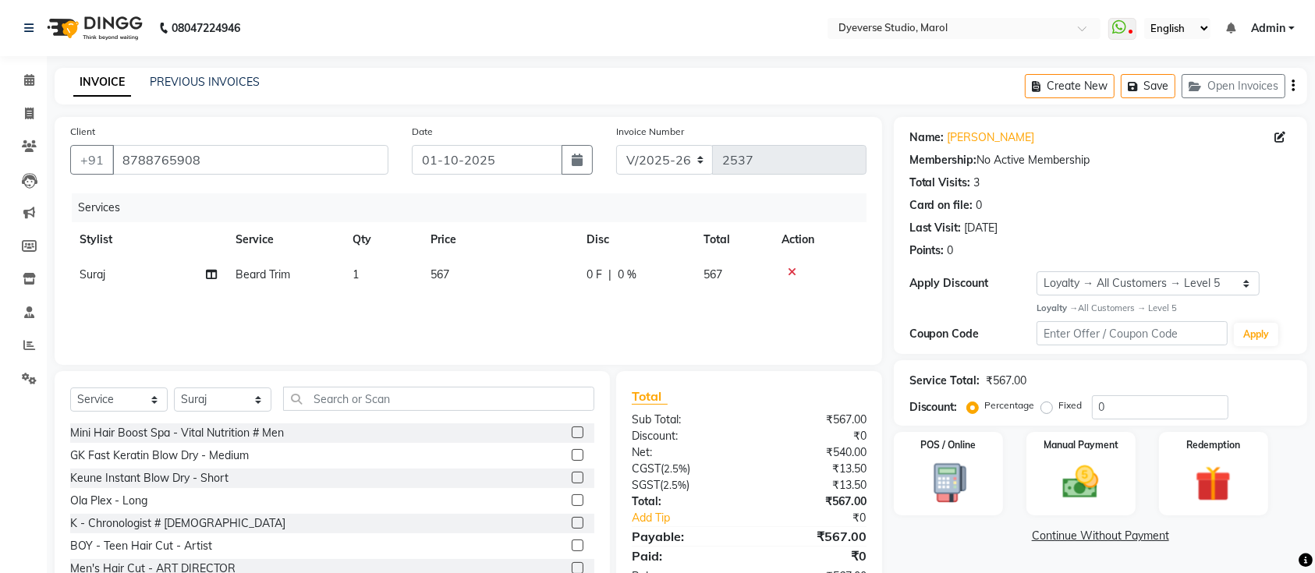
scroll to position [51, 0]
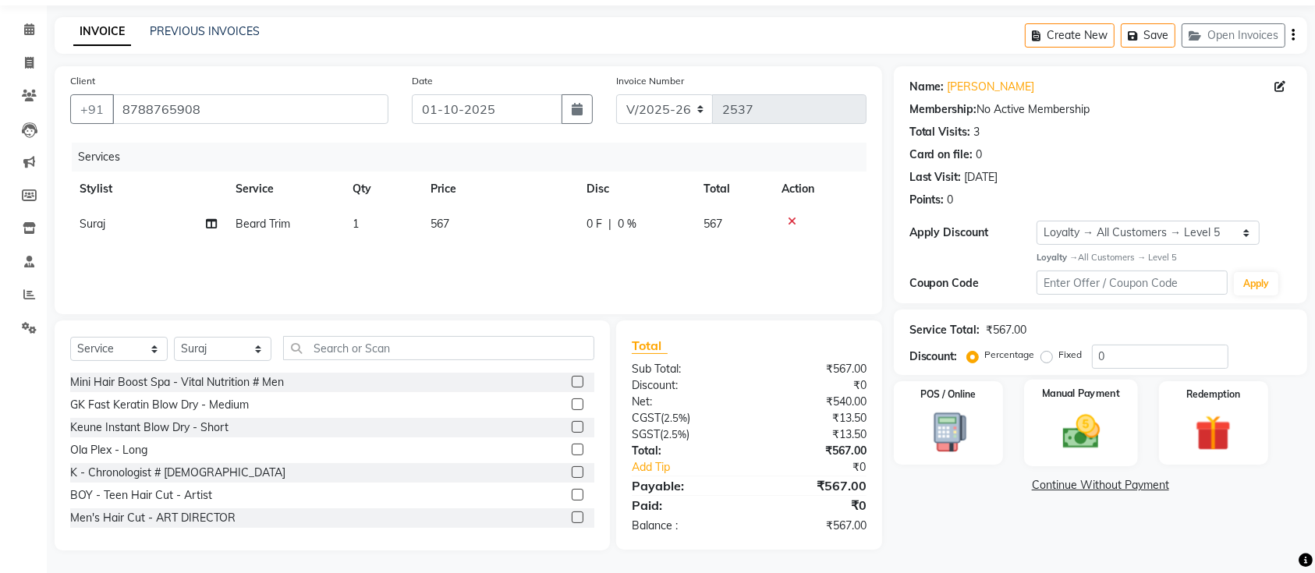
click at [1090, 422] on img at bounding box center [1081, 431] width 61 height 43
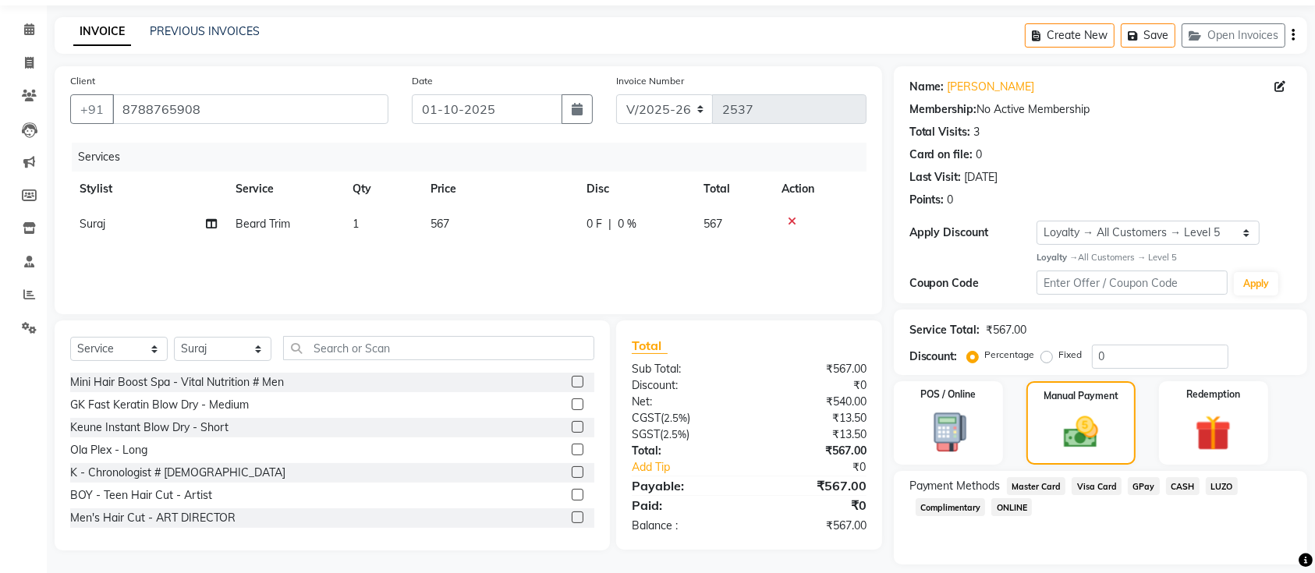
click at [1143, 487] on span "GPay" at bounding box center [1144, 486] width 32 height 18
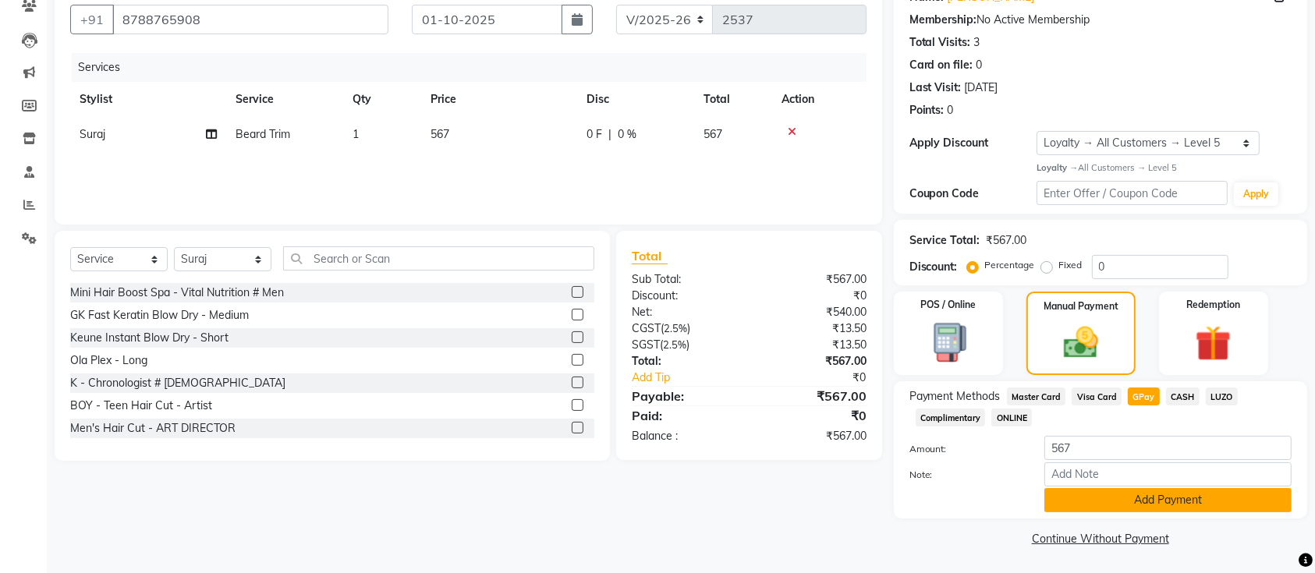
click at [1135, 503] on button "Add Payment" at bounding box center [1167, 500] width 247 height 24
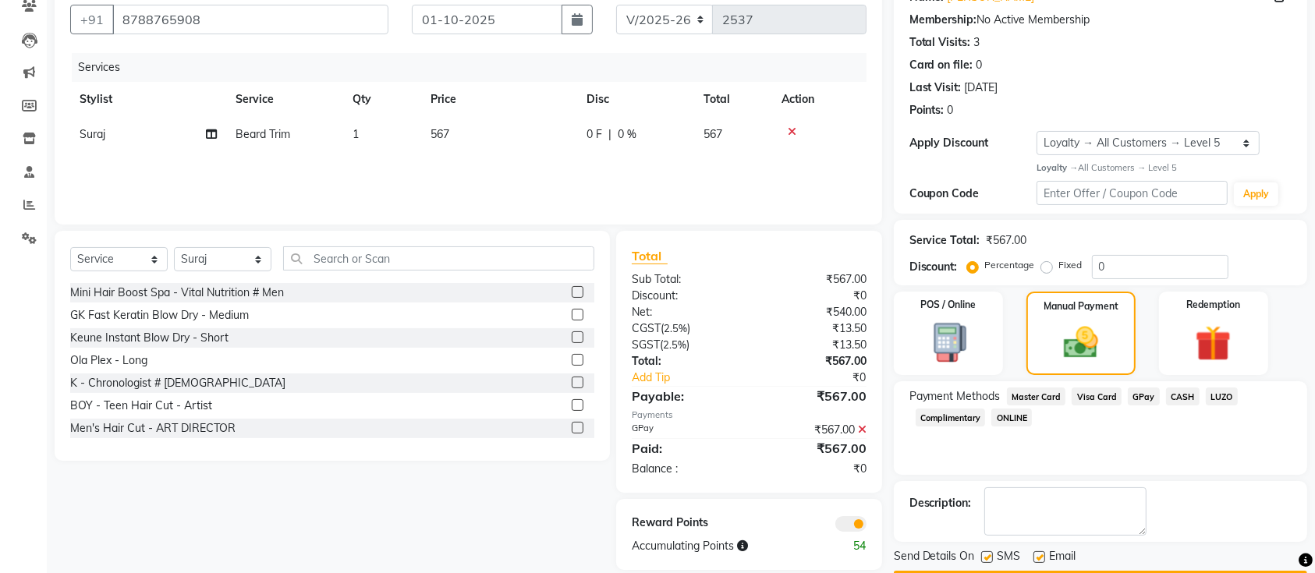
scroll to position [185, 0]
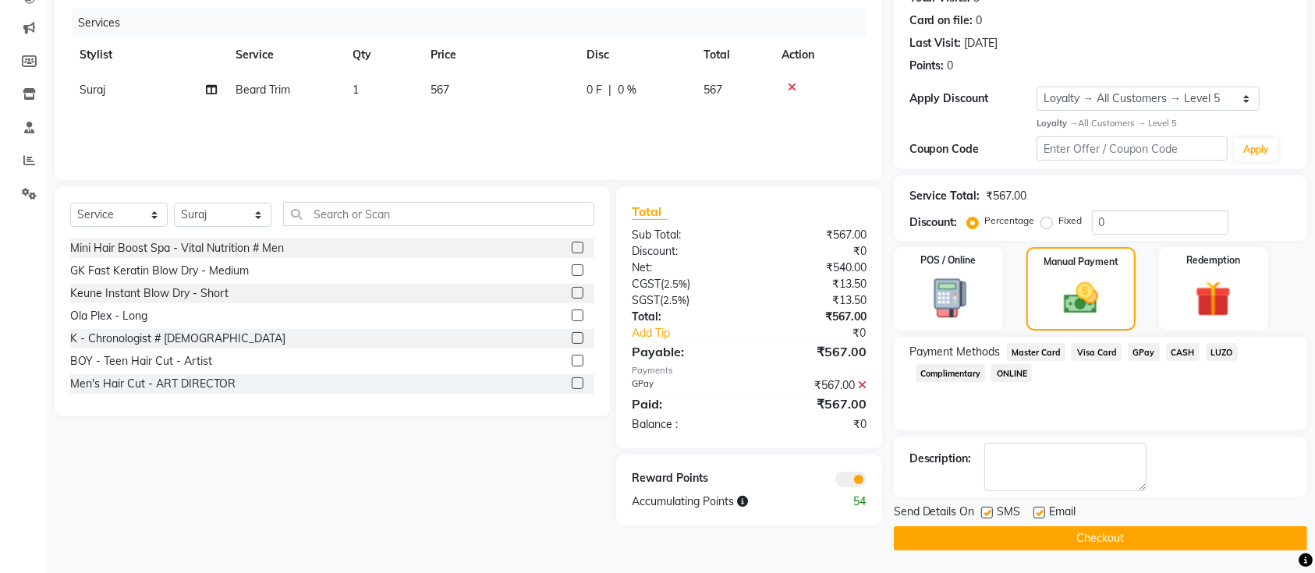
click at [1040, 548] on button "Checkout" at bounding box center [1100, 538] width 413 height 24
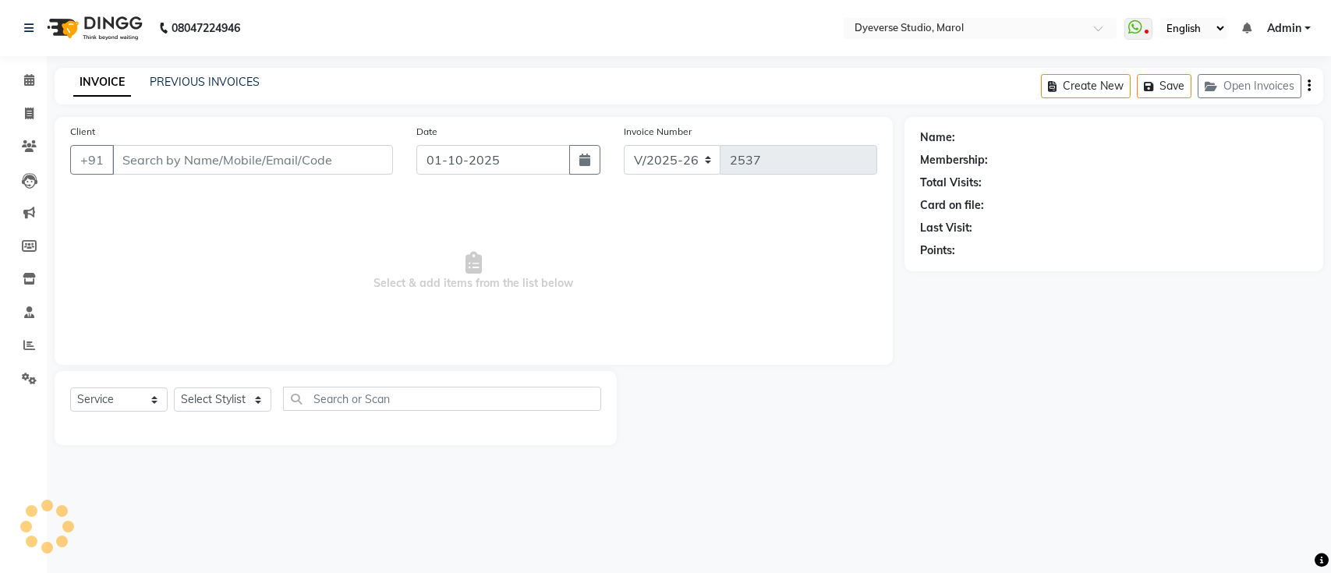
select select "6368"
select select "service"
type input "8788765908"
select select "82421"
select select "1: Object"
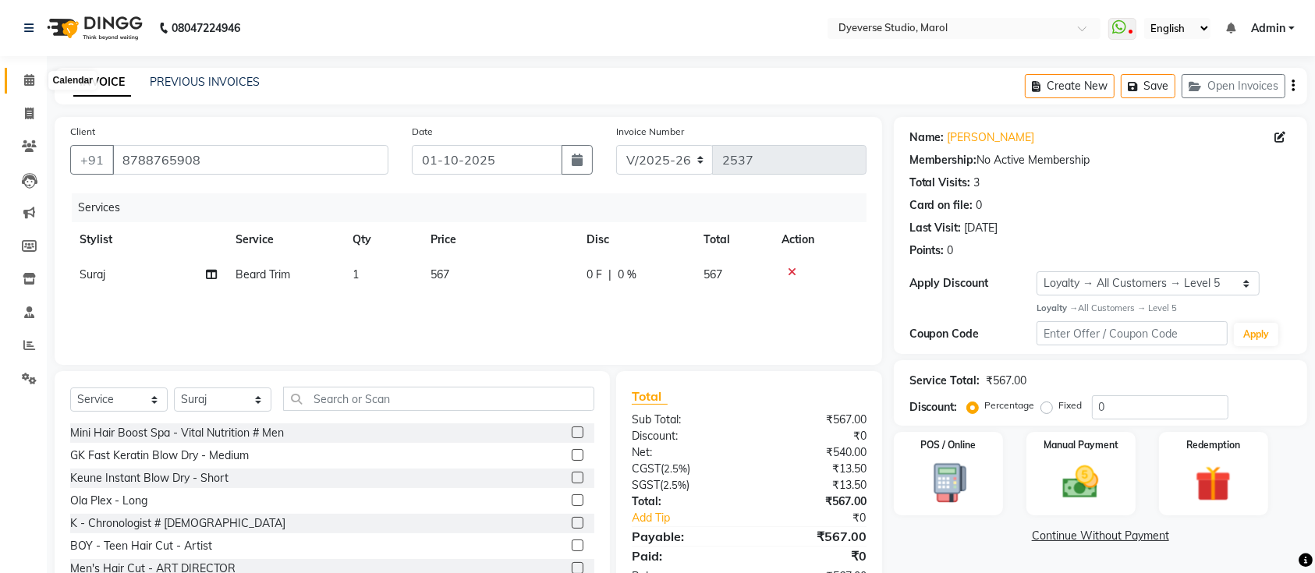
click at [25, 78] on icon at bounding box center [29, 80] width 10 height 12
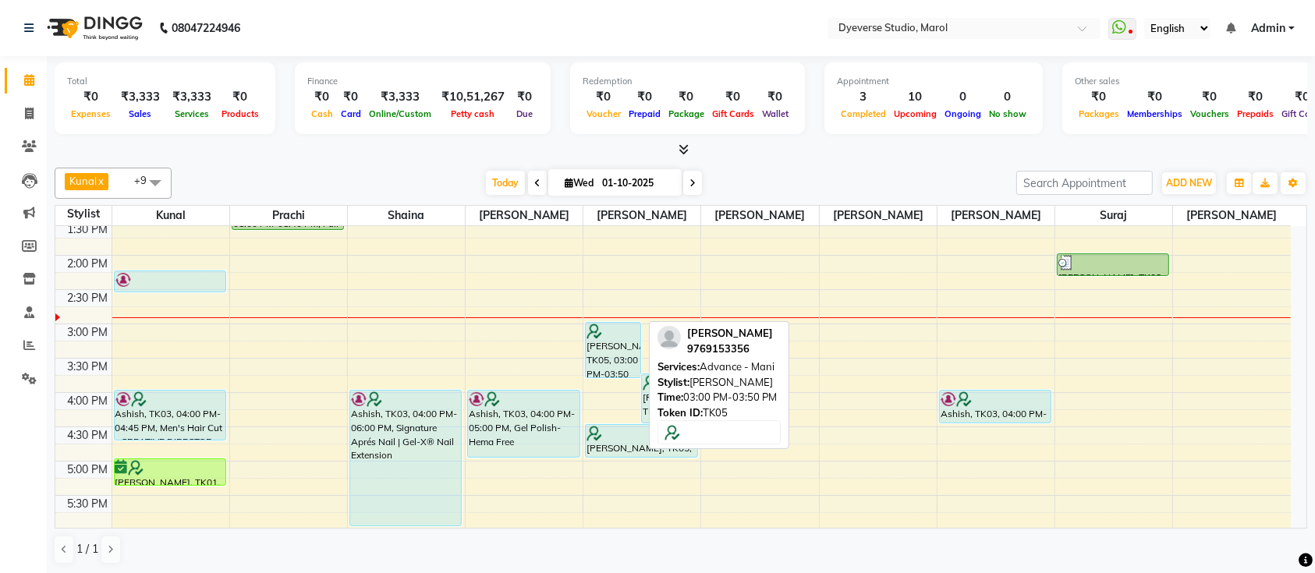
scroll to position [307, 0]
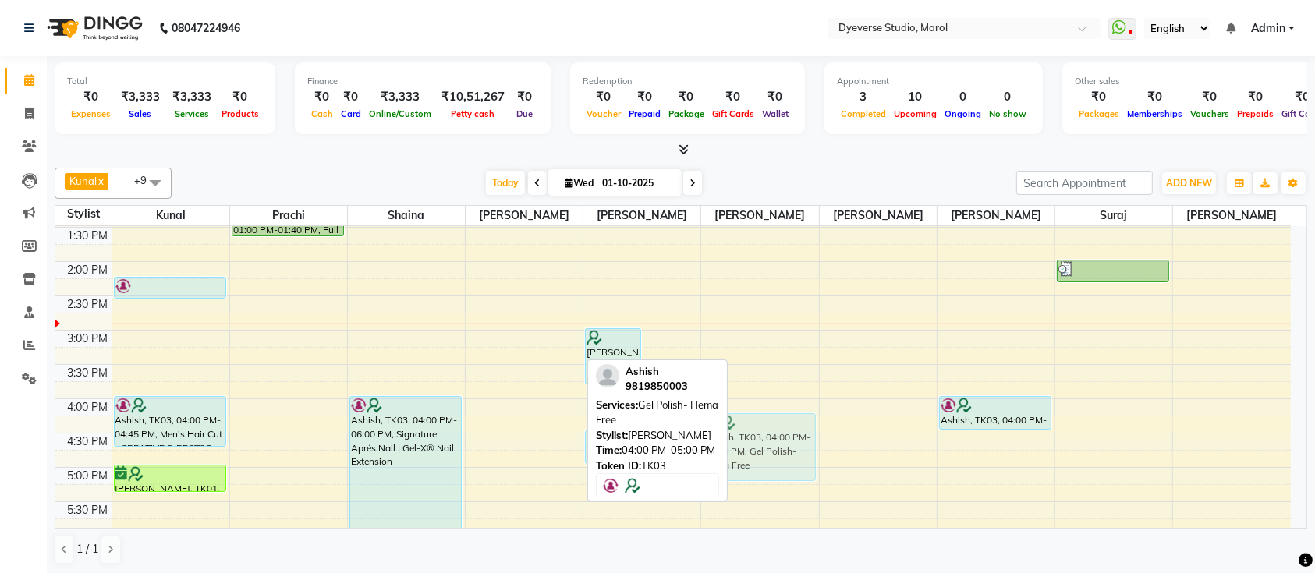
drag, startPoint x: 562, startPoint y: 436, endPoint x: 777, endPoint y: 447, distance: 215.5
click at [777, 447] on tr "parvez, TK06, 02:15 PM-02:35 PM, Beard Trim Ashish, TK03, 04:00 PM-04:45 PM, Me…" at bounding box center [672, 330] width 1235 height 823
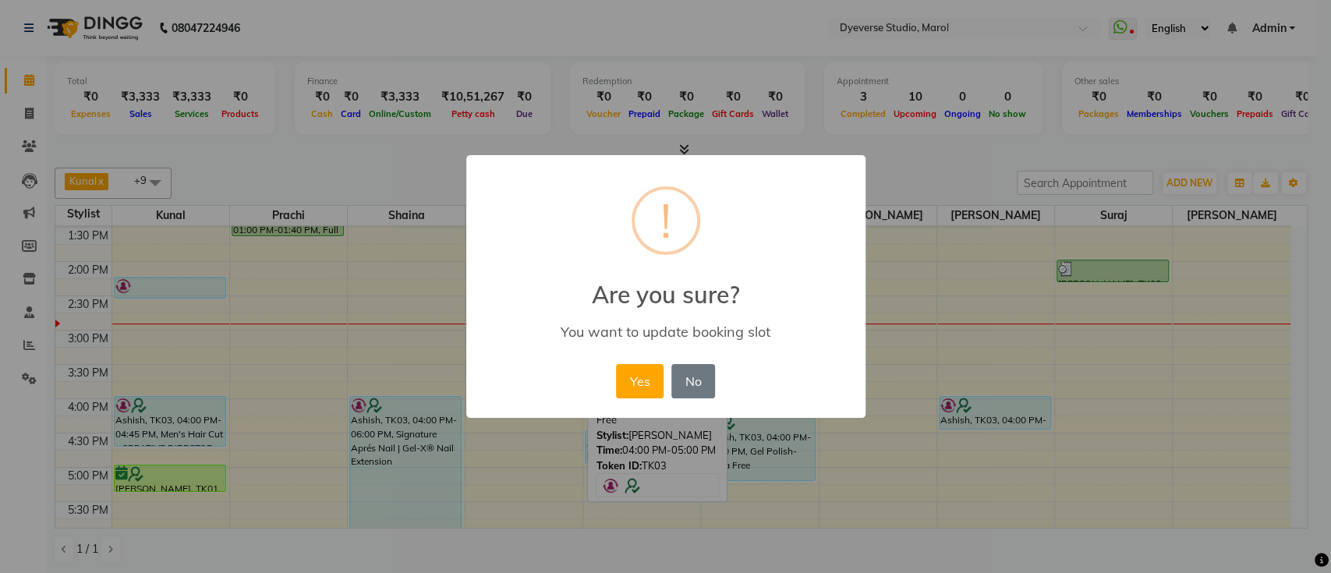
click at [730, 462] on div "× ! Are you sure? You want to update booking slot Yes No No" at bounding box center [665, 286] width 1331 height 573
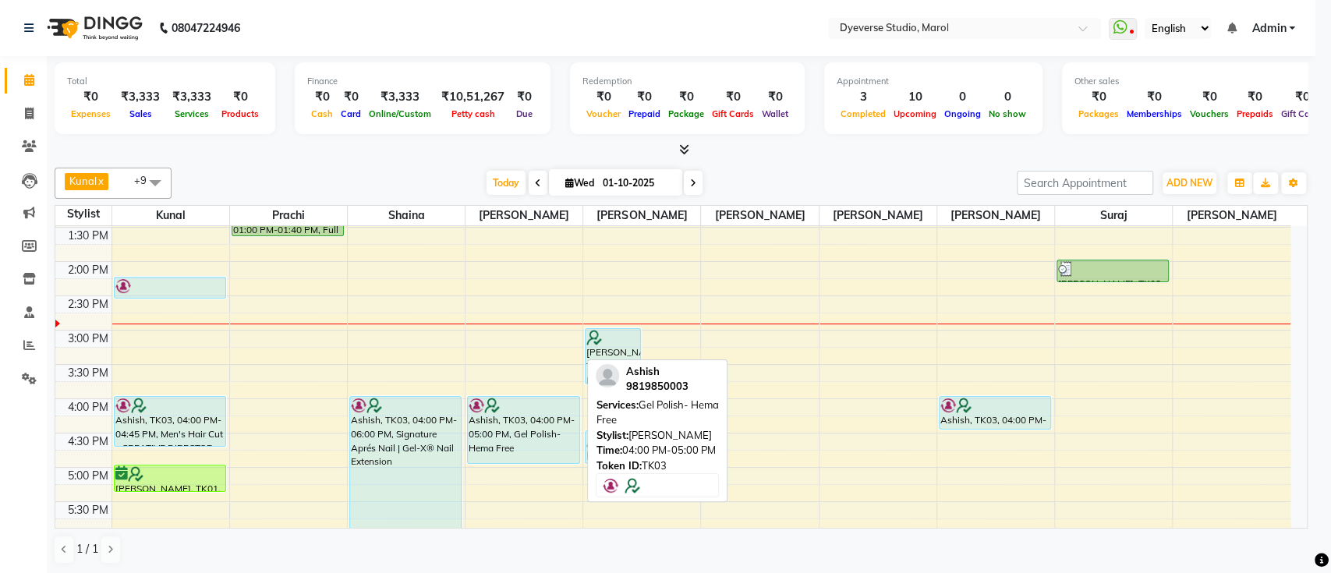
click at [730, 462] on div "× ! Are you sure? You want to update booking slot Yes No No" at bounding box center [665, 286] width 1331 height 573
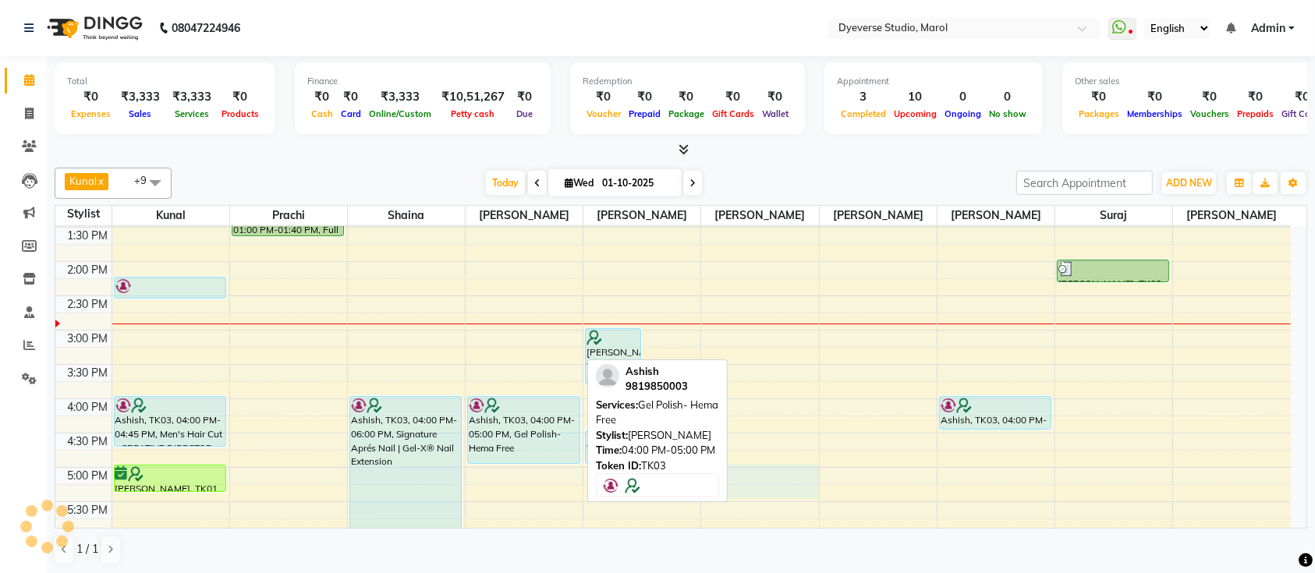
drag, startPoint x: 803, startPoint y: 496, endPoint x: 721, endPoint y: 463, distance: 88.2
click at [711, 469] on div "Kunal x Prachi x Shaina x Simran x Yusuf x Ankita x Anmol x Sahabaz x Suraj x V…" at bounding box center [681, 365] width 1252 height 409
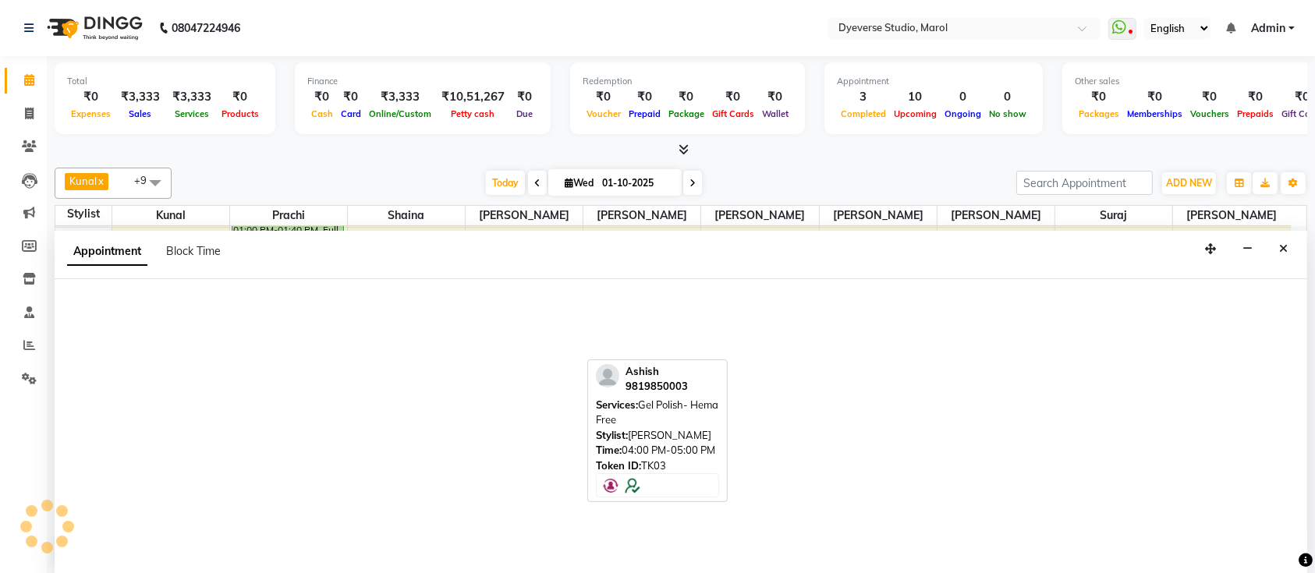
scroll to position [0, 0]
select select "83453"
select select "tentative"
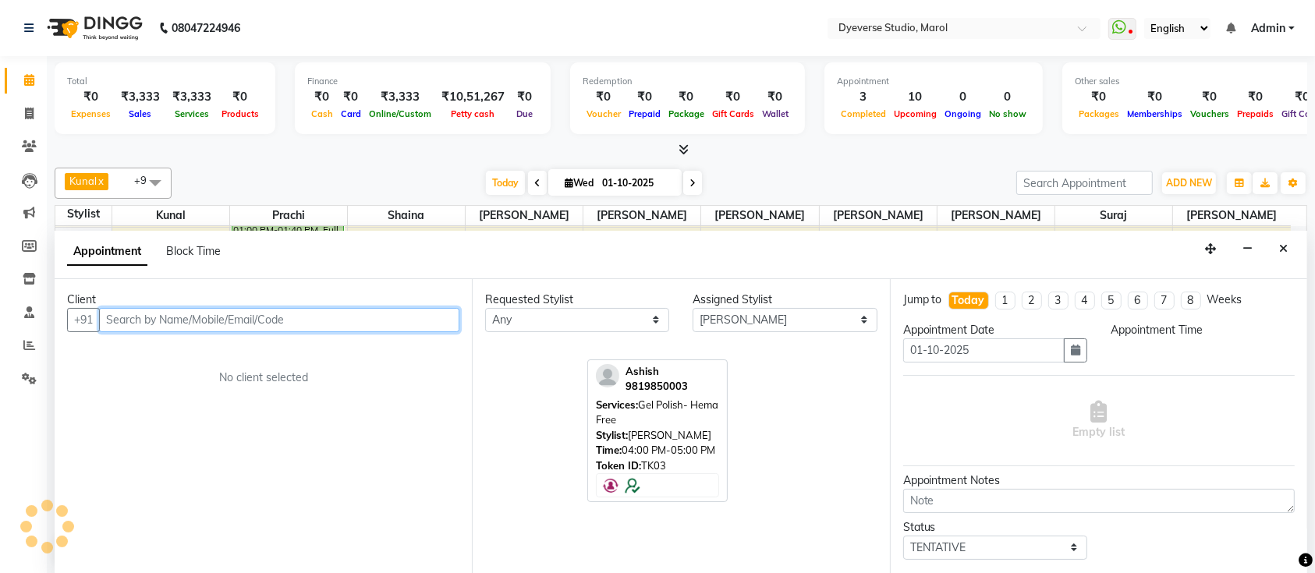
select select "1020"
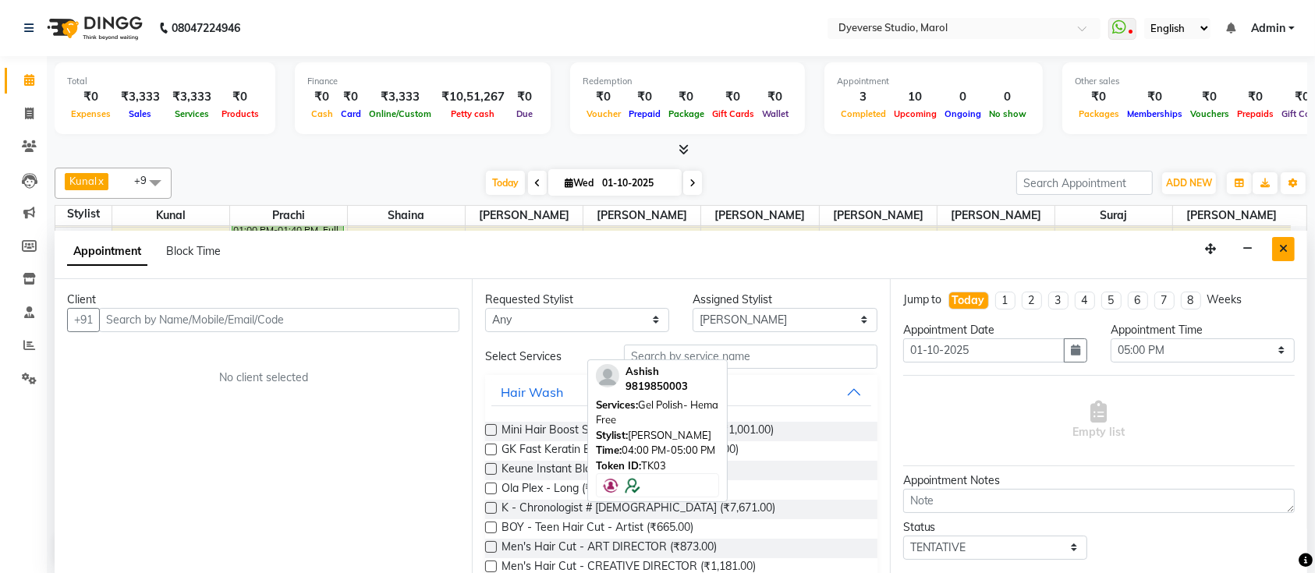
click at [1285, 243] on icon "Close" at bounding box center [1283, 248] width 9 height 11
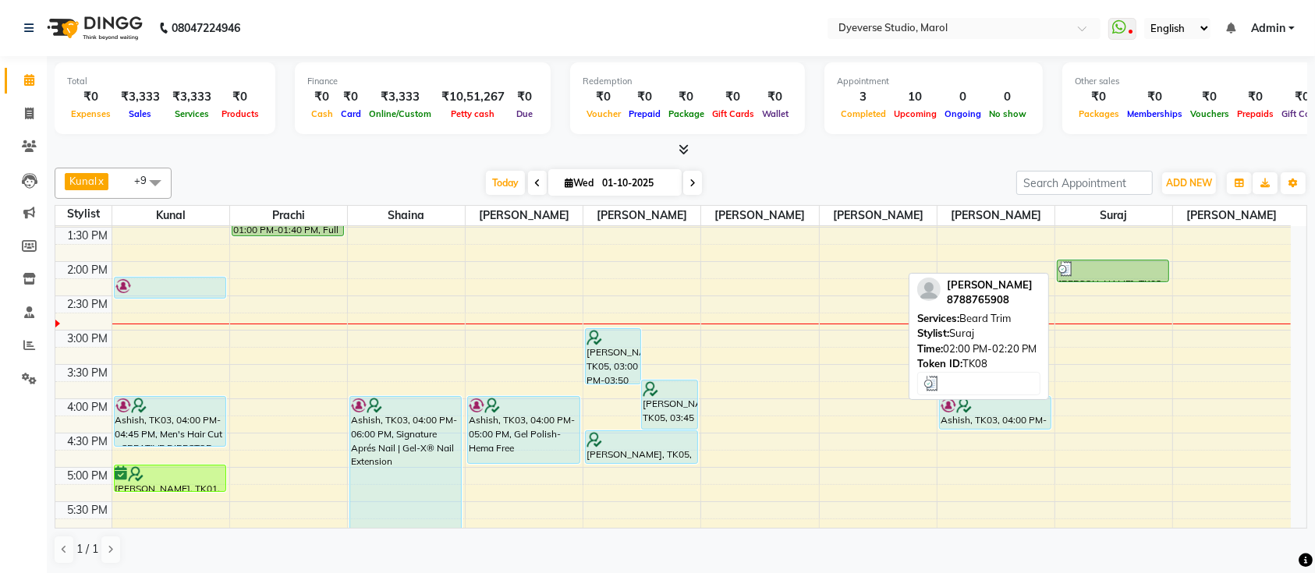
click at [1154, 261] on div at bounding box center [1112, 269] width 109 height 16
click at [1142, 266] on div at bounding box center [1112, 269] width 109 height 16
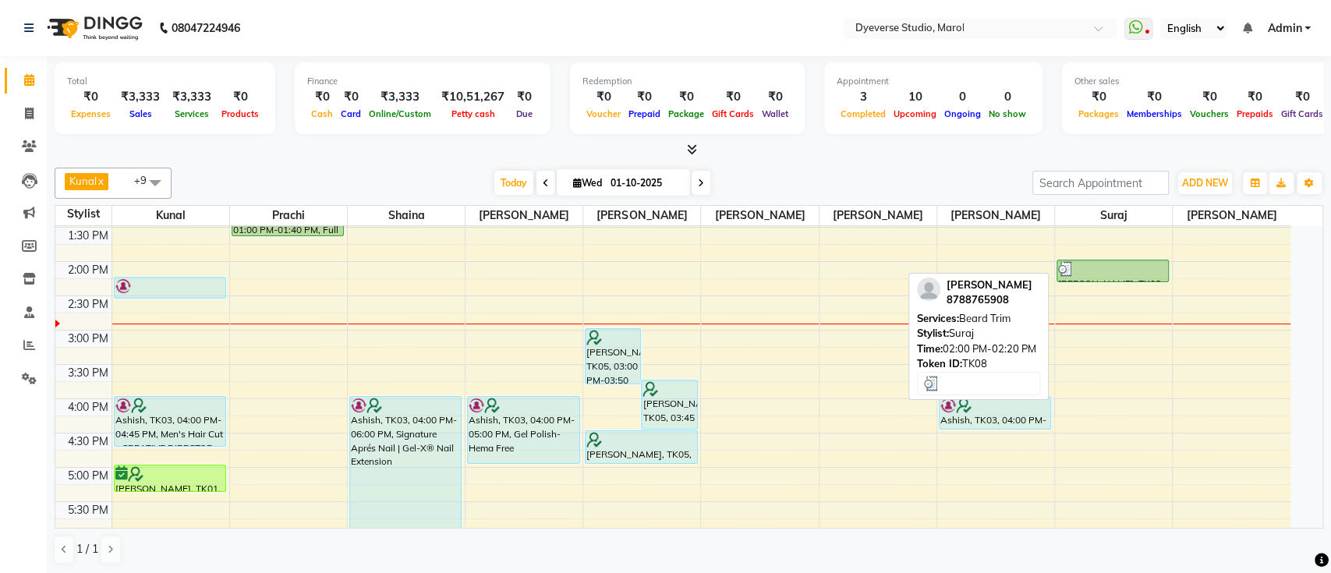
select select "3"
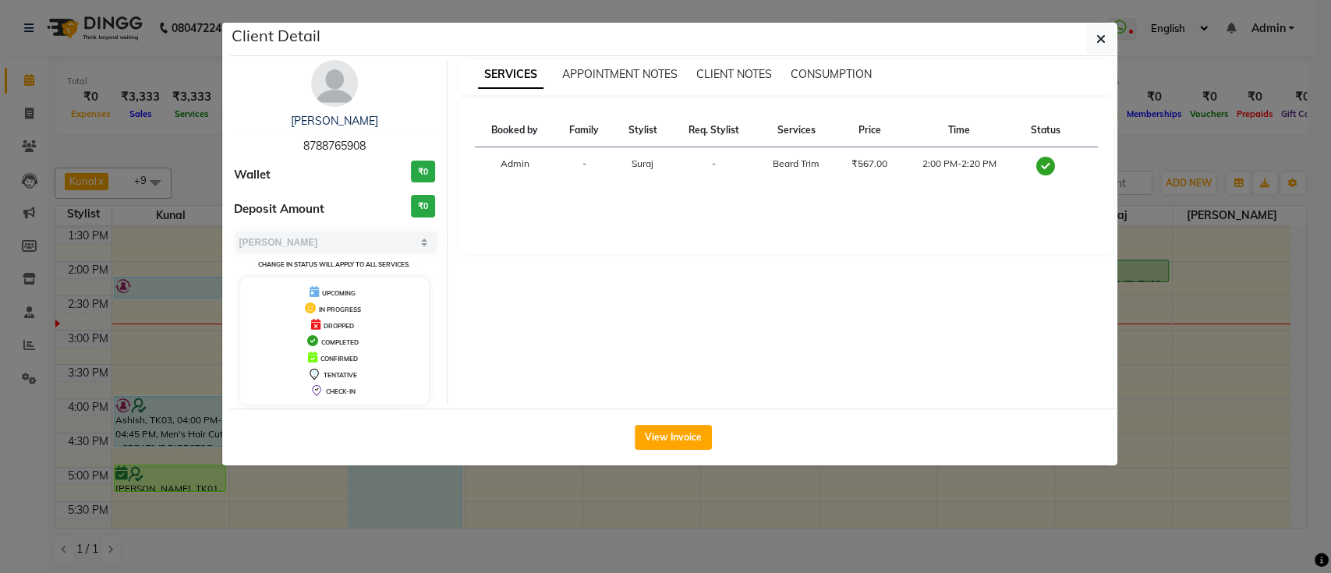
click at [1245, 415] on ngb-modal-window "Client Detail aditiya 8788765908 Wallet ₹0 Deposit Amount ₹0 Select MARK DONE U…" at bounding box center [665, 286] width 1331 height 573
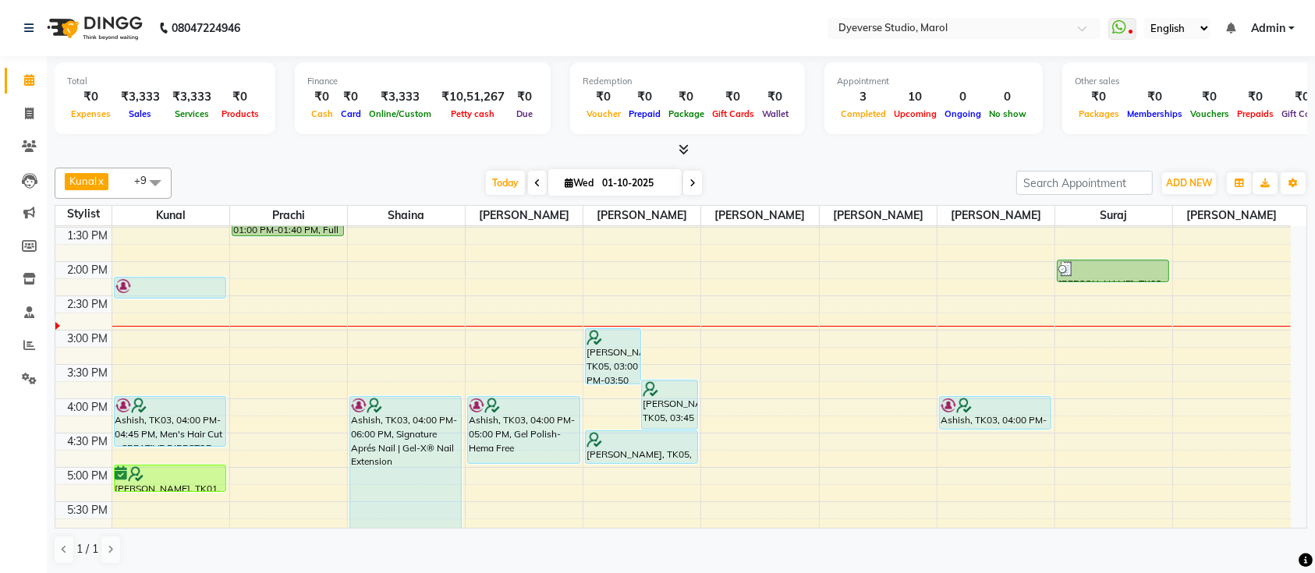
click at [686, 183] on span at bounding box center [692, 183] width 19 height 24
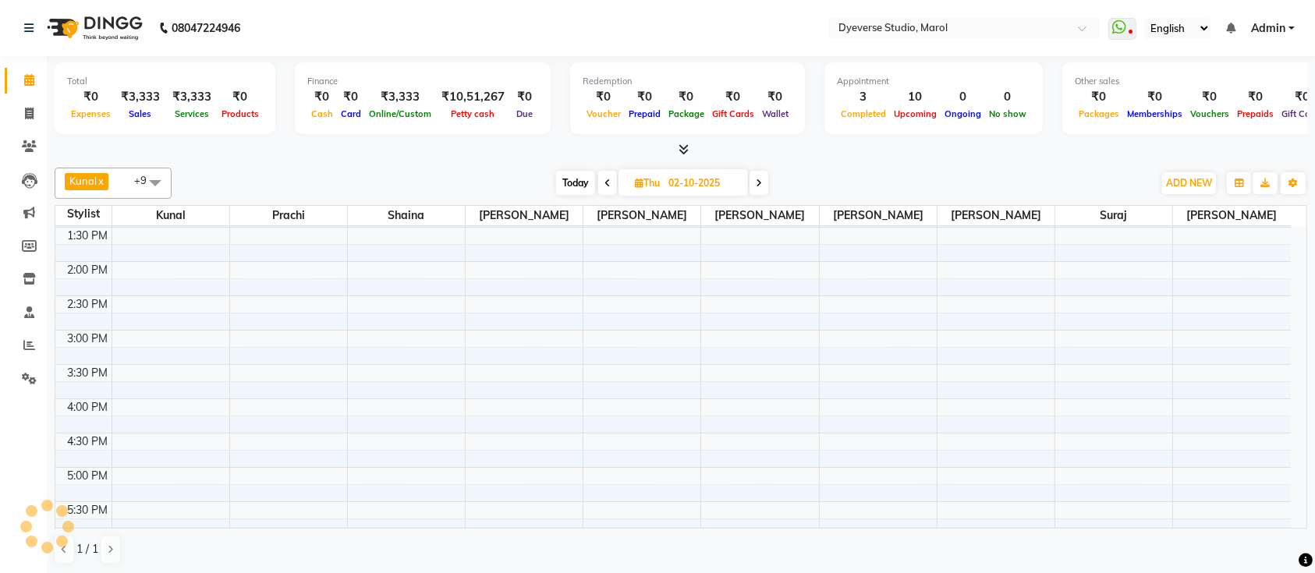
scroll to position [342, 0]
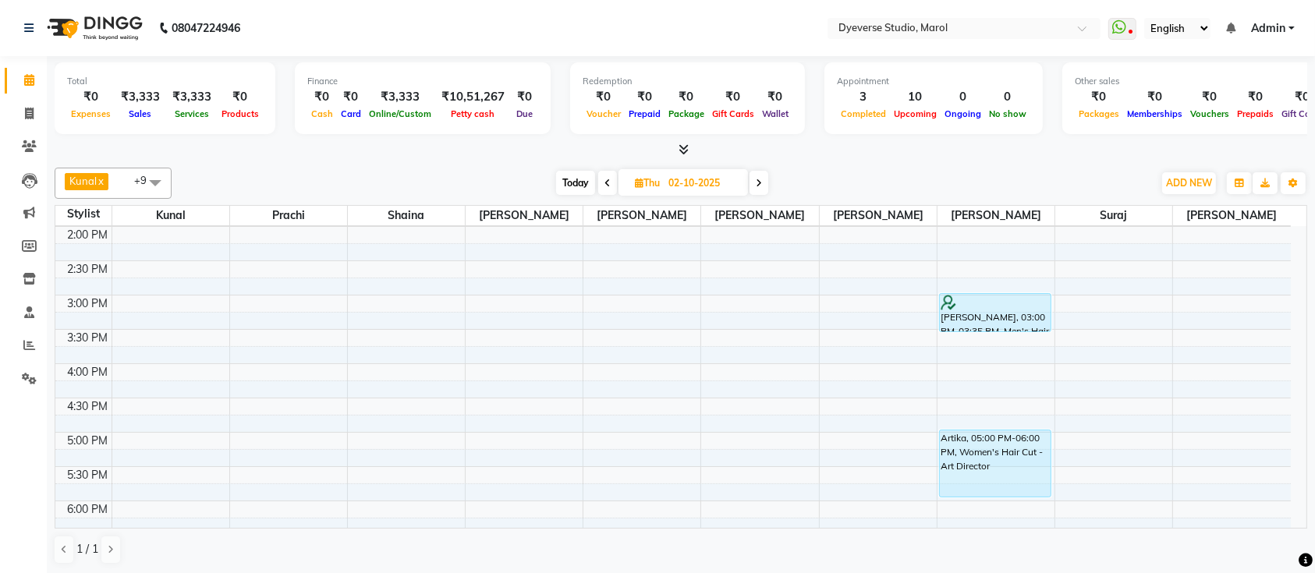
click at [605, 174] on span at bounding box center [607, 183] width 19 height 24
type input "01-10-2025"
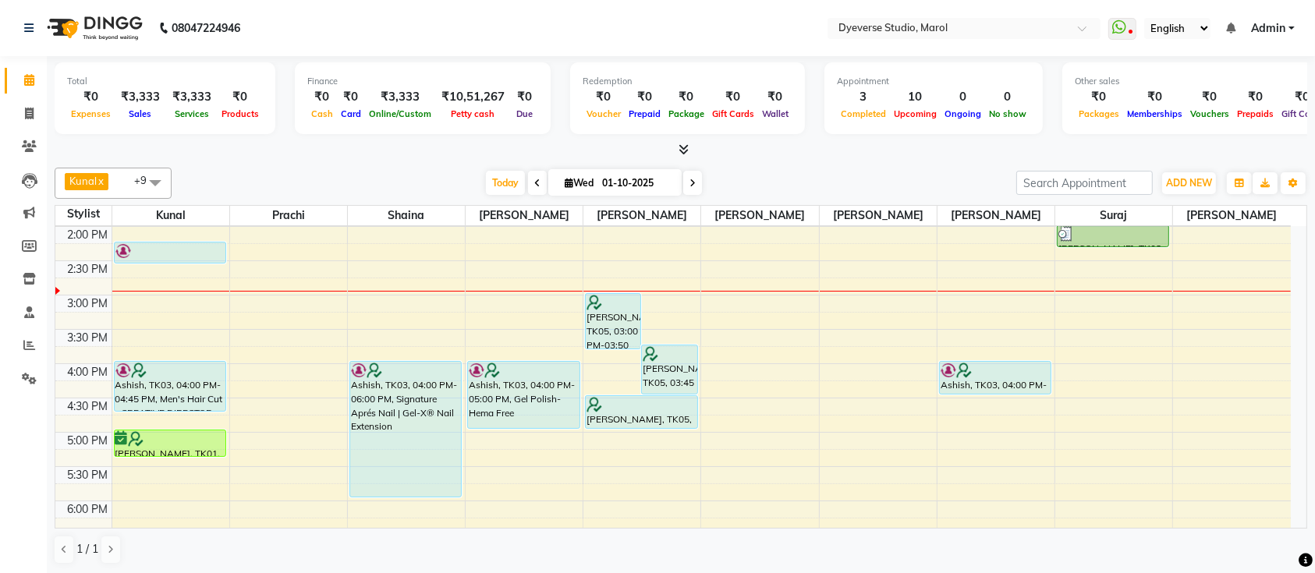
click at [605, 174] on input "01-10-2025" at bounding box center [636, 183] width 78 height 23
select select "10"
select select "2025"
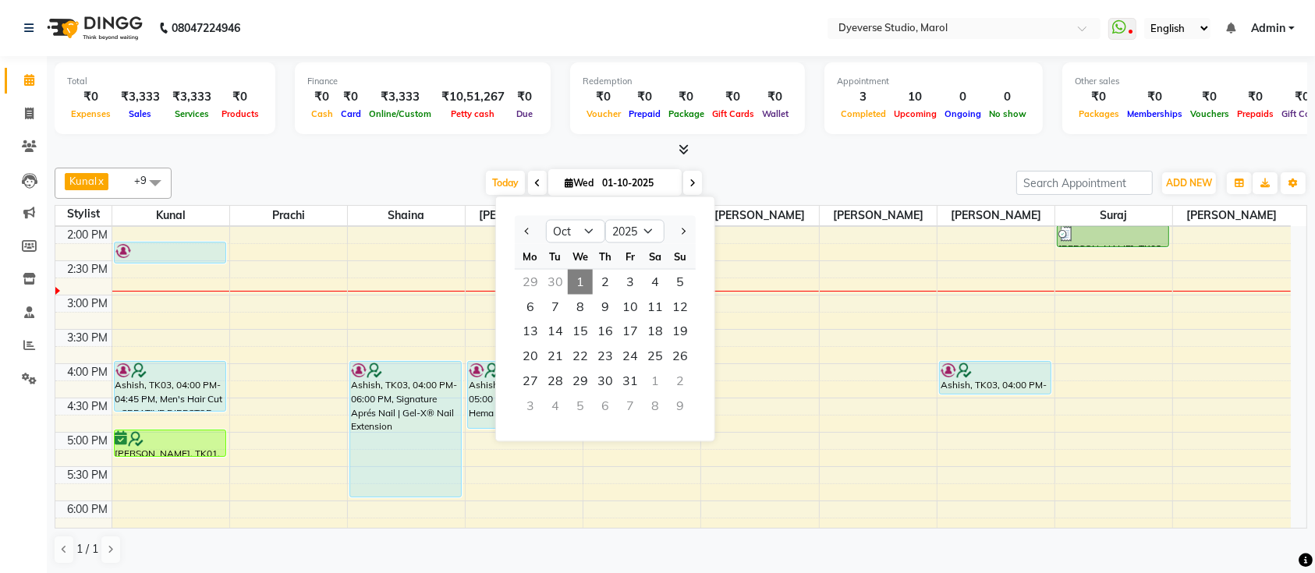
click at [536, 182] on icon at bounding box center [537, 183] width 6 height 9
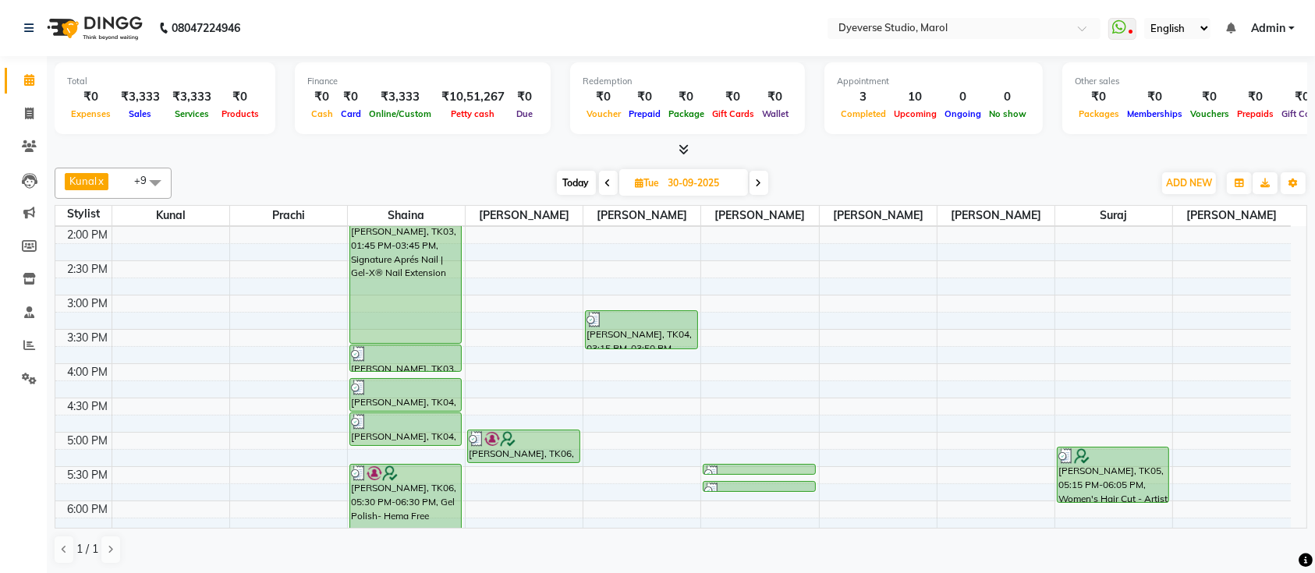
click at [756, 186] on icon at bounding box center [759, 183] width 6 height 9
type input "01-10-2025"
